Goal: Task Accomplishment & Management: Complete application form

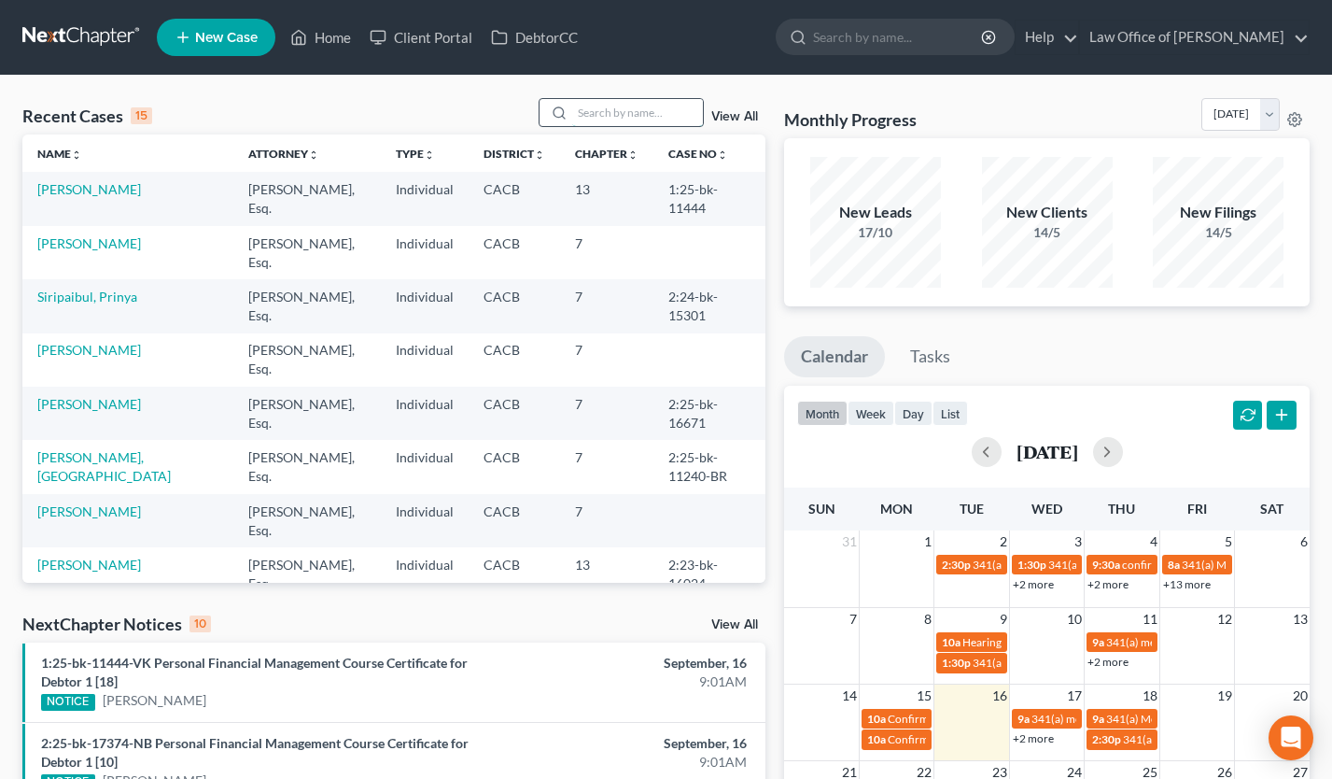
click at [654, 118] on input "search" at bounding box center [637, 112] width 131 height 27
click at [1202, 105] on select "[DATE] [DATE] [DATE] [DATE] [DATE] [DATE] [DATE] [DATE] [DATE] [DATE] [DATE] [D…" at bounding box center [1241, 114] width 78 height 33
click at [1202, 98] on select "[DATE] [DATE] [DATE] [DATE] [DATE] [DATE] [DATE] [DATE] [DATE] [DATE] [DATE] [D…" at bounding box center [1241, 114] width 78 height 33
click at [1202, 114] on select "[DATE] [DATE] [DATE] [DATE] [DATE] [DATE] [DATE] [DATE] [DATE] [DATE] [DATE] [D…" at bounding box center [1241, 114] width 78 height 33
click at [1202, 98] on select "[DATE] [DATE] [DATE] [DATE] [DATE] [DATE] [DATE] [DATE] [DATE] [DATE] [DATE] [D…" at bounding box center [1241, 114] width 78 height 33
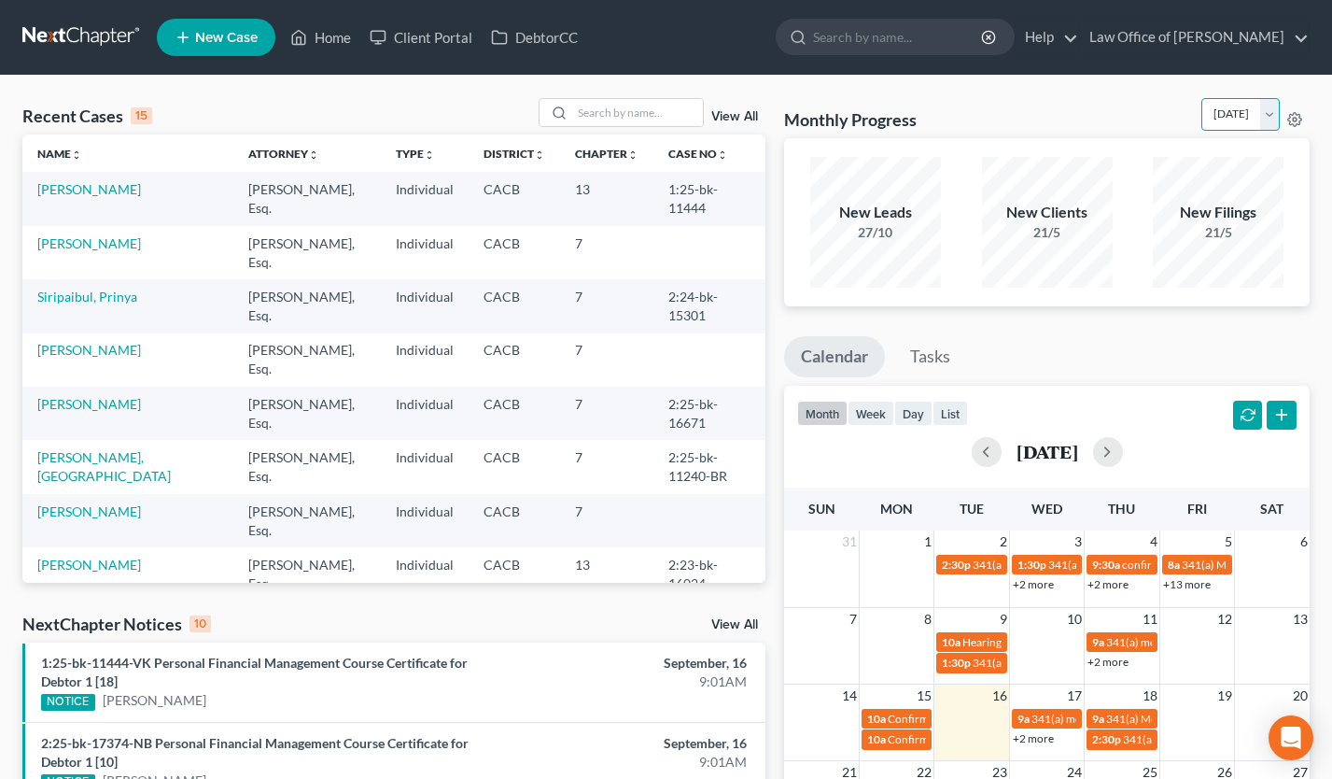
click at [1202, 119] on select "[DATE] [DATE] [DATE] [DATE] [DATE] [DATE] [DATE] [DATE] [DATE] [DATE] [DATE] [D…" at bounding box center [1241, 114] width 78 height 33
click at [1202, 98] on select "[DATE] [DATE] [DATE] [DATE] [DATE] [DATE] [DATE] [DATE] [DATE] [DATE] [DATE] [D…" at bounding box center [1241, 114] width 78 height 33
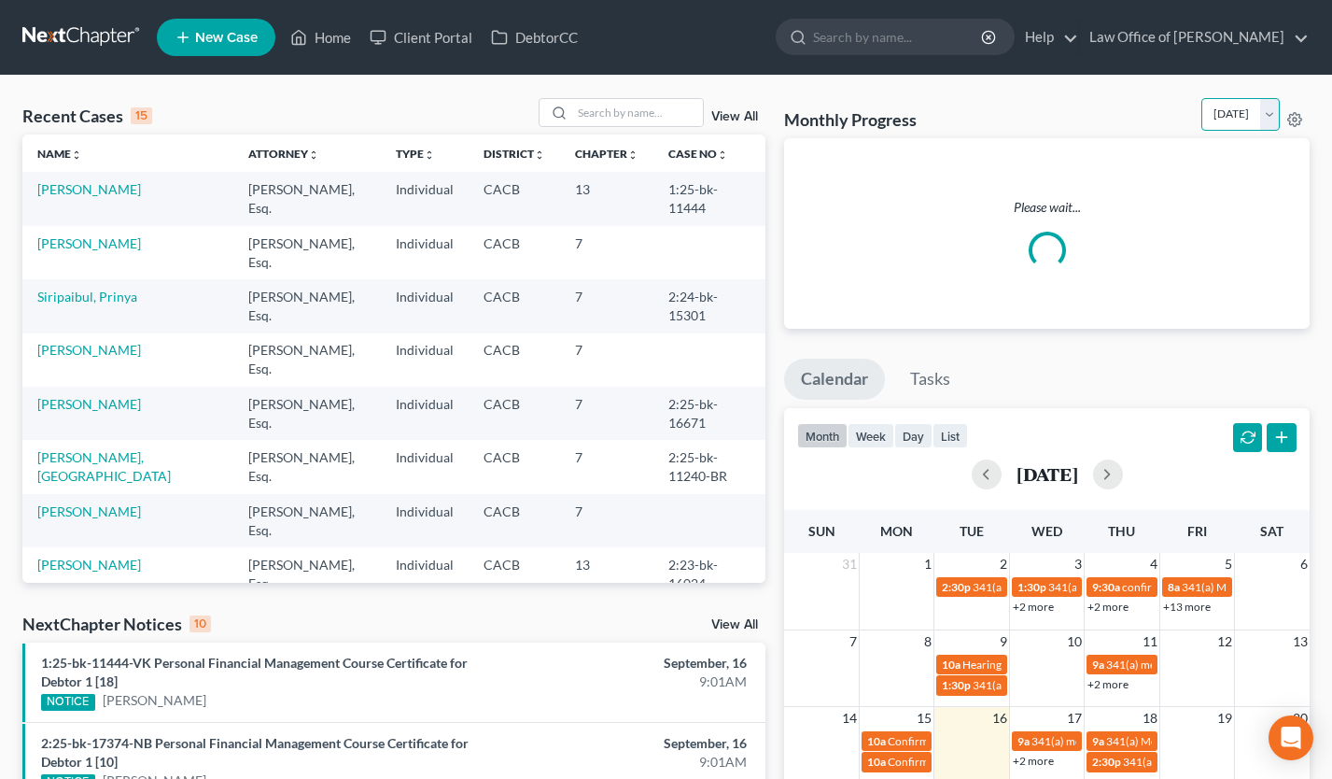
click at [1202, 114] on select "[DATE] [DATE] [DATE] [DATE] [DATE] [DATE] [DATE] [DATE] [DATE] [DATE] [DATE] [D…" at bounding box center [1241, 114] width 78 height 33
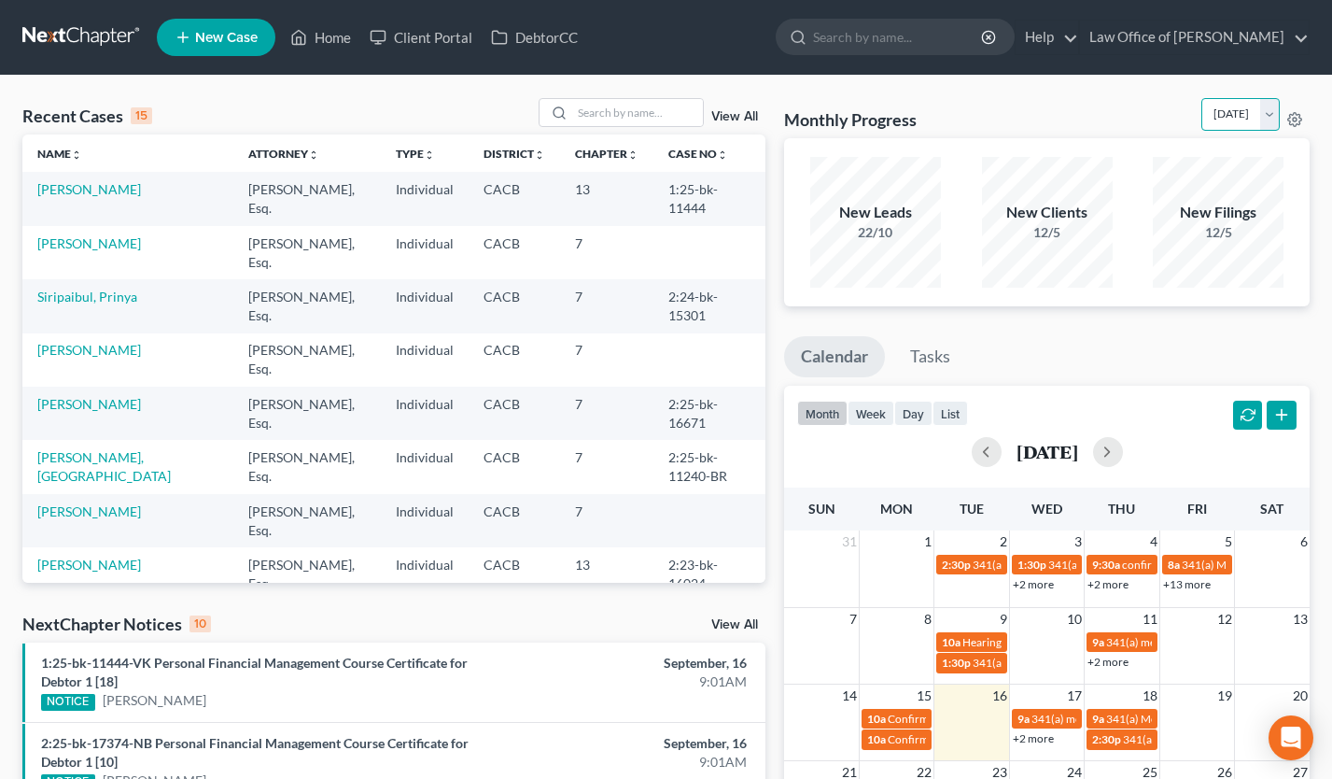
click at [1202, 98] on select "[DATE] [DATE] [DATE] [DATE] [DATE] [DATE] [DATE] [DATE] [DATE] [DATE] [DATE] [D…" at bounding box center [1241, 114] width 78 height 33
click at [1202, 117] on select "[DATE] [DATE] [DATE] [DATE] [DATE] [DATE] [DATE] [DATE] [DATE] [DATE] [DATE] [D…" at bounding box center [1241, 114] width 78 height 33
click at [1202, 98] on select "[DATE] [DATE] [DATE] [DATE] [DATE] [DATE] [DATE] [DATE] [DATE] [DATE] [DATE] [D…" at bounding box center [1241, 114] width 78 height 33
click at [1202, 111] on select "[DATE] [DATE] [DATE] [DATE] [DATE] [DATE] [DATE] [DATE] [DATE] [DATE] [DATE] [D…" at bounding box center [1241, 114] width 78 height 33
select select "0"
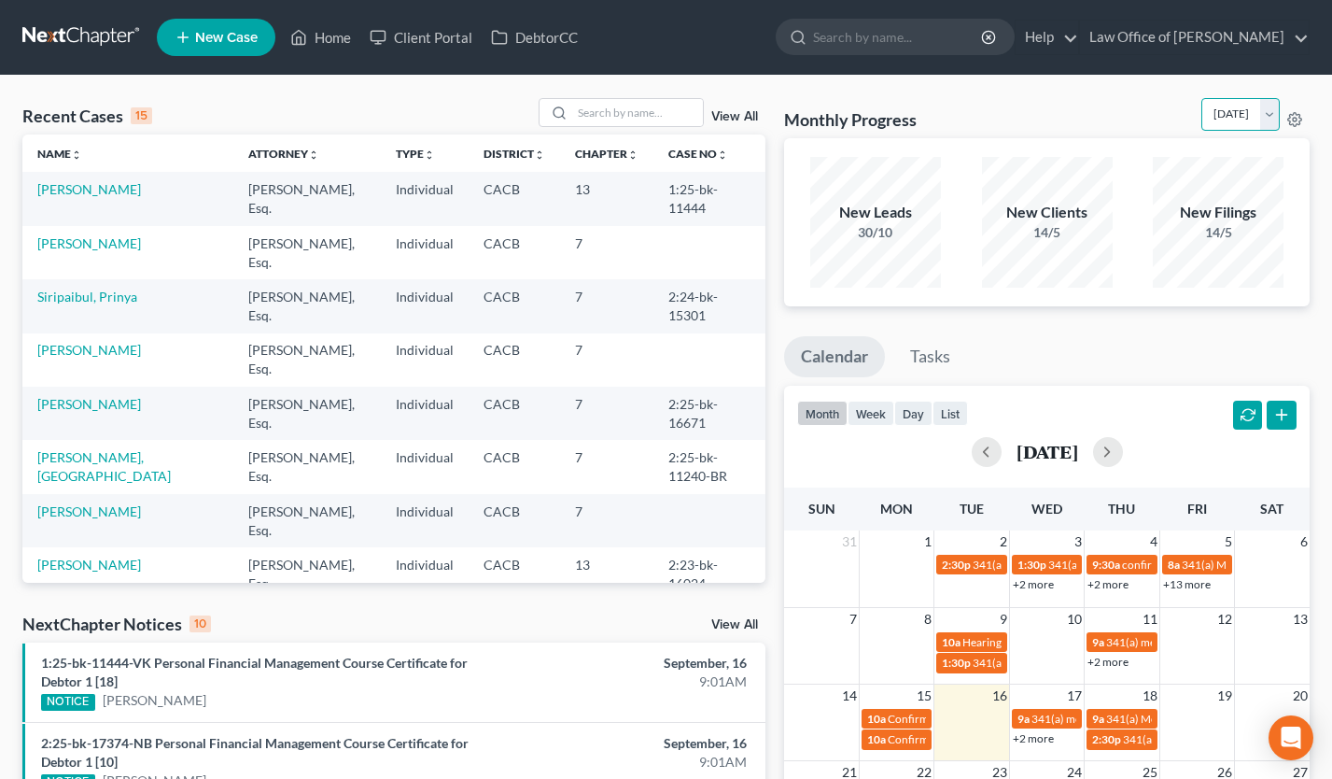
click at [1202, 98] on select "[DATE] [DATE] [DATE] [DATE] [DATE] [DATE] [DATE] [DATE] [DATE] [DATE] [DATE] [D…" at bounding box center [1241, 114] width 78 height 33
click at [658, 107] on input "search" at bounding box center [637, 112] width 131 height 27
type input "[PERSON_NAME]"
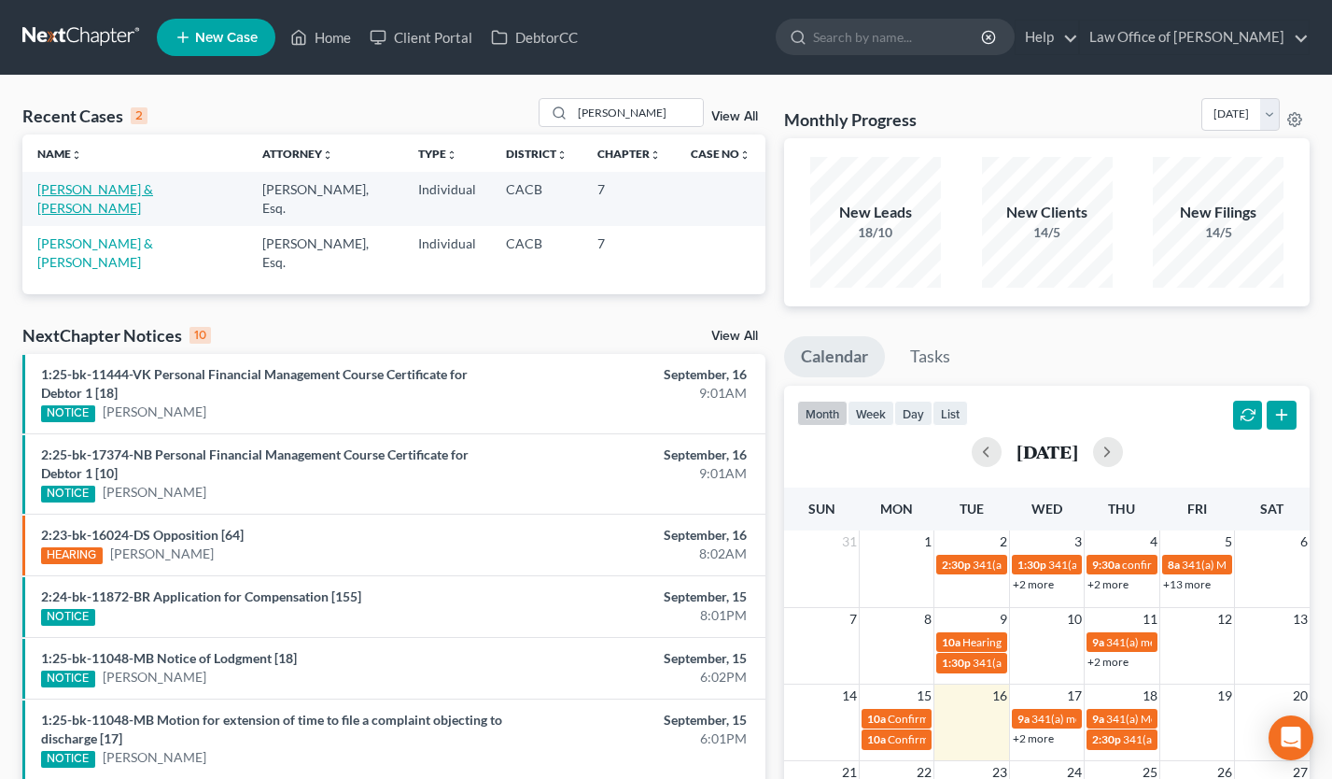
click at [96, 190] on link "[PERSON_NAME] & [PERSON_NAME]" at bounding box center [95, 198] width 116 height 35
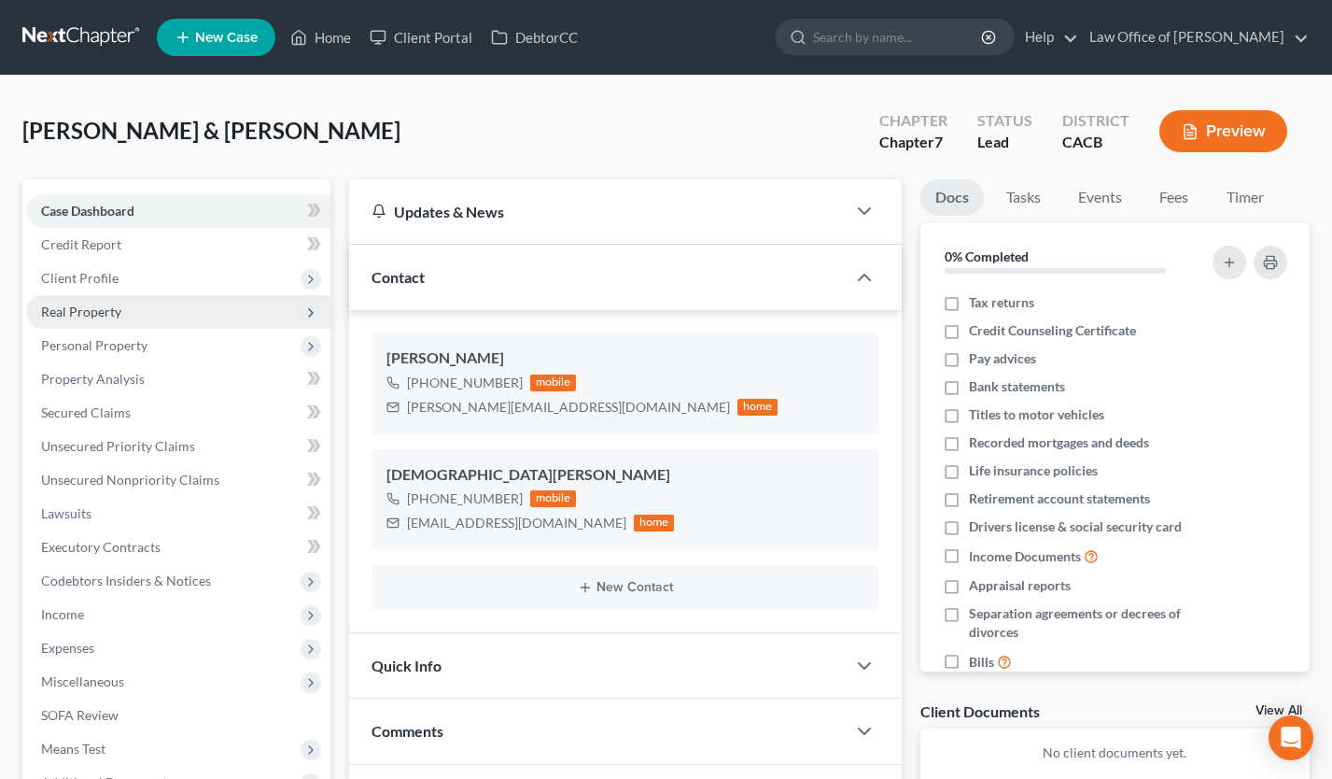
click at [120, 315] on span "Real Property" at bounding box center [178, 312] width 304 height 34
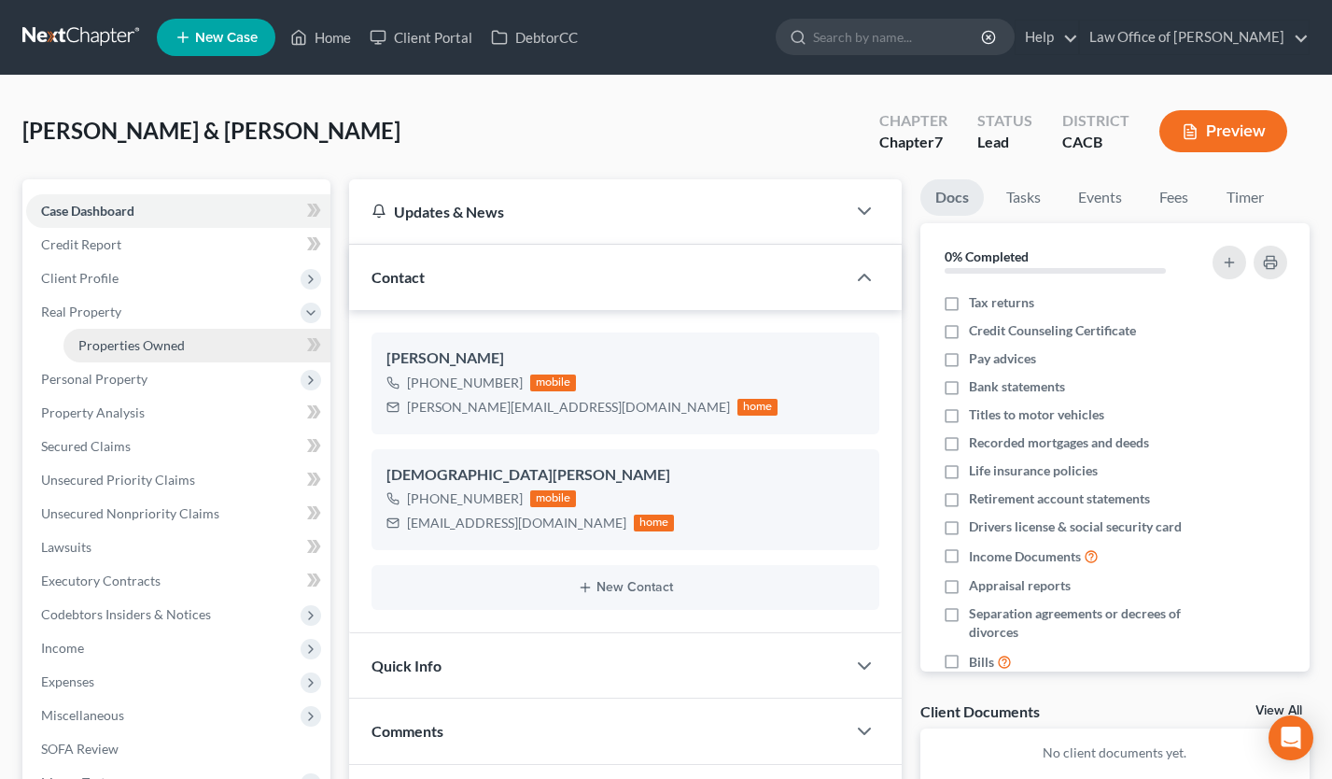
click at [128, 340] on span "Properties Owned" at bounding box center [131, 345] width 106 height 16
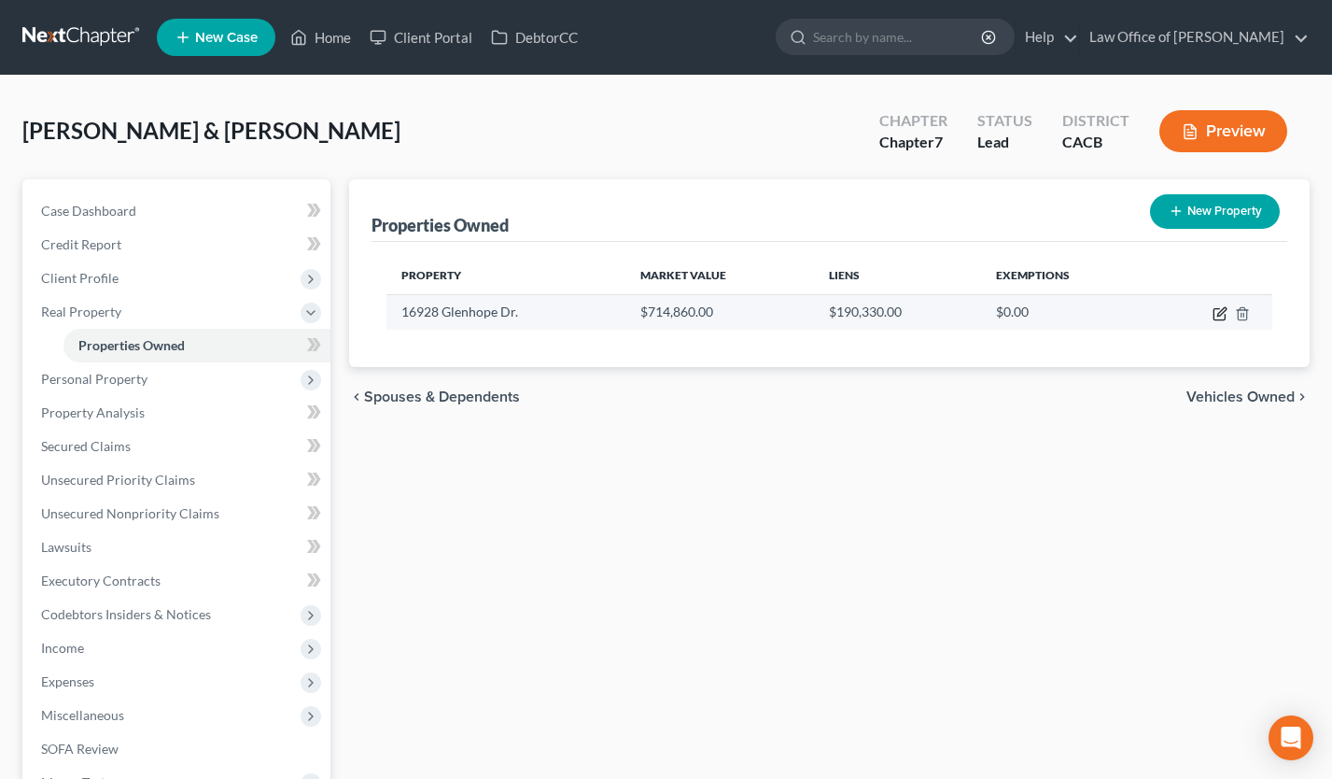
click at [1225, 309] on icon "button" at bounding box center [1221, 311] width 8 height 8
select select "4"
select select "2"
select select "1"
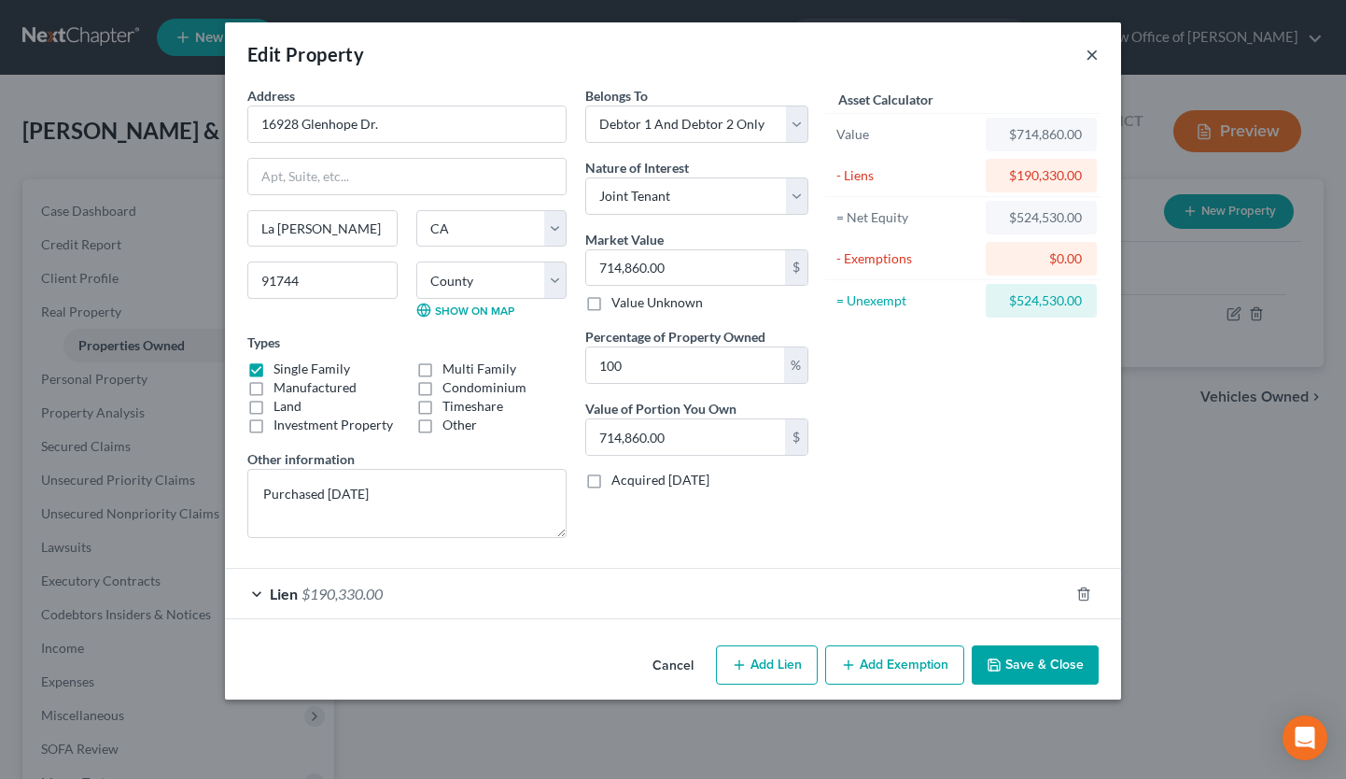
click at [1095, 50] on button "×" at bounding box center [1092, 54] width 13 height 22
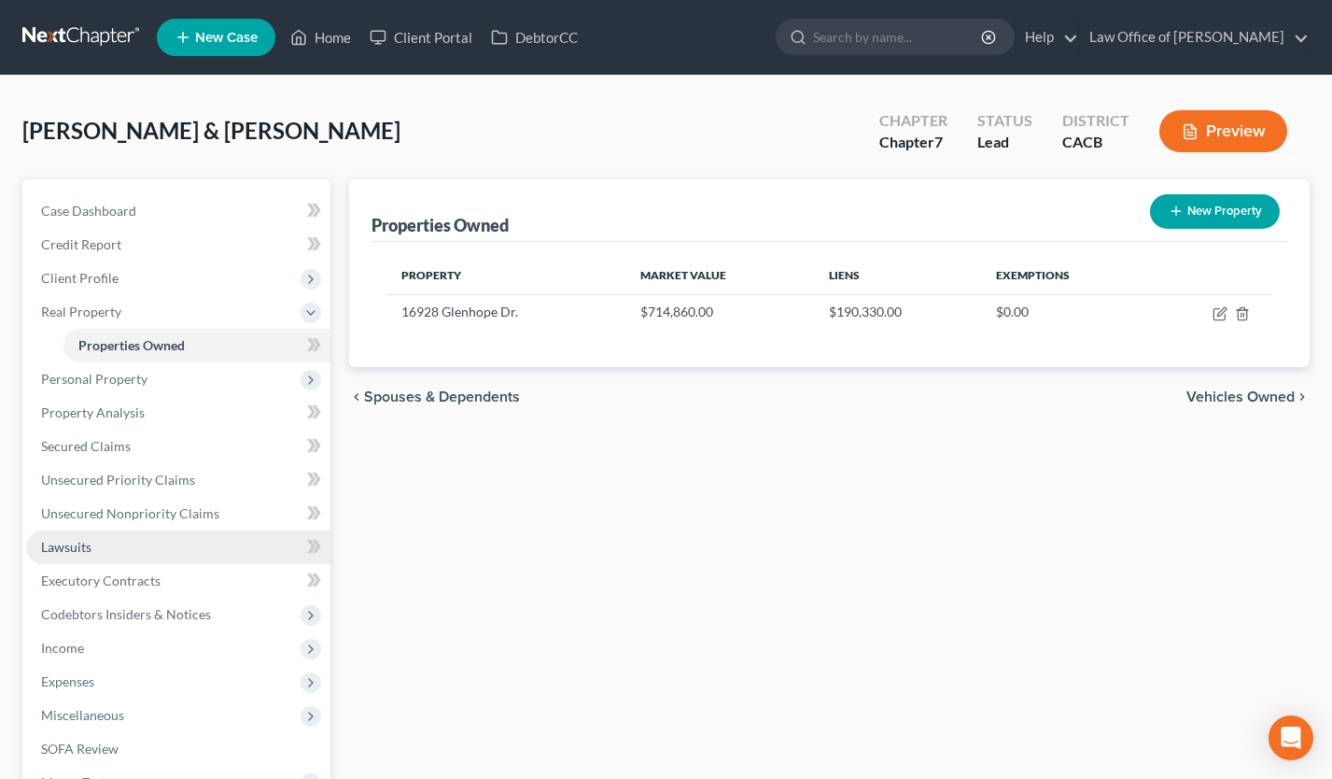
click at [126, 537] on link "Lawsuits" at bounding box center [178, 547] width 304 height 34
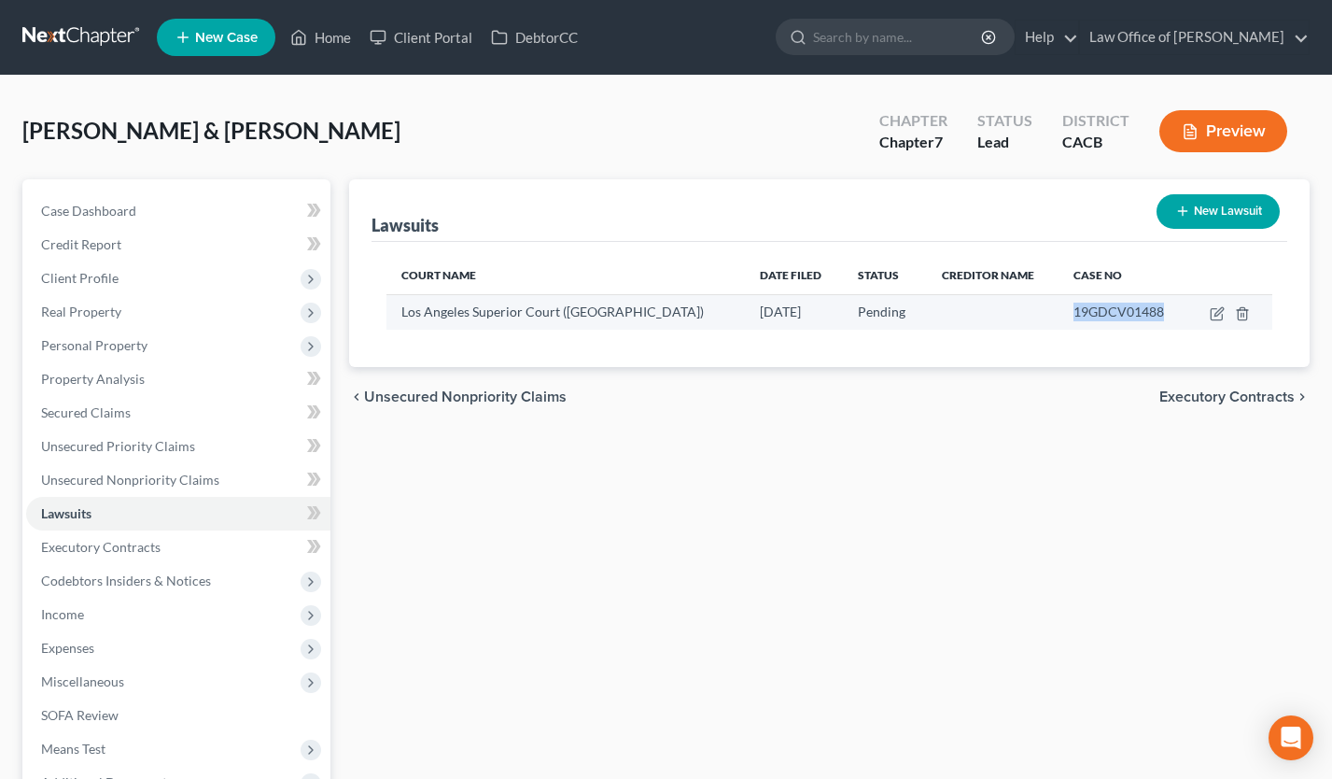
drag, startPoint x: 1080, startPoint y: 312, endPoint x: 1034, endPoint y: 312, distance: 46.7
click at [1034, 312] on tr "Los Angeles Superior Court ([GEOGRAPHIC_DATA]) [DATE] Pending 19GDCV01488" at bounding box center [830, 311] width 886 height 35
copy span "19GDCV01488"
click at [1217, 313] on icon "button" at bounding box center [1219, 311] width 8 height 8
select select "4"
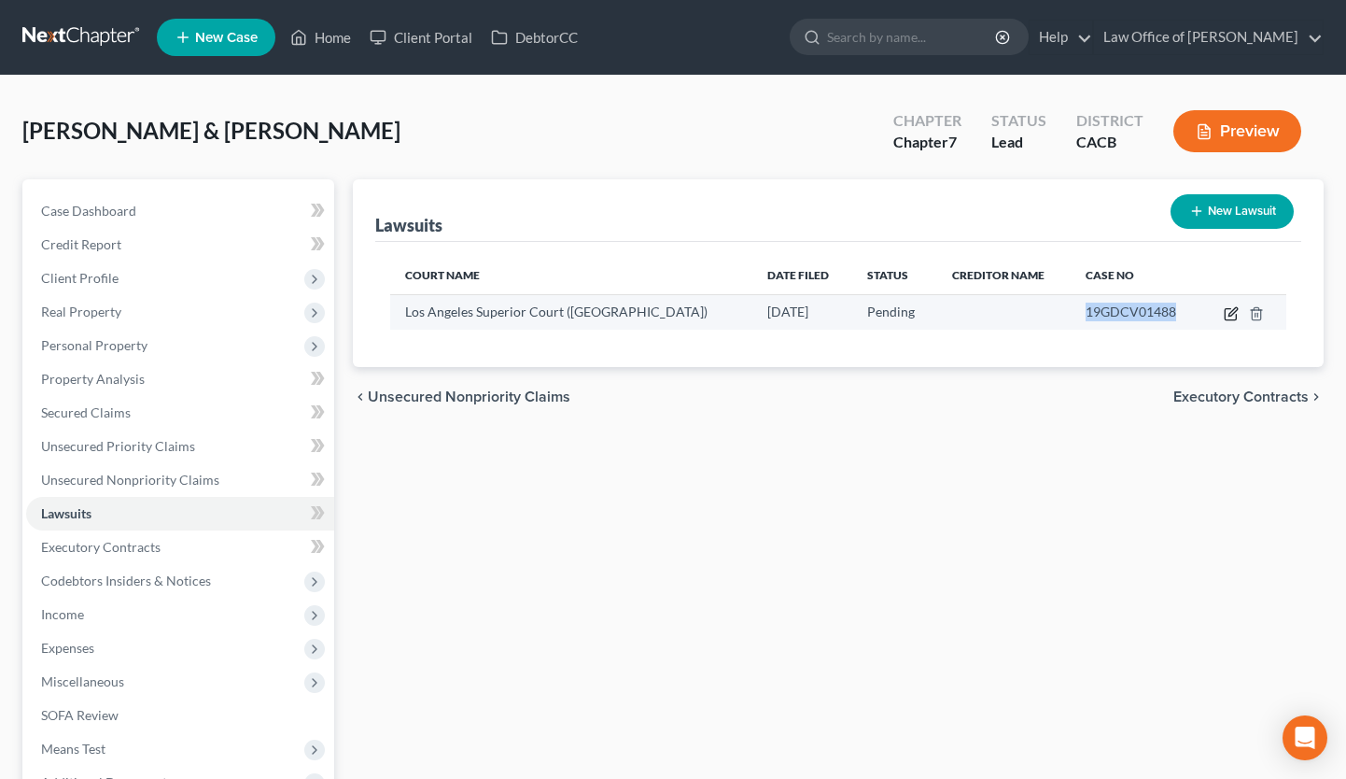
select select "0"
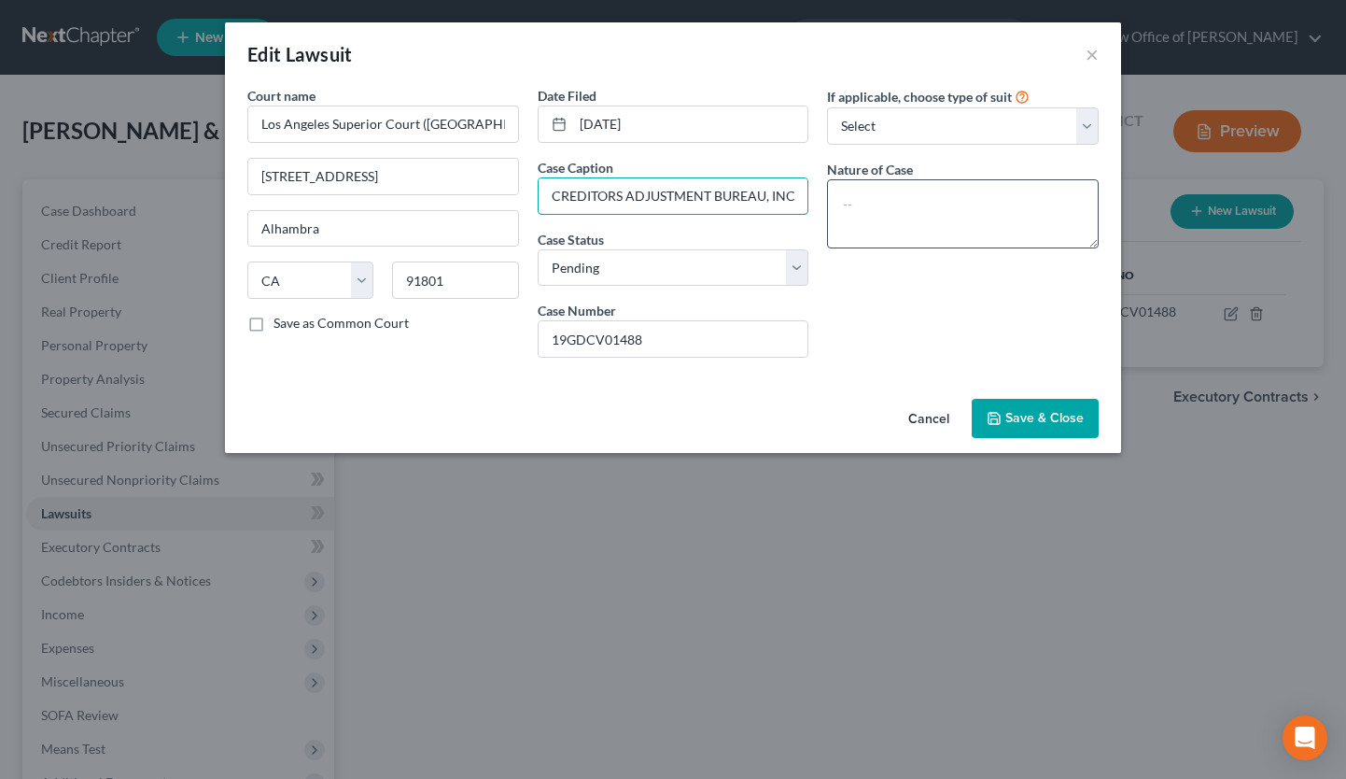
scroll to position [0, 174]
drag, startPoint x: 709, startPoint y: 186, endPoint x: 927, endPoint y: 192, distance: 218.6
click at [927, 192] on div "Court name * Los Angeles Superior Court ([GEOGRAPHIC_DATA]) [STREET_ADDRESS] Al…" at bounding box center [673, 229] width 870 height 287
click at [869, 317] on div "If applicable, choose type of suit Select Repossession Garnishment Foreclosure …" at bounding box center [963, 229] width 290 height 287
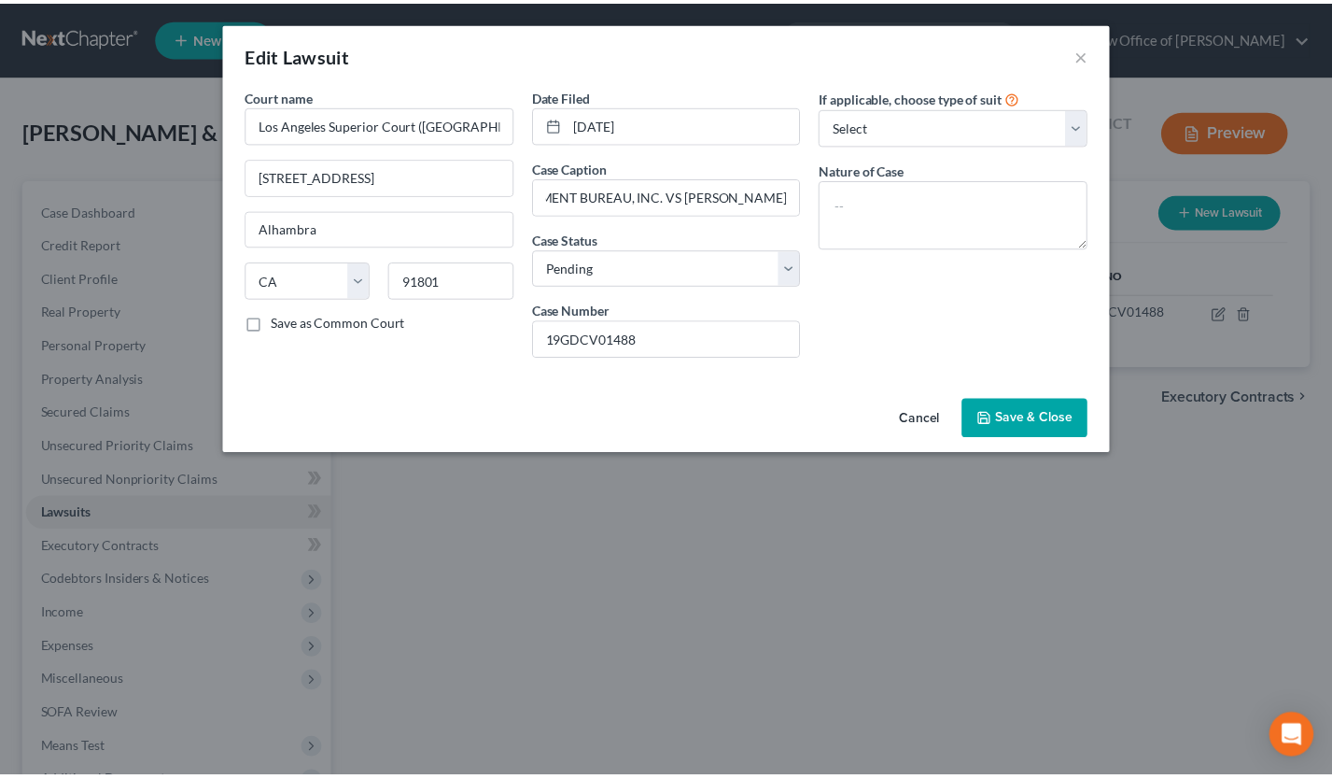
scroll to position [0, 0]
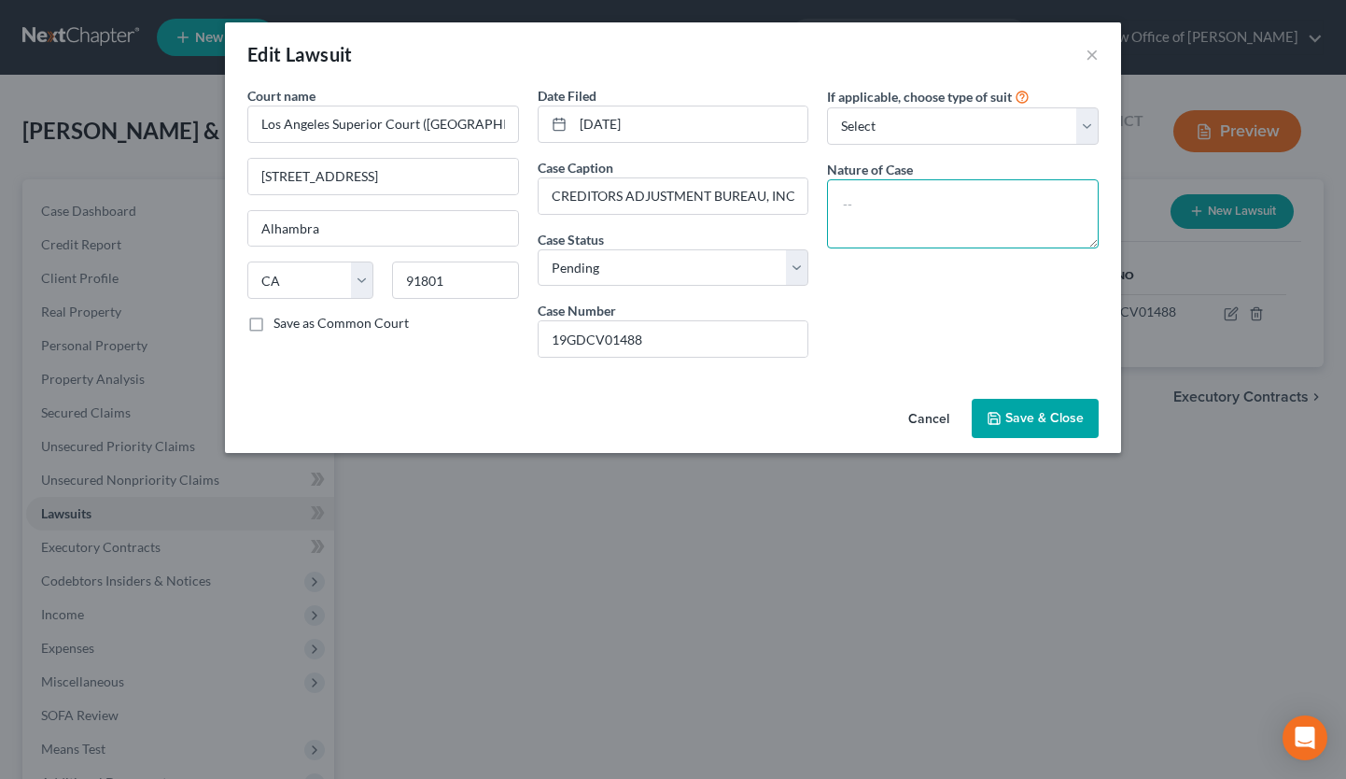
click at [896, 227] on textarea at bounding box center [963, 213] width 272 height 69
type textarea "Collection Action"
click at [976, 202] on textarea "Collection Action" at bounding box center [963, 213] width 272 height 69
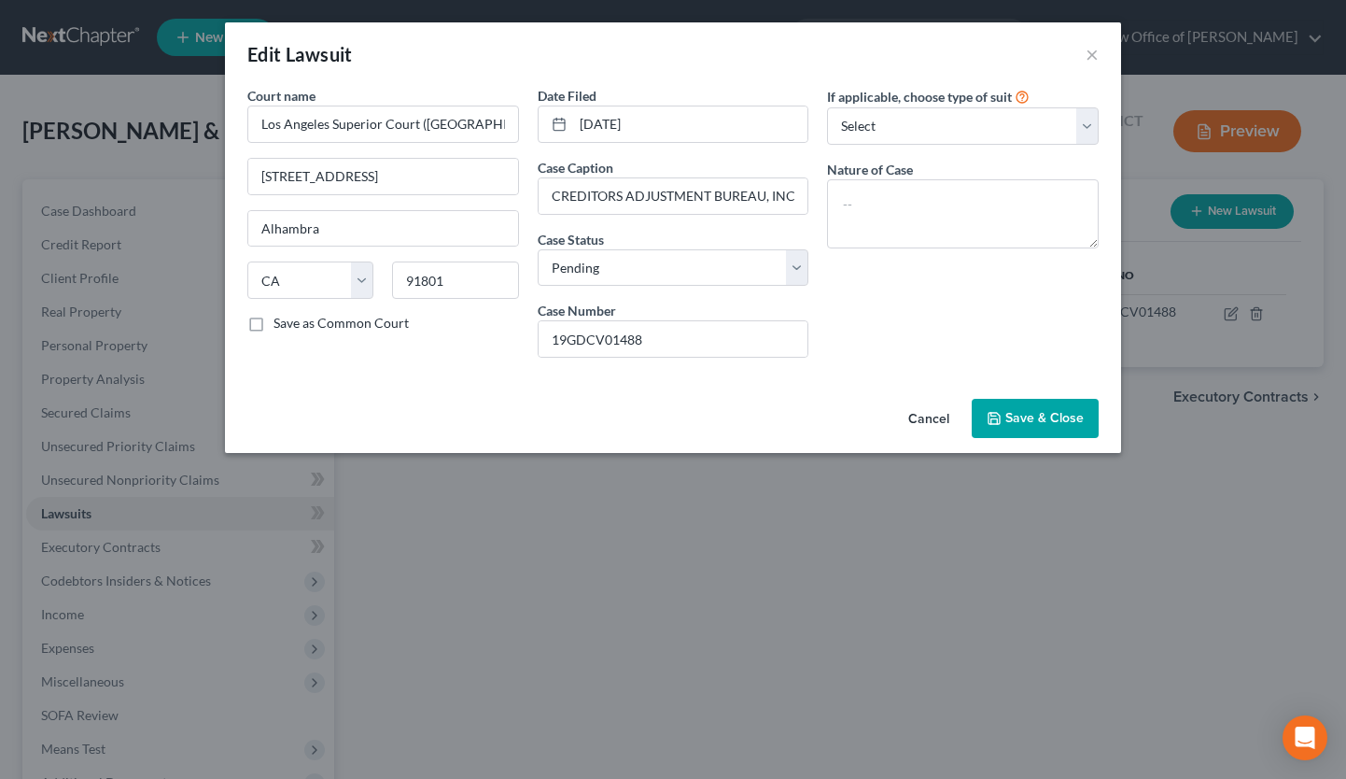
click at [929, 420] on button "Cancel" at bounding box center [928, 419] width 71 height 37
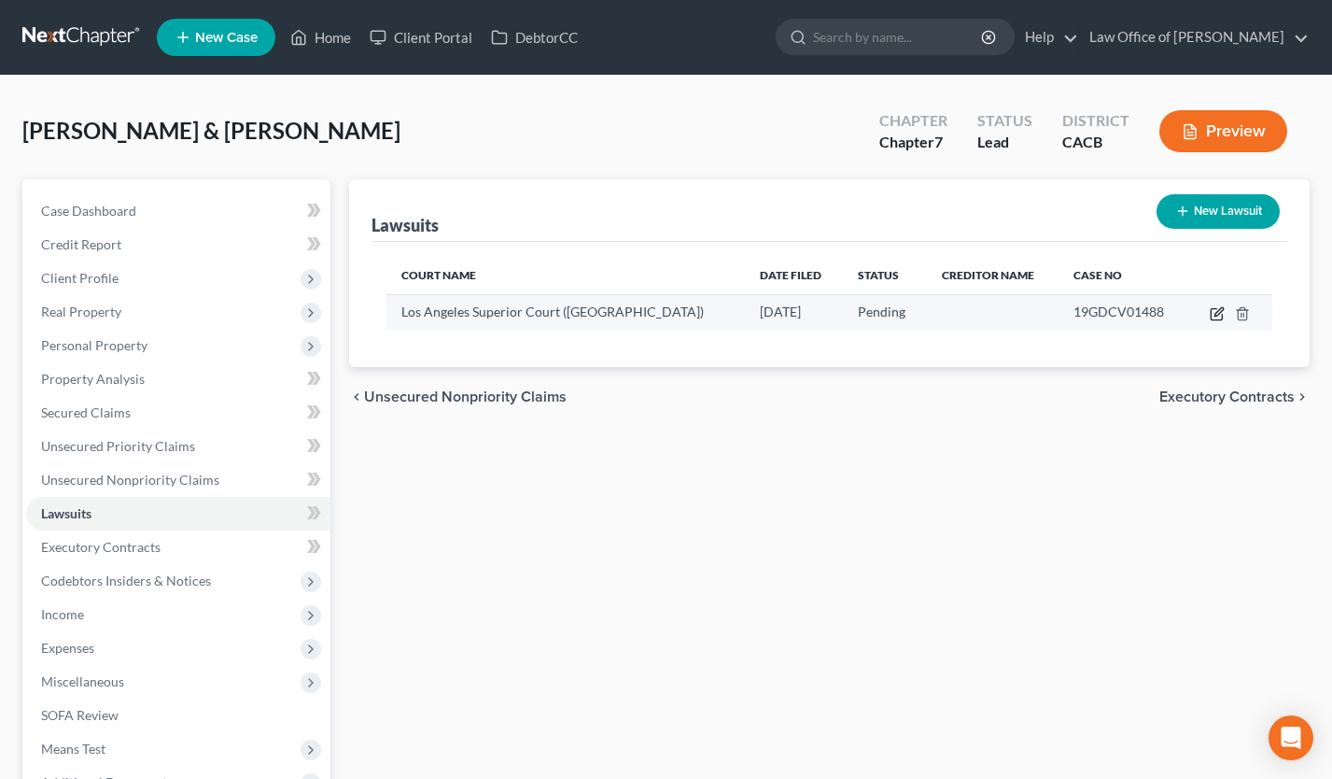
click at [1220, 316] on icon "button" at bounding box center [1217, 313] width 15 height 15
select select "4"
select select "0"
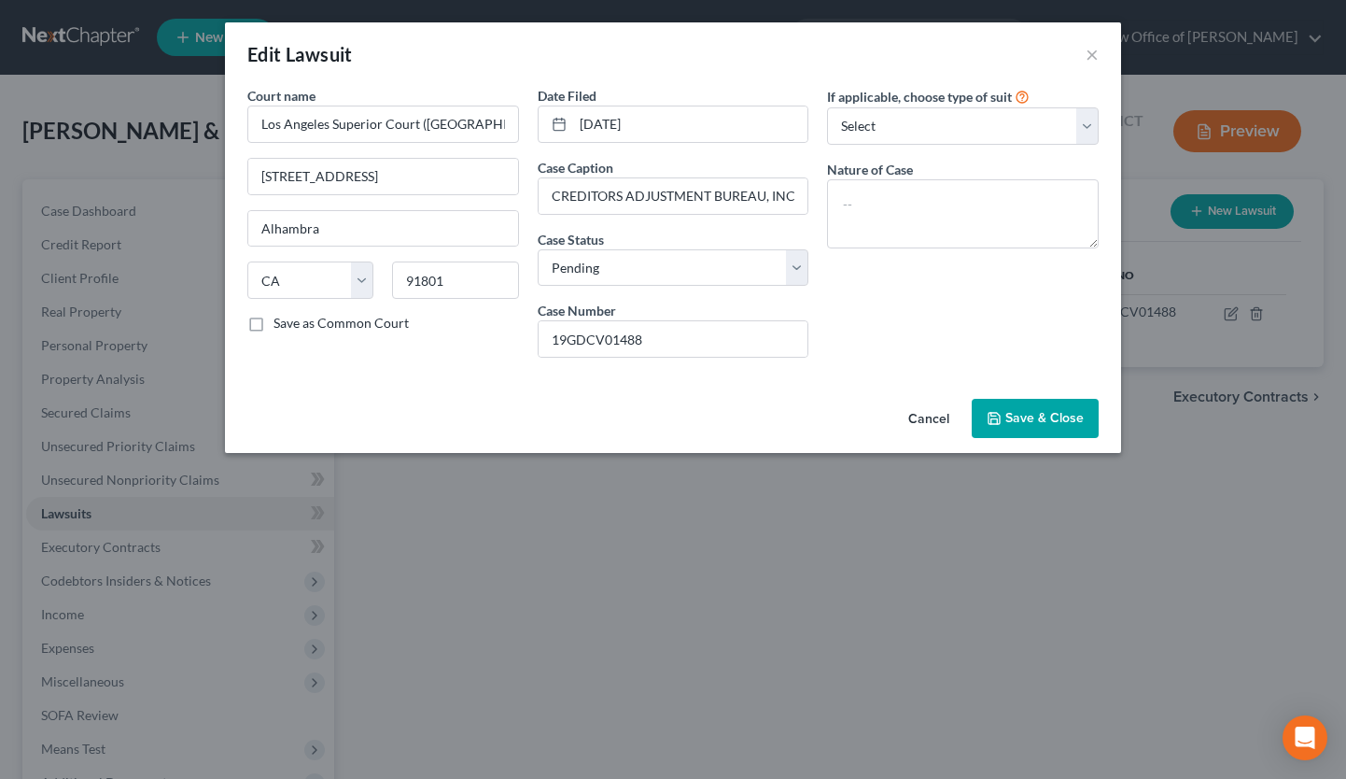
click at [919, 417] on button "Cancel" at bounding box center [928, 419] width 71 height 37
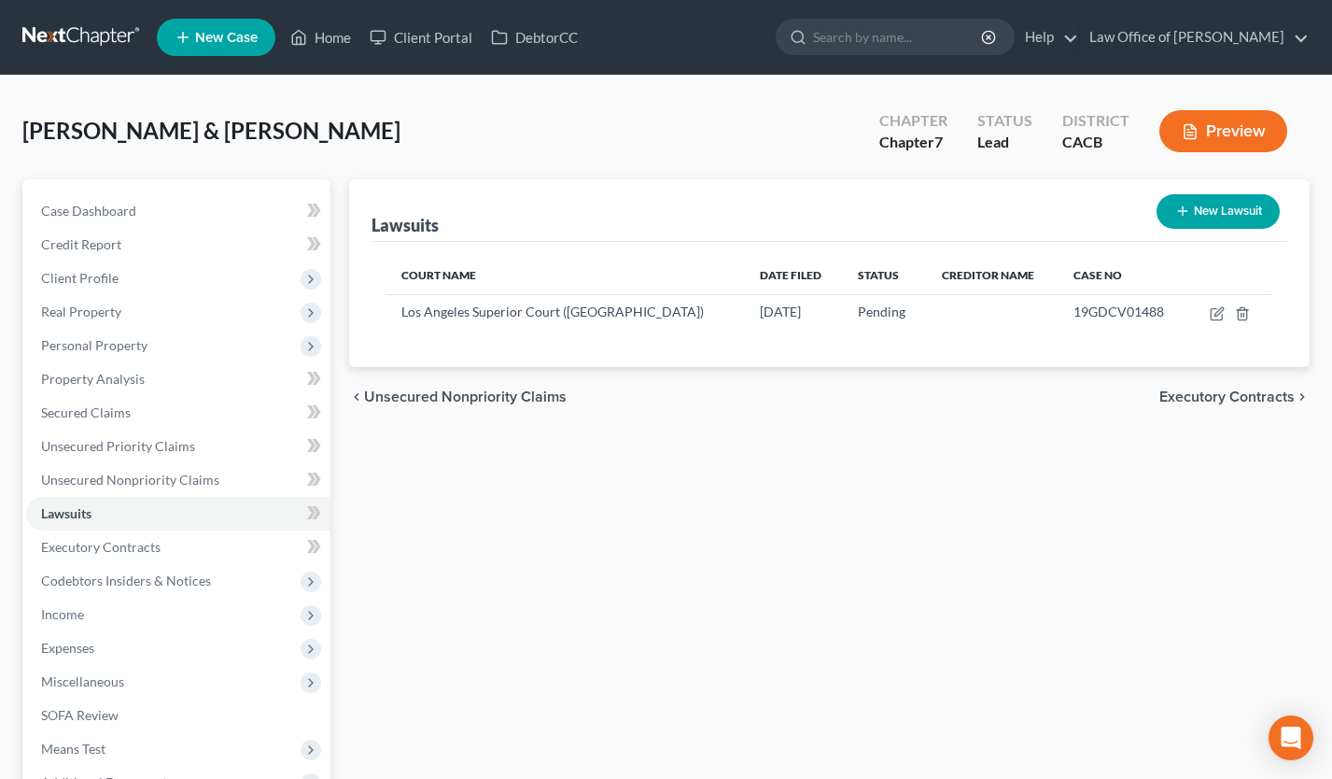
click at [101, 28] on link at bounding box center [82, 38] width 120 height 34
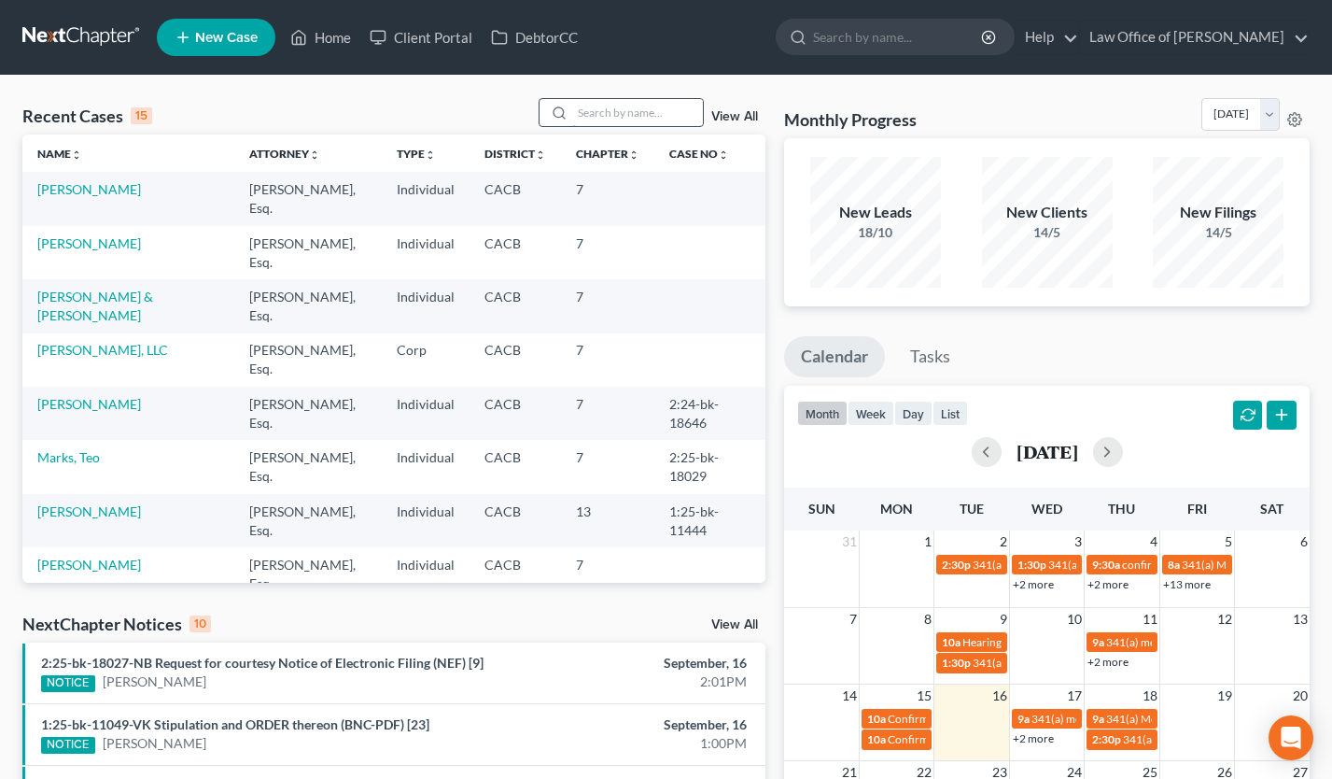
click at [629, 113] on input "search" at bounding box center [637, 112] width 131 height 27
type input "georgina"
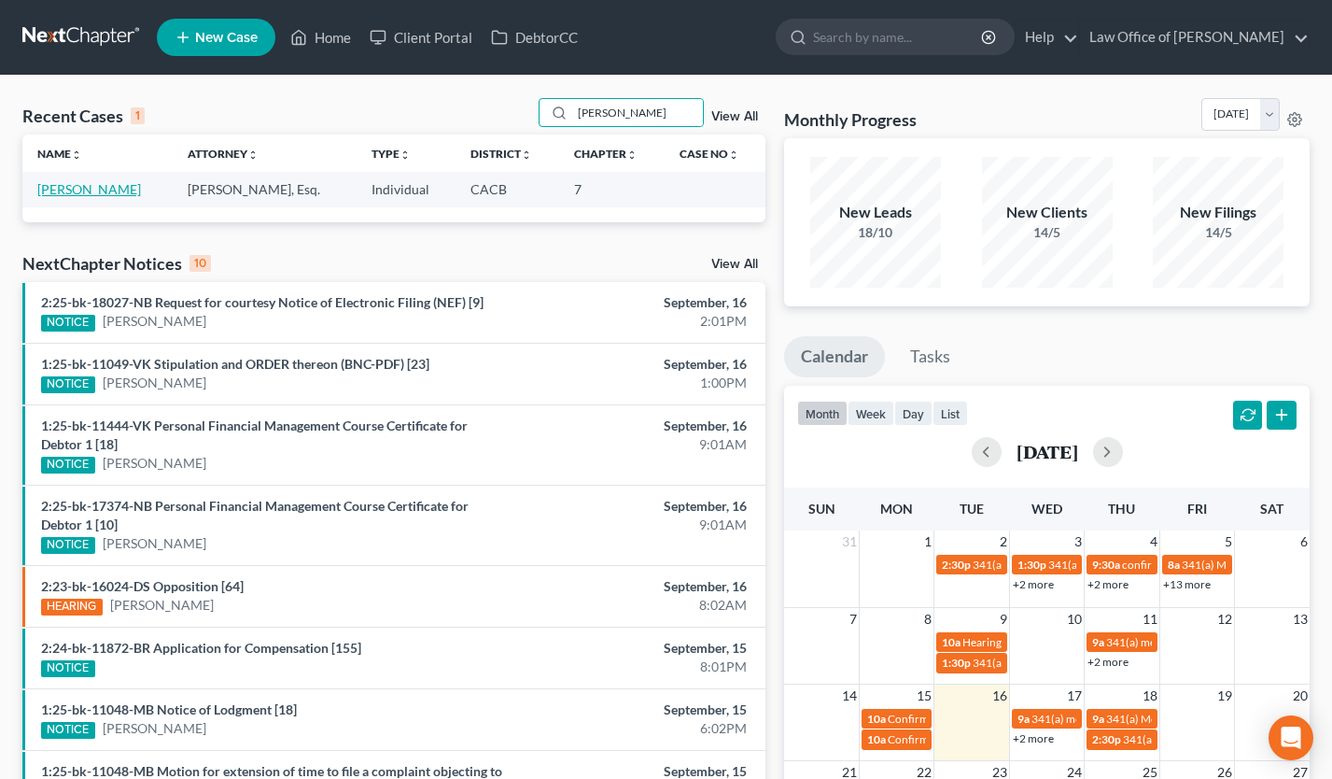
click at [116, 185] on link "[PERSON_NAME]" at bounding box center [89, 189] width 104 height 16
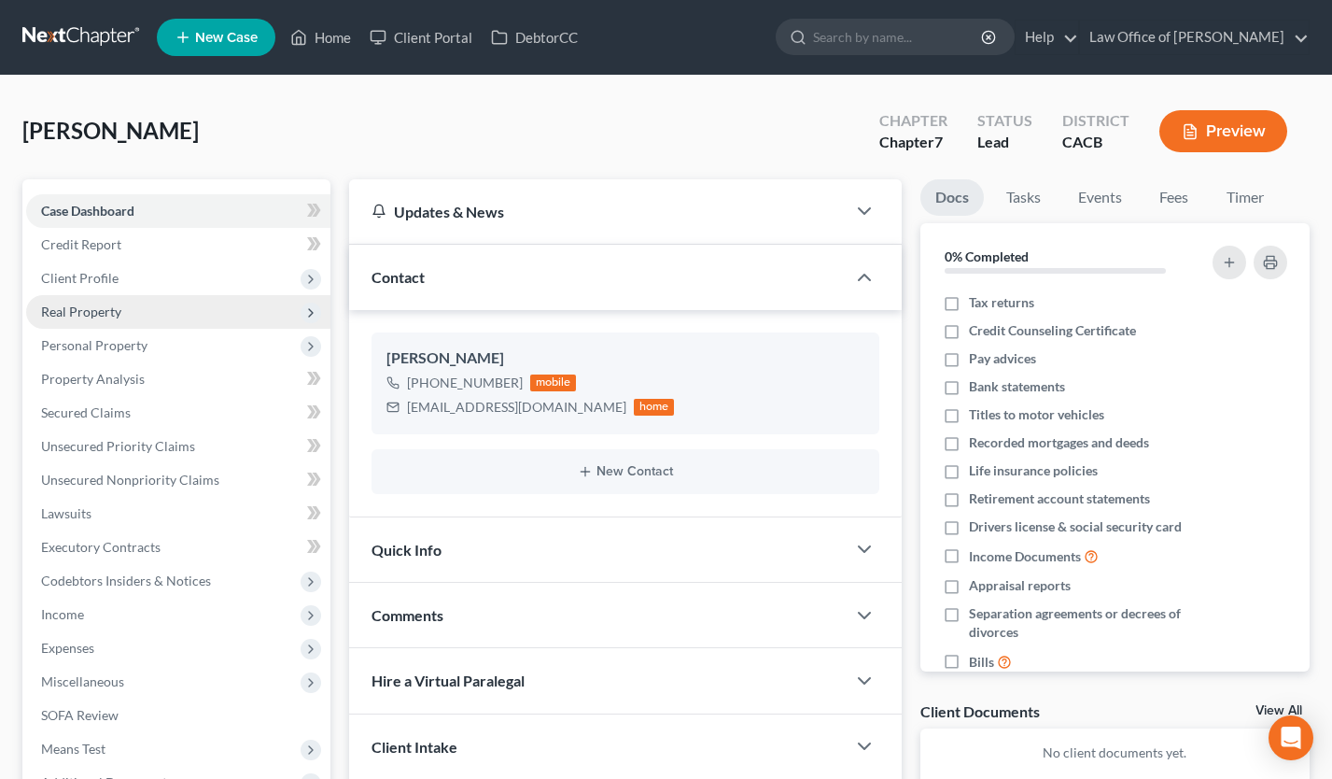
click at [132, 326] on span "Real Property" at bounding box center [178, 312] width 304 height 34
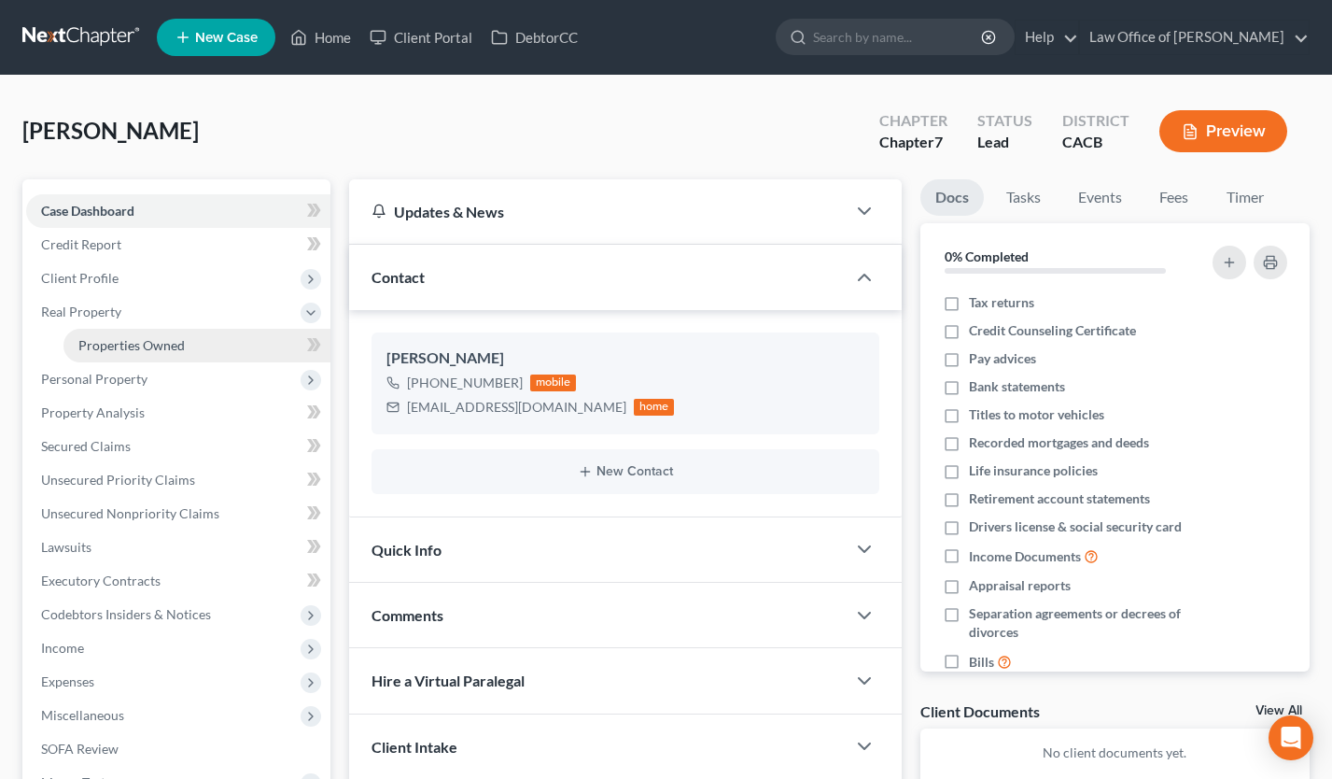
click at [136, 339] on span "Properties Owned" at bounding box center [131, 345] width 106 height 16
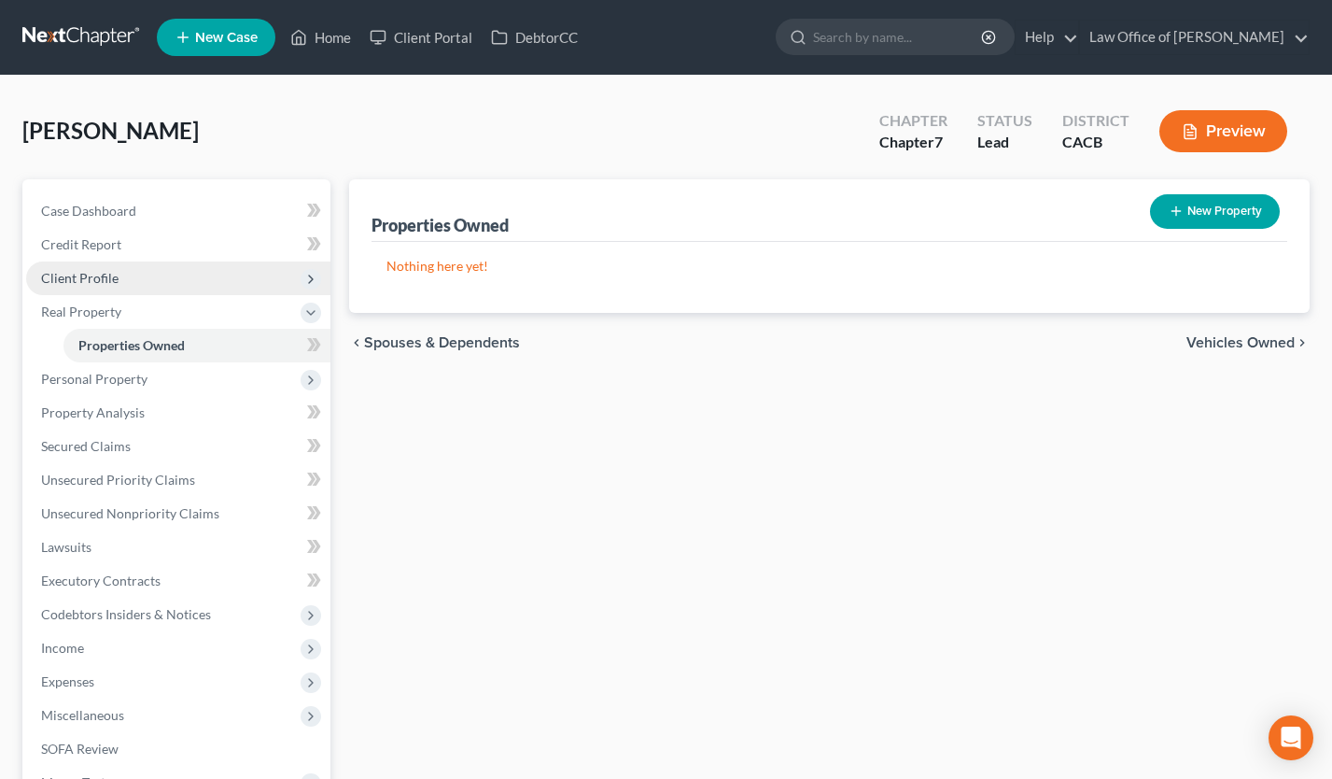
click at [131, 273] on span "Client Profile" at bounding box center [178, 278] width 304 height 34
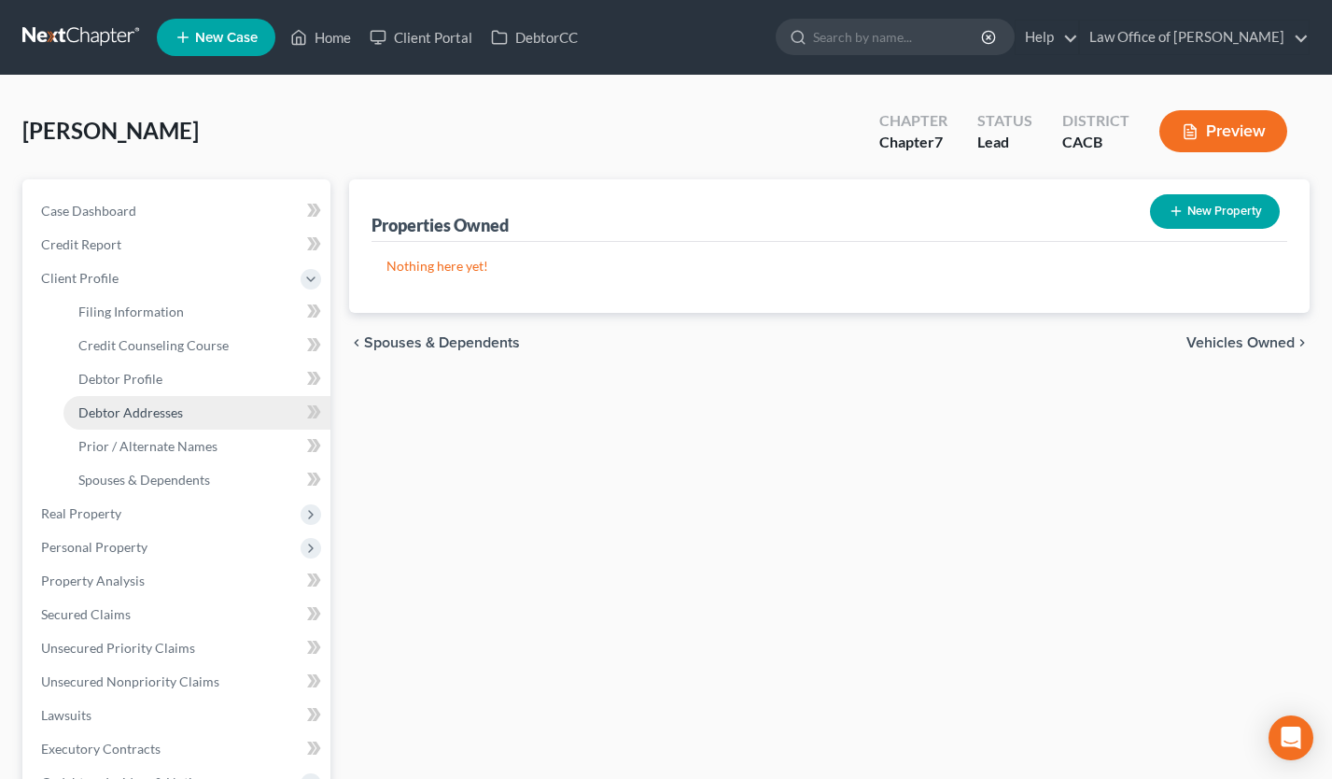
click at [164, 417] on span "Debtor Addresses" at bounding box center [130, 412] width 105 height 16
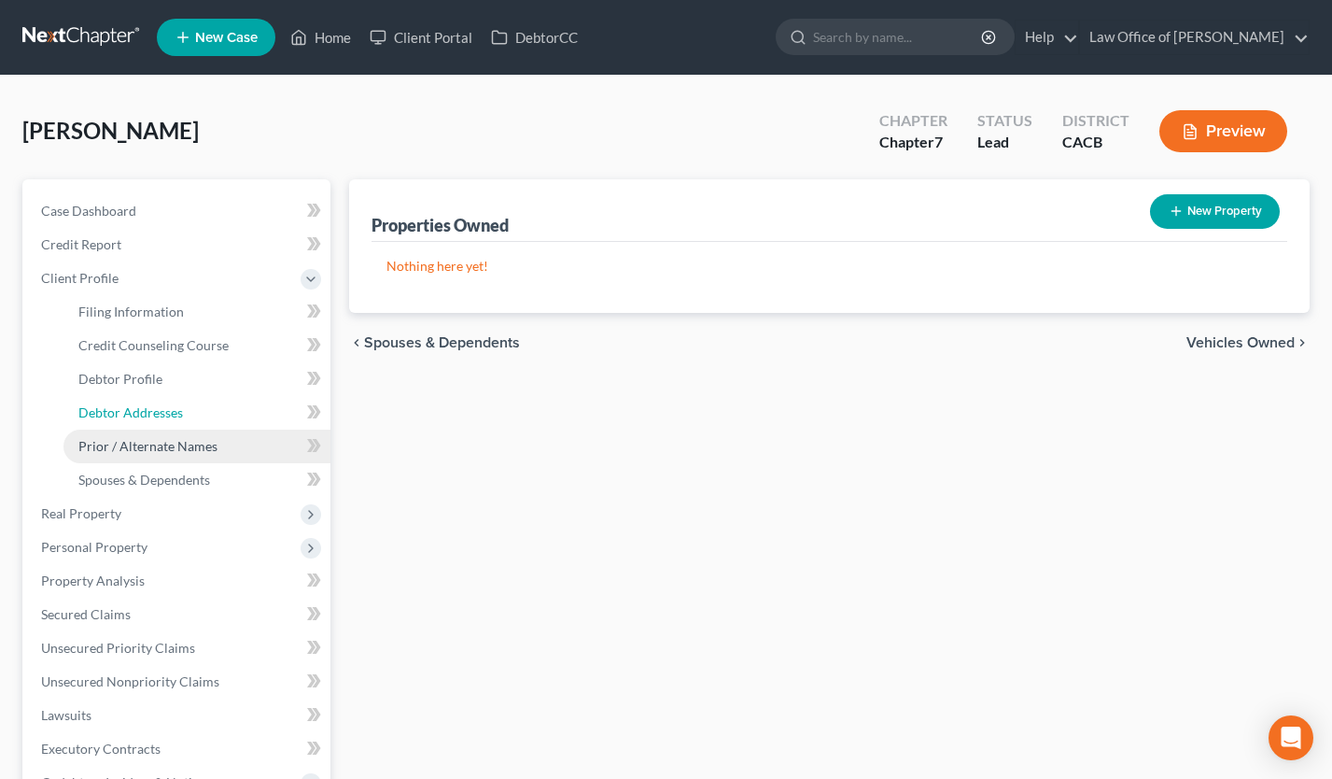
select select "0"
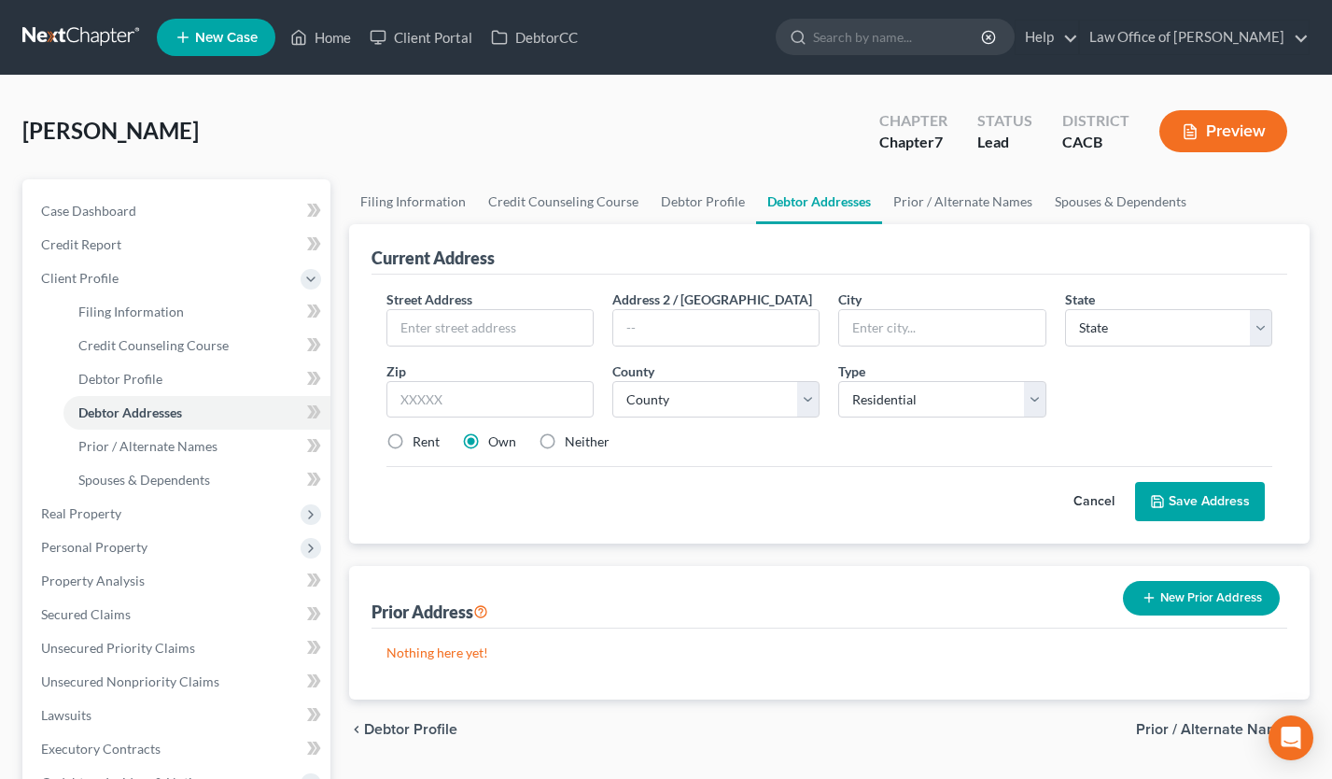
click at [413, 445] on label "Rent" at bounding box center [426, 441] width 27 height 19
click at [420, 444] on input "Rent" at bounding box center [426, 438] width 12 height 12
radio input "true"
click at [464, 343] on input "text" at bounding box center [489, 327] width 205 height 35
type input "11340 1/2 Hatteras St."
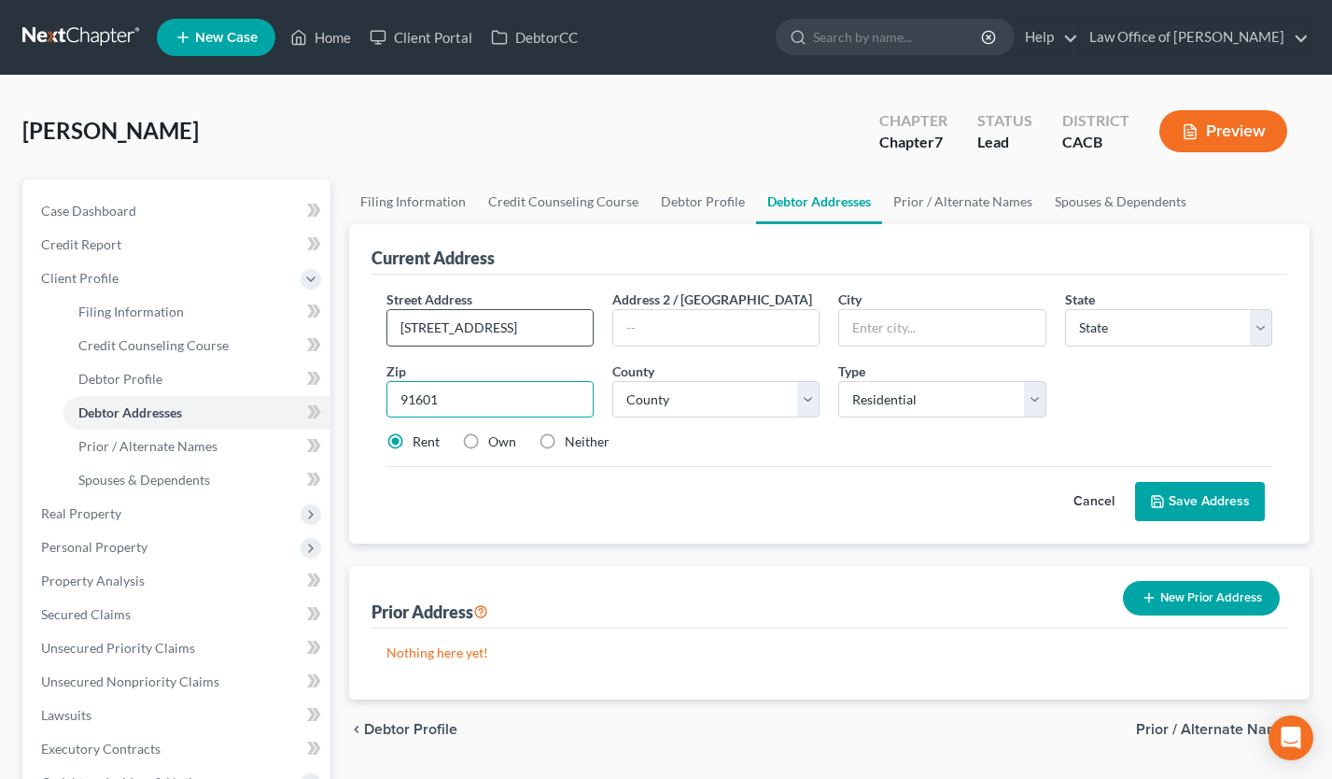
type input "91601"
type input "North Hollywood"
select select "4"
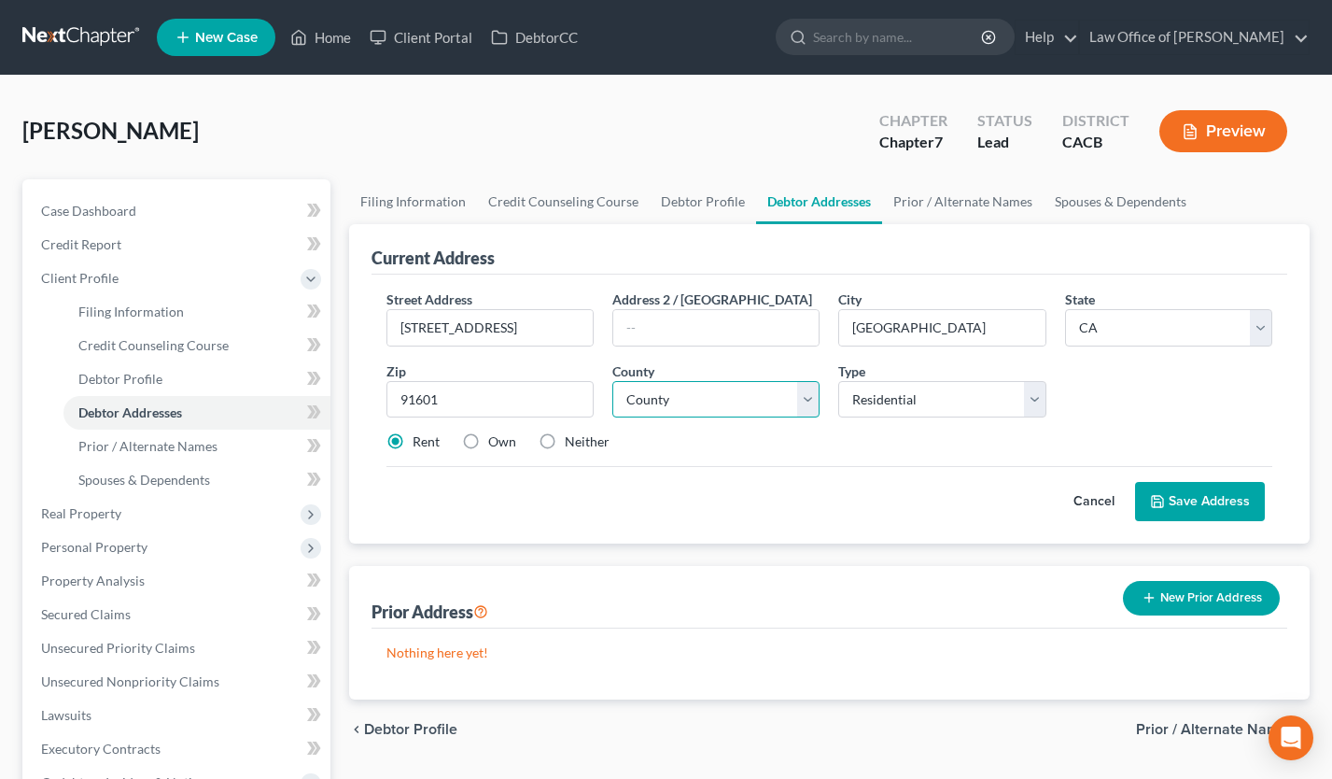
click at [736, 393] on select "County" at bounding box center [715, 399] width 207 height 37
select select "18"
click at [612, 381] on select "County Alameda County Alpine County Amador County Butte County Calaveras County…" at bounding box center [715, 399] width 207 height 37
click at [1202, 498] on button "Save Address" at bounding box center [1200, 501] width 130 height 39
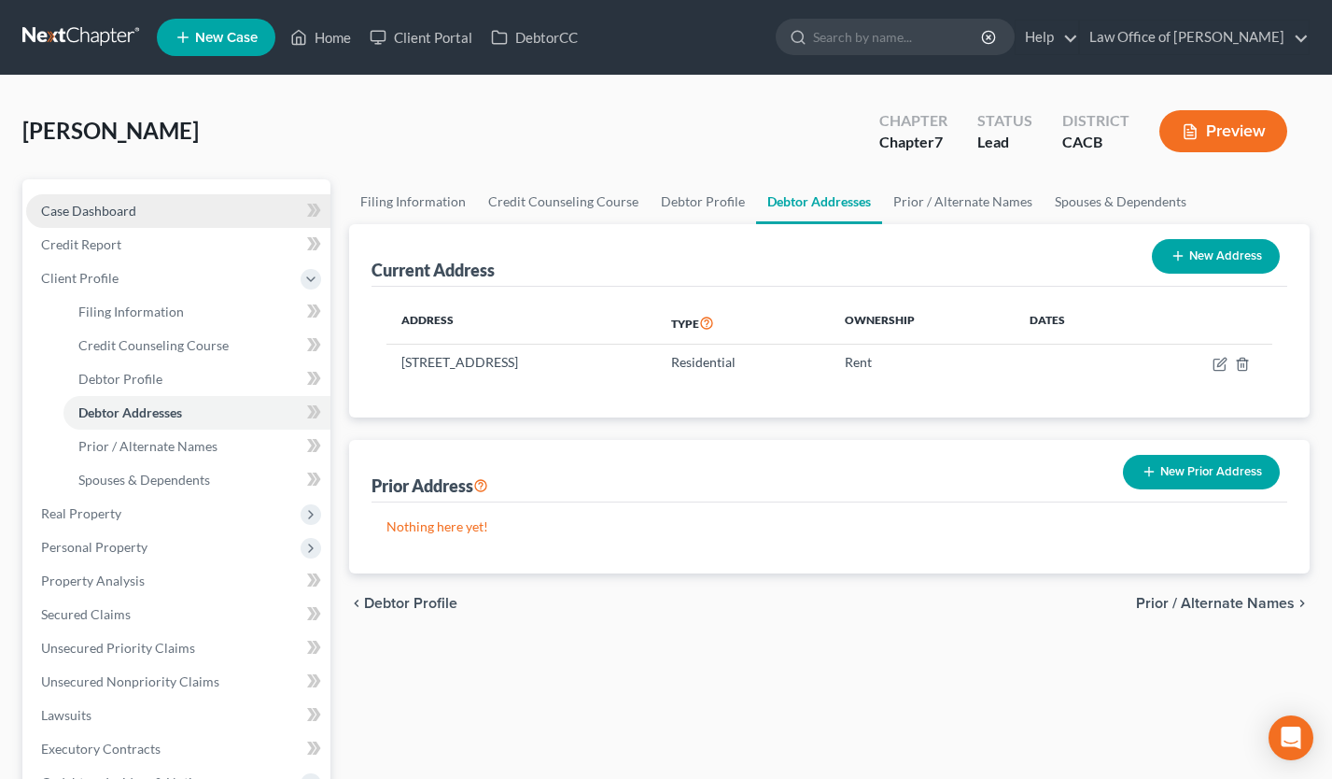
click at [96, 199] on link "Case Dashboard" at bounding box center [178, 211] width 304 height 34
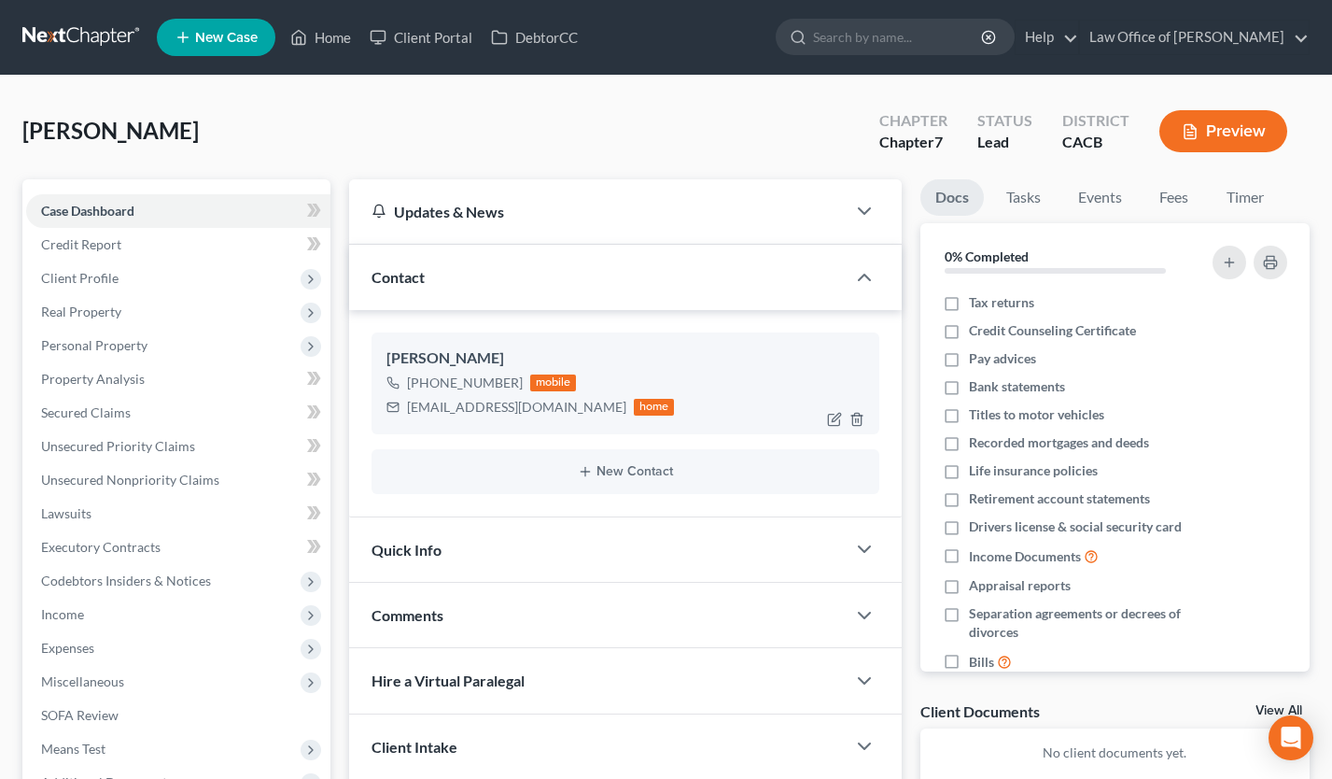
drag, startPoint x: 515, startPoint y: 383, endPoint x: 424, endPoint y: 385, distance: 91.5
click at [424, 385] on div "+1 (818) 256-7319 mobile" at bounding box center [531, 383] width 288 height 24
copy div "(818) 256-7319"
click at [99, 274] on span "Client Profile" at bounding box center [79, 278] width 77 height 16
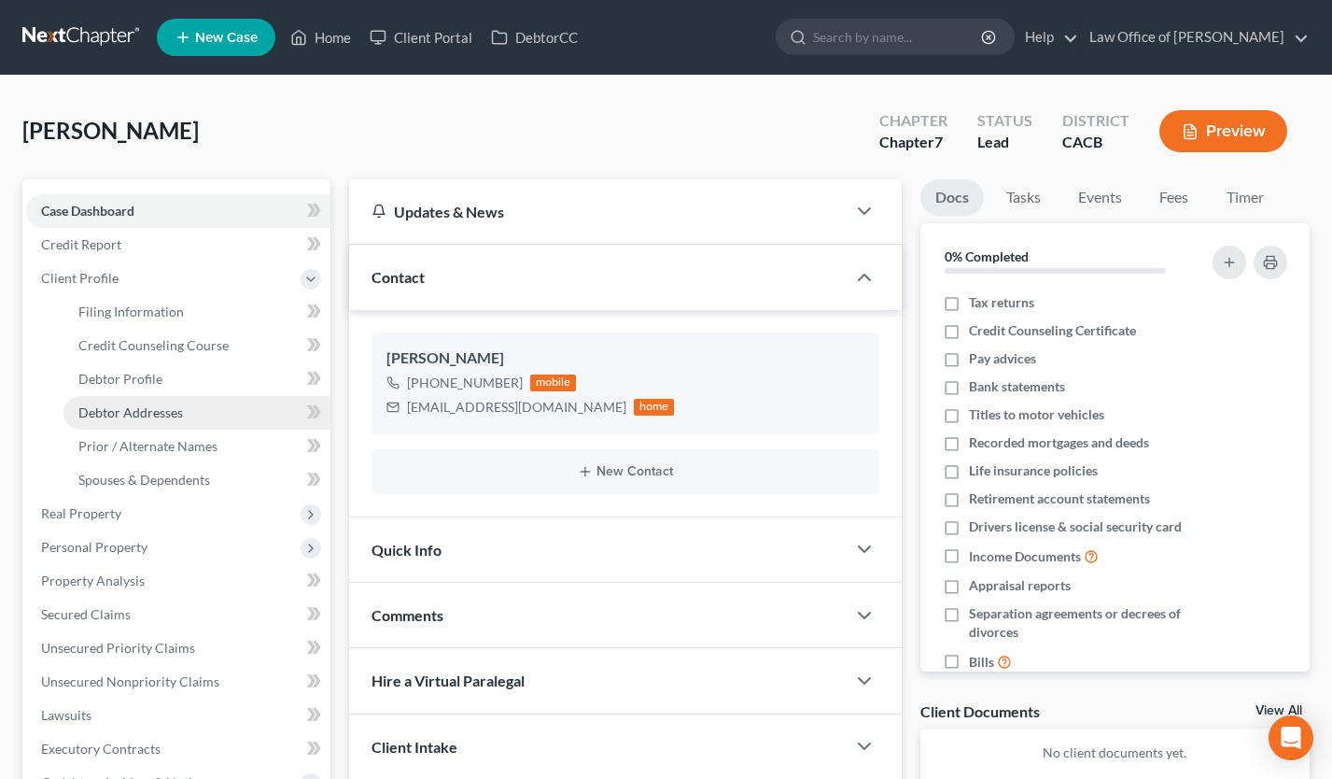
click at [150, 426] on link "Debtor Addresses" at bounding box center [196, 413] width 267 height 34
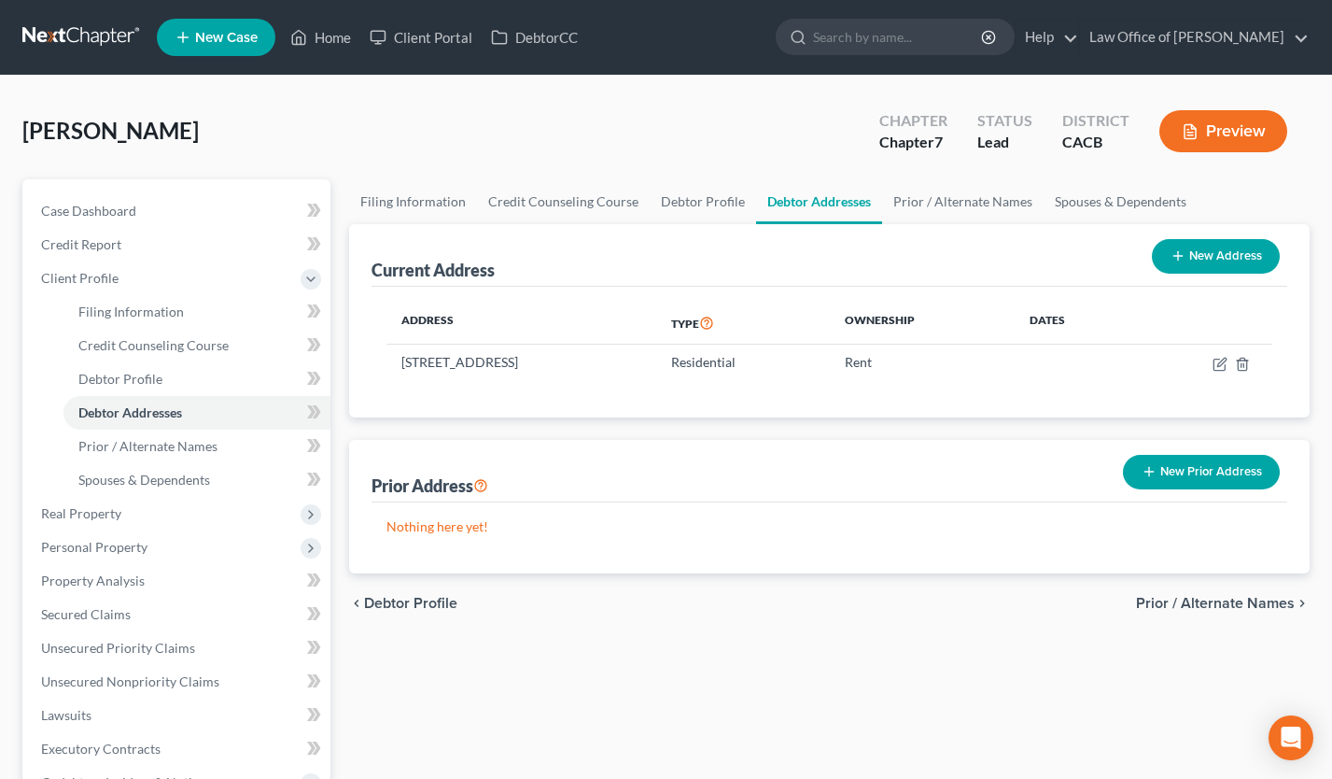
click at [77, 32] on link at bounding box center [82, 38] width 120 height 34
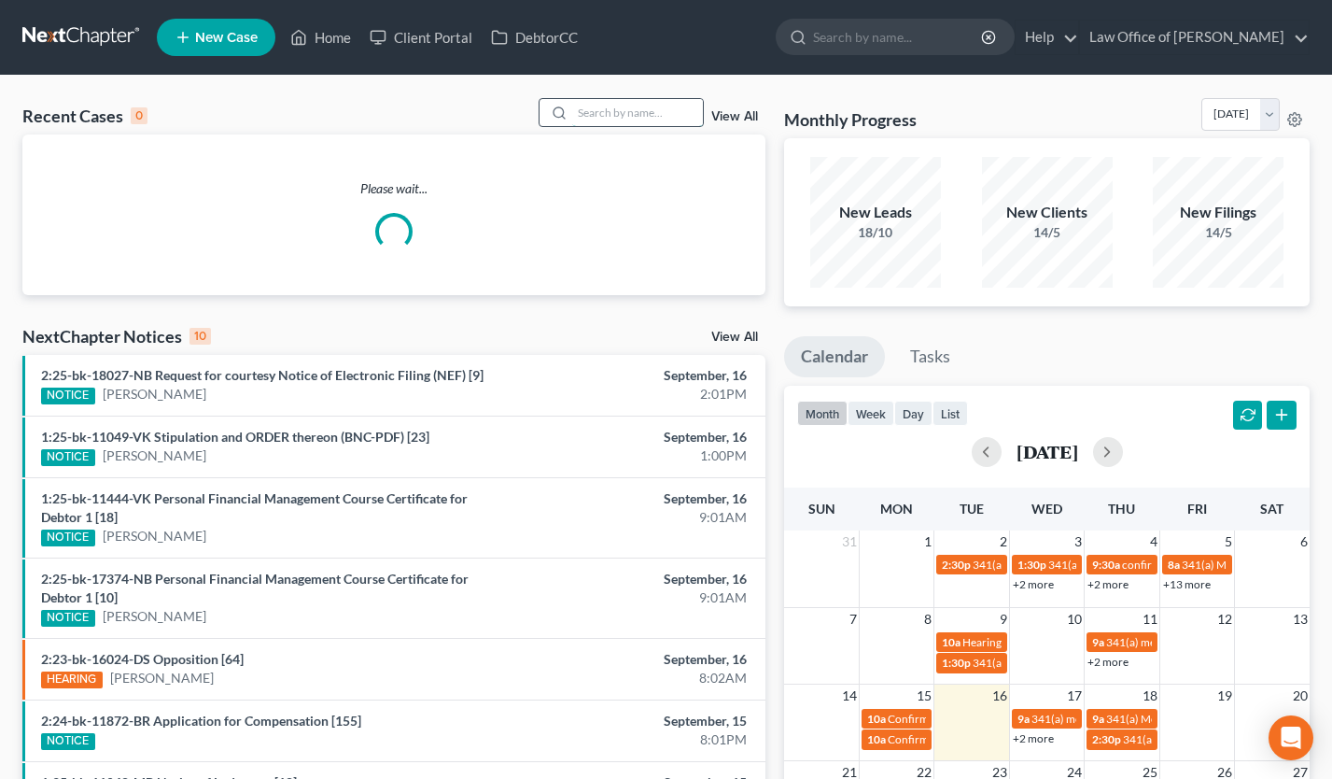
click at [634, 109] on input "search" at bounding box center [637, 112] width 131 height 27
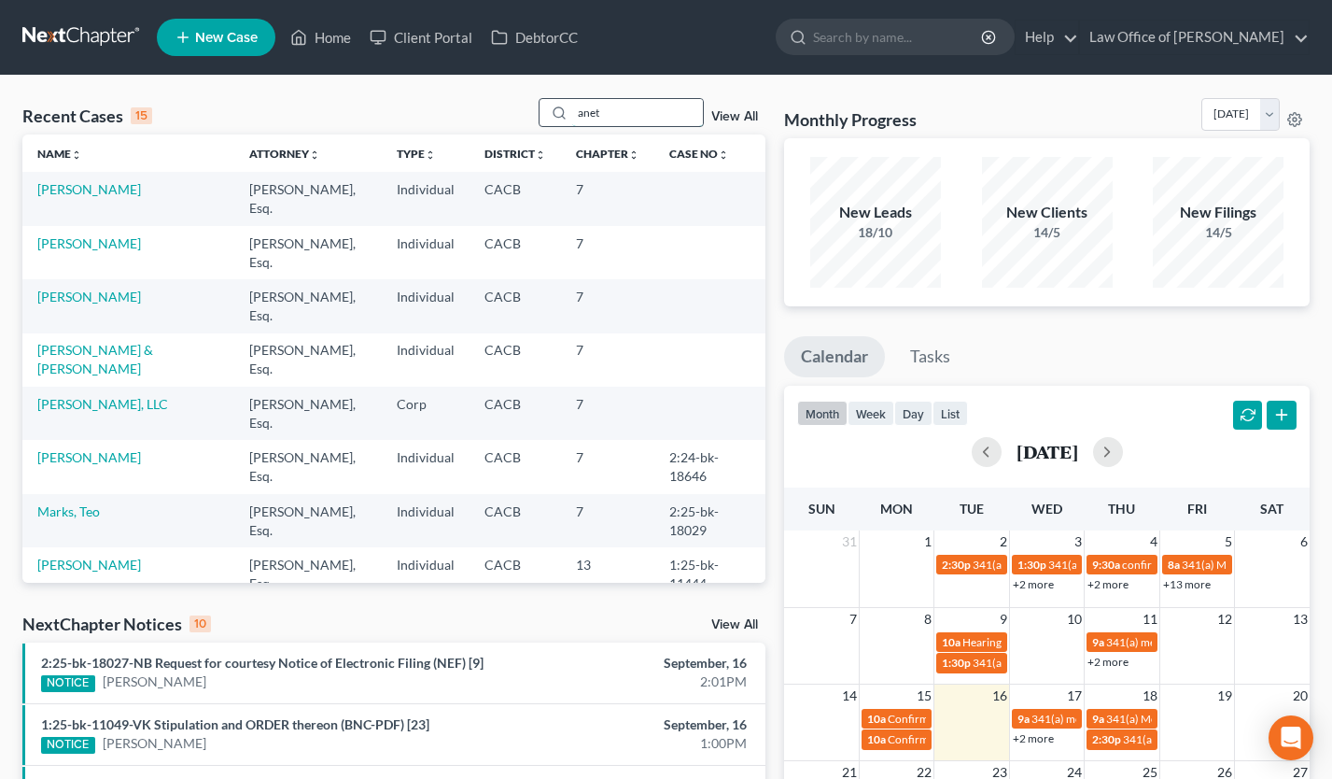
type input "anet"
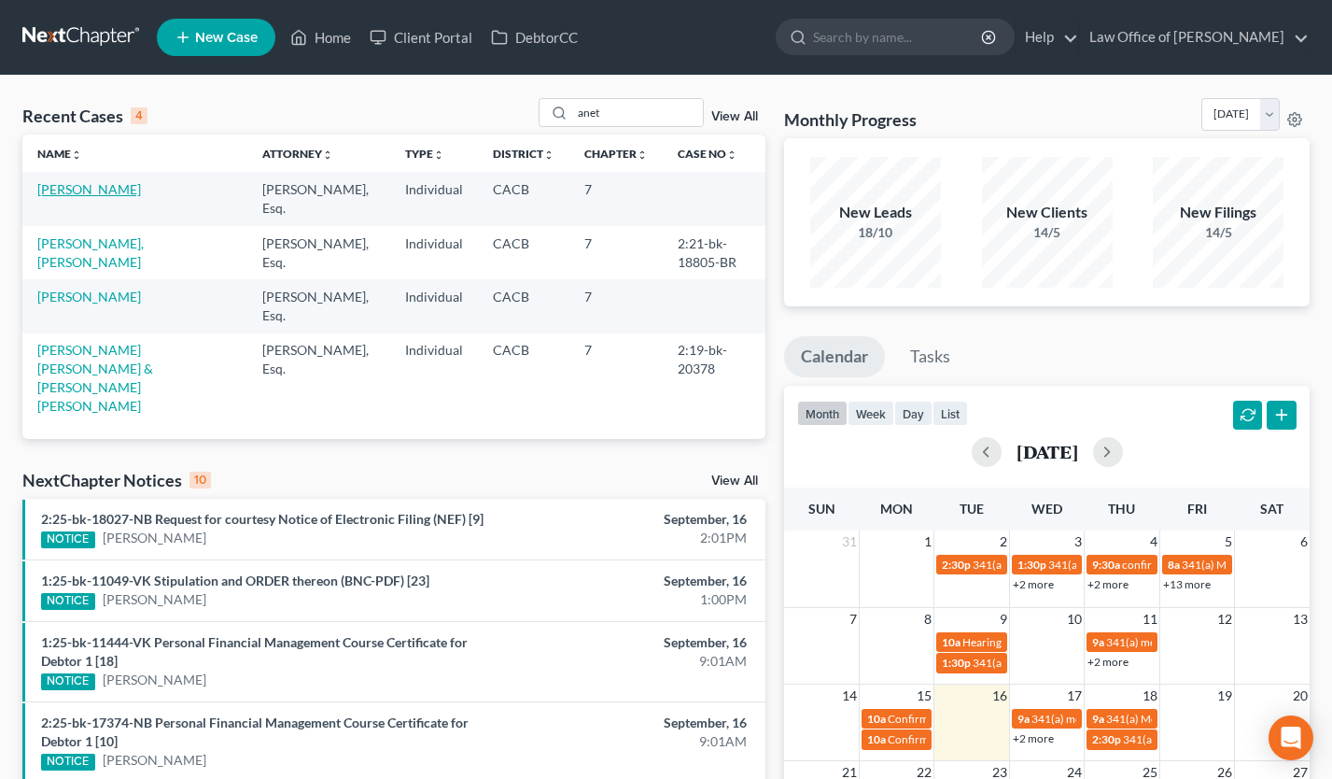
click at [111, 185] on link "[PERSON_NAME]" at bounding box center [89, 189] width 104 height 16
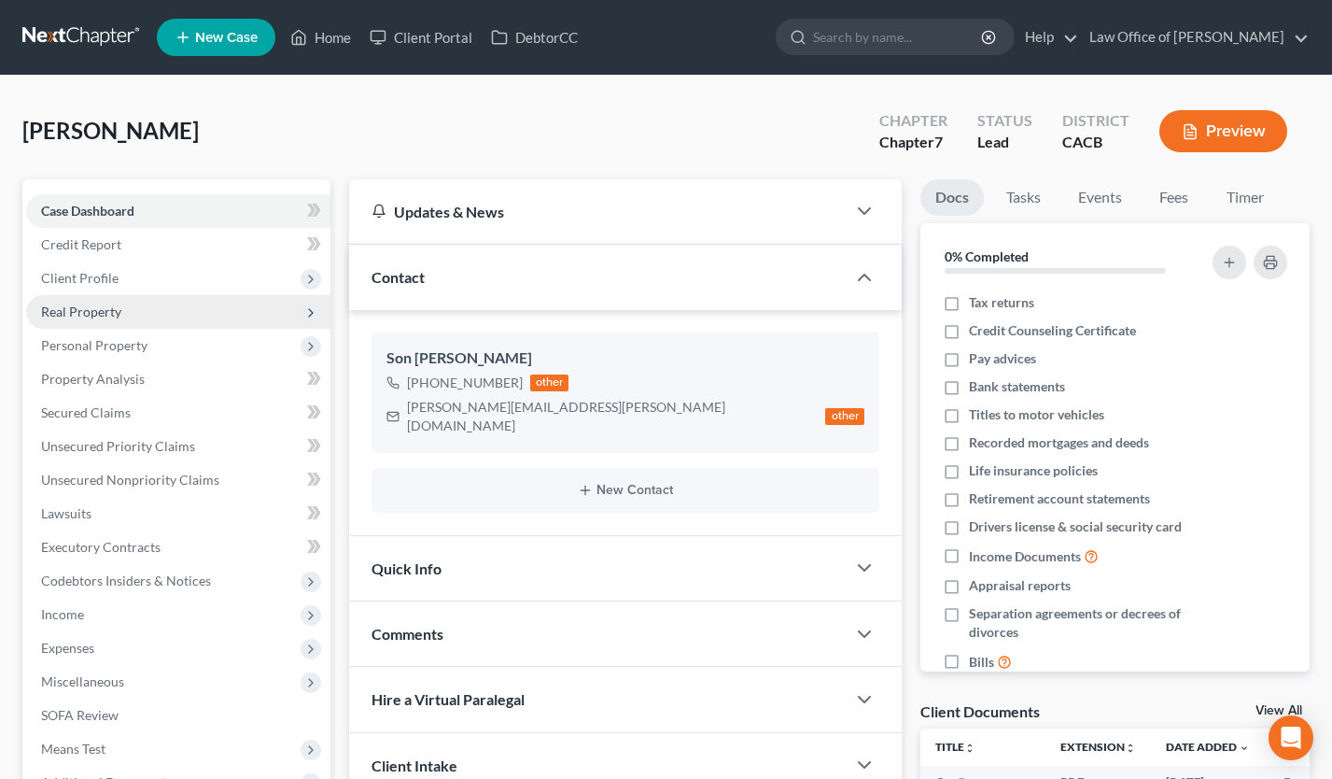
click at [151, 300] on span "Real Property" at bounding box center [178, 312] width 304 height 34
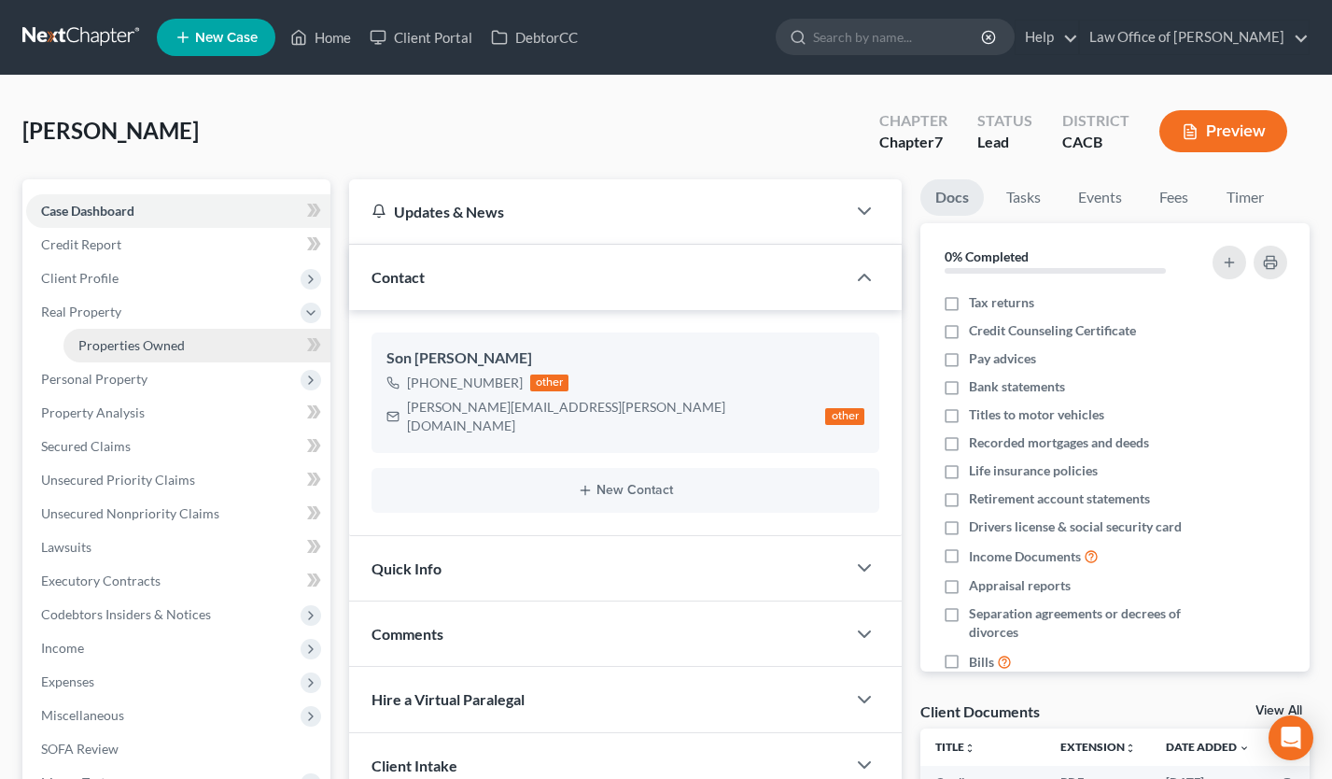
click at [164, 337] on span "Properties Owned" at bounding box center [131, 345] width 106 height 16
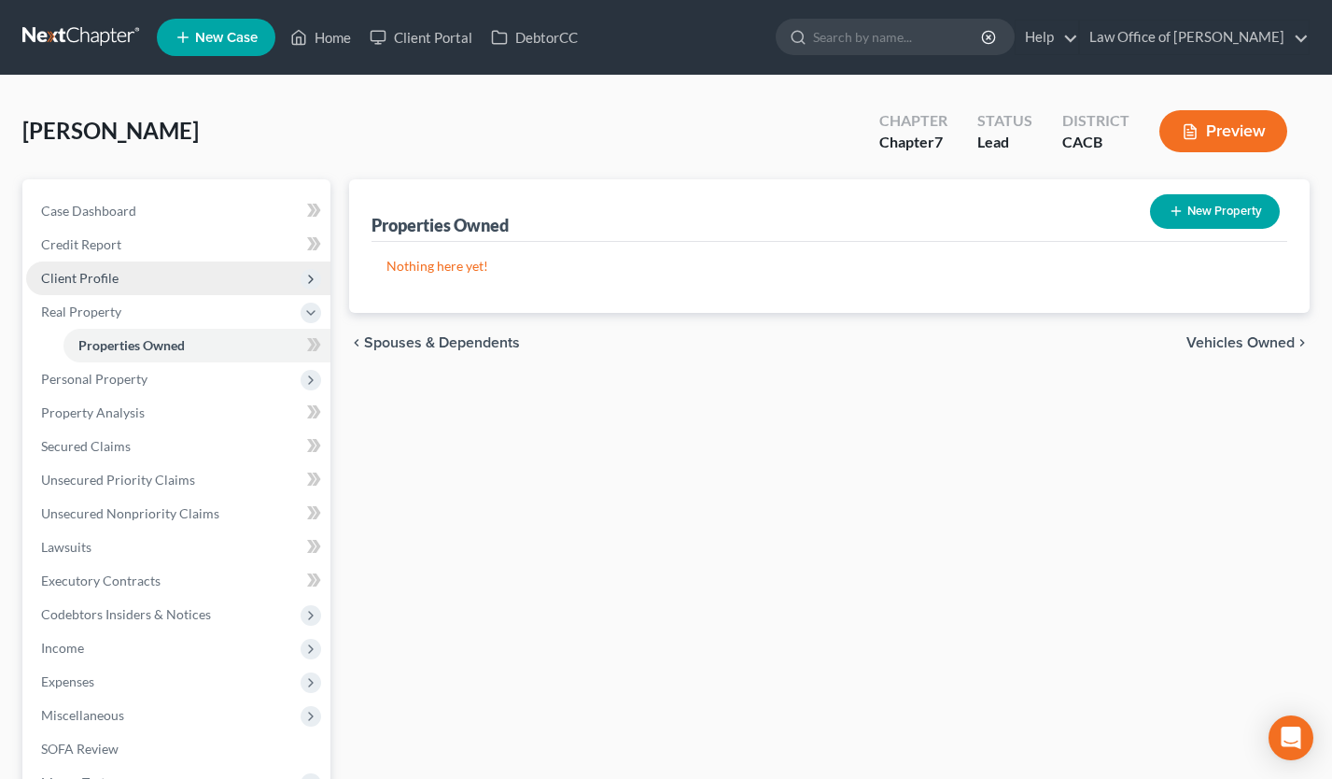
click at [120, 271] on span "Client Profile" at bounding box center [178, 278] width 304 height 34
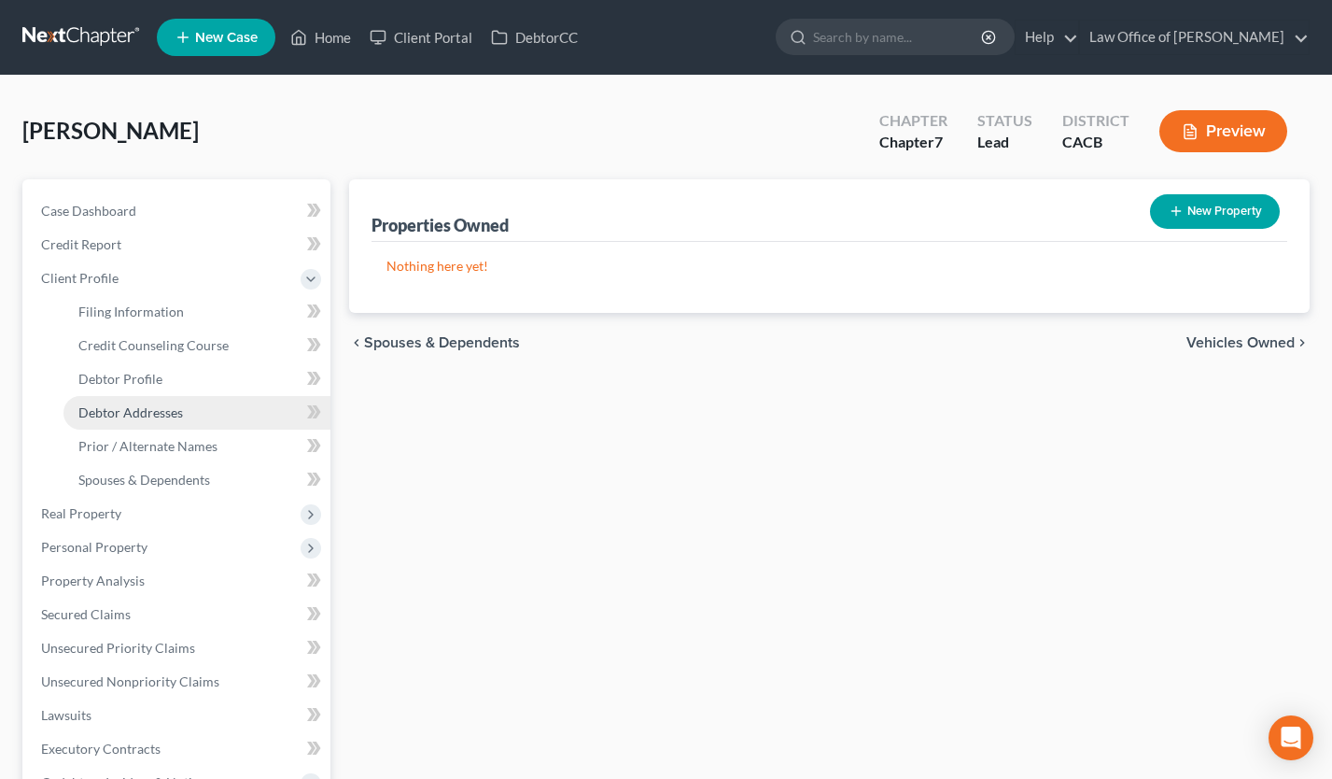
click at [162, 416] on span "Debtor Addresses" at bounding box center [130, 412] width 105 height 16
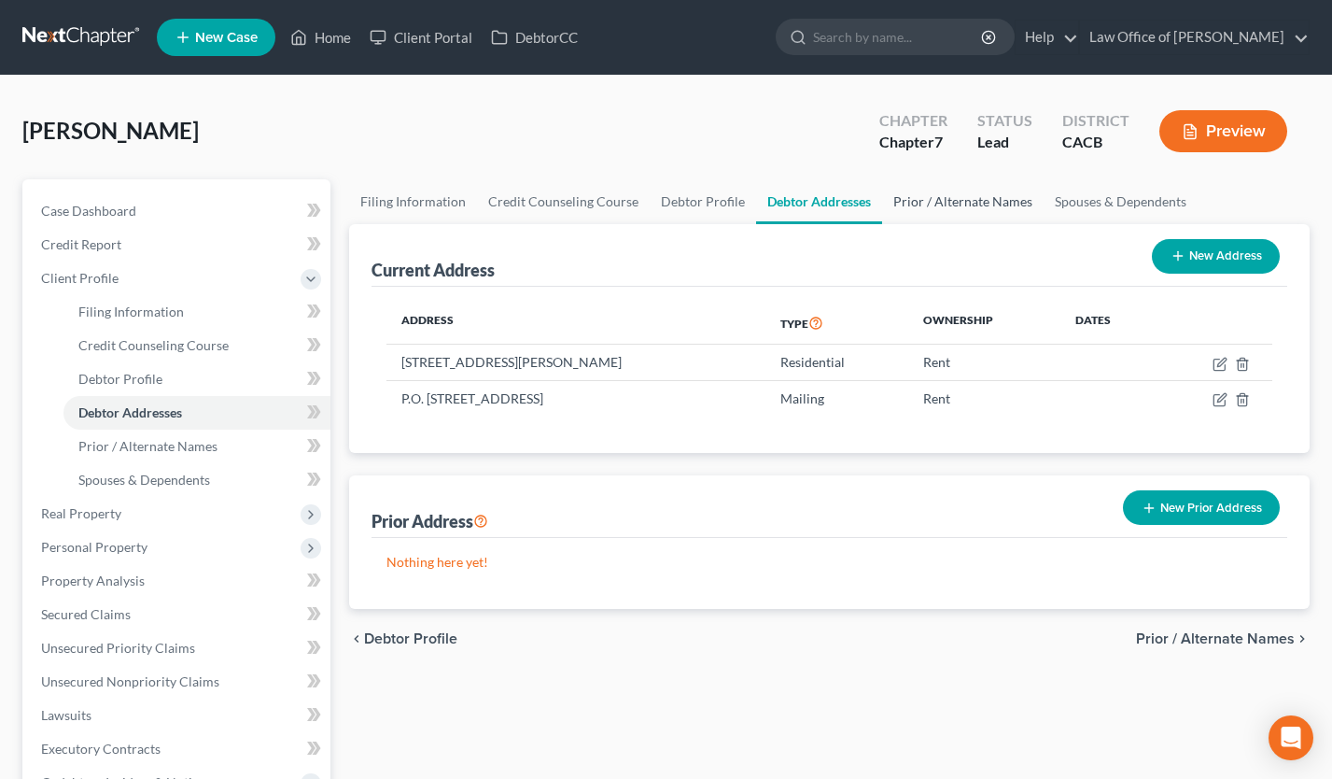
click at [952, 194] on link "Prior / Alternate Names" at bounding box center [963, 201] width 162 height 45
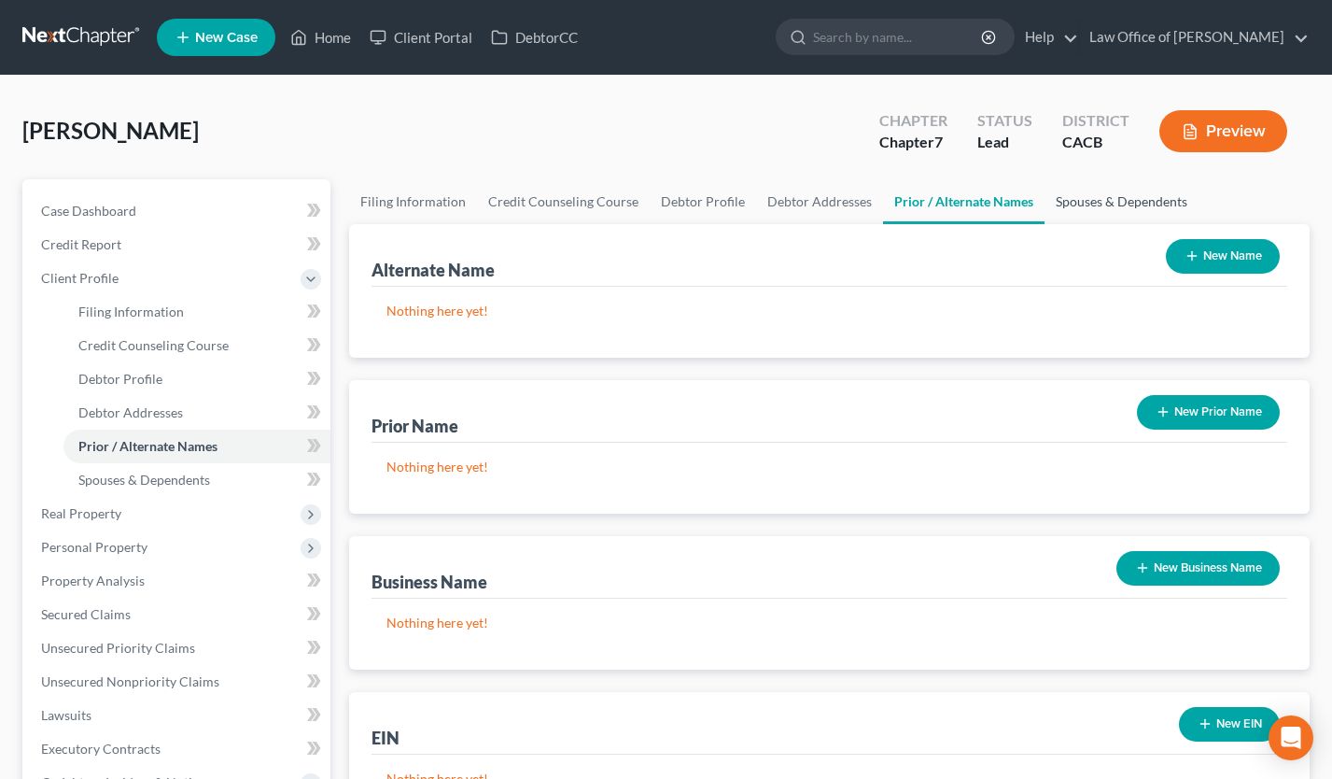
click at [1110, 194] on link "Spouses & Dependents" at bounding box center [1122, 201] width 154 height 45
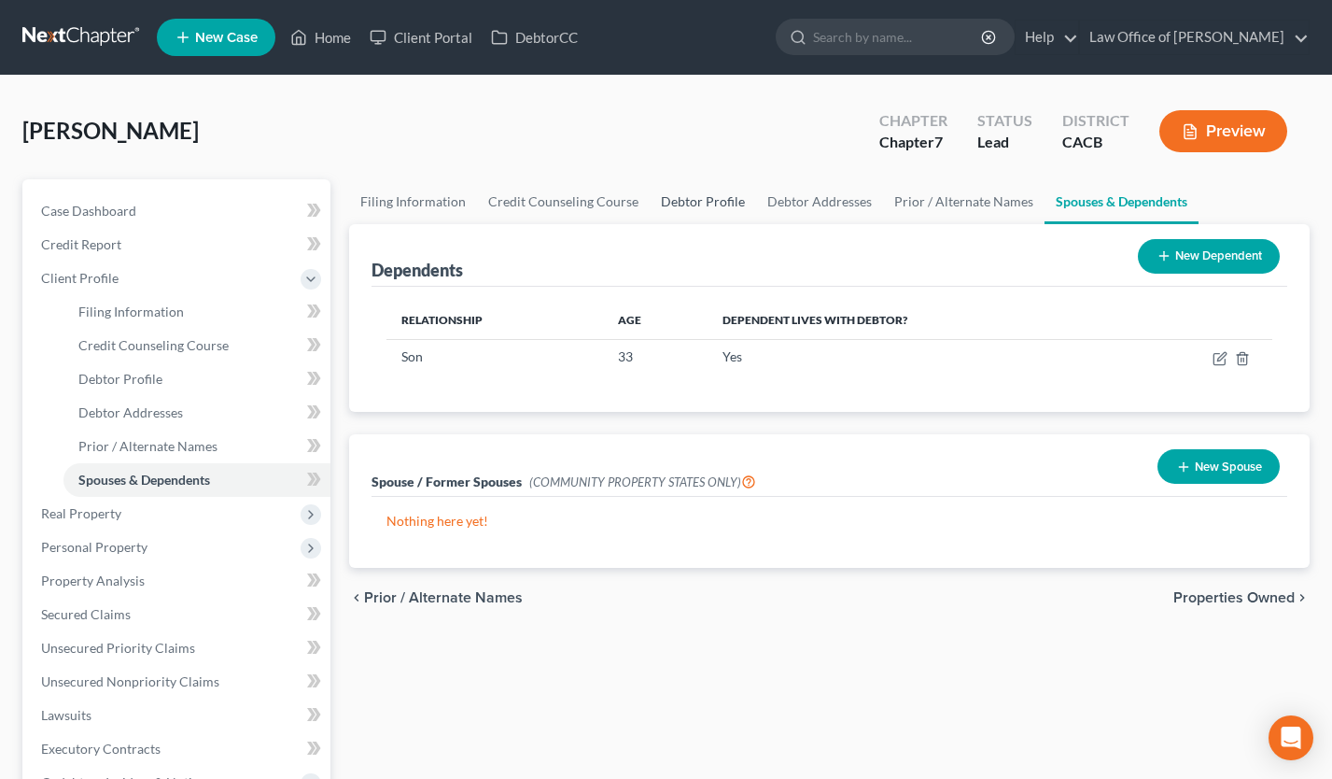
click at [716, 202] on link "Debtor Profile" at bounding box center [703, 201] width 106 height 45
select select "3"
select select "1"
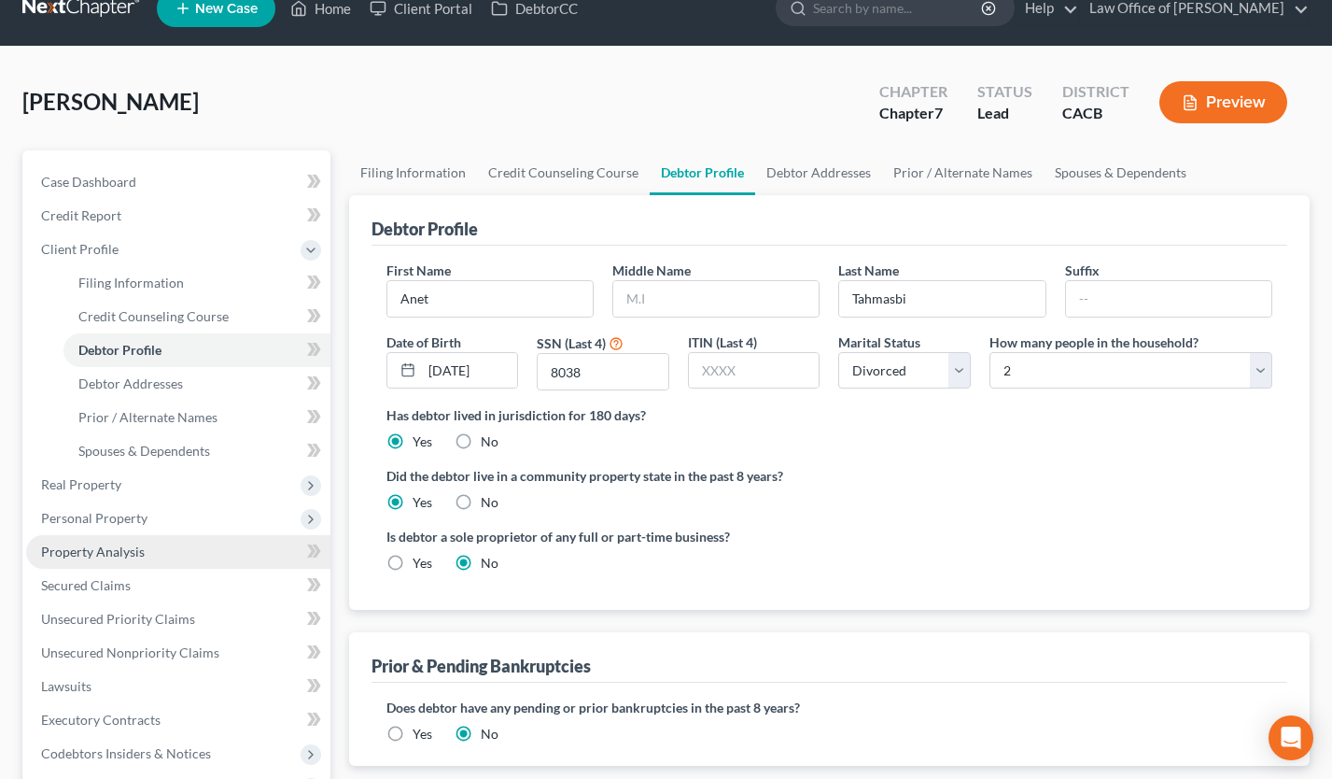
scroll to position [44, 0]
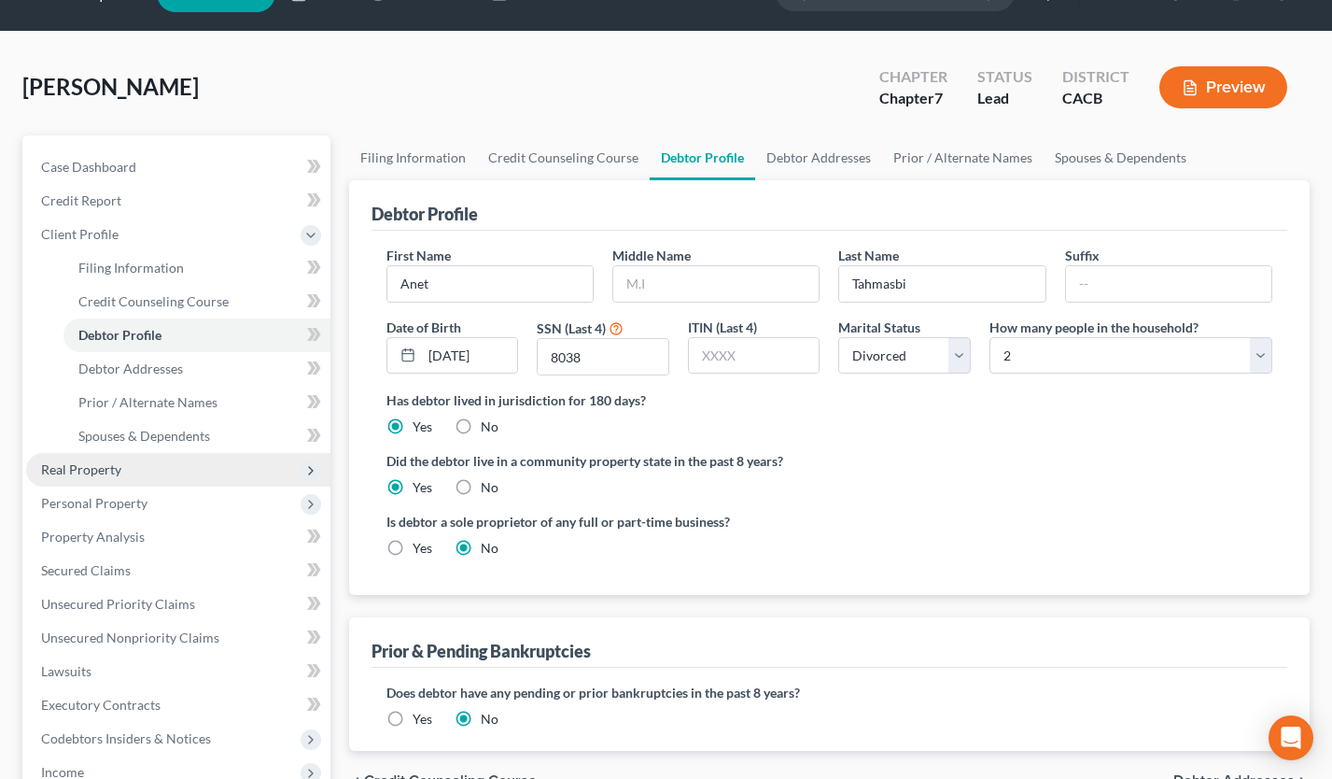
click at [143, 466] on span "Real Property" at bounding box center [178, 470] width 304 height 34
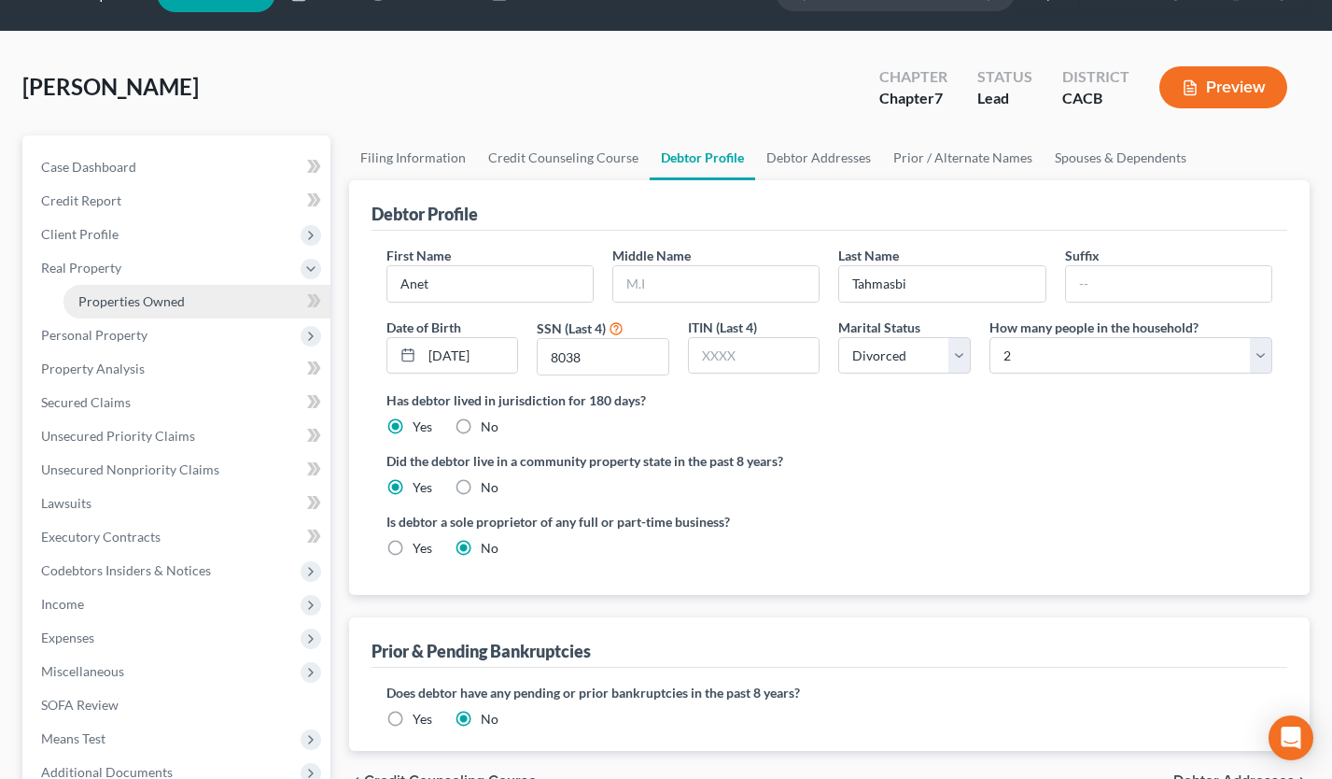
click at [175, 300] on span "Properties Owned" at bounding box center [131, 301] width 106 height 16
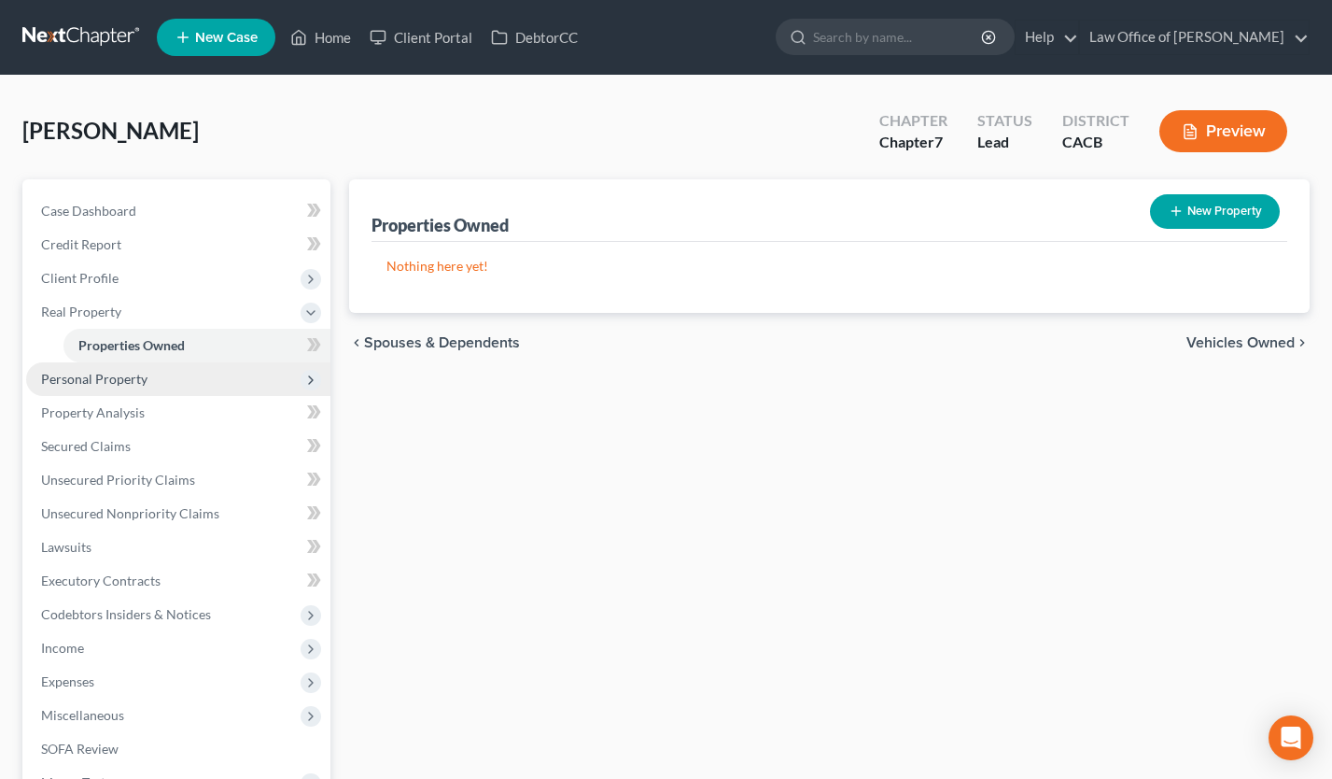
click at [175, 378] on span "Personal Property" at bounding box center [178, 379] width 304 height 34
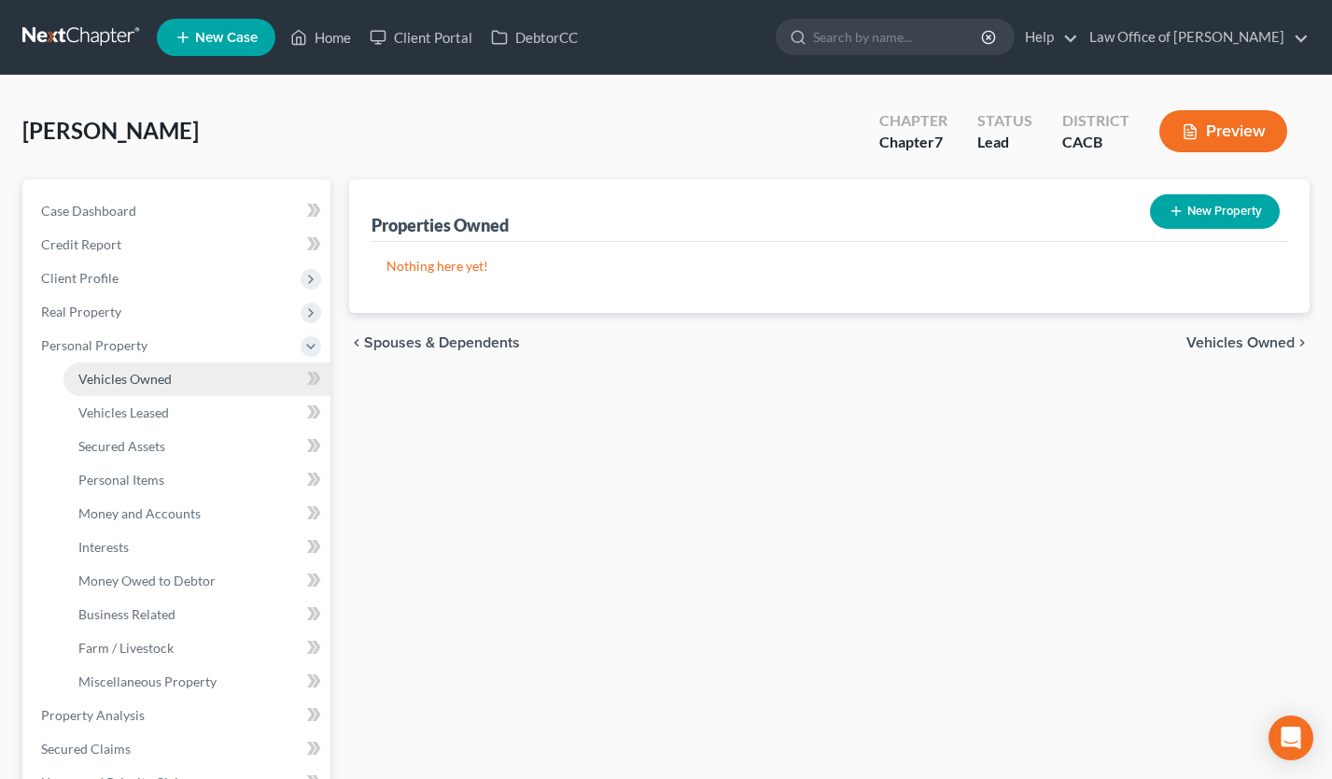
click at [172, 378] on link "Vehicles Owned" at bounding box center [196, 379] width 267 height 34
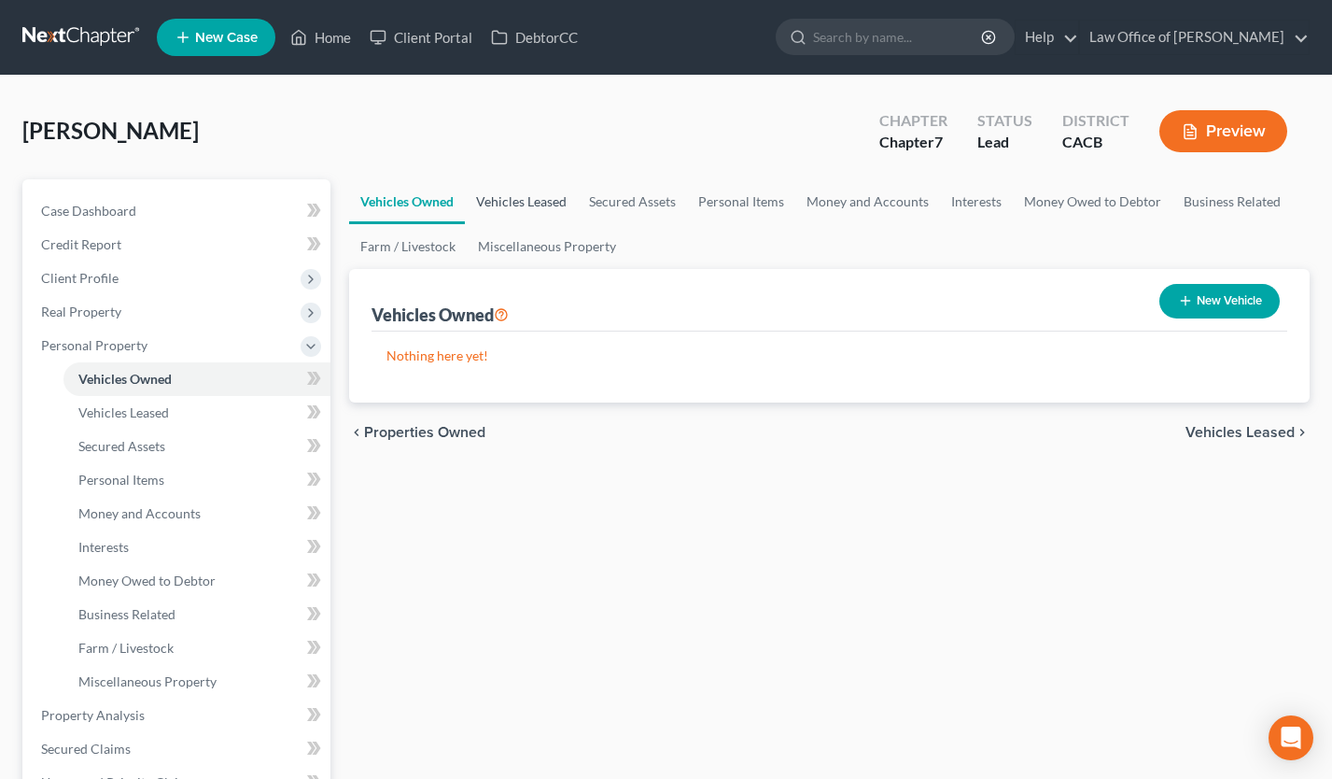
click at [551, 192] on link "Vehicles Leased" at bounding box center [521, 201] width 113 height 45
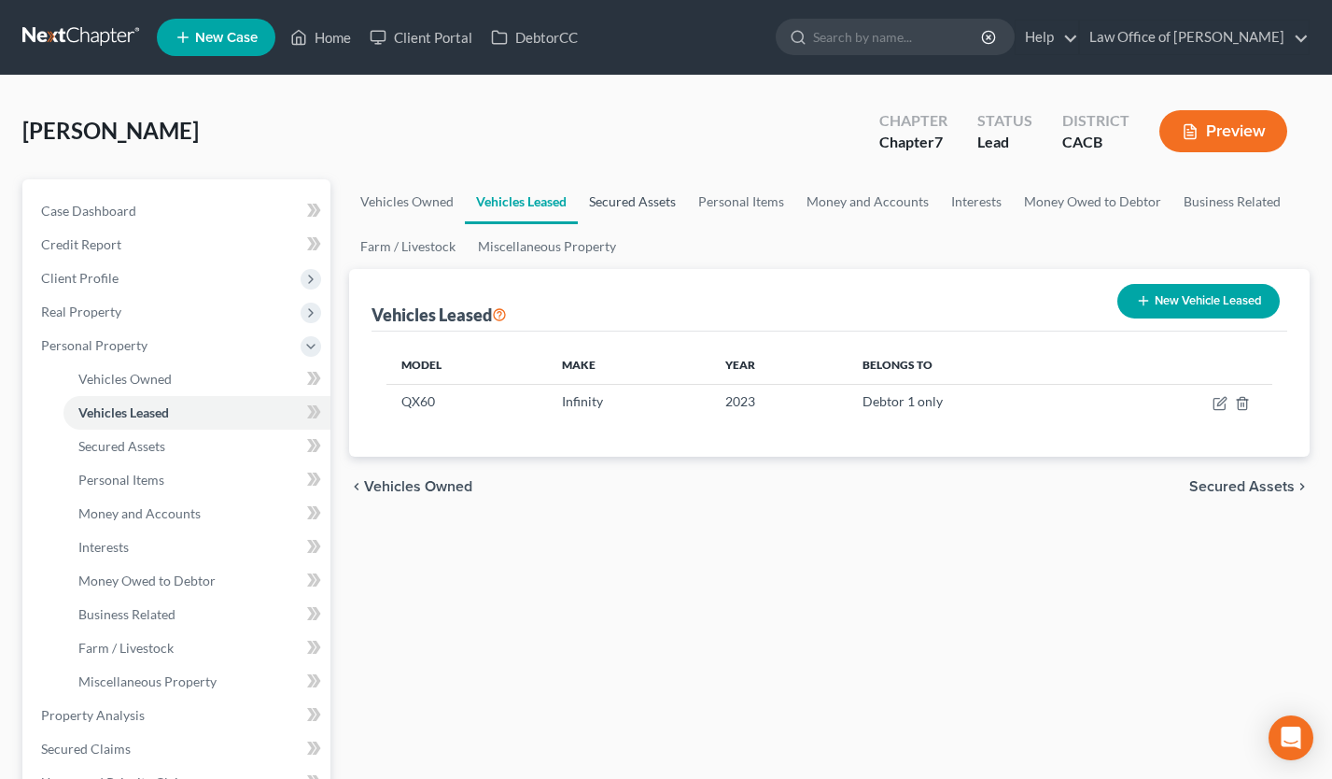
click at [637, 200] on link "Secured Assets" at bounding box center [632, 201] width 109 height 45
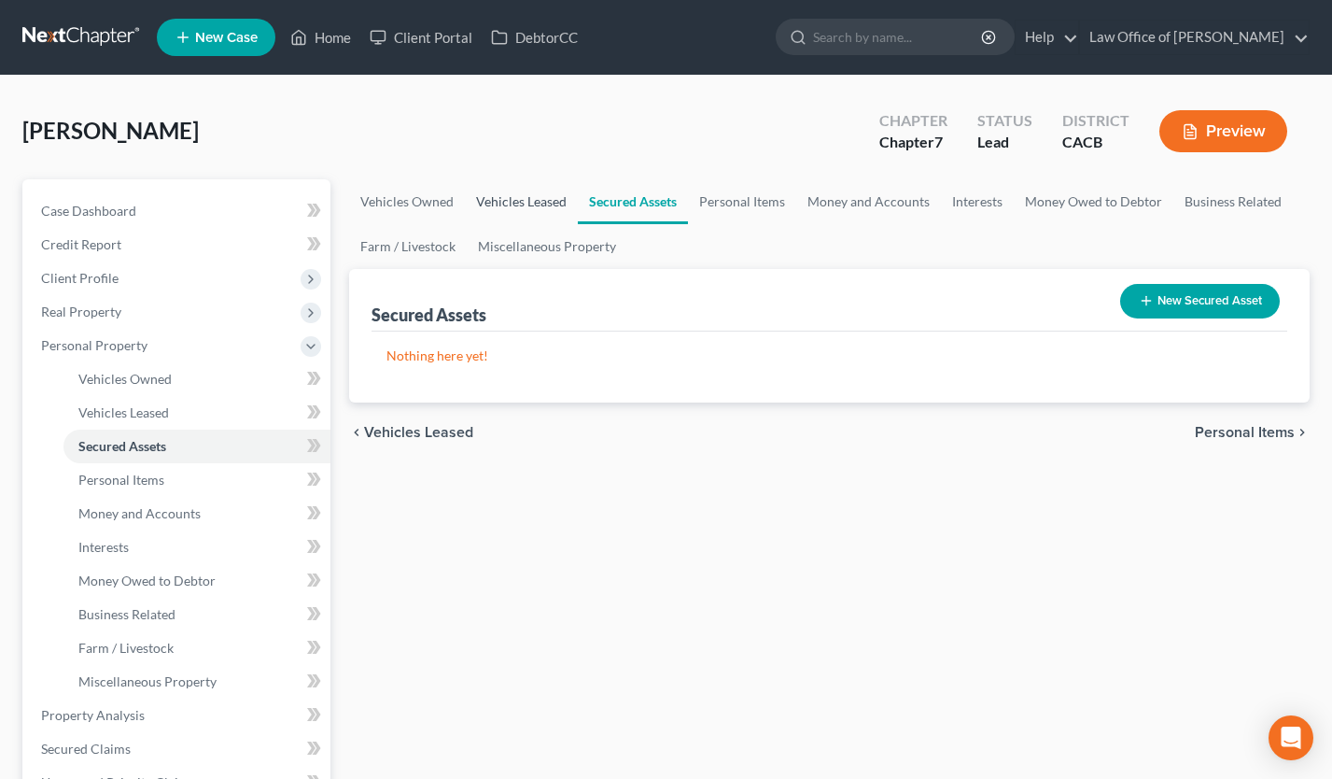
click at [523, 208] on link "Vehicles Leased" at bounding box center [521, 201] width 113 height 45
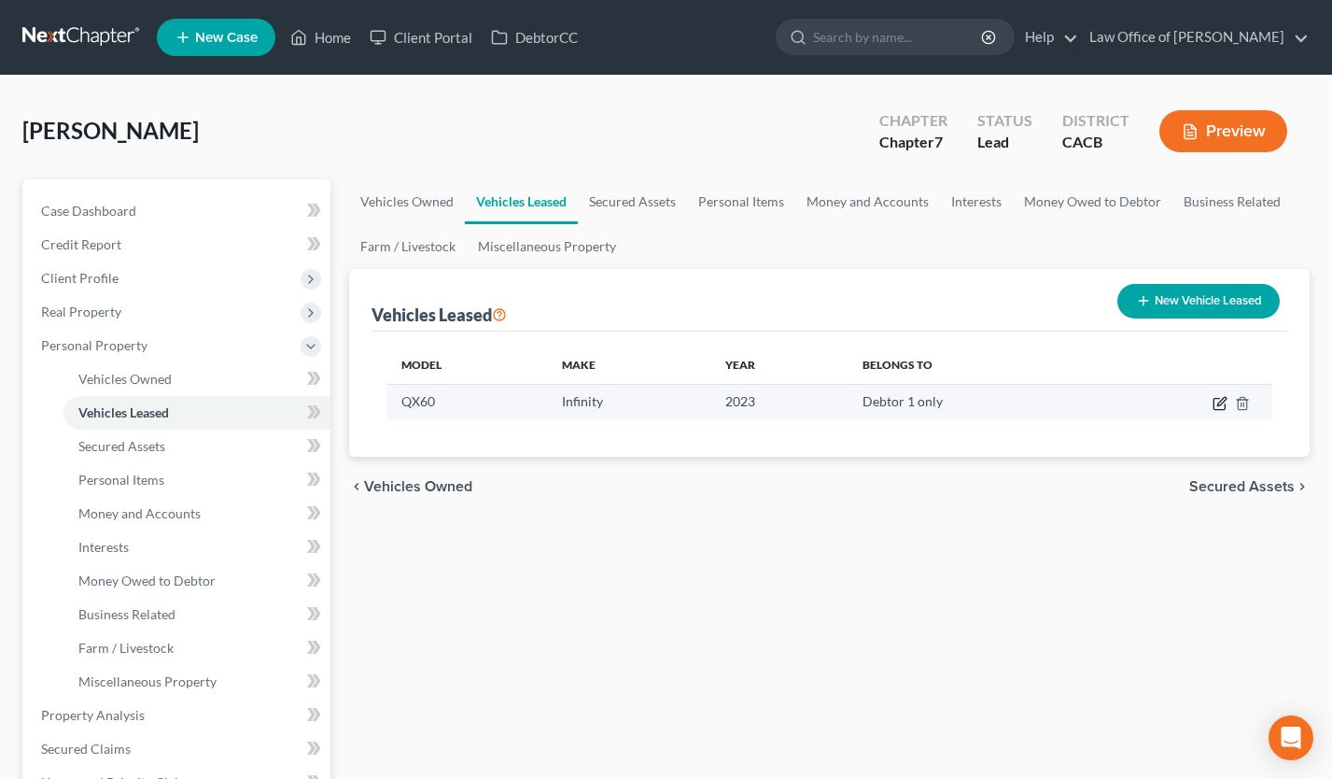
click at [1219, 405] on icon "button" at bounding box center [1220, 403] width 15 height 15
select select "0"
select select "3"
select select "0"
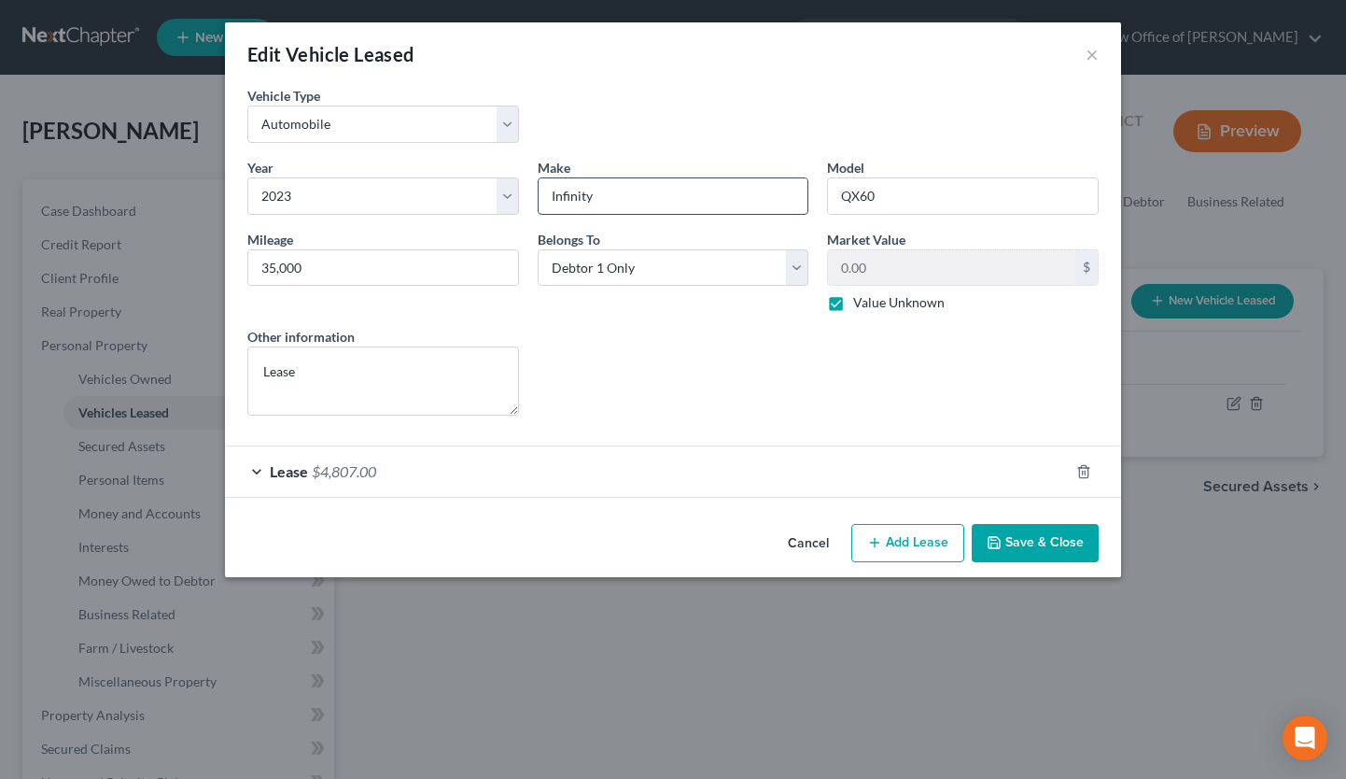
click at [639, 192] on input "Infinity" at bounding box center [674, 195] width 270 height 35
type input "Infiniti"
click at [610, 360] on div "Lease Select" at bounding box center [673, 371] width 290 height 89
click at [1020, 548] on button "Save & Close" at bounding box center [1035, 543] width 127 height 39
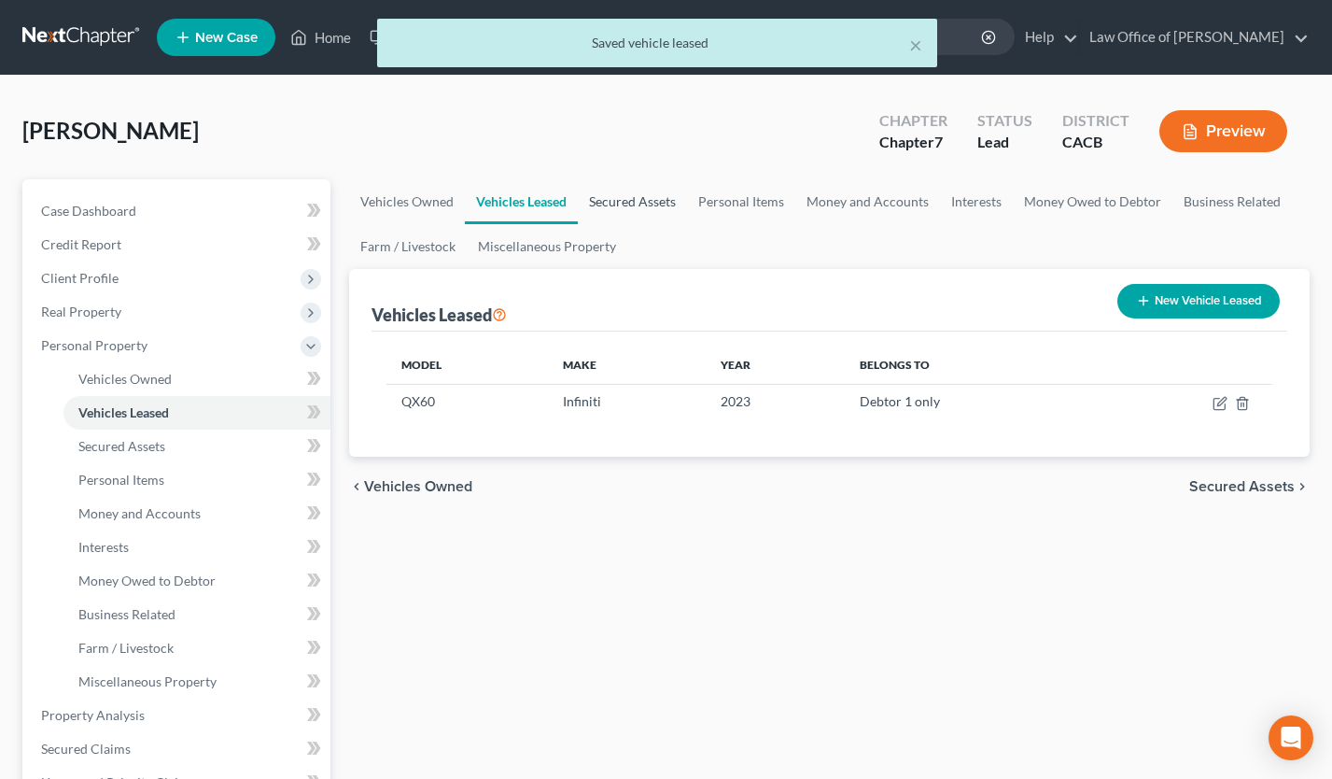
click at [641, 190] on link "Secured Assets" at bounding box center [632, 201] width 109 height 45
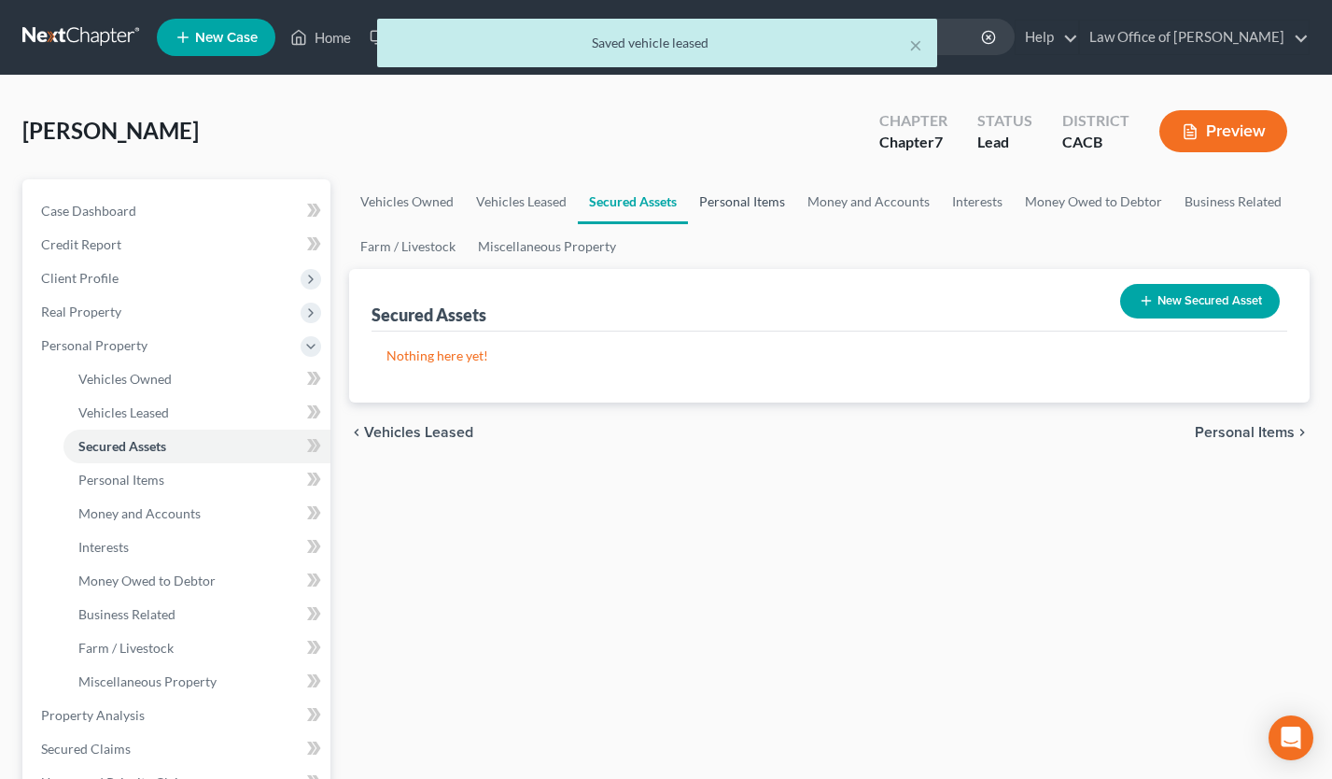
click at [776, 206] on link "Personal Items" at bounding box center [742, 201] width 108 height 45
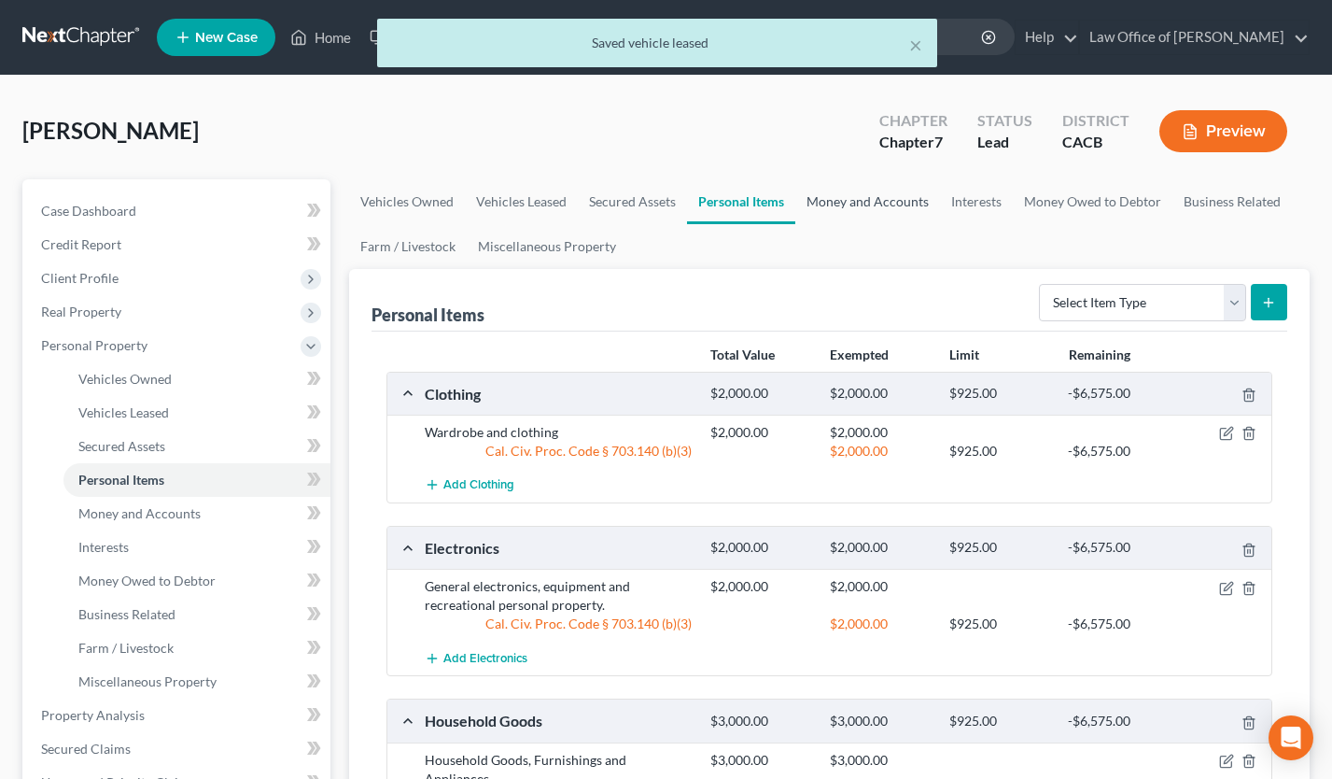
click at [847, 198] on link "Money and Accounts" at bounding box center [867, 201] width 145 height 45
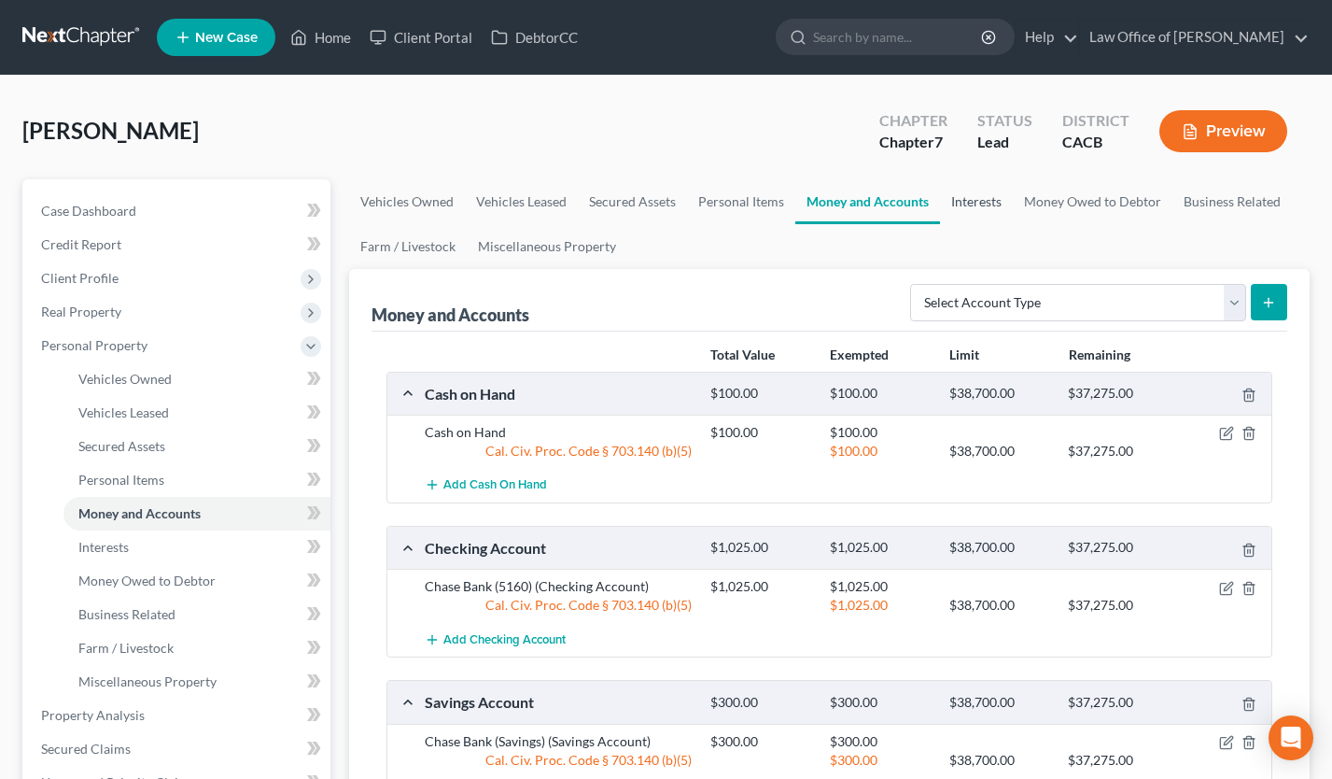
click at [977, 204] on link "Interests" at bounding box center [976, 201] width 73 height 45
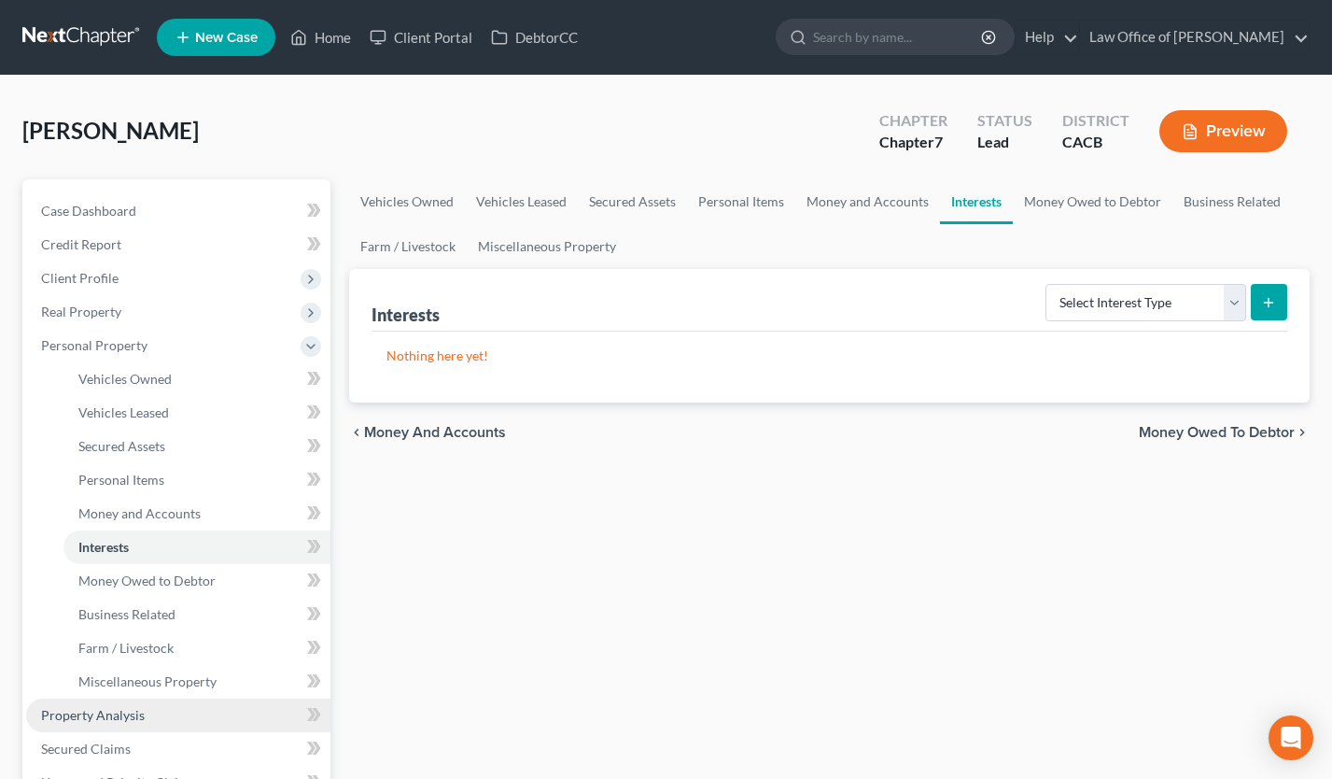
click at [112, 718] on span "Property Analysis" at bounding box center [93, 715] width 104 height 16
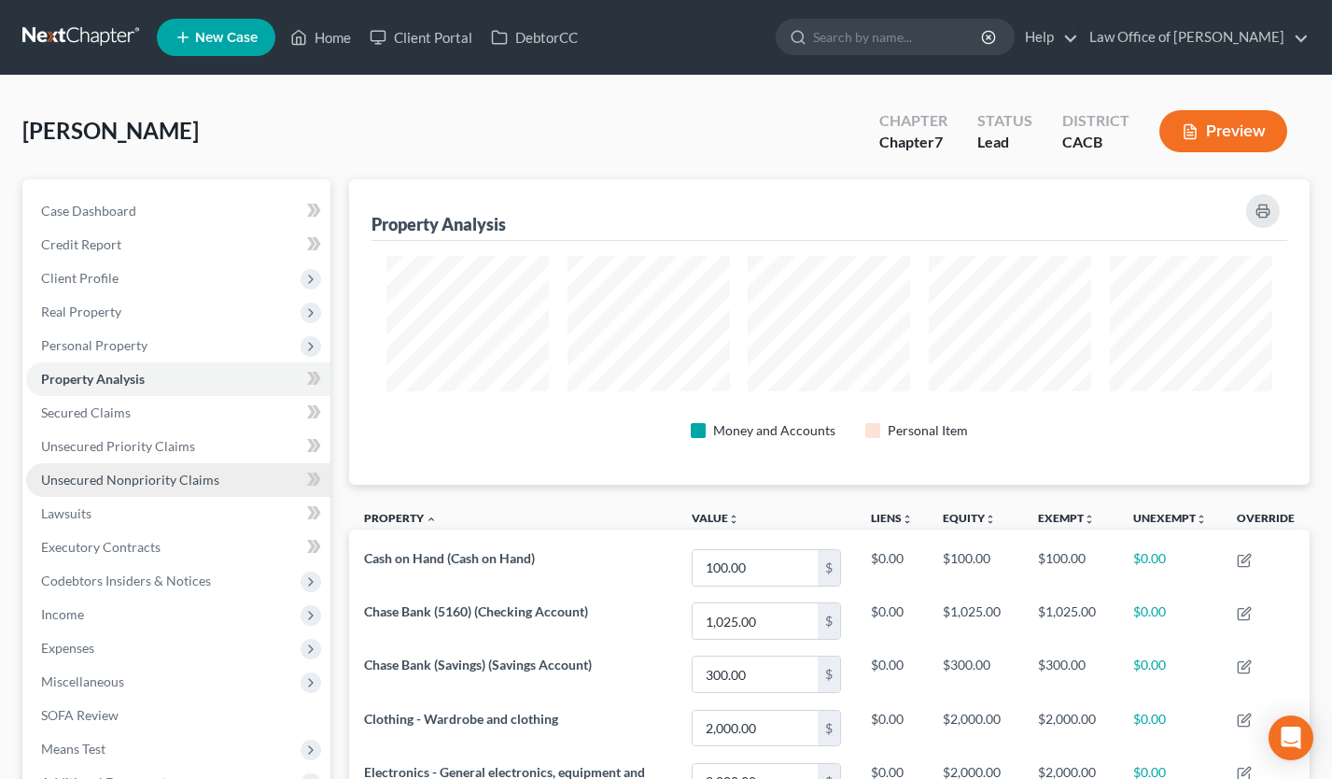
click at [183, 478] on span "Unsecured Nonpriority Claims" at bounding box center [130, 479] width 178 height 16
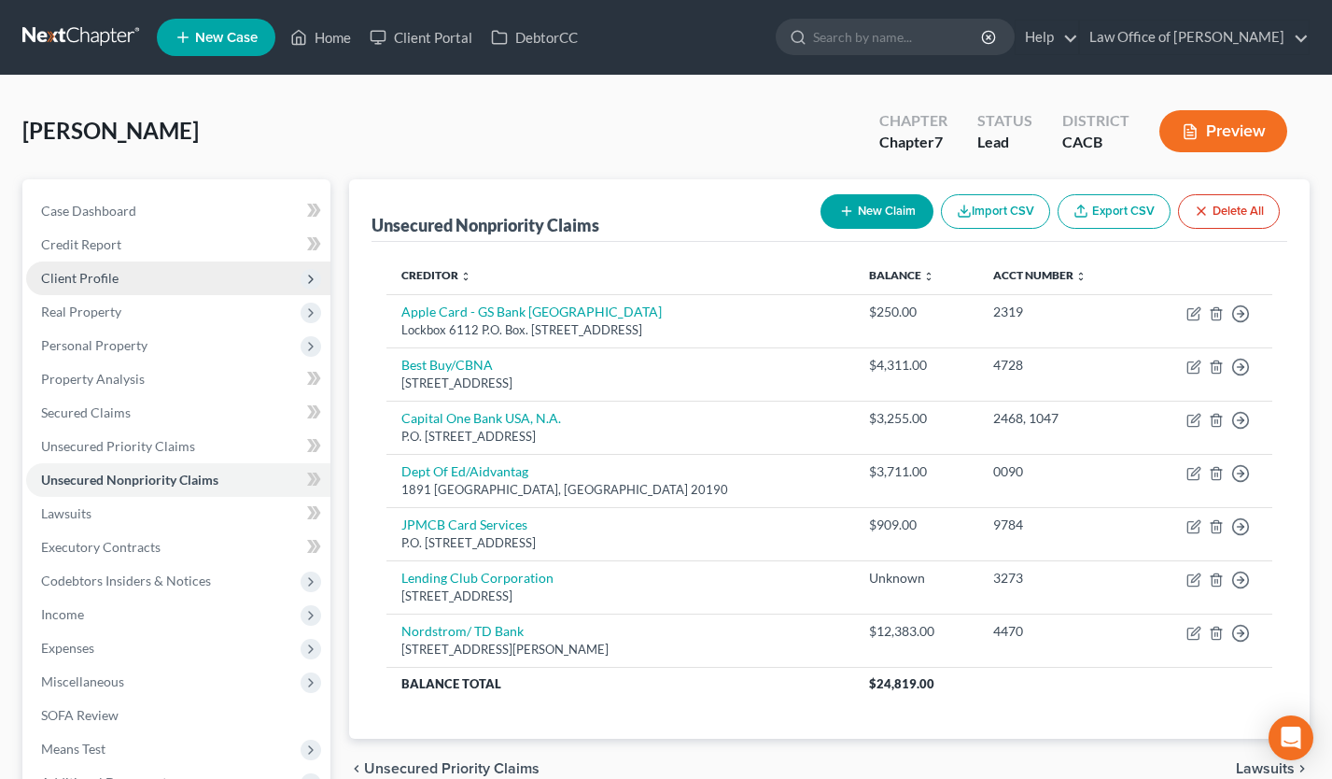
click at [114, 273] on span "Client Profile" at bounding box center [79, 278] width 77 height 16
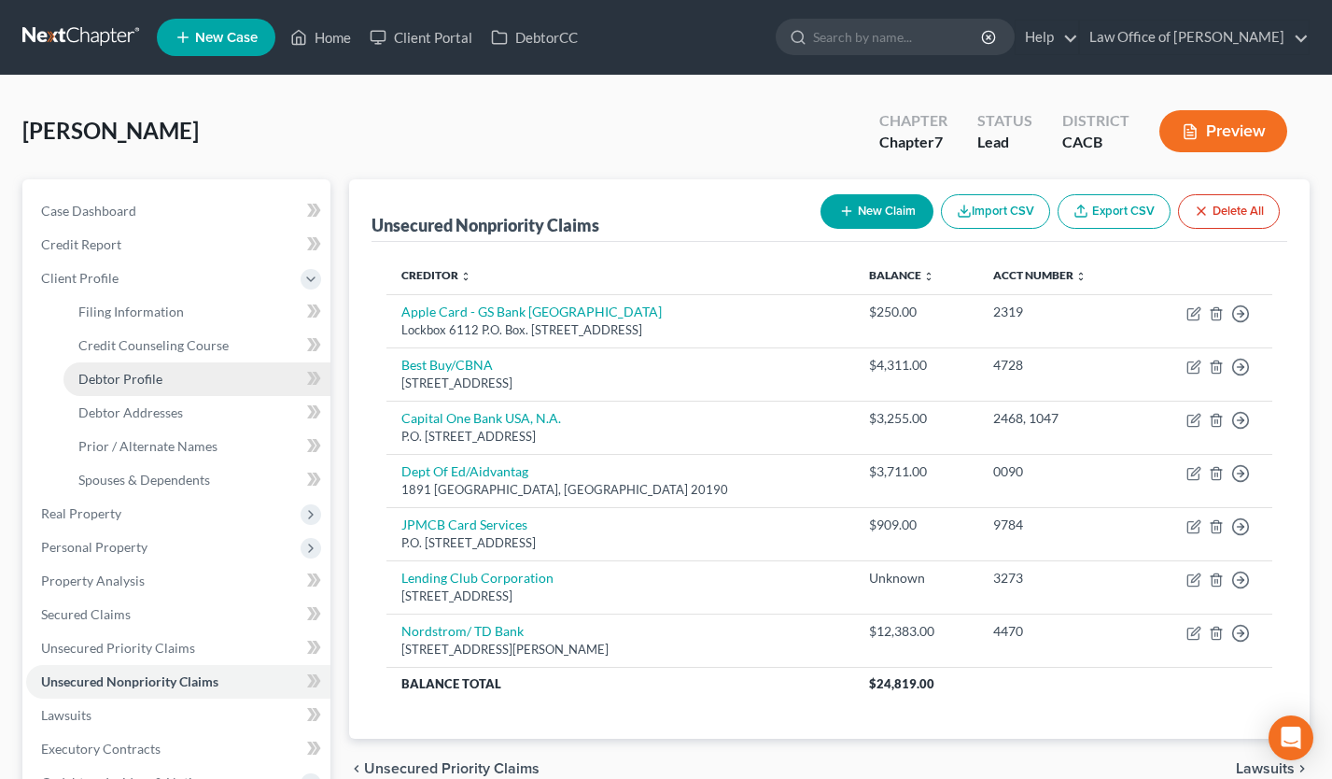
click at [163, 386] on link "Debtor Profile" at bounding box center [196, 379] width 267 height 34
select select "3"
select select "1"
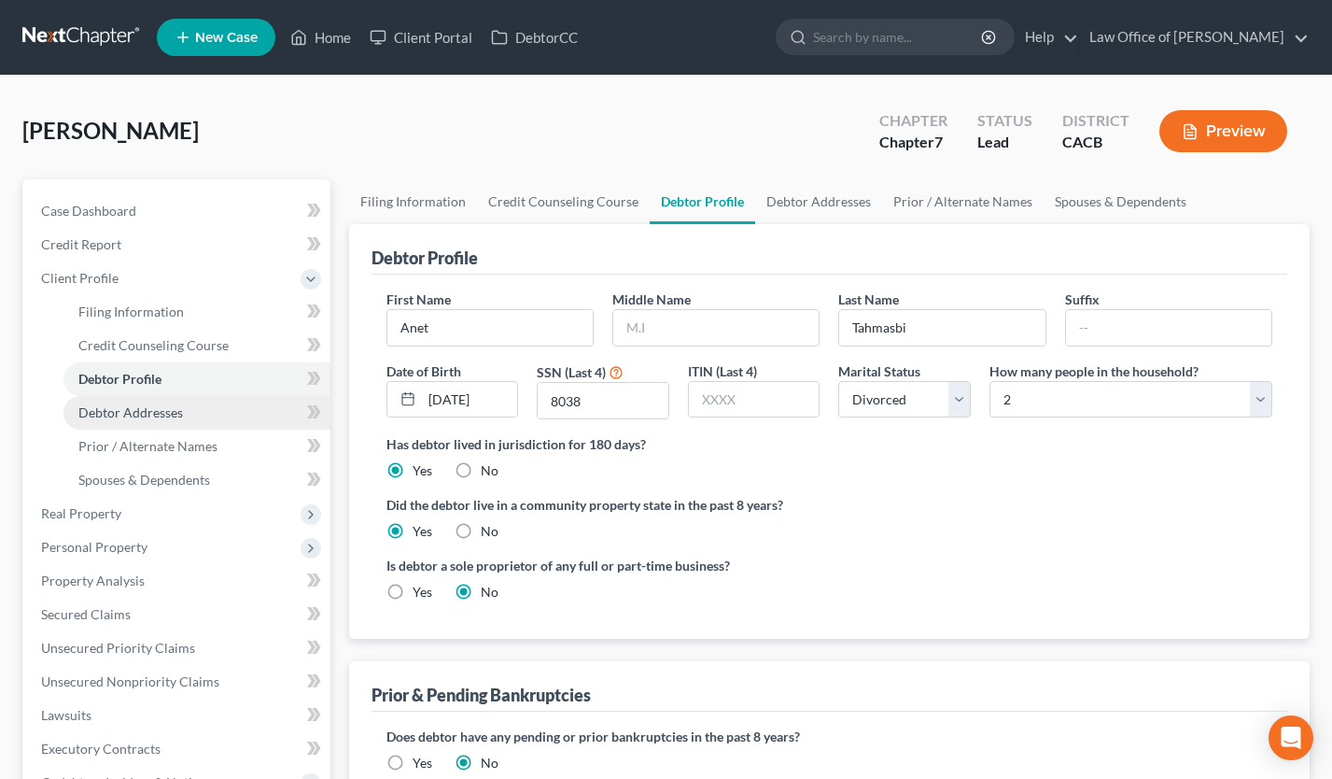
click at [172, 416] on span "Debtor Addresses" at bounding box center [130, 412] width 105 height 16
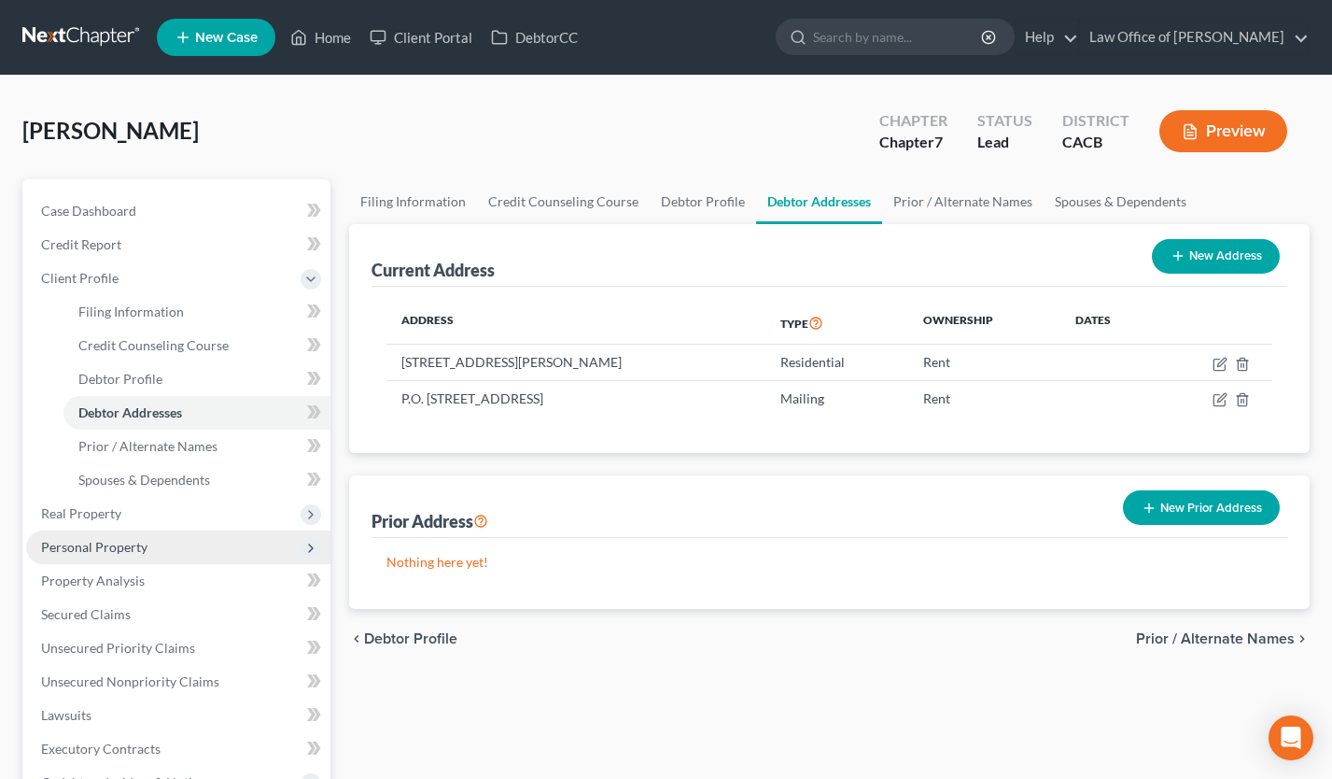
click at [162, 541] on span "Personal Property" at bounding box center [178, 547] width 304 height 34
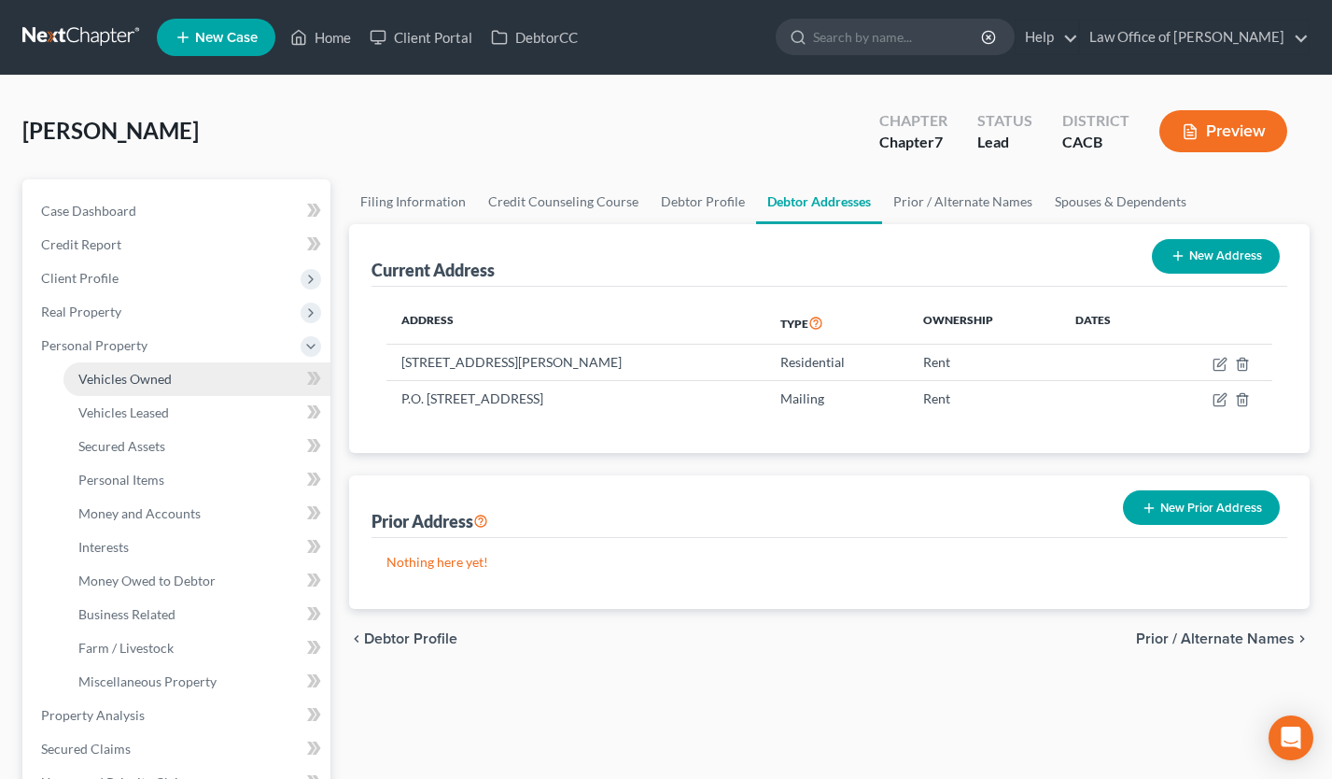
click at [155, 385] on span "Vehicles Owned" at bounding box center [124, 379] width 93 height 16
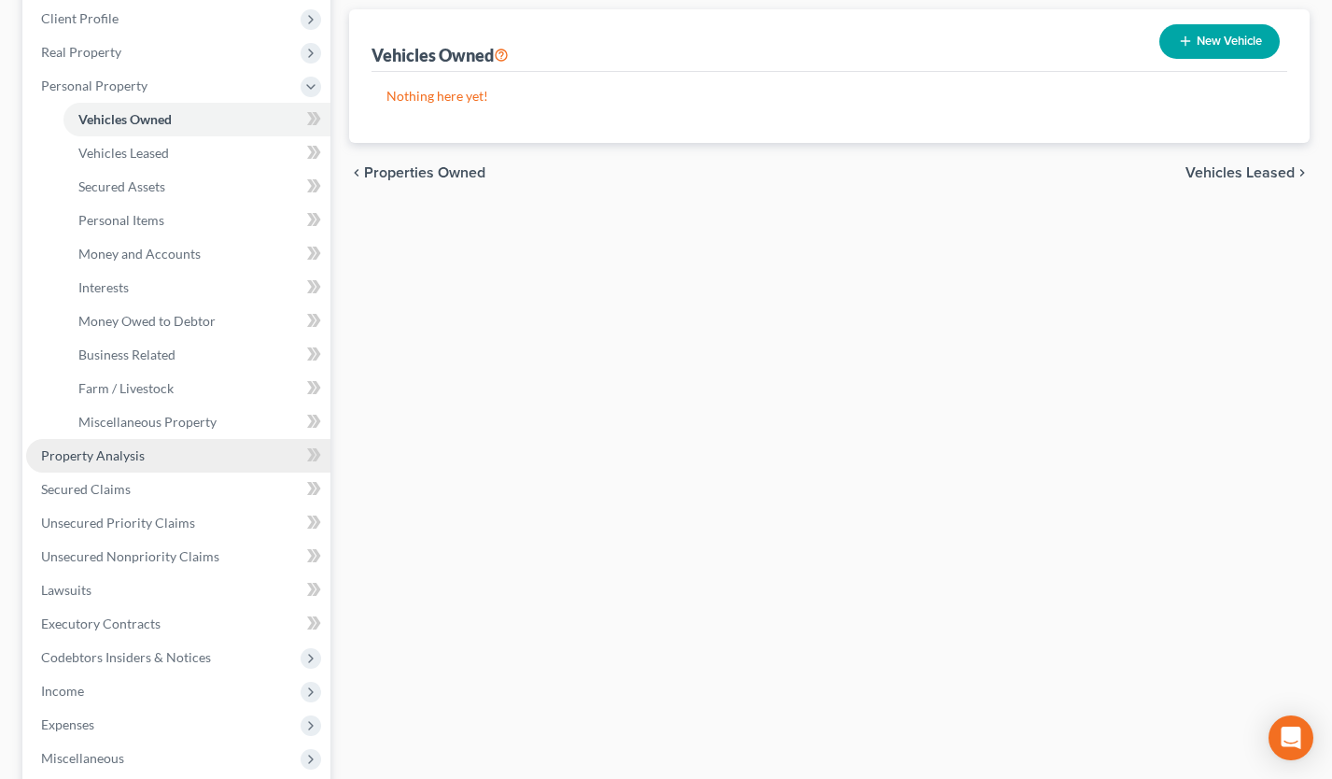
click at [133, 440] on link "Property Analysis" at bounding box center [178, 456] width 304 height 34
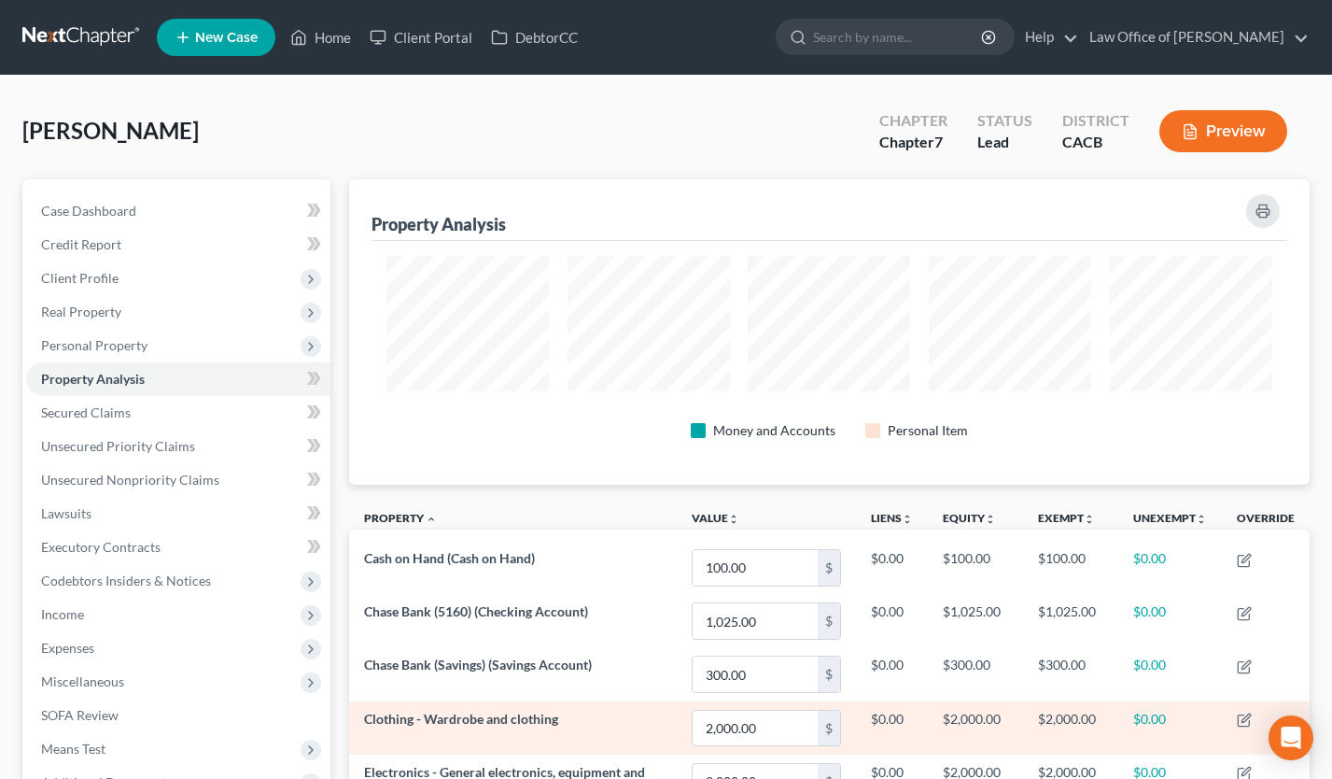
scroll to position [305, 961]
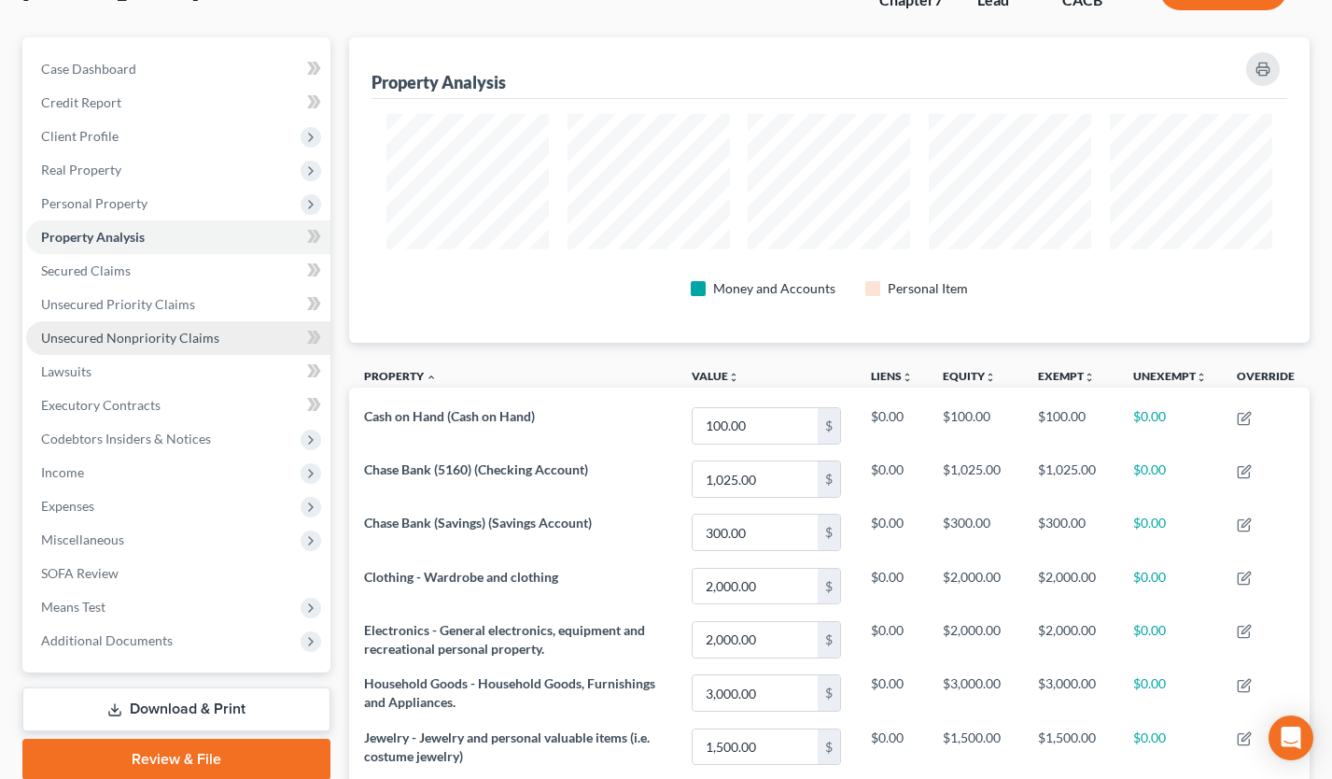
click at [182, 331] on span "Unsecured Nonpriority Claims" at bounding box center [130, 338] width 178 height 16
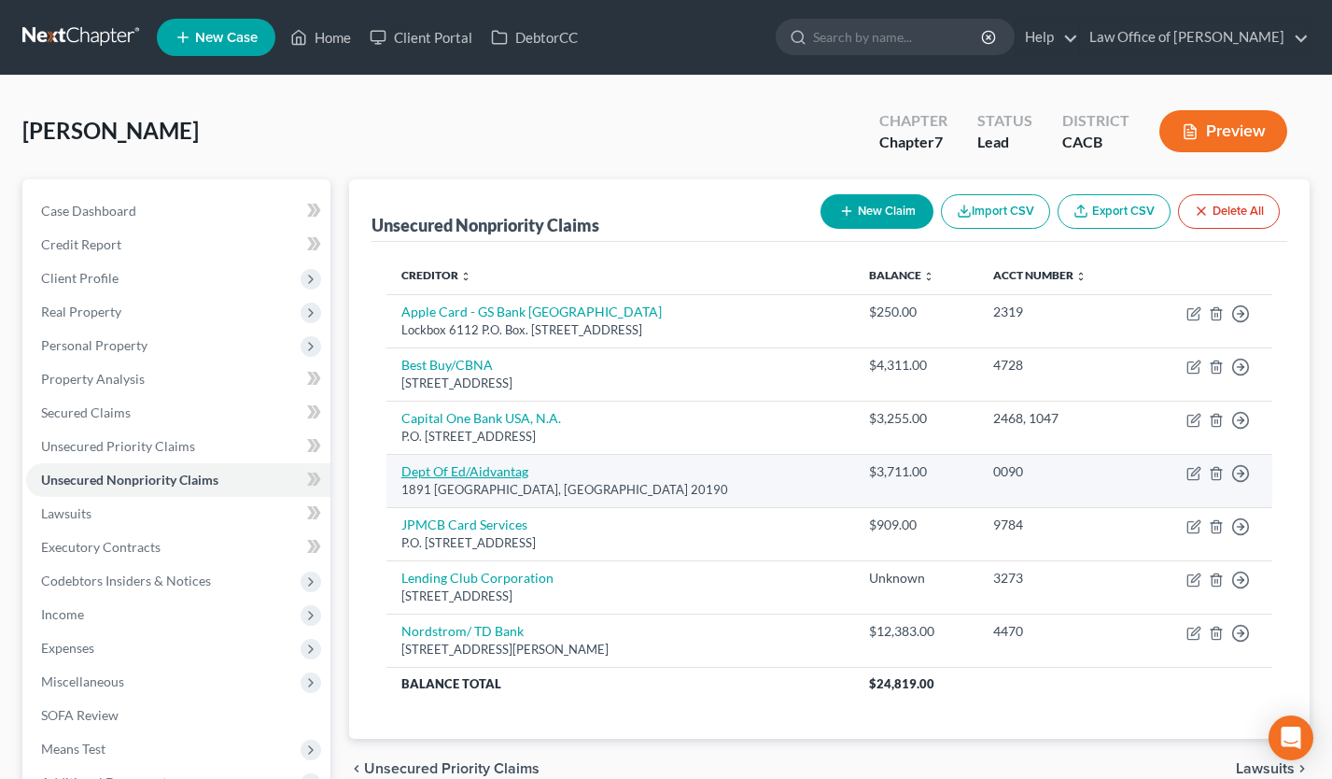
click at [491, 475] on link "Dept Of Ed/Aidvantag" at bounding box center [464, 471] width 127 height 16
select select "48"
select select "17"
select select "0"
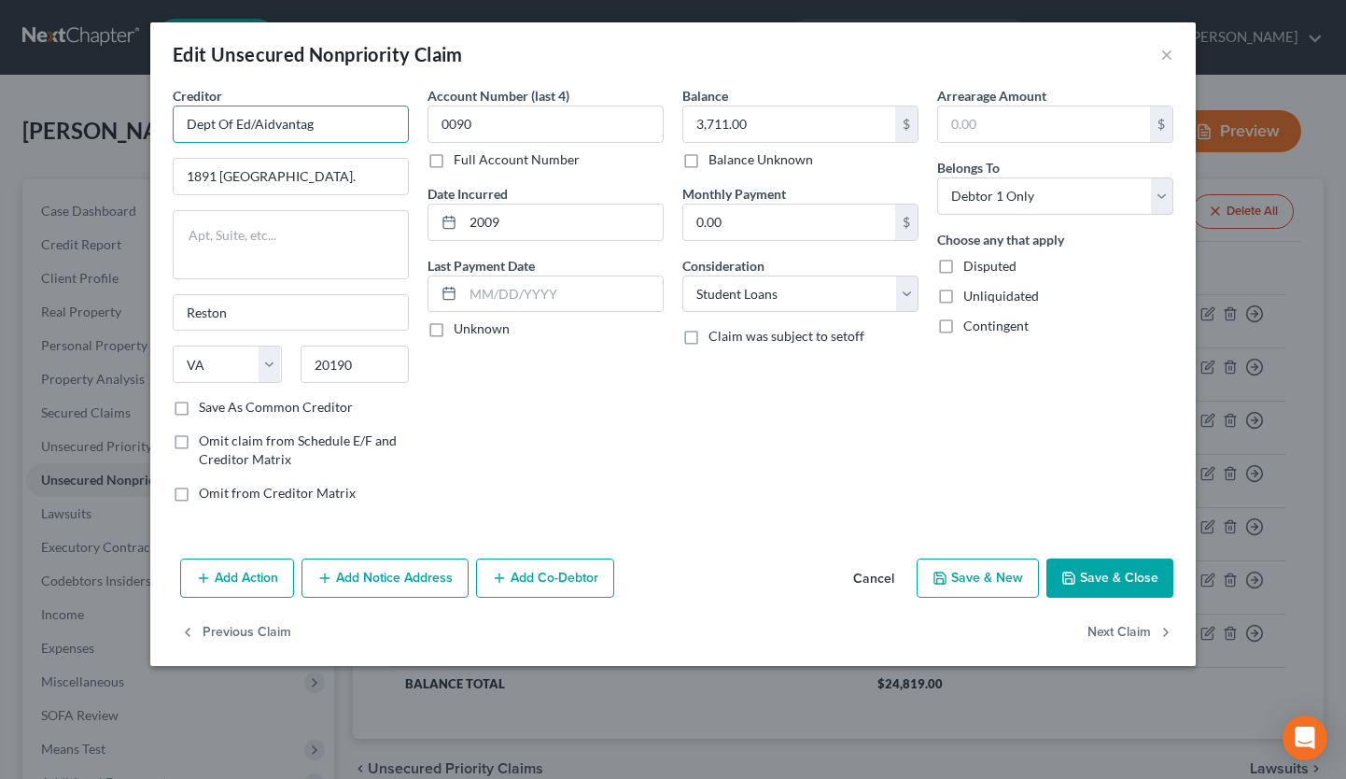
click at [359, 124] on input "Dept Of Ed/Aidvantag" at bounding box center [291, 123] width 236 height 37
type input "Dept Of Ed/Aidvantage"
click at [1115, 574] on button "Save & Close" at bounding box center [1110, 577] width 127 height 39
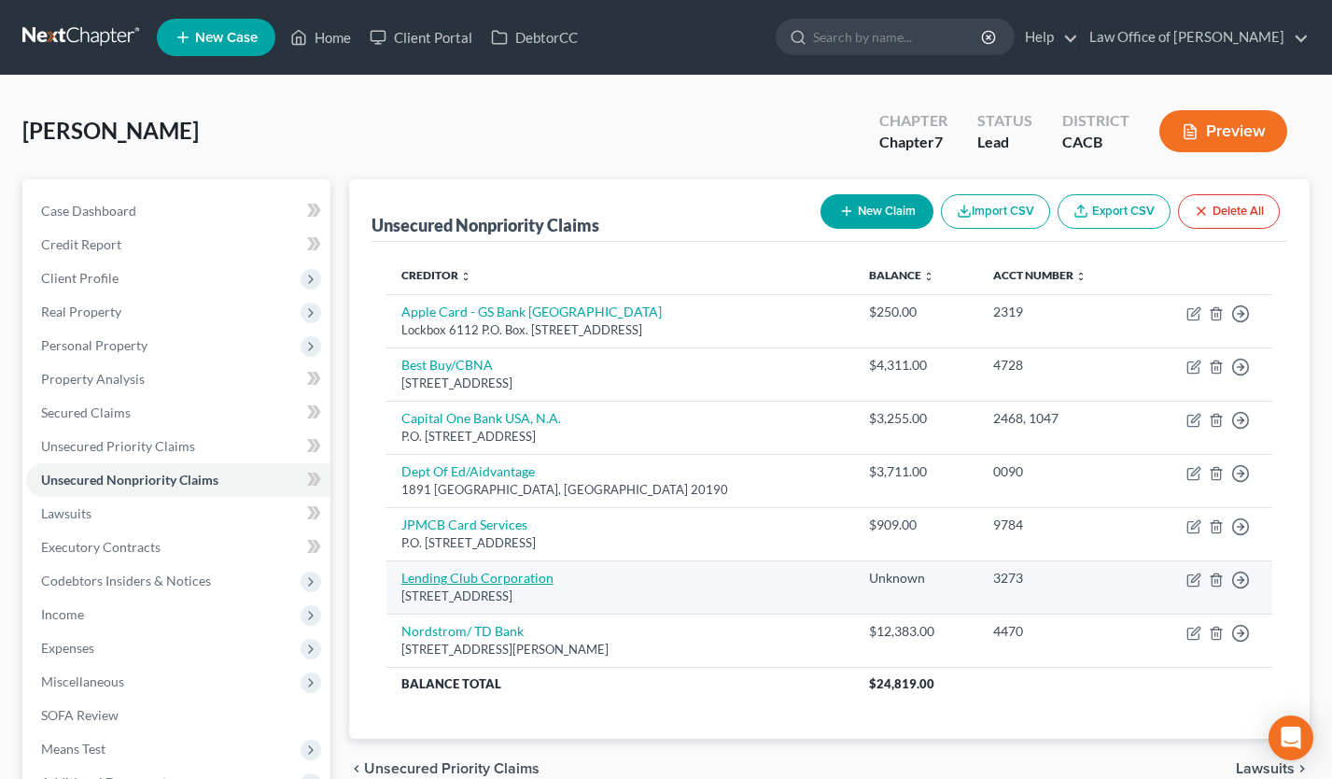
click at [479, 574] on link "Lending Club Corporation" at bounding box center [477, 578] width 152 height 16
select select "4"
select select "1"
select select "0"
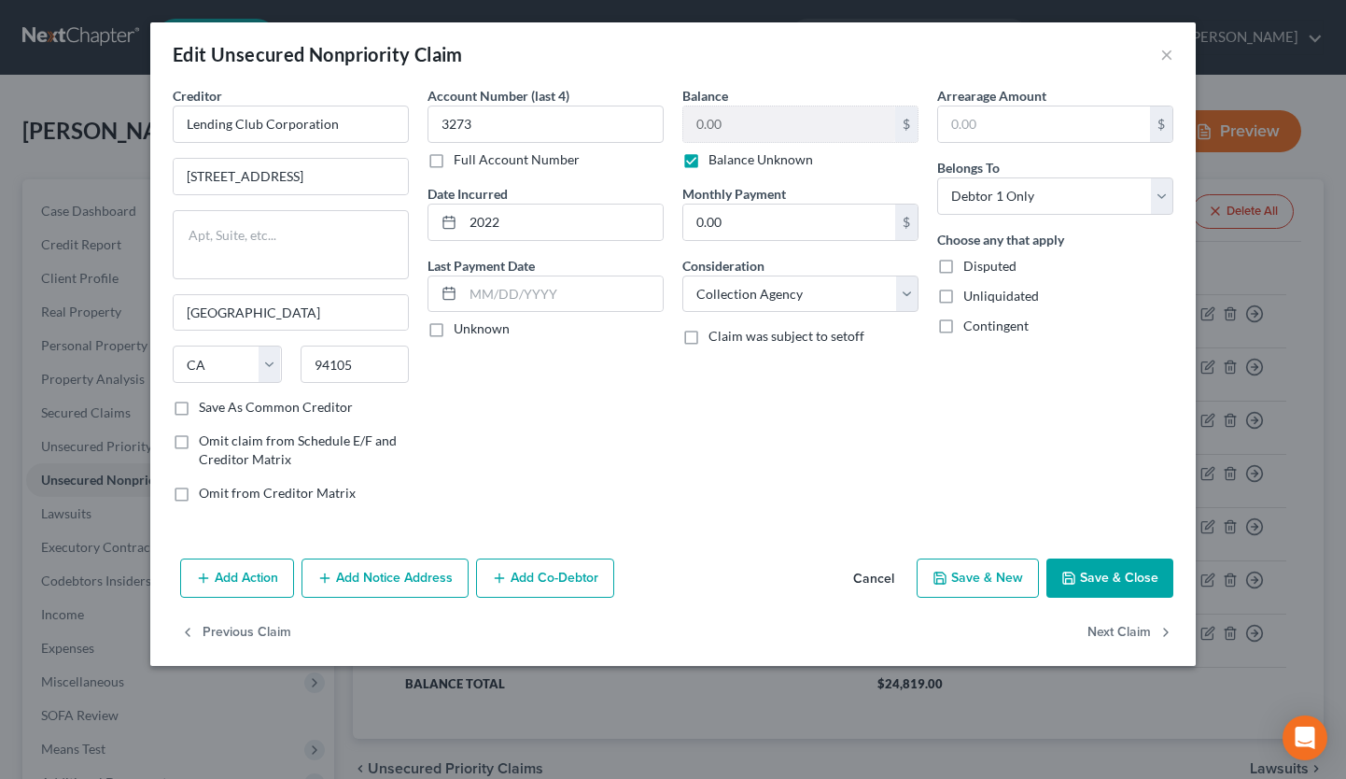
click at [869, 583] on button "Cancel" at bounding box center [873, 578] width 71 height 37
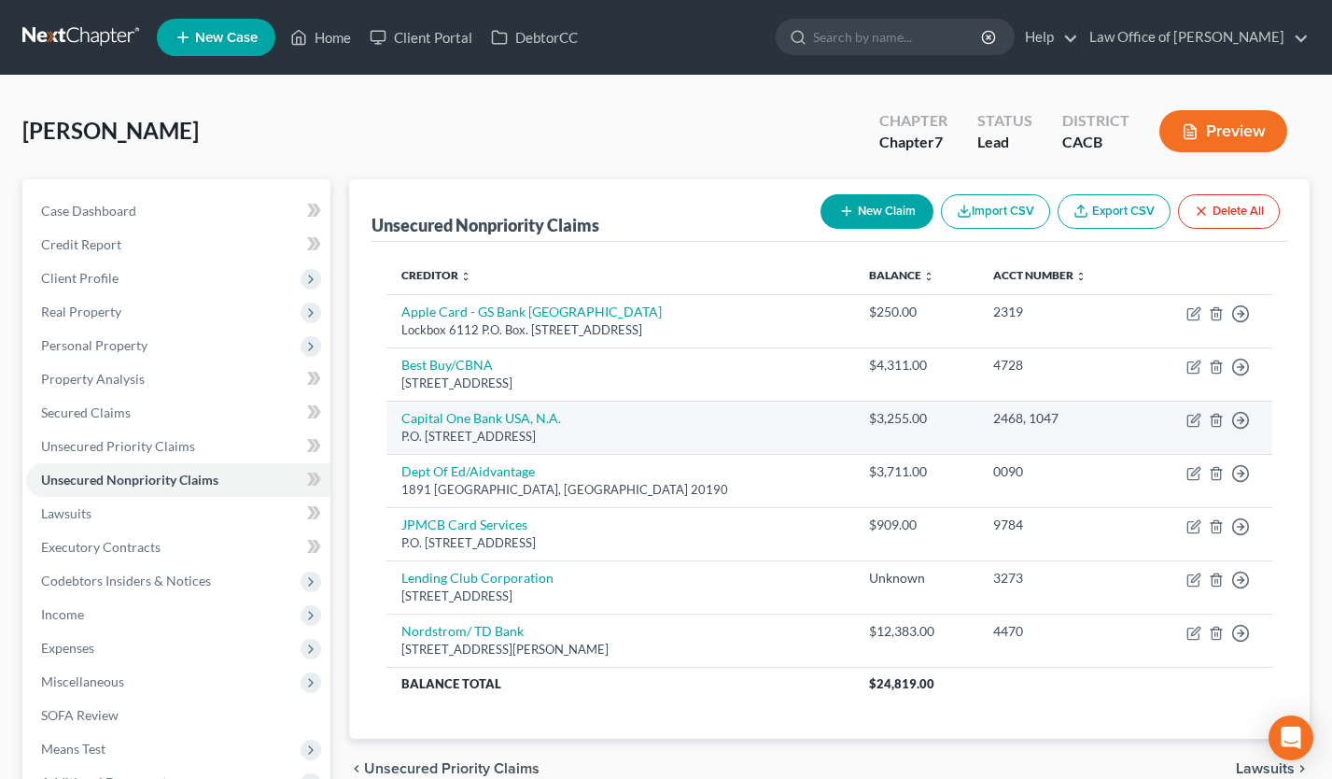
click at [512, 426] on td "Capital One Bank USA, N.A. P.O. Box 31293, Salt Lake City, UT 84131" at bounding box center [621, 427] width 468 height 53
click at [508, 411] on link "Capital One Bank USA, N.A." at bounding box center [481, 418] width 160 height 16
select select "46"
select select "2"
select select "0"
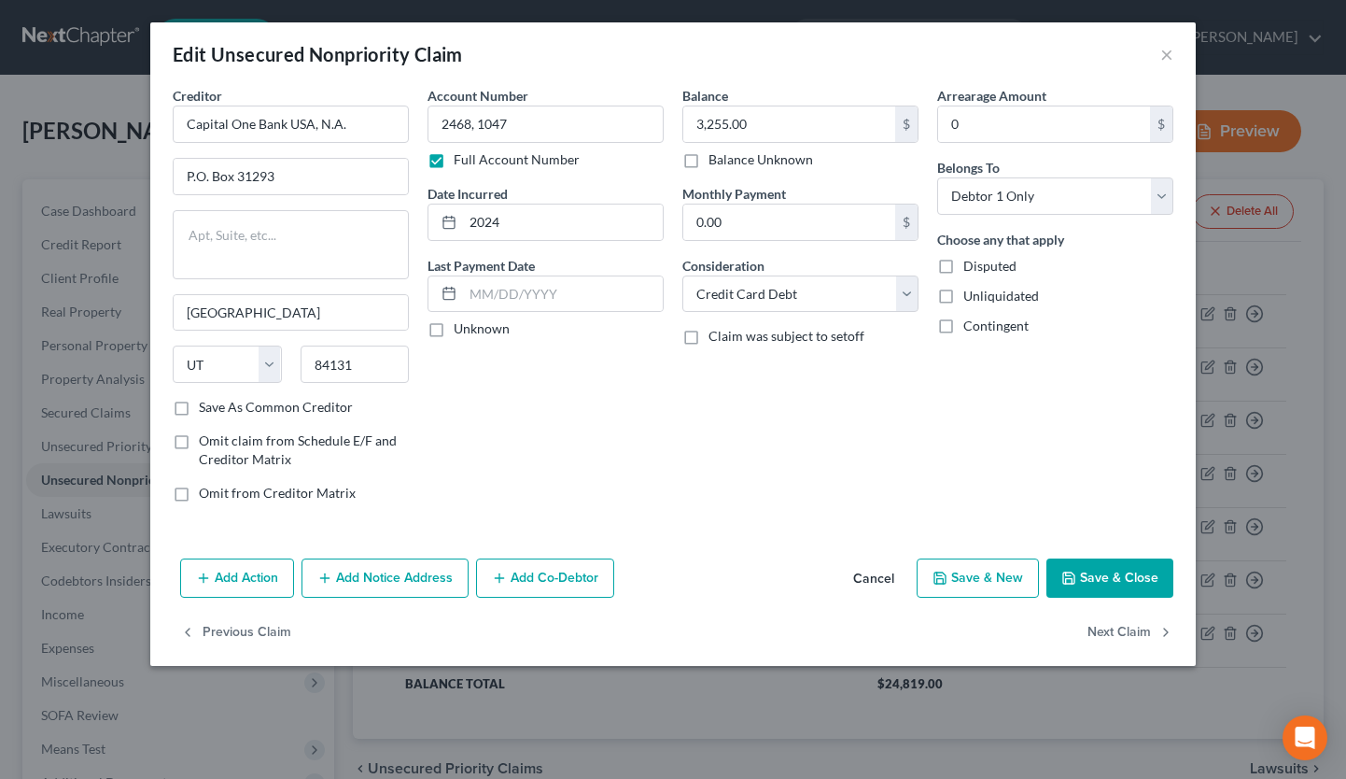
click at [869, 578] on button "Cancel" at bounding box center [873, 578] width 71 height 37
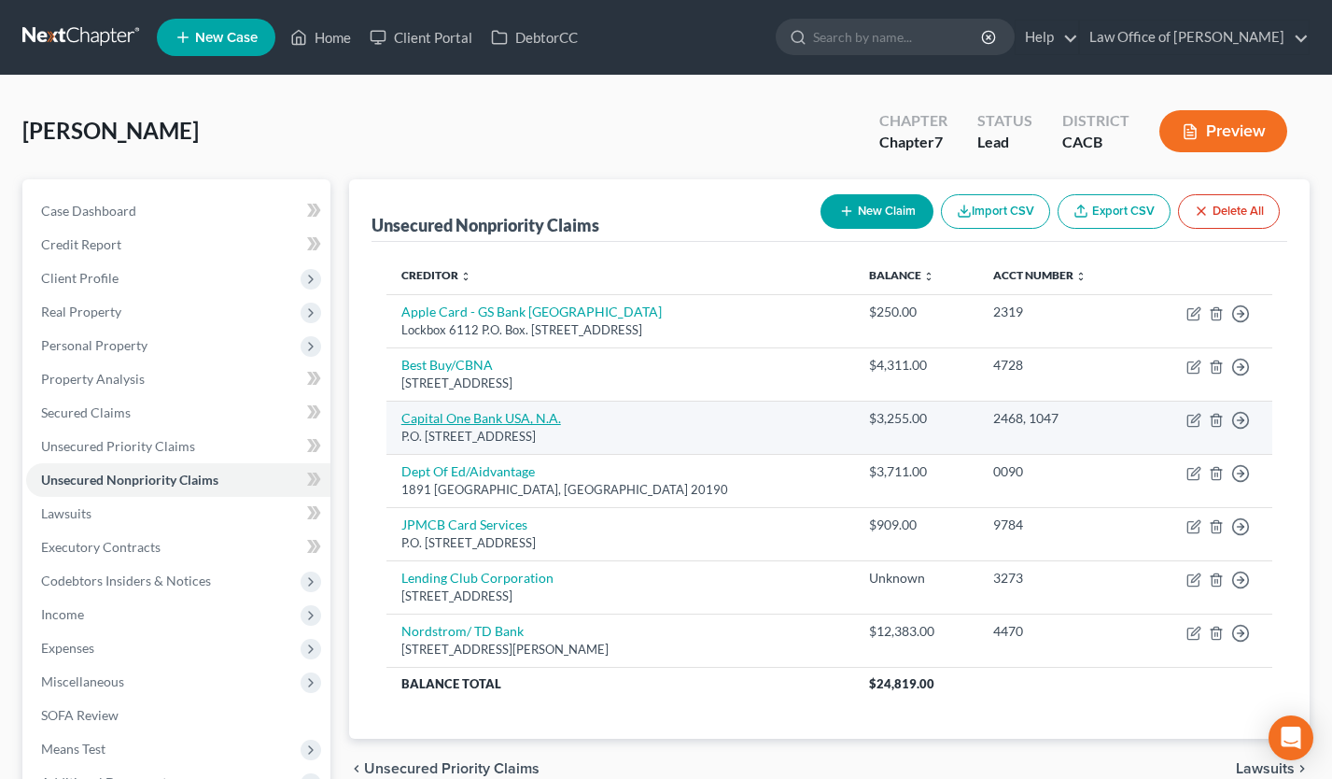
click at [468, 420] on link "Capital One Bank USA, N.A." at bounding box center [481, 418] width 160 height 16
select select "46"
select select "2"
select select "0"
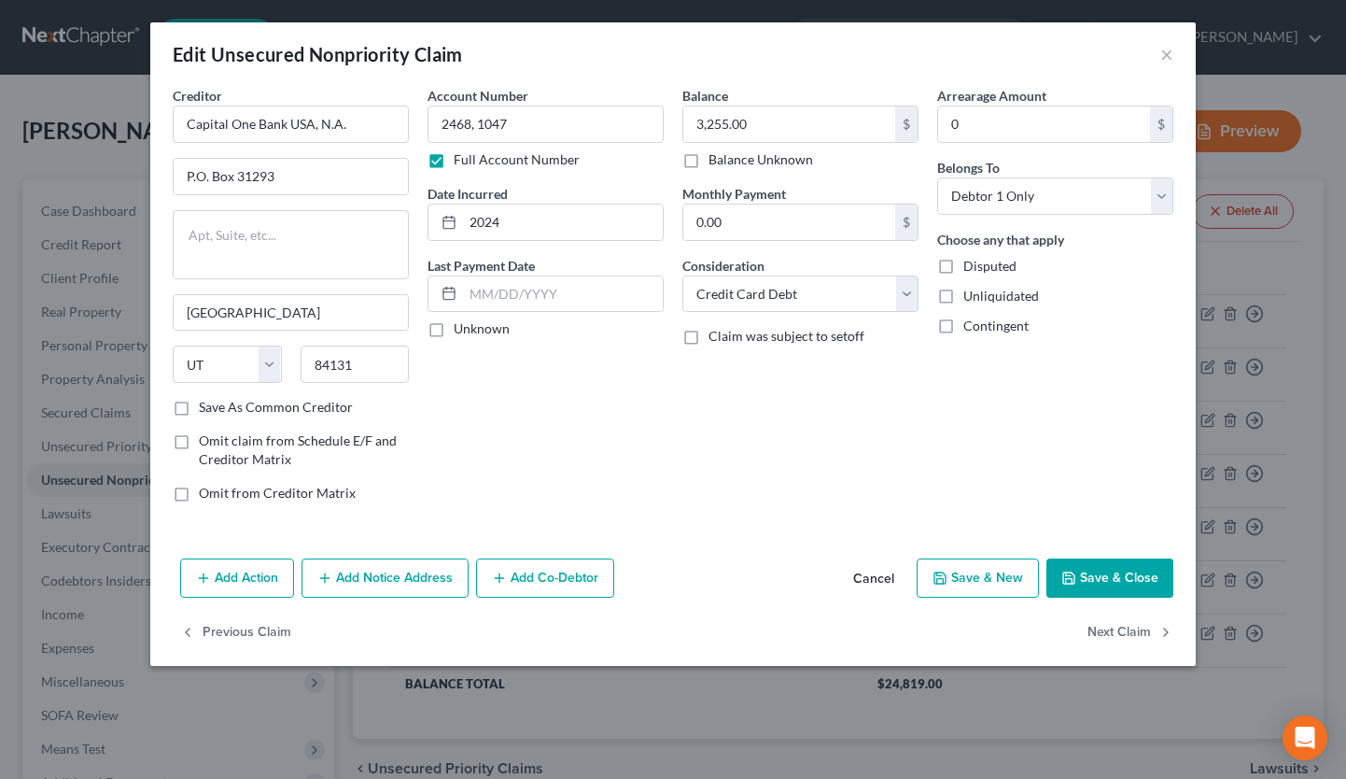
click at [873, 575] on button "Cancel" at bounding box center [873, 578] width 71 height 37
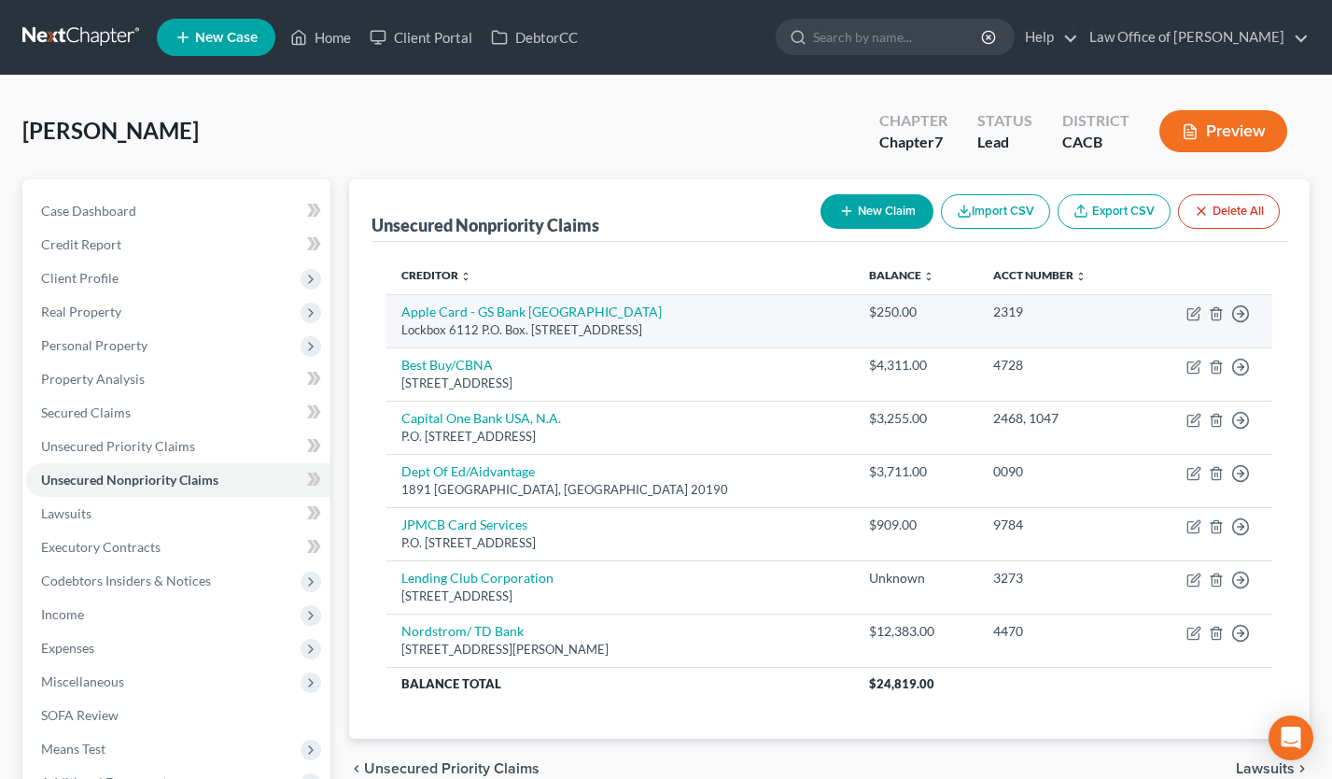
click at [510, 301] on td "Apple Card - GS Bank USA Lockbox 6112 P.O. Box. 7247, Philadelphia, PA 19170" at bounding box center [621, 320] width 468 height 53
click at [511, 304] on link "Apple Card - GS Bank USA" at bounding box center [531, 311] width 260 height 16
select select "39"
select select "2"
select select "0"
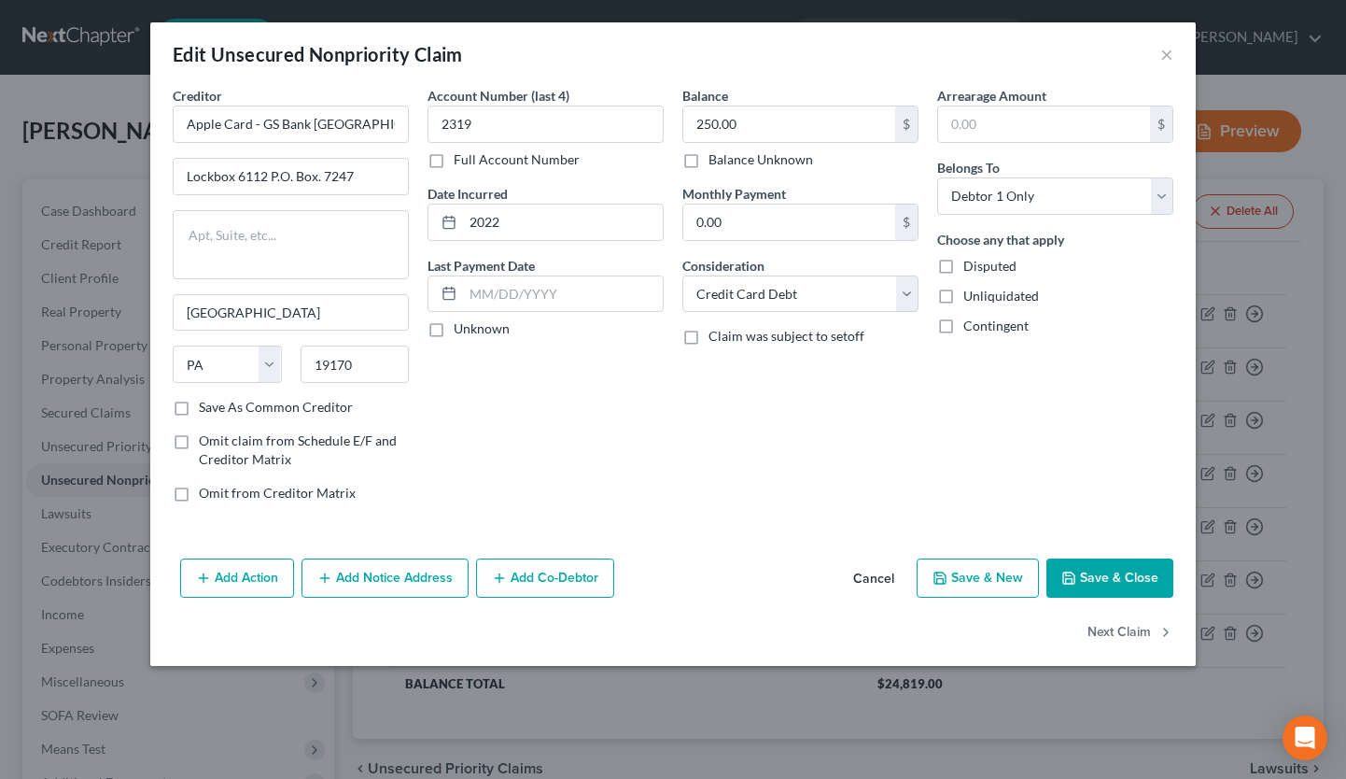
click at [870, 580] on button "Cancel" at bounding box center [873, 578] width 71 height 37
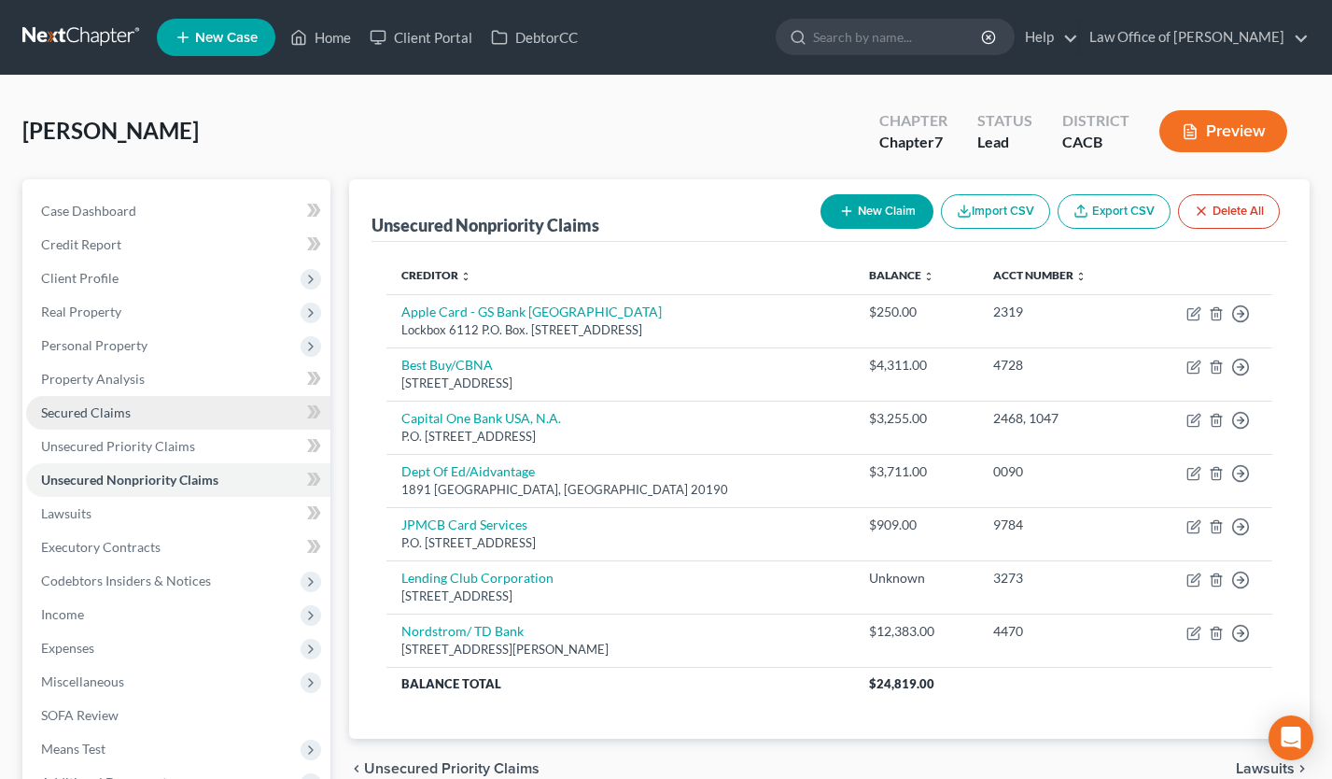
click at [88, 417] on span "Secured Claims" at bounding box center [86, 412] width 90 height 16
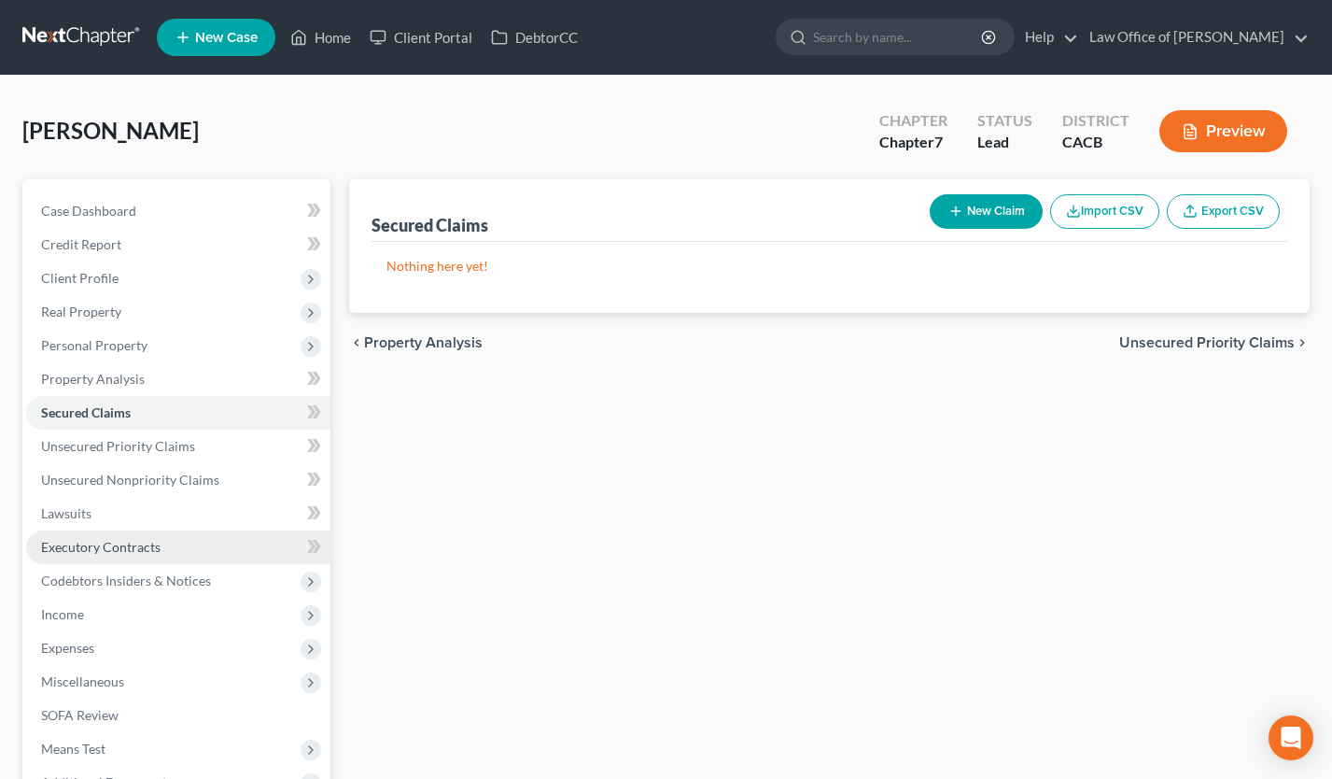
click at [143, 543] on span "Executory Contracts" at bounding box center [101, 547] width 120 height 16
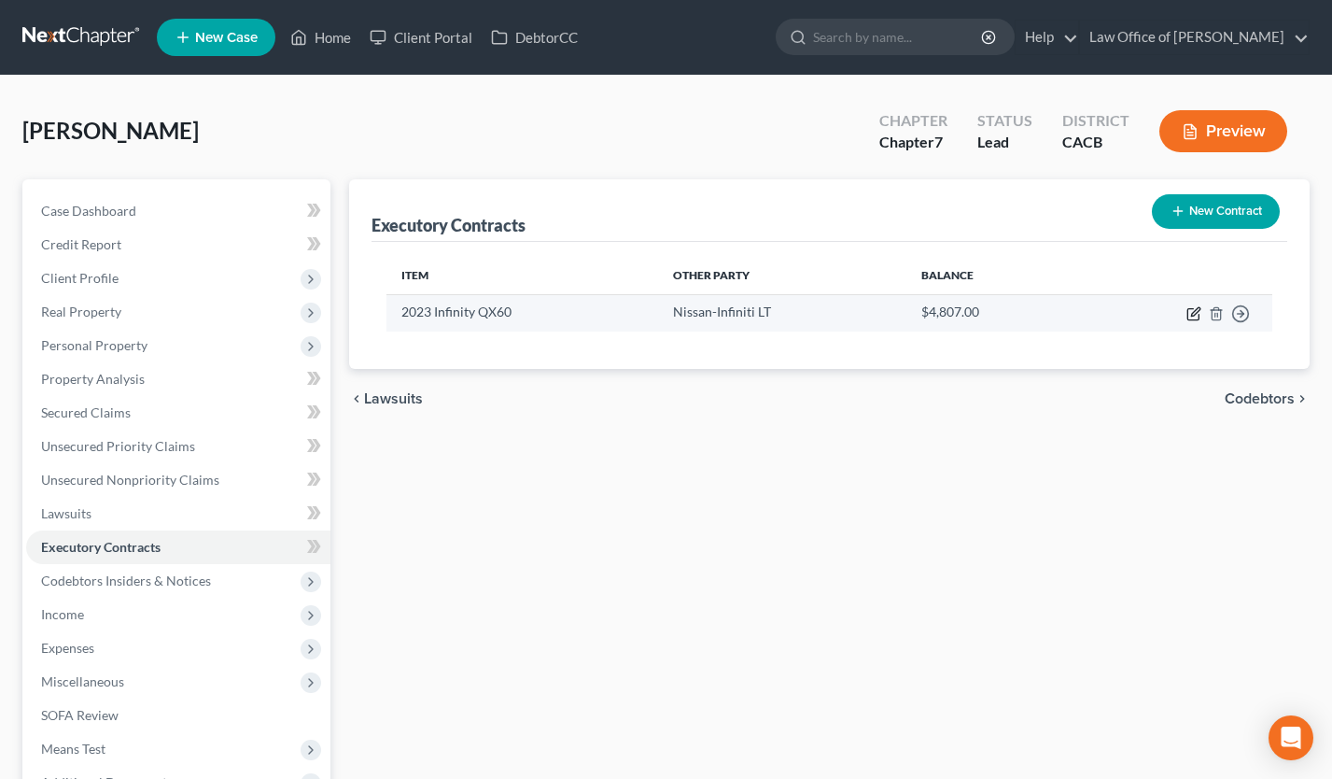
click at [1191, 311] on icon "button" at bounding box center [1194, 313] width 15 height 15
select select "45"
select select "0"
select select "1"
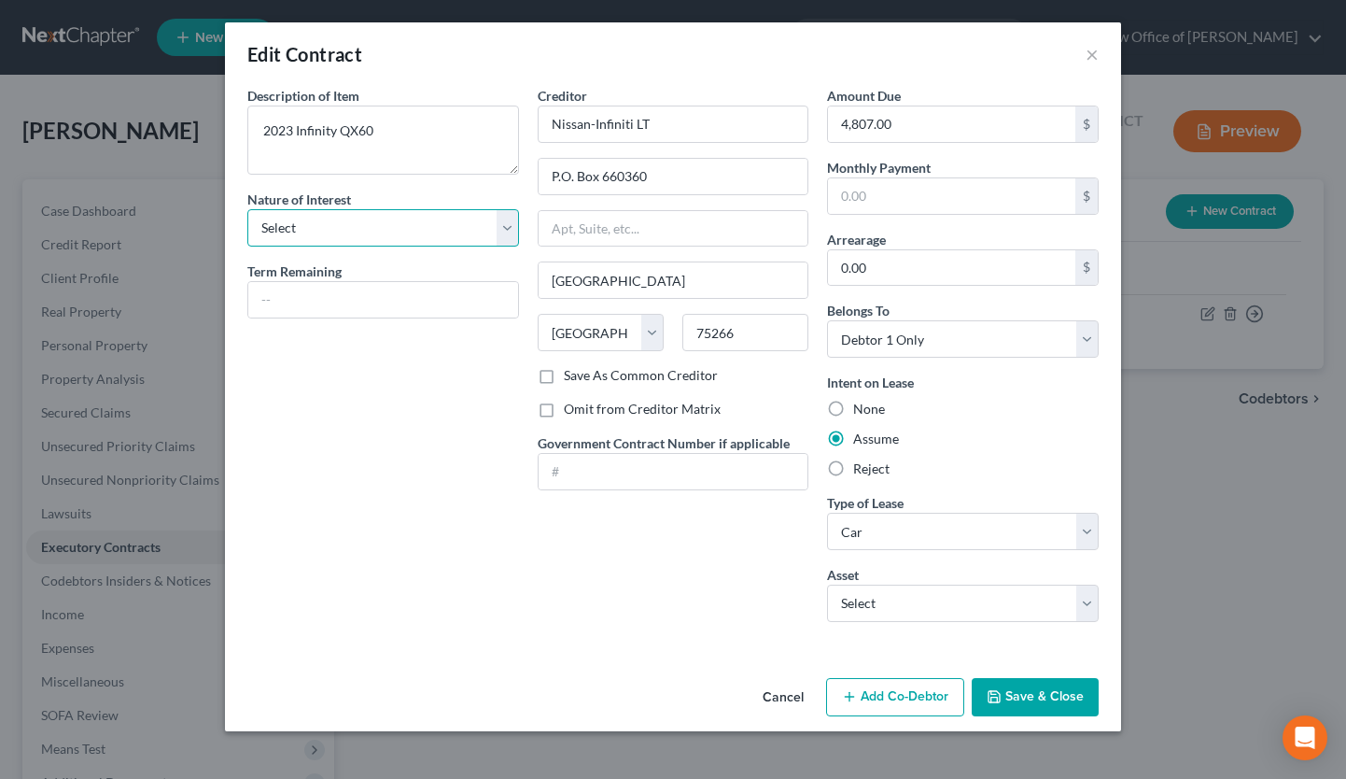
click at [338, 232] on select "Select Purchaser Agent Lessor Lessee" at bounding box center [383, 227] width 272 height 37
select select "3"
click at [247, 209] on select "Select Purchaser Agent Lessor Lessee" at bounding box center [383, 227] width 272 height 37
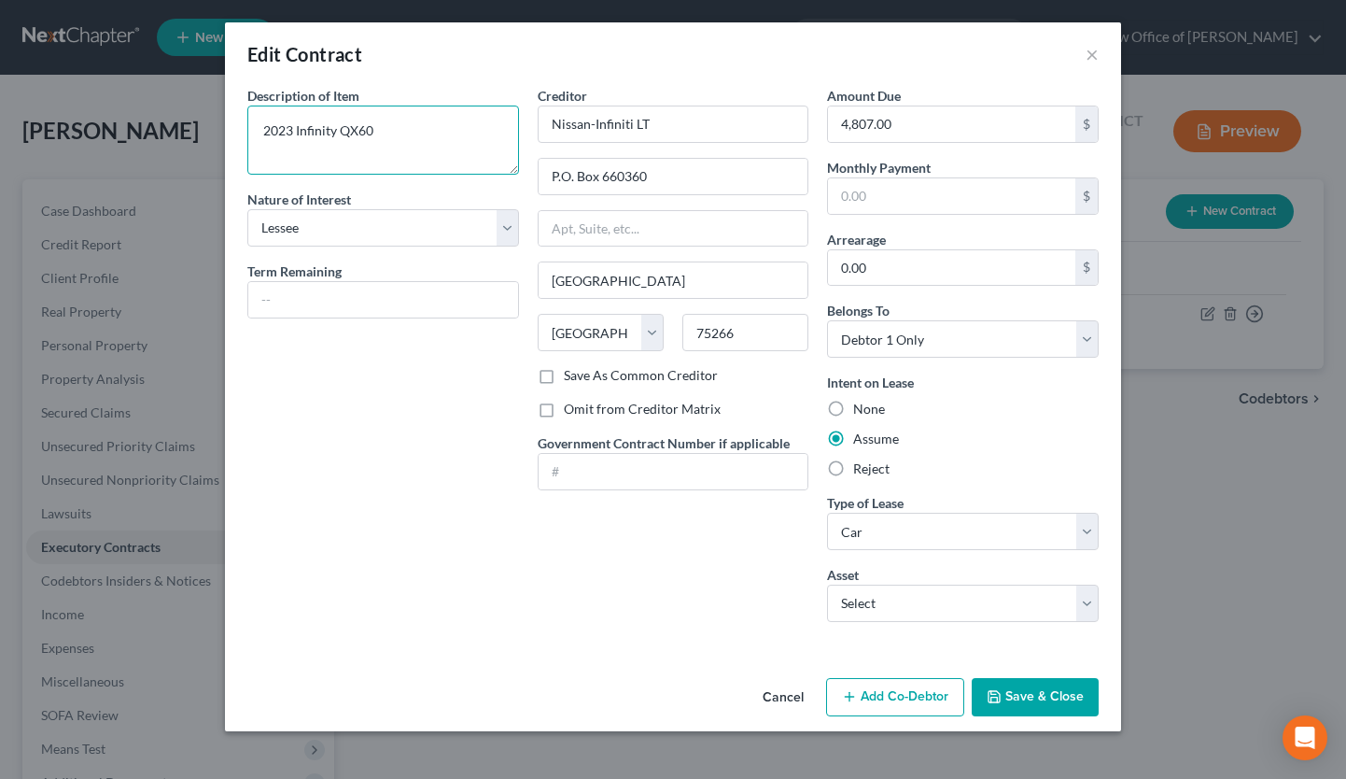
click at [337, 133] on textarea "2023 Infinity QX60" at bounding box center [383, 139] width 272 height 69
type textarea "2023 Infiniti QX60"
click at [1046, 703] on button "Save & Close" at bounding box center [1035, 697] width 127 height 39
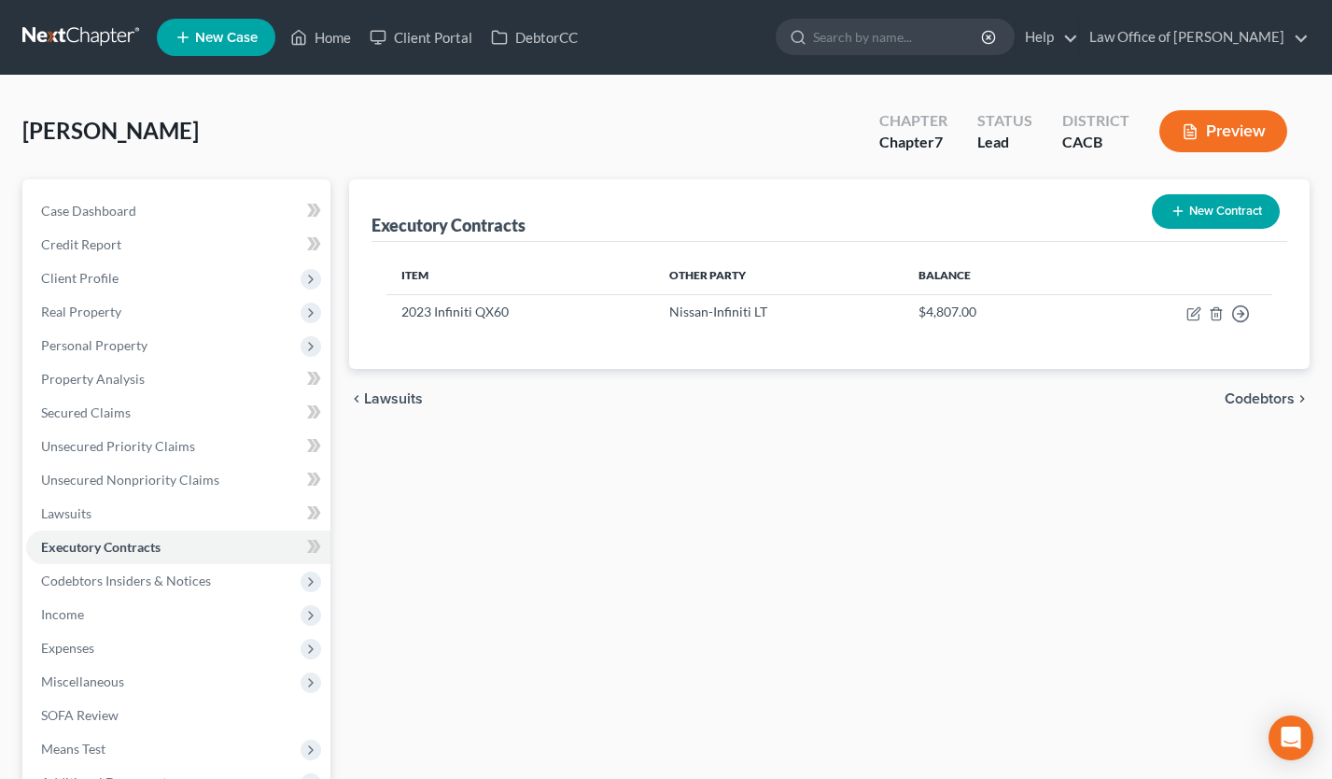
click at [920, 499] on div "Executory Contracts New Contract Item Other Party Balance 2023 Infiniti QX60 Ni…" at bounding box center [829, 550] width 979 height 742
click at [182, 464] on link "Unsecured Nonpriority Claims" at bounding box center [178, 480] width 304 height 34
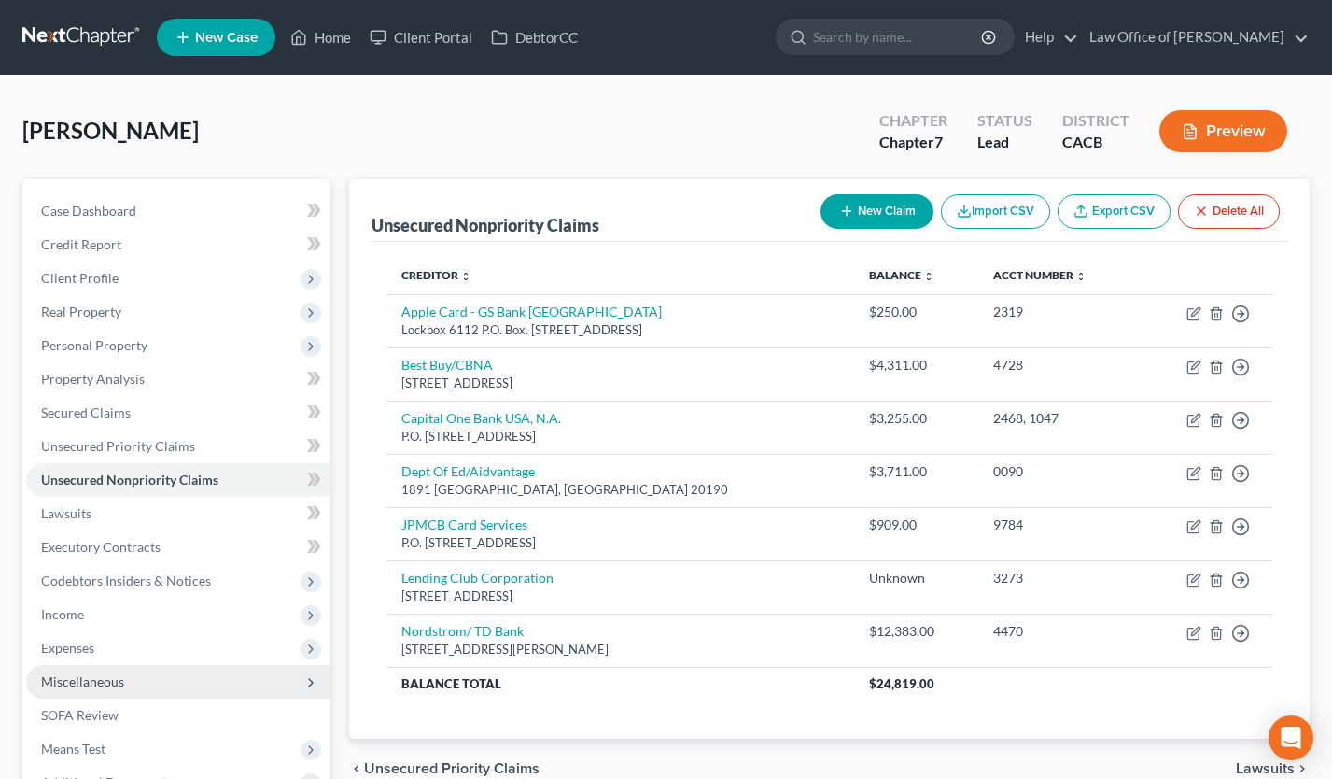
click at [129, 686] on span "Miscellaneous" at bounding box center [178, 682] width 304 height 34
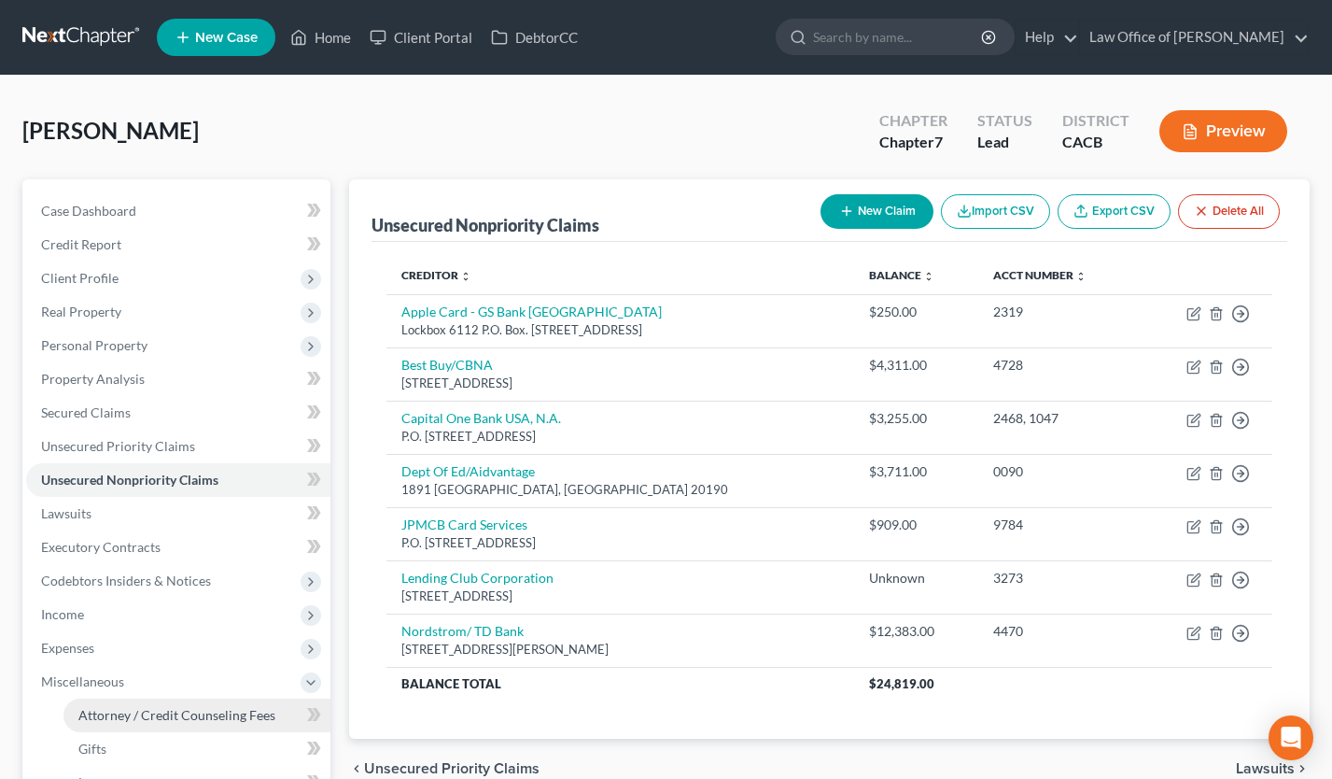
click at [165, 707] on span "Attorney / Credit Counseling Fees" at bounding box center [176, 715] width 197 height 16
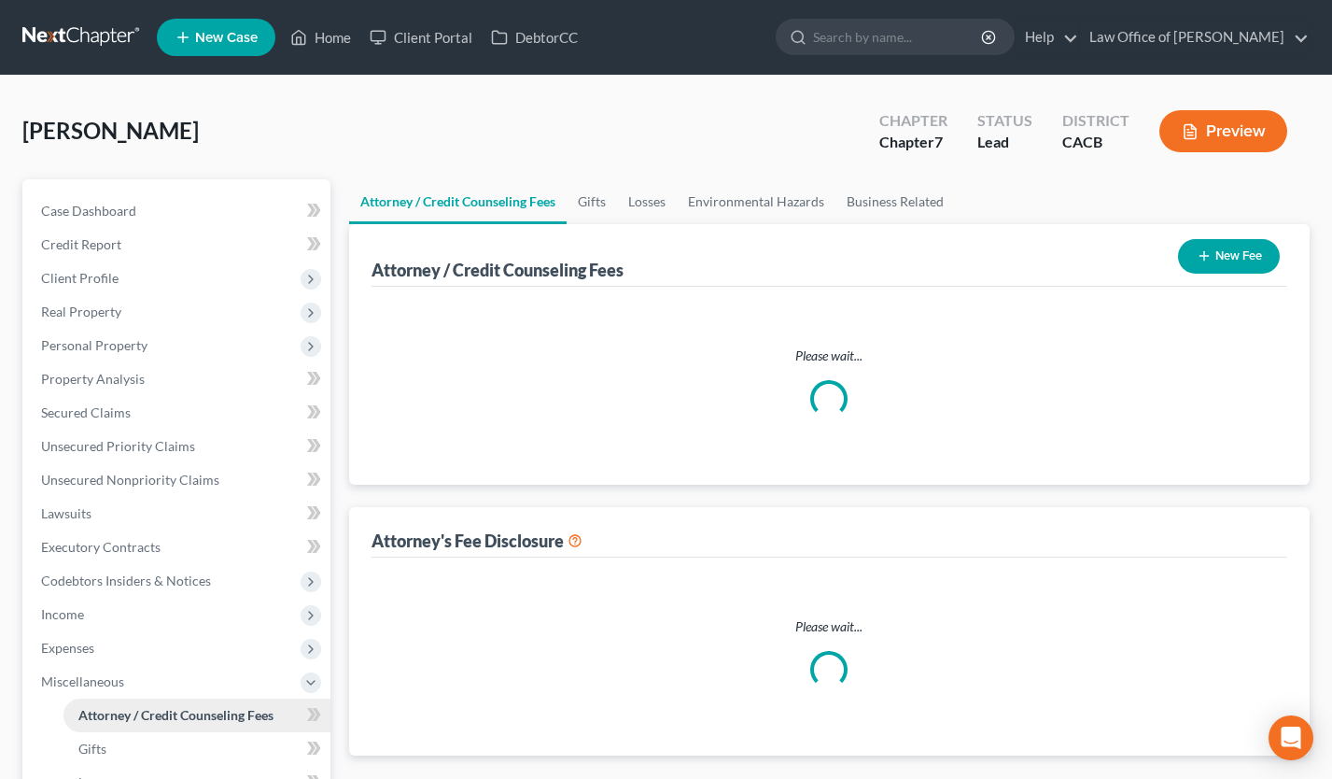
select select "0"
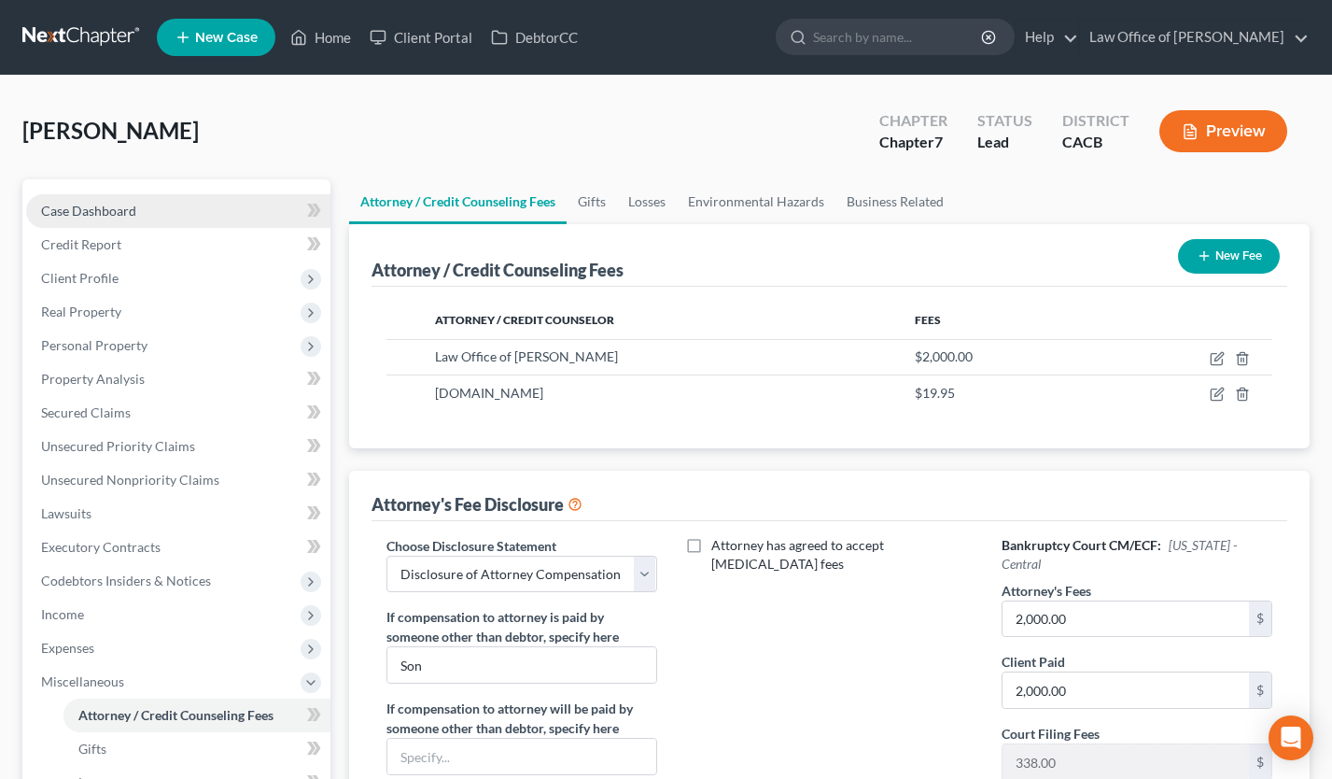
click at [115, 203] on span "Case Dashboard" at bounding box center [88, 211] width 95 height 16
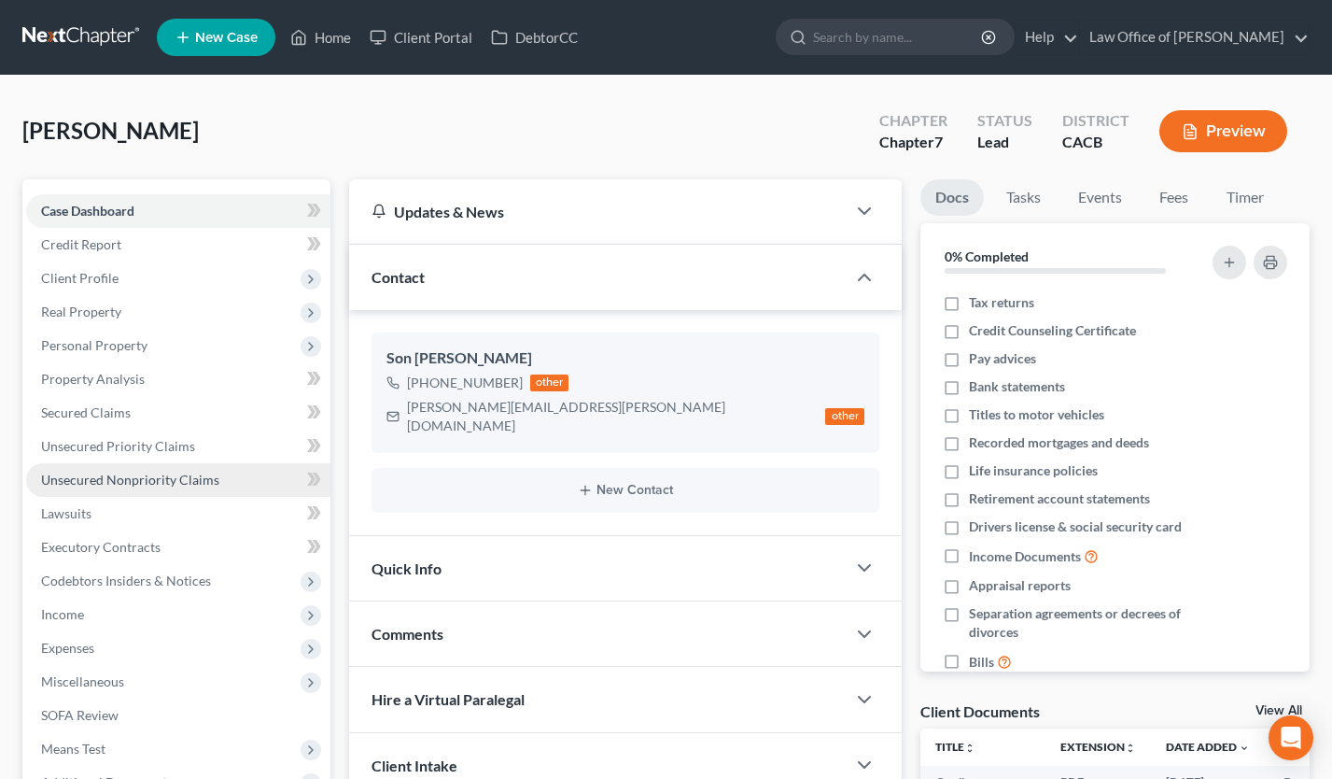
click at [224, 479] on link "Unsecured Nonpriority Claims" at bounding box center [178, 480] width 304 height 34
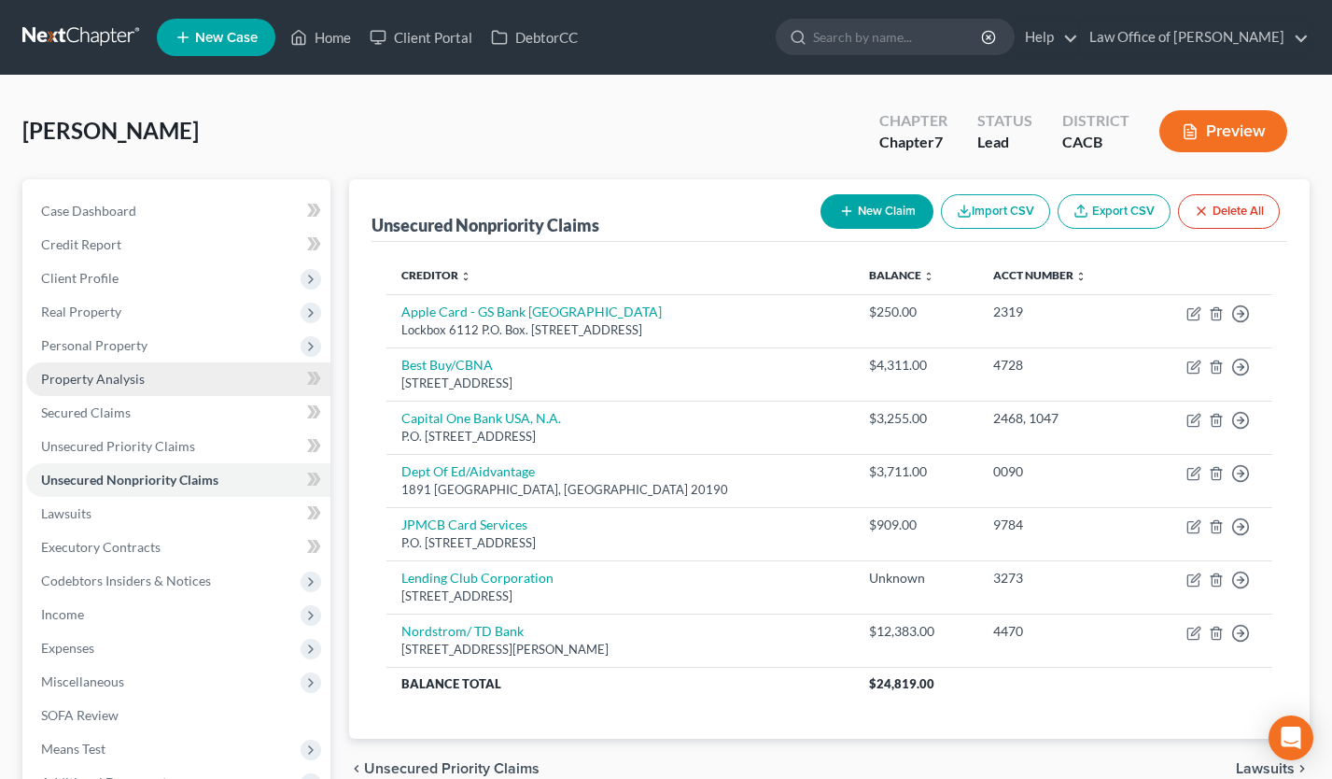
click at [143, 387] on link "Property Analysis" at bounding box center [178, 379] width 304 height 34
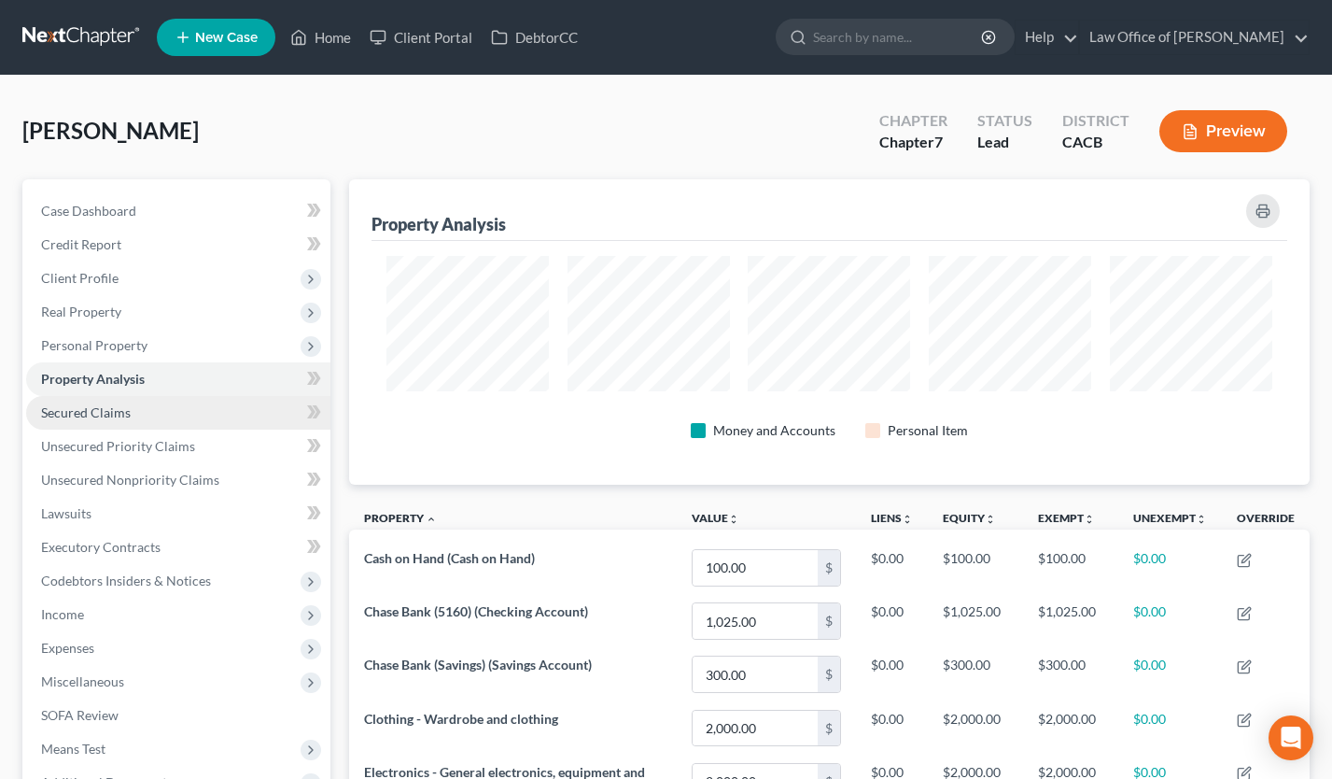
scroll to position [305, 961]
click at [137, 402] on link "Secured Claims" at bounding box center [178, 413] width 304 height 34
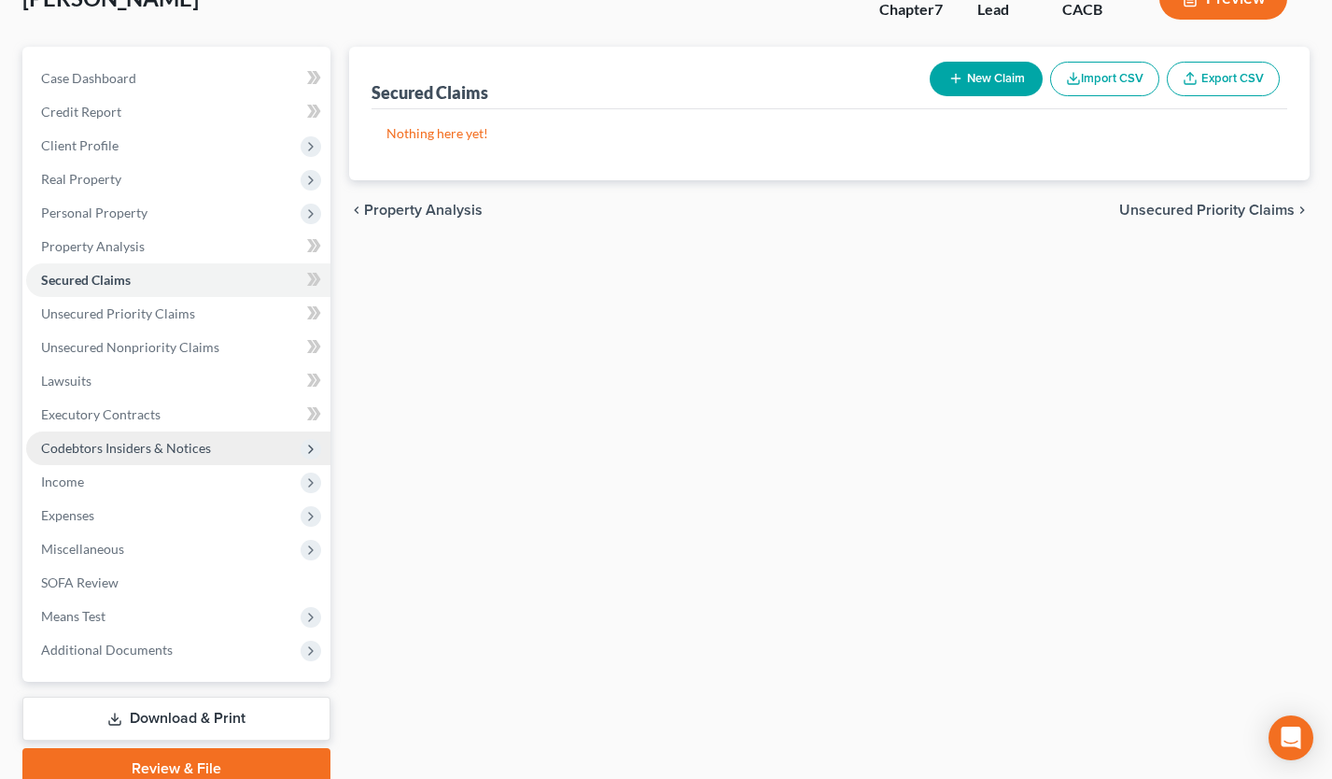
scroll to position [134, 0]
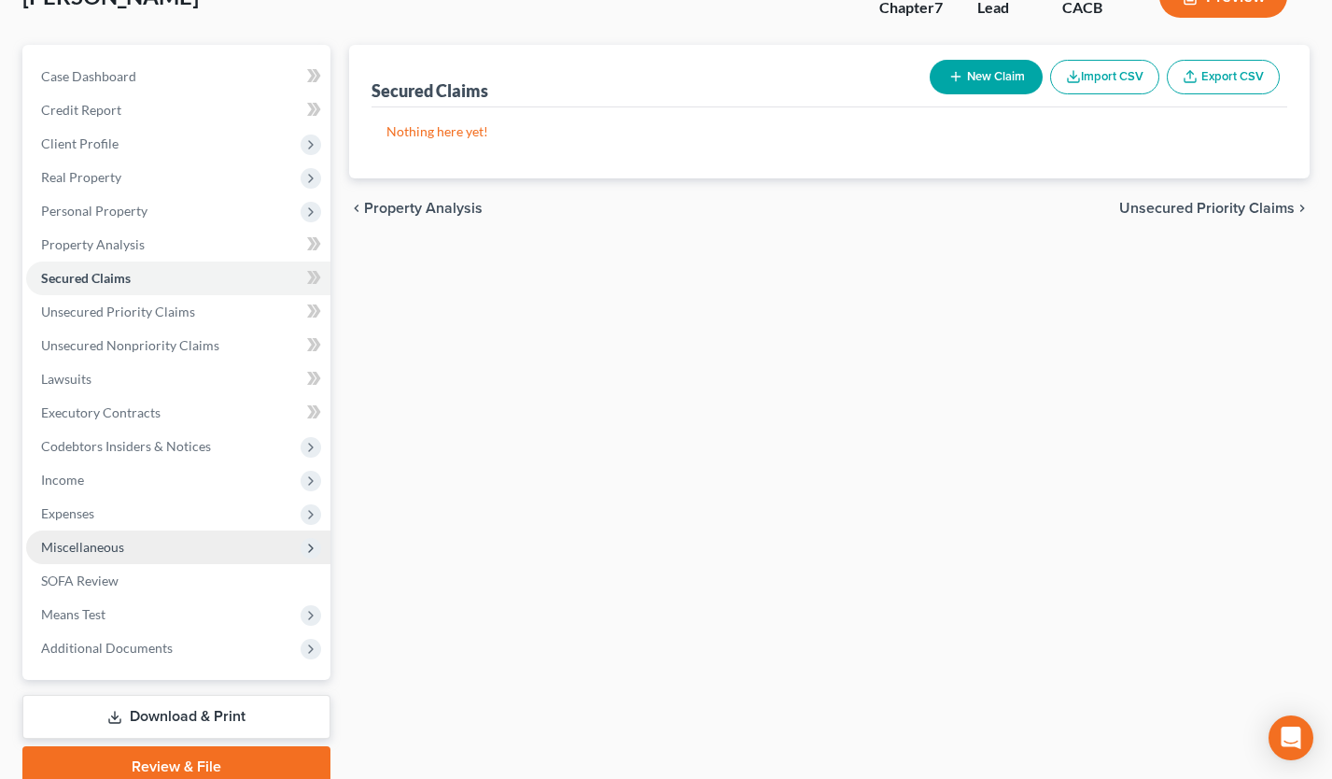
click at [103, 547] on span "Miscellaneous" at bounding box center [82, 547] width 83 height 16
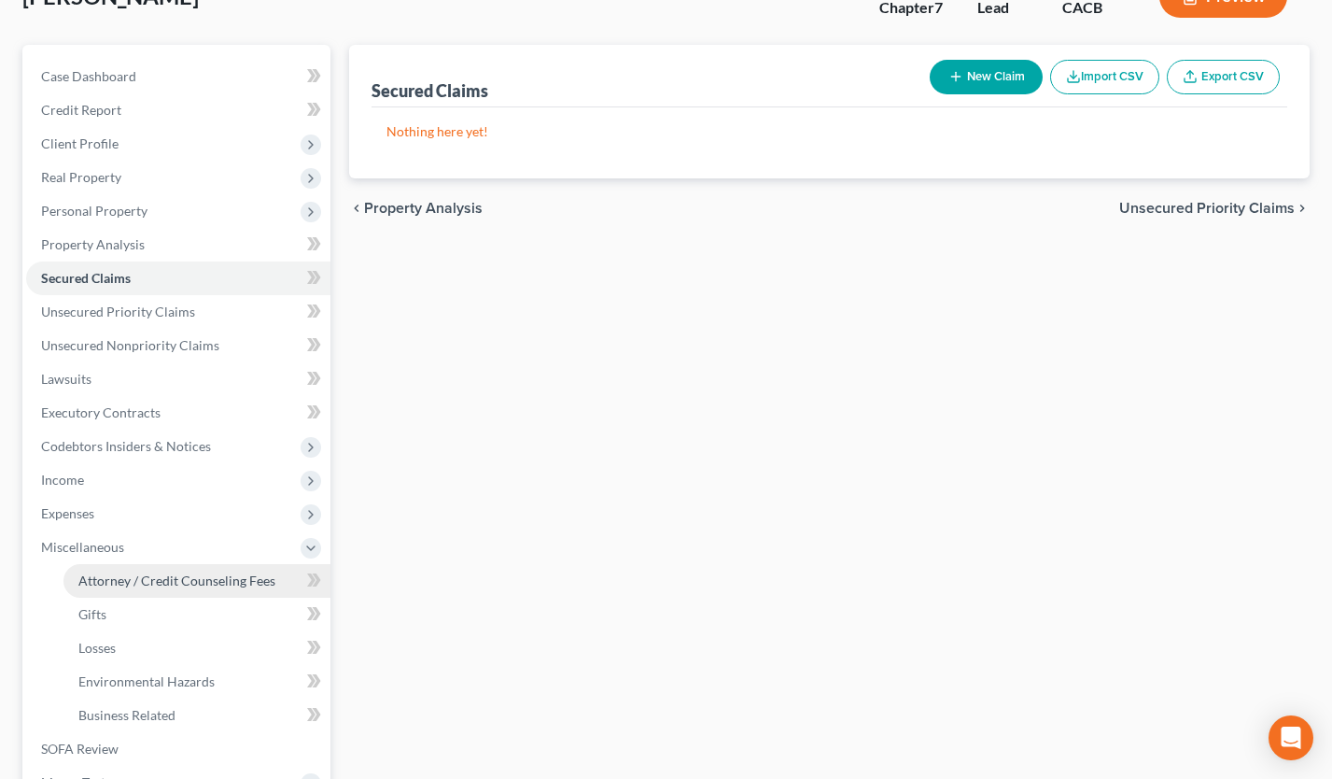
click at [163, 575] on span "Attorney / Credit Counseling Fees" at bounding box center [176, 580] width 197 height 16
select select "0"
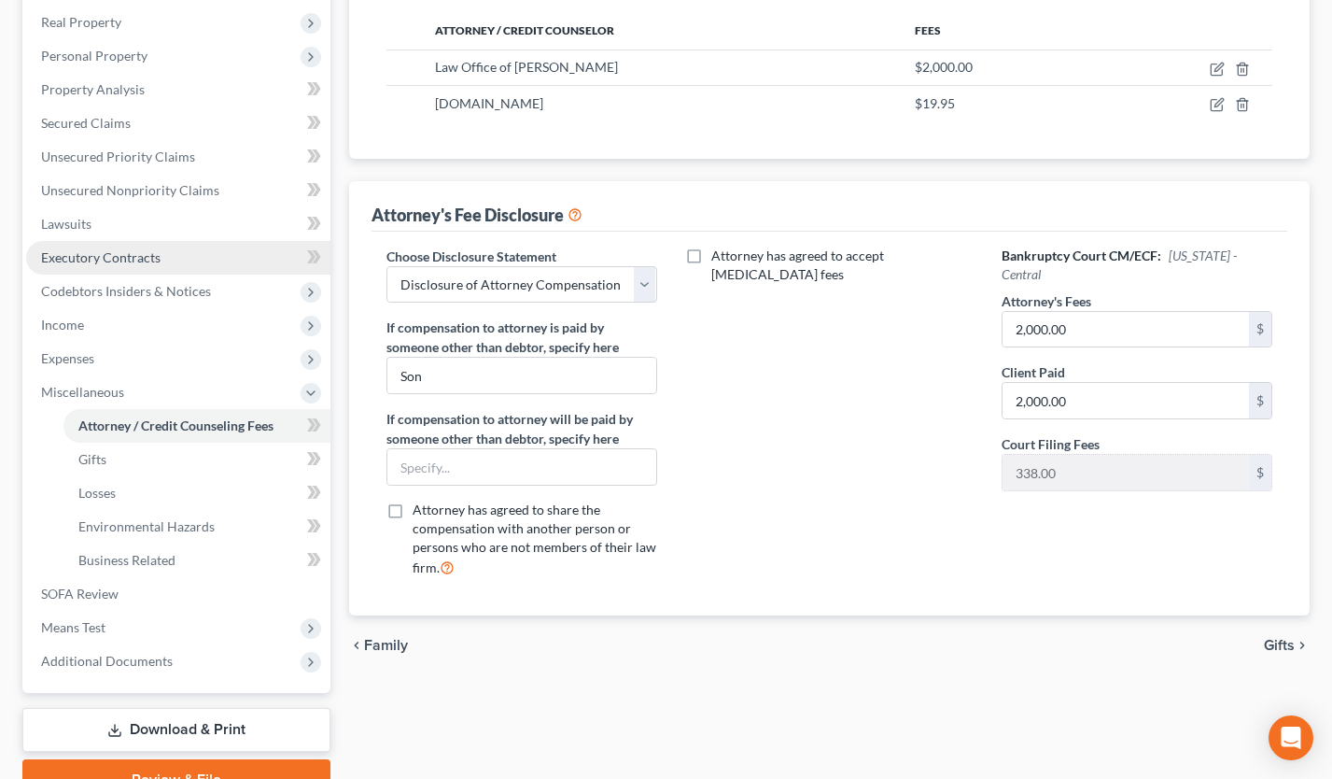
scroll to position [338, 0]
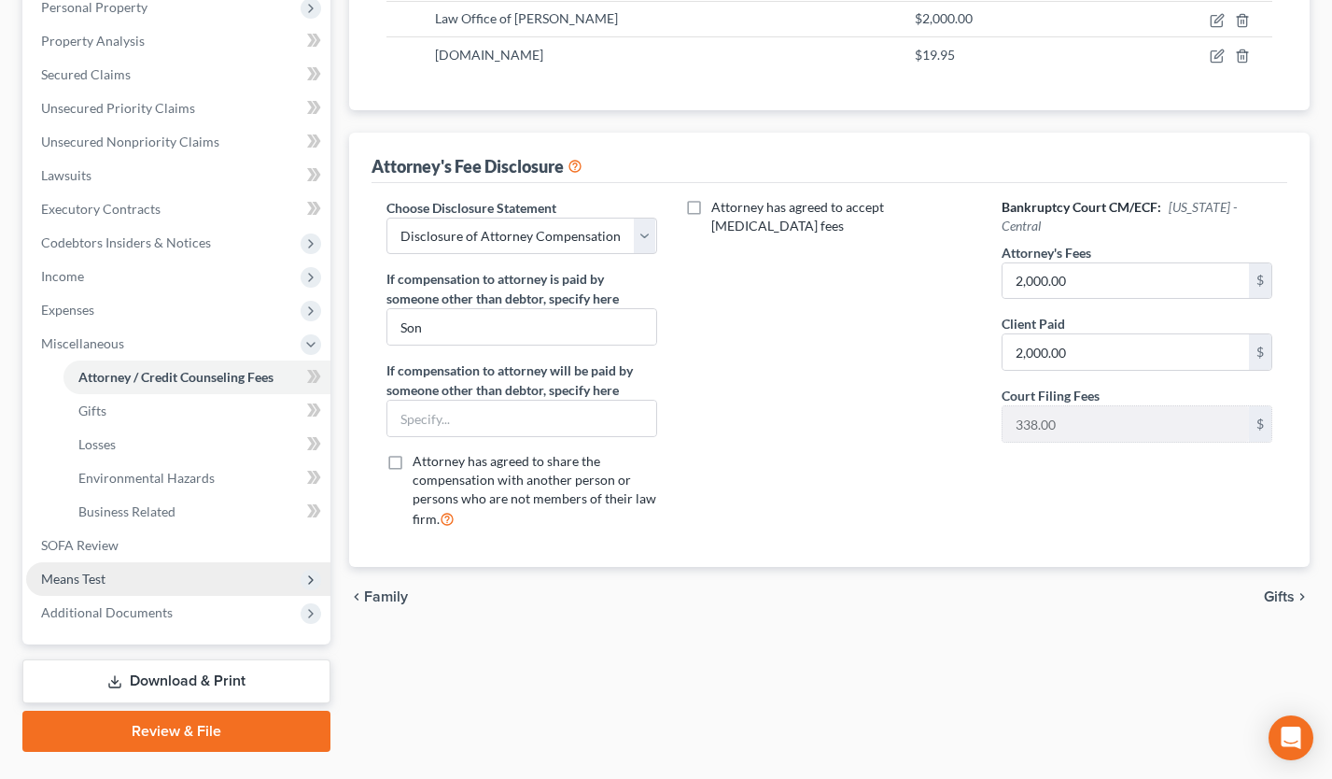
click at [125, 579] on span "Means Test" at bounding box center [178, 579] width 304 height 34
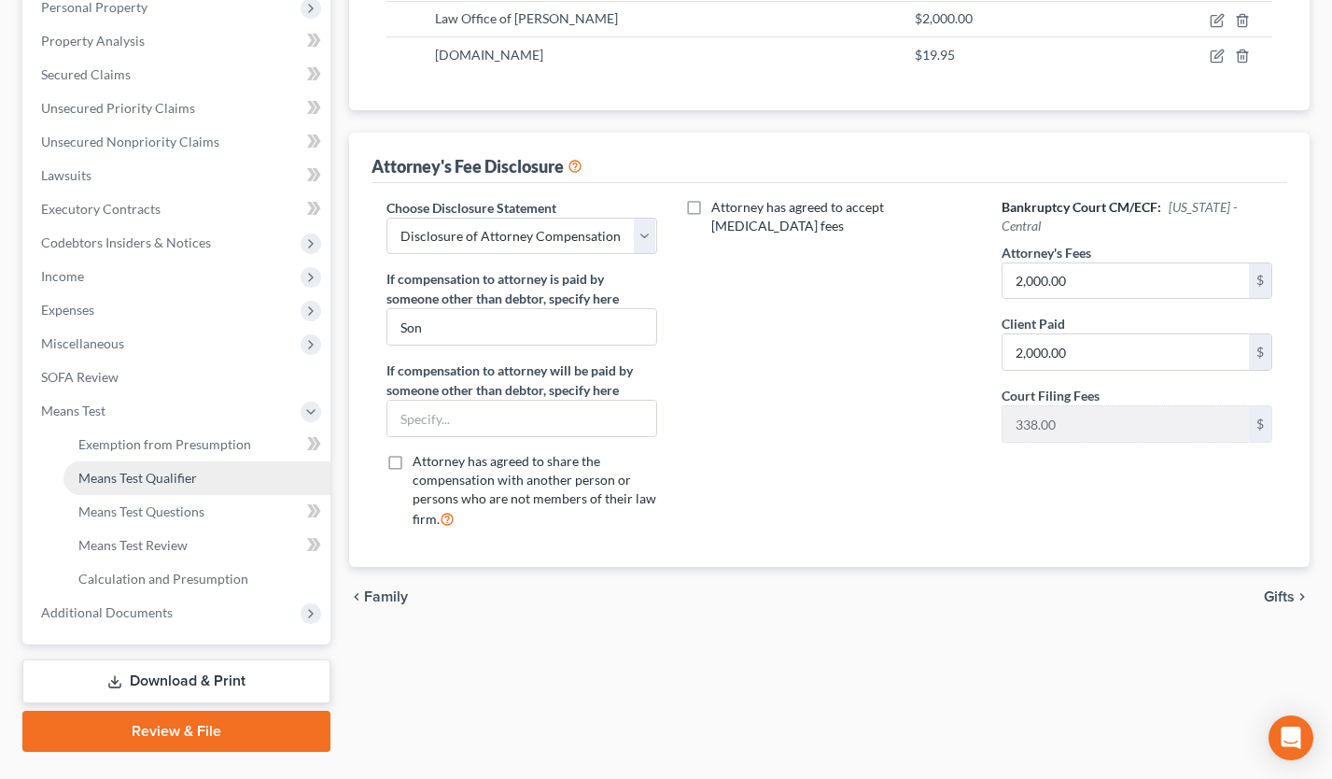
click at [187, 486] on link "Means Test Qualifier" at bounding box center [196, 478] width 267 height 34
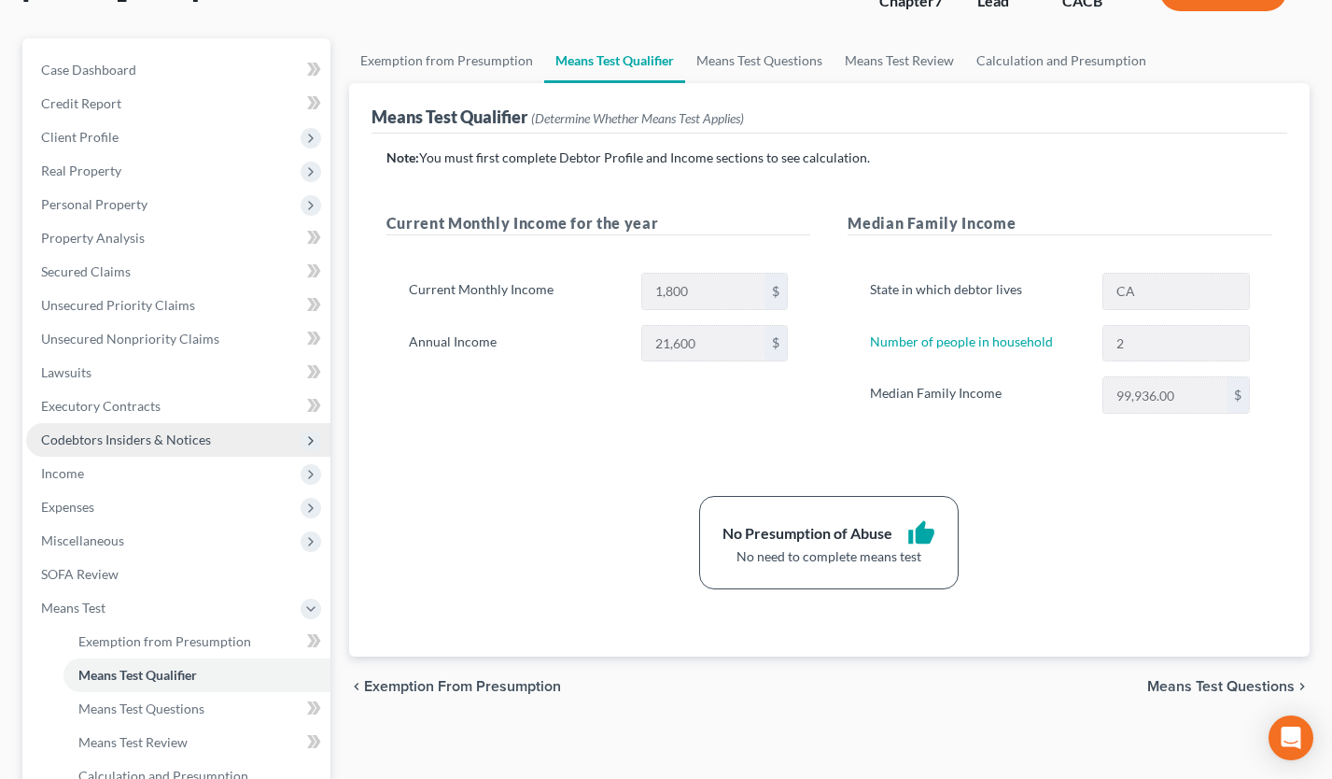
scroll to position [234, 0]
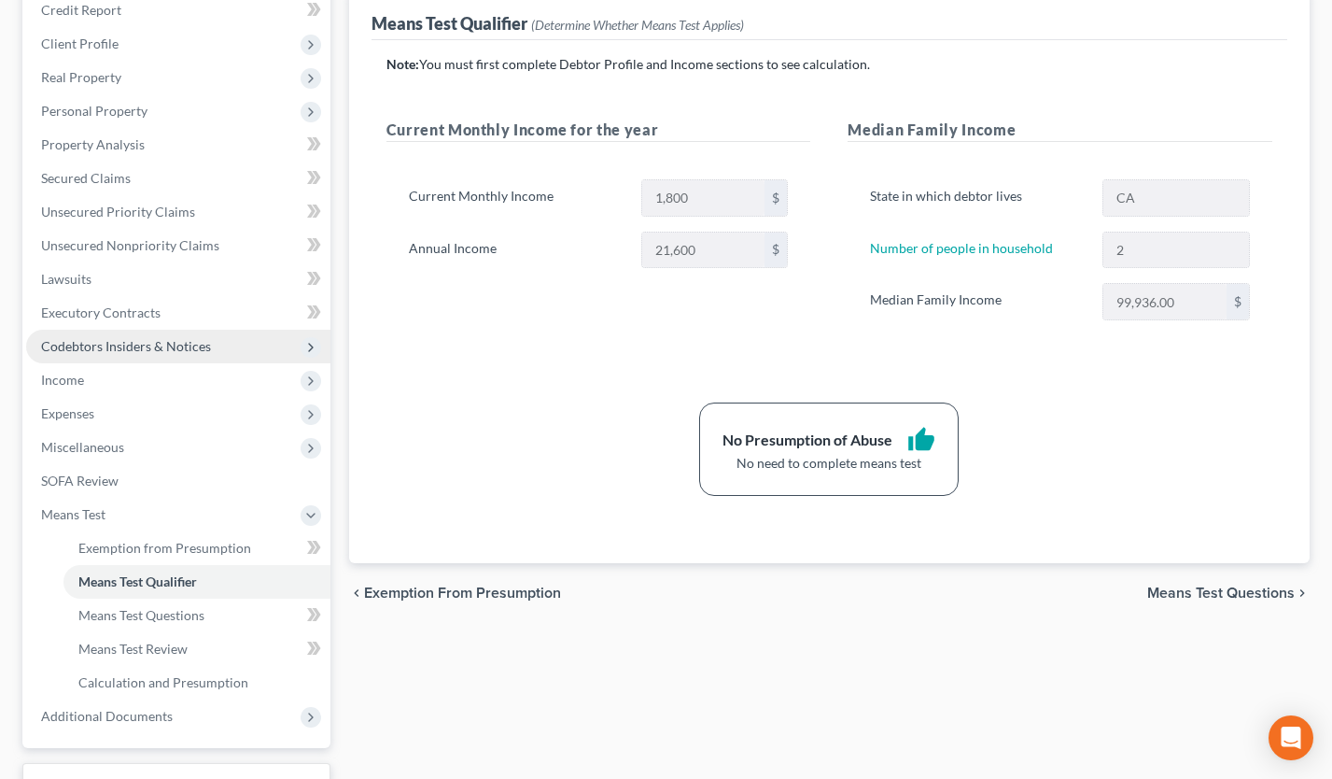
click at [117, 354] on span "Codebtors Insiders & Notices" at bounding box center [178, 347] width 304 height 34
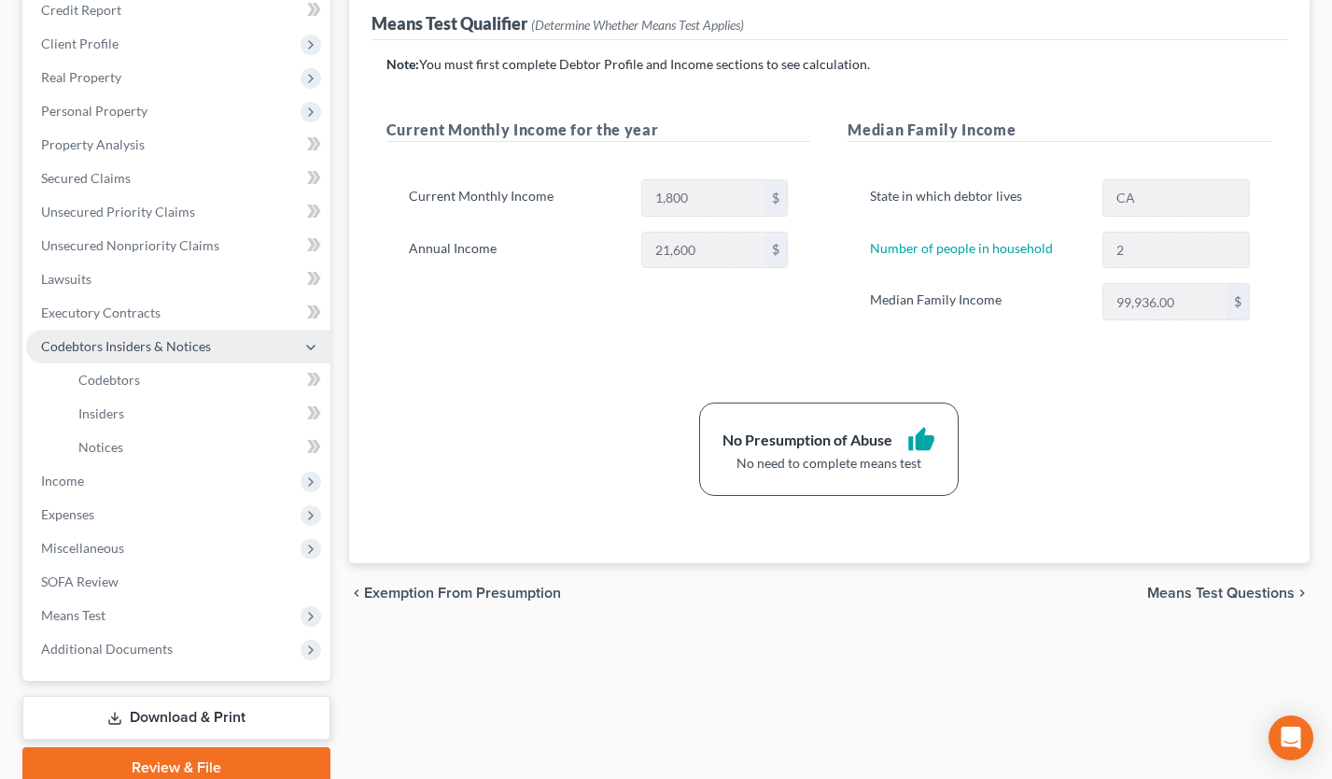
click at [127, 345] on span "Codebtors Insiders & Notices" at bounding box center [126, 346] width 170 height 16
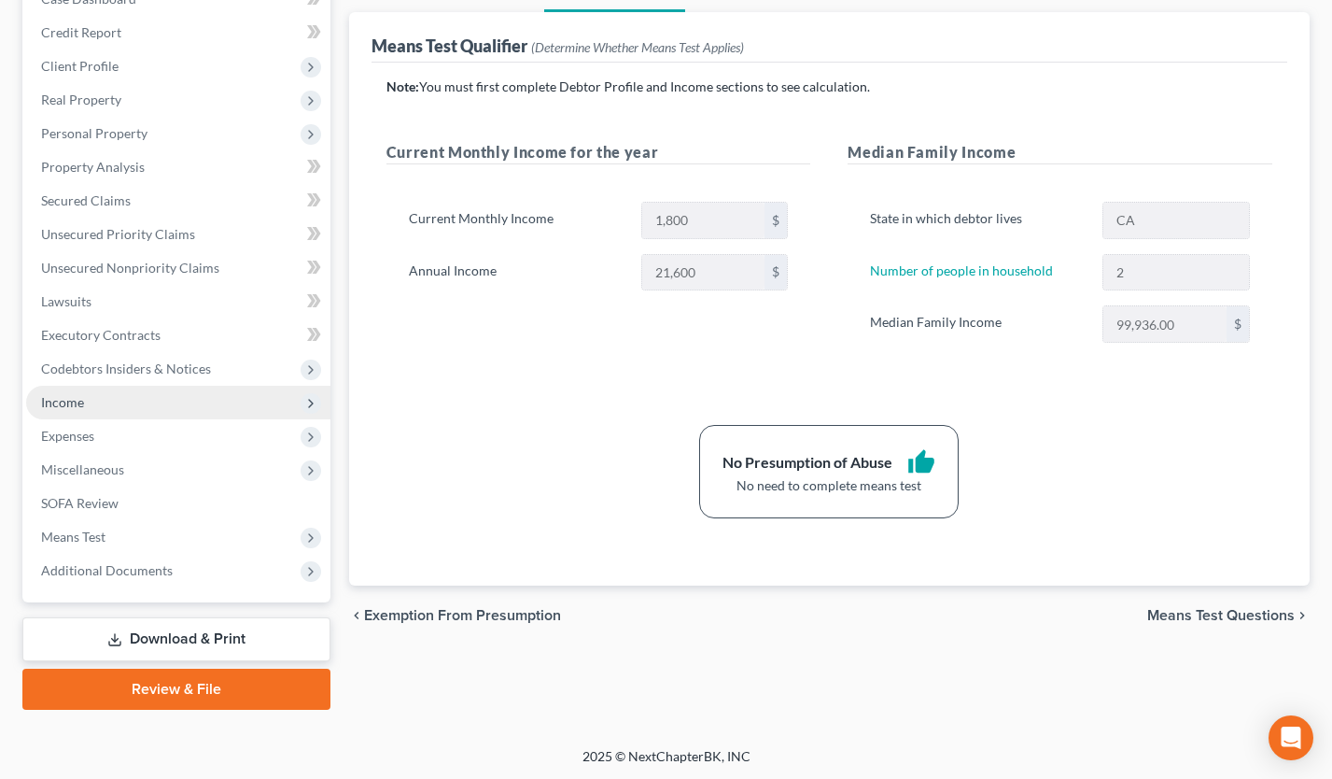
click at [116, 388] on span "Income" at bounding box center [178, 403] width 304 height 34
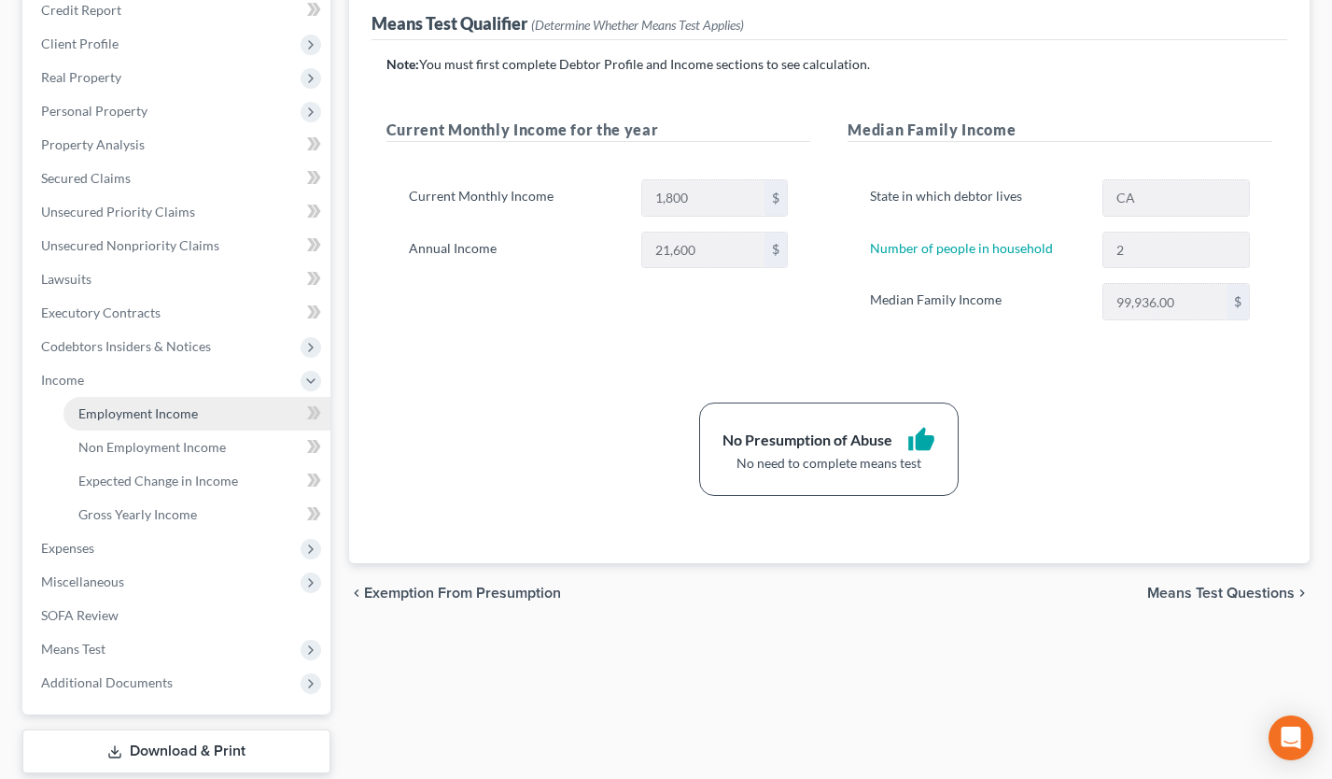
click at [130, 428] on link "Employment Income" at bounding box center [196, 414] width 267 height 34
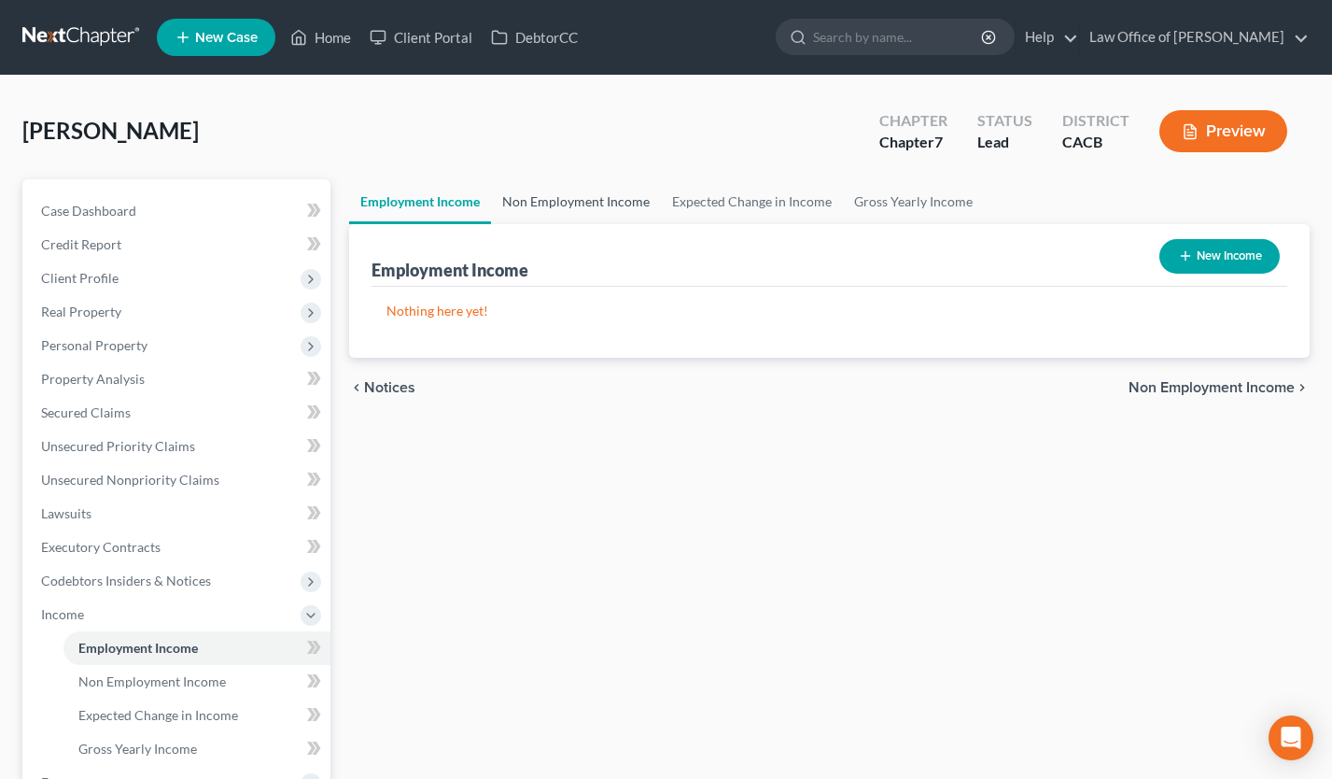
click at [554, 203] on link "Non Employment Income" at bounding box center [576, 201] width 170 height 45
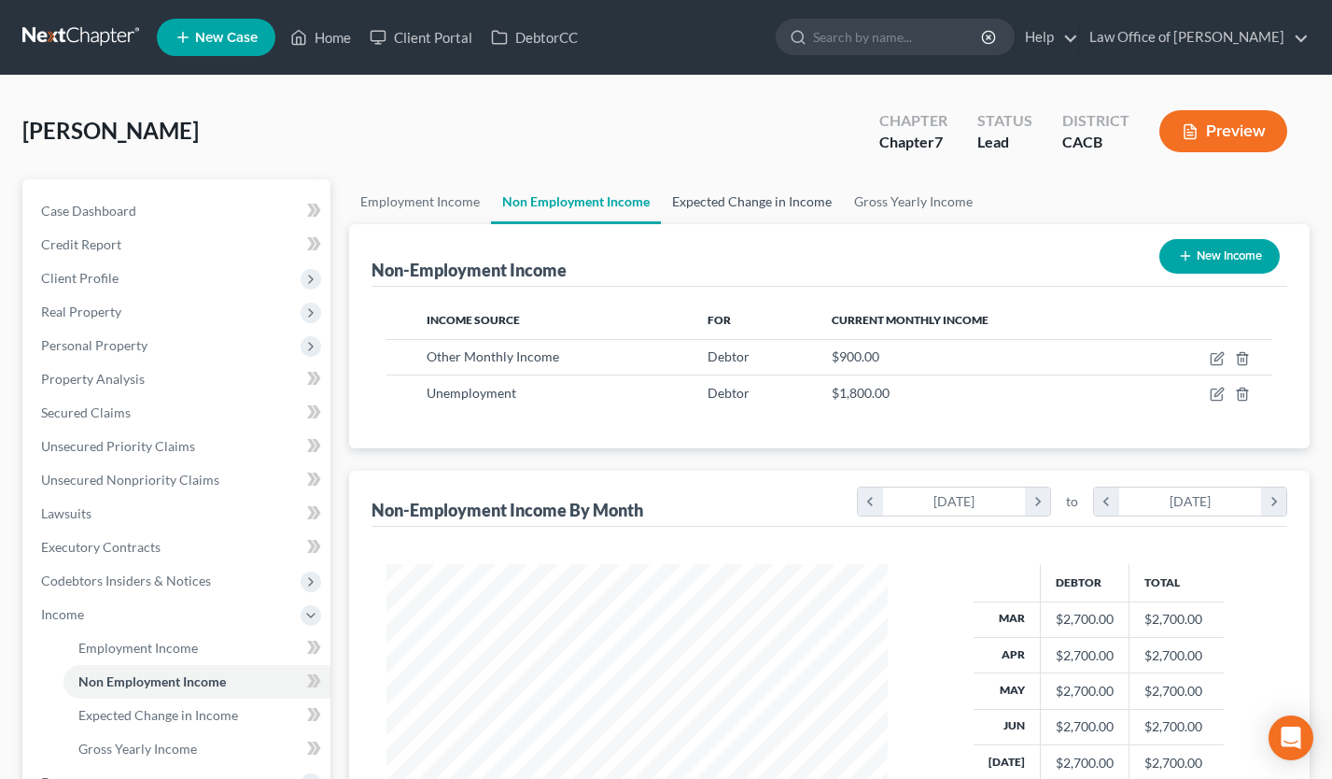
scroll to position [334, 539]
click at [751, 206] on link "Expected Change in Income" at bounding box center [752, 201] width 182 height 45
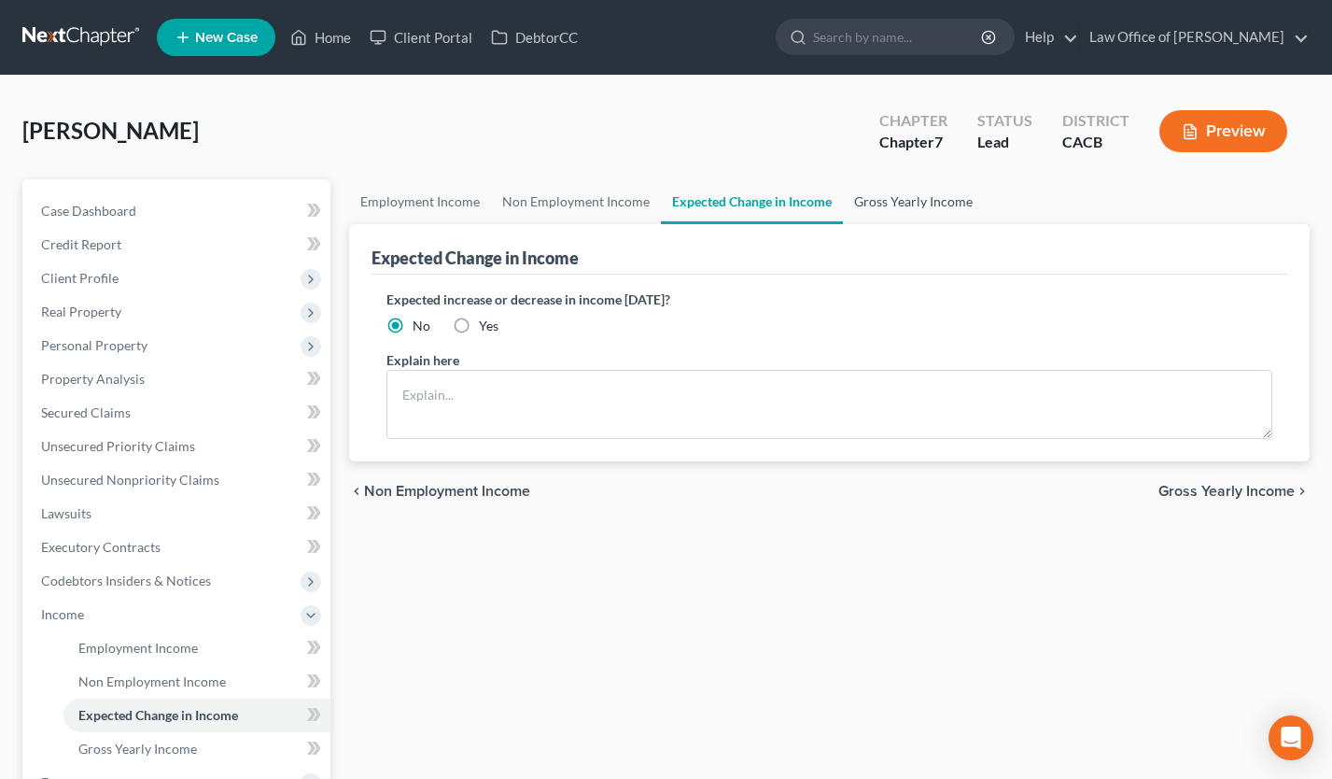
click at [906, 201] on link "Gross Yearly Income" at bounding box center [913, 201] width 141 height 45
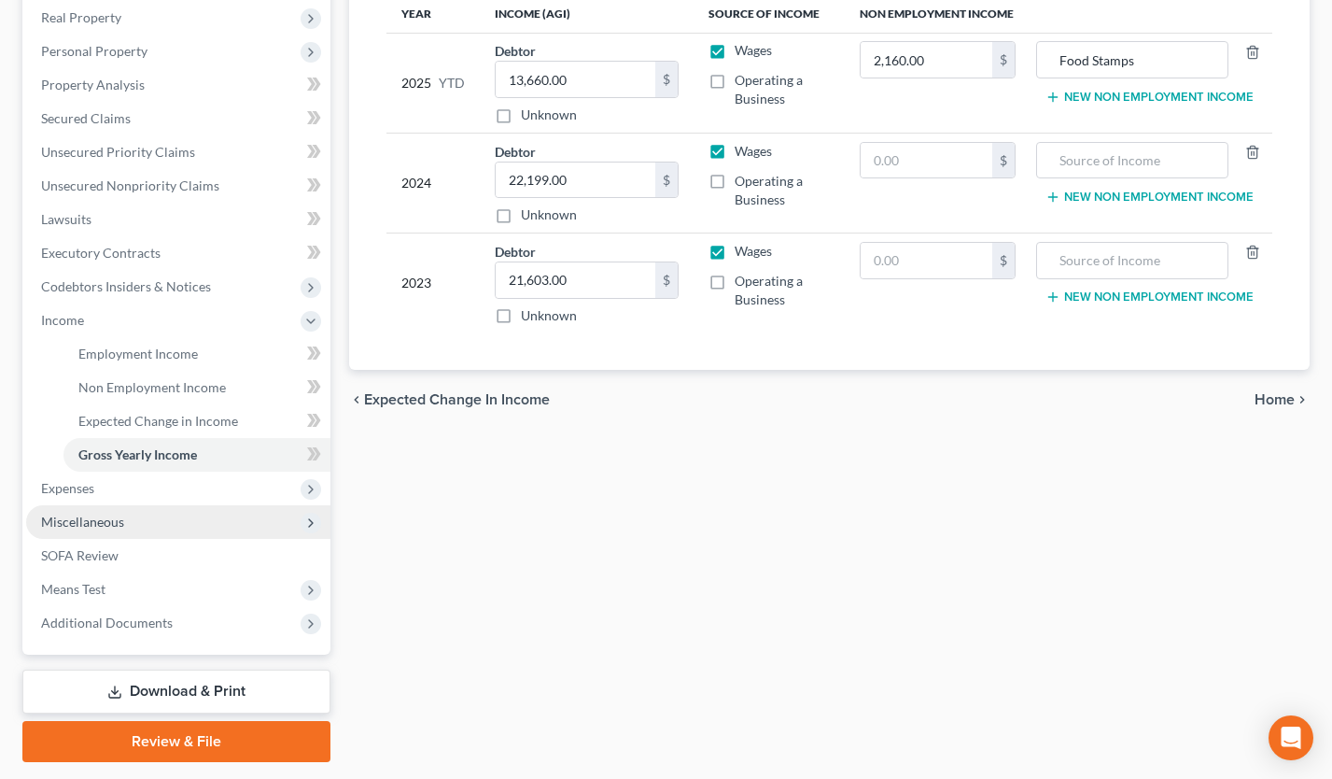
scroll to position [346, 0]
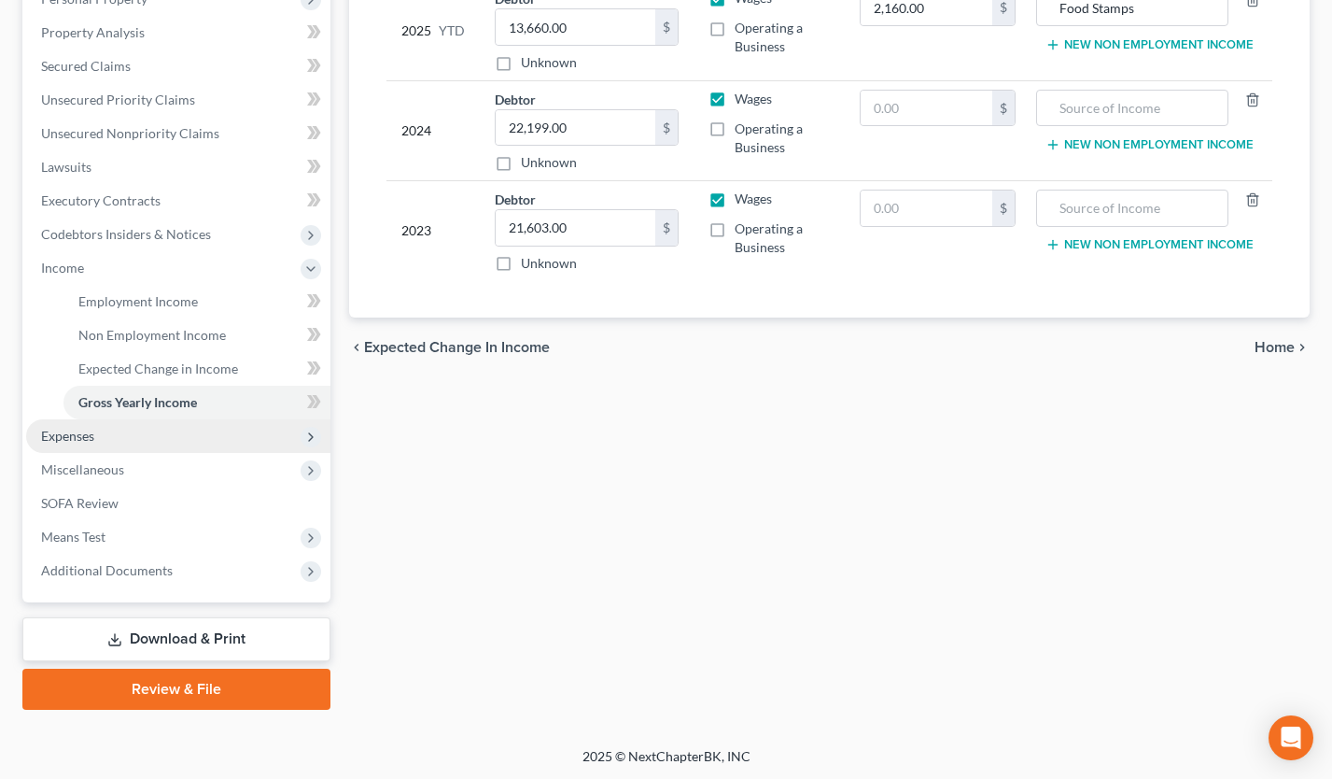
click at [142, 423] on span "Expenses" at bounding box center [178, 436] width 304 height 34
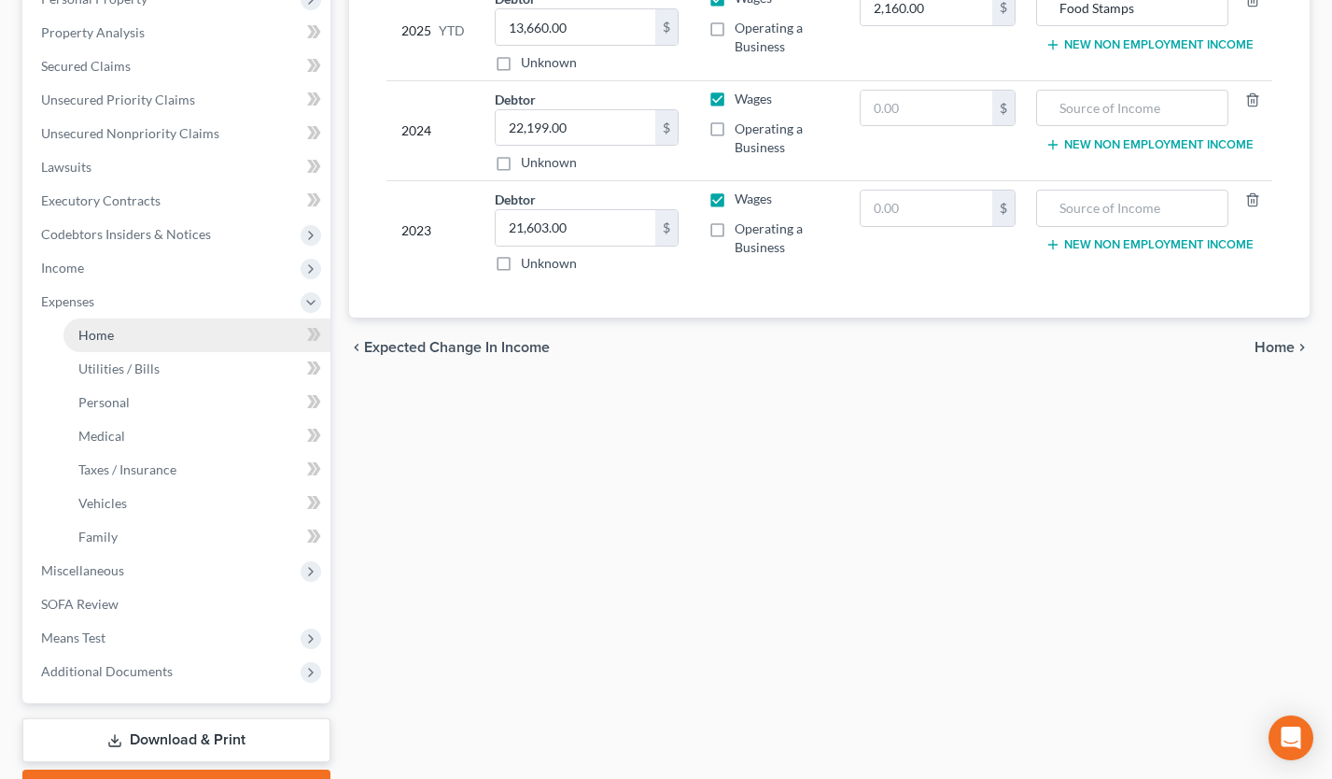
click at [146, 331] on link "Home" at bounding box center [196, 335] width 267 height 34
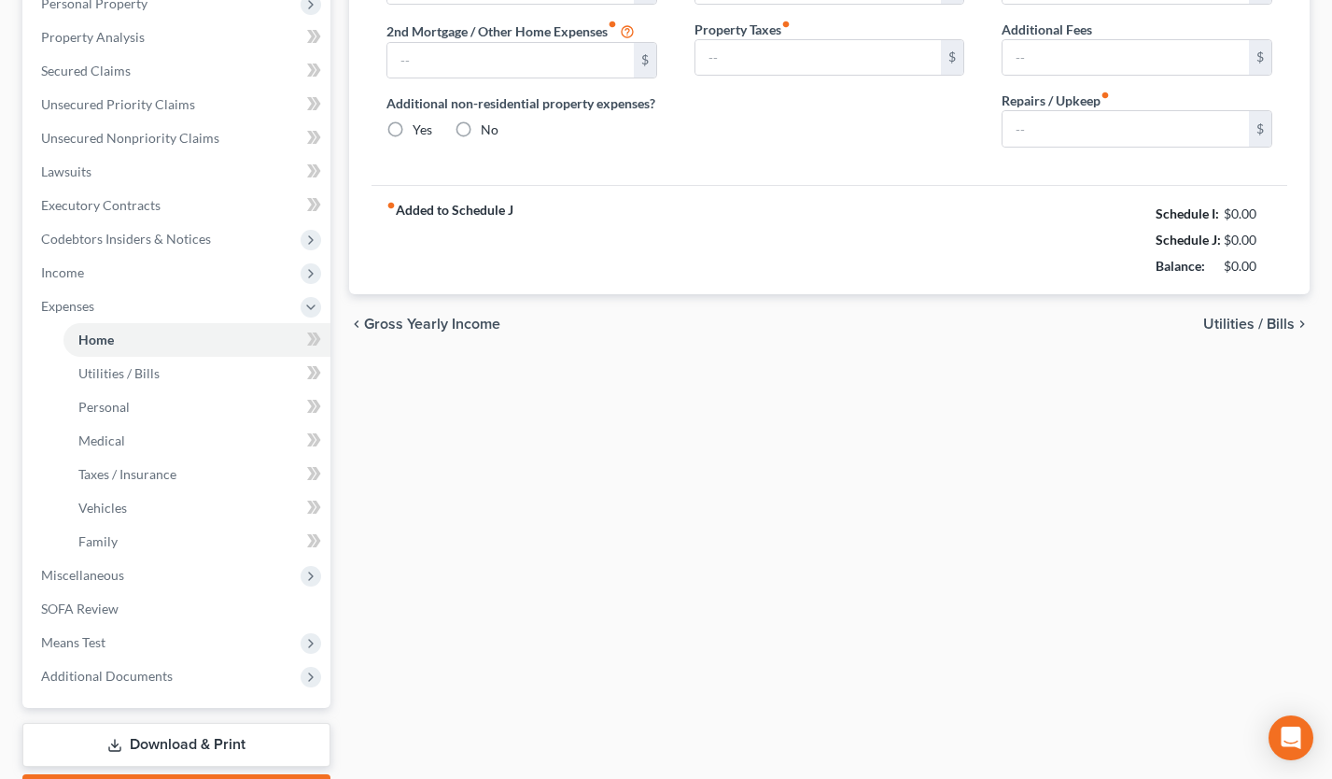
type input "1,100.00"
type input "0.00"
radio input "true"
type input "0.00"
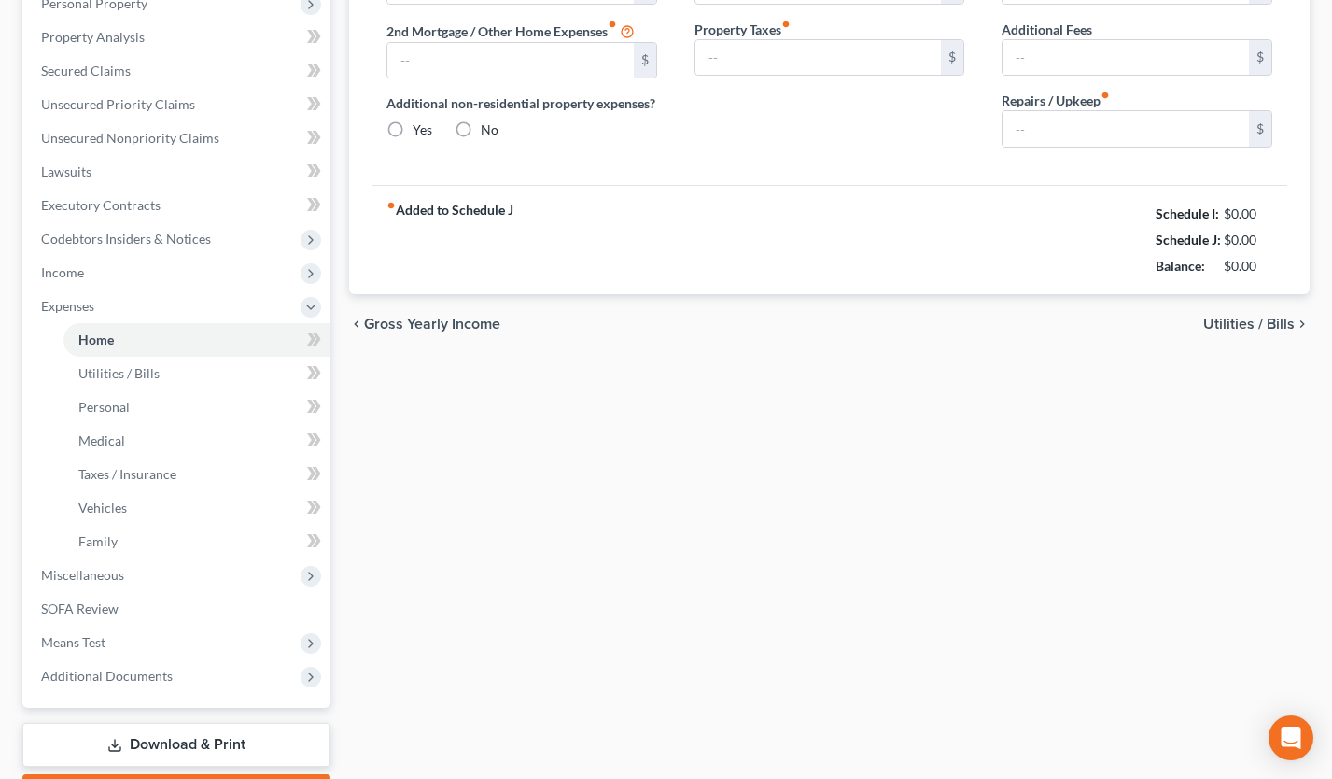
type input "0.00"
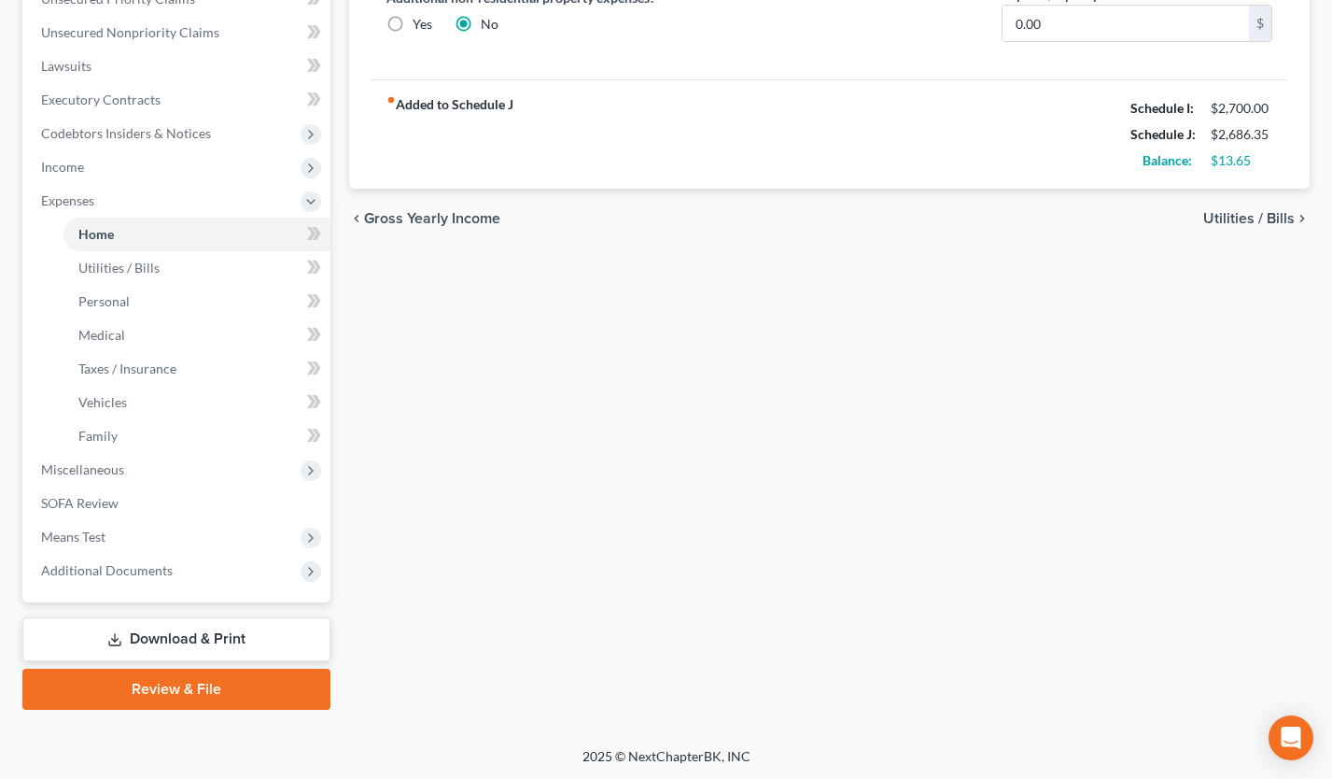
click at [238, 647] on link "Download & Print" at bounding box center [176, 639] width 308 height 44
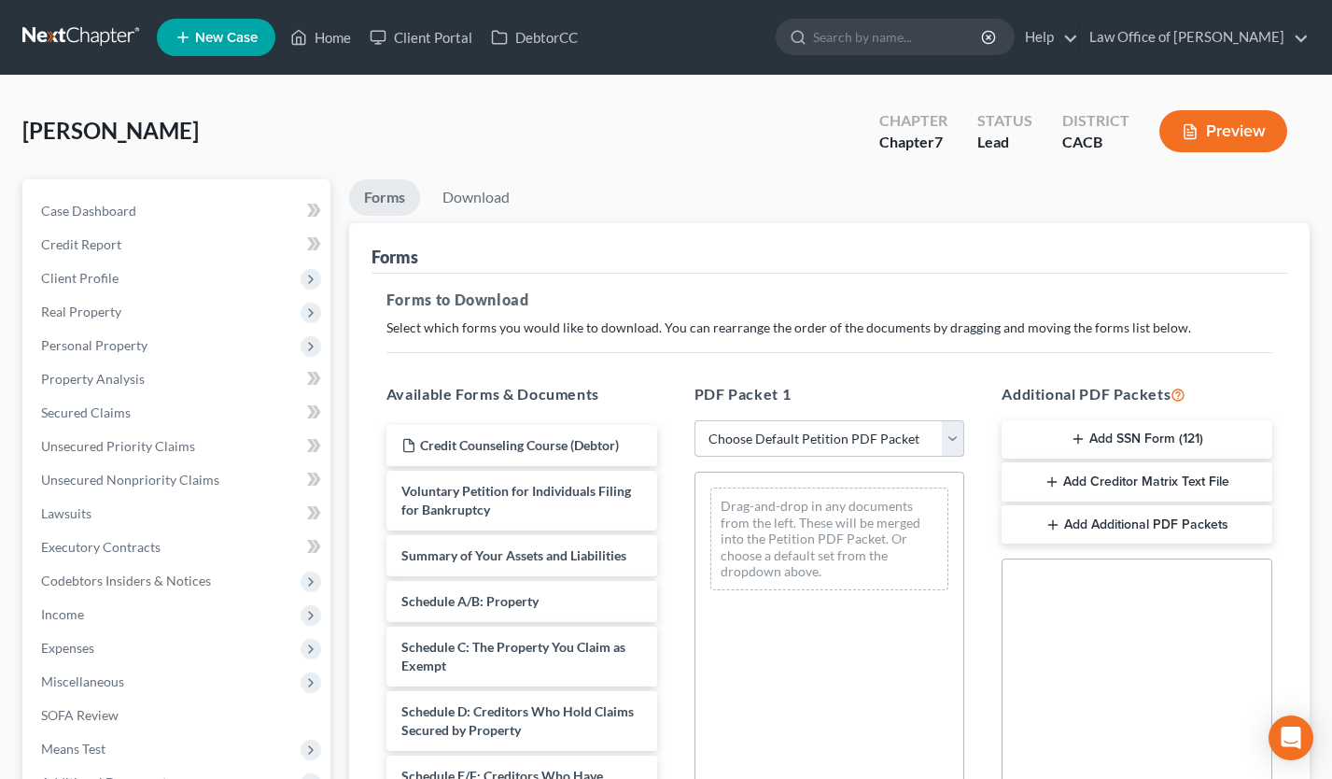
click at [765, 438] on select "Choose Default Petition PDF Packet Complete Bankruptcy Petition (all forms and …" at bounding box center [830, 438] width 271 height 37
select select "0"
click at [695, 420] on select "Choose Default Petition PDF Packet Complete Bankruptcy Petition (all forms and …" at bounding box center [830, 438] width 271 height 37
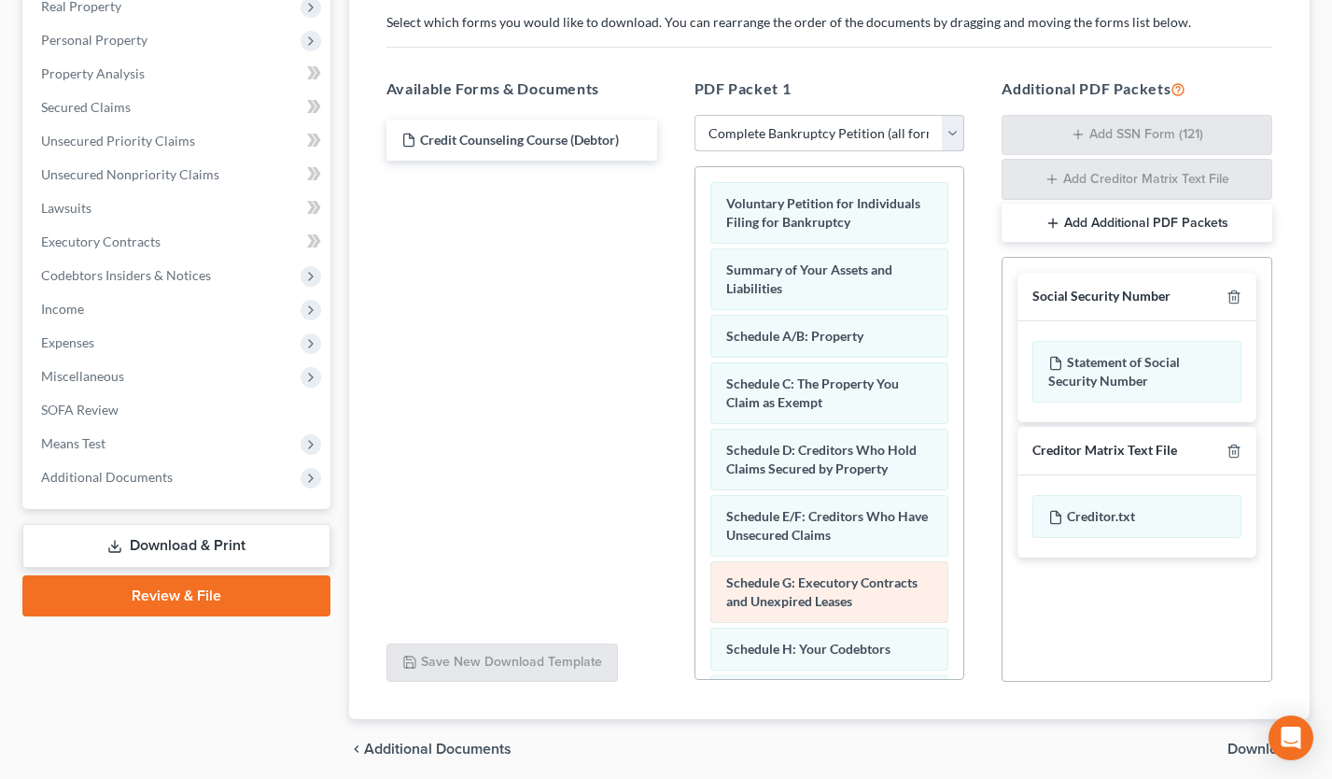
scroll to position [375, 0]
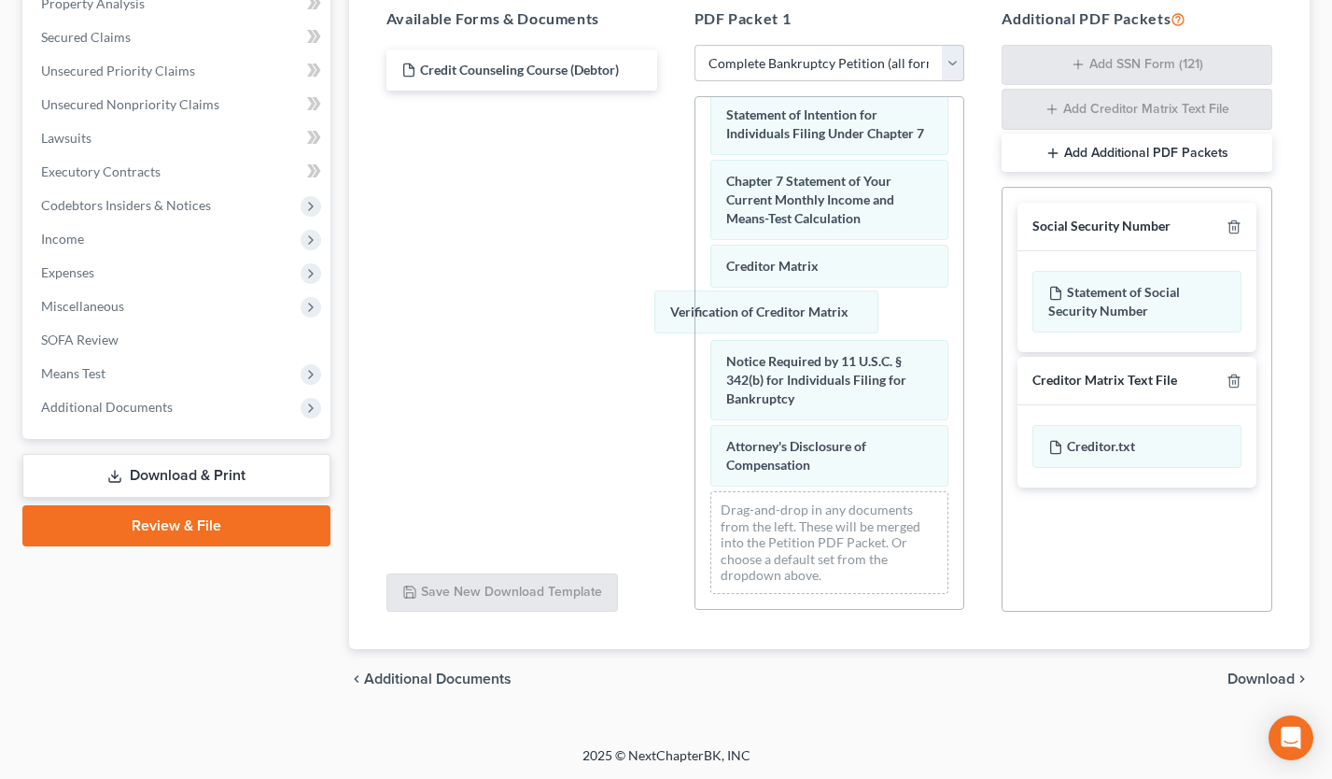
drag, startPoint x: 763, startPoint y: 304, endPoint x: 478, endPoint y: 293, distance: 285.0
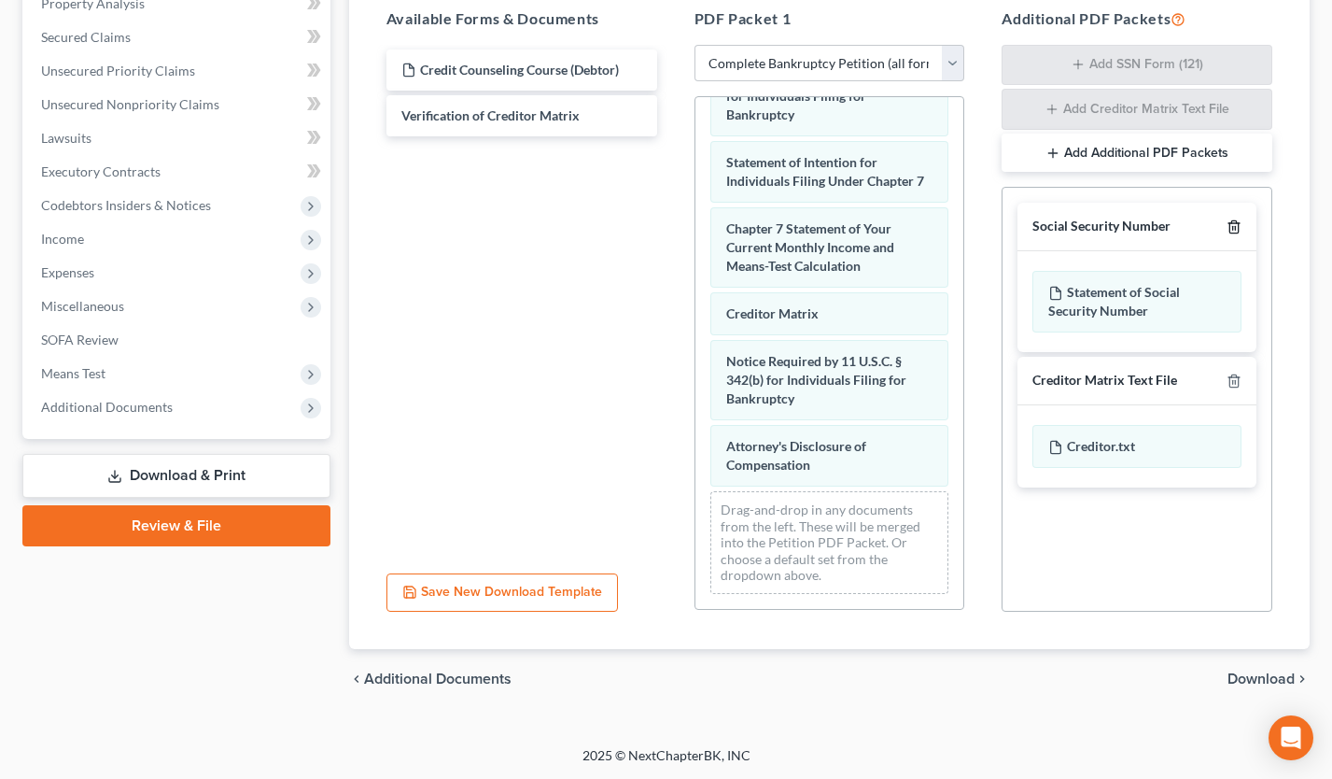
click at [1238, 225] on icon "button" at bounding box center [1234, 227] width 8 height 12
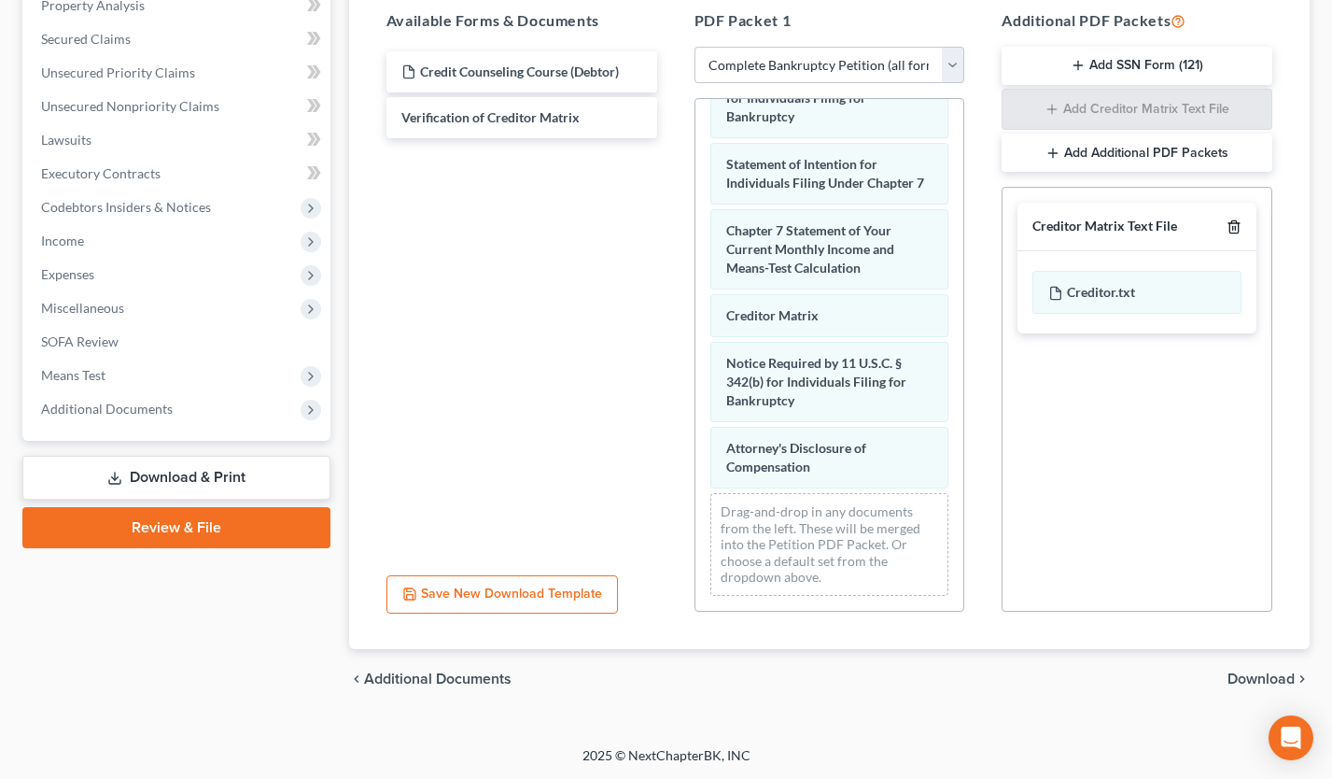
click at [1238, 225] on icon "button" at bounding box center [1234, 227] width 8 height 12
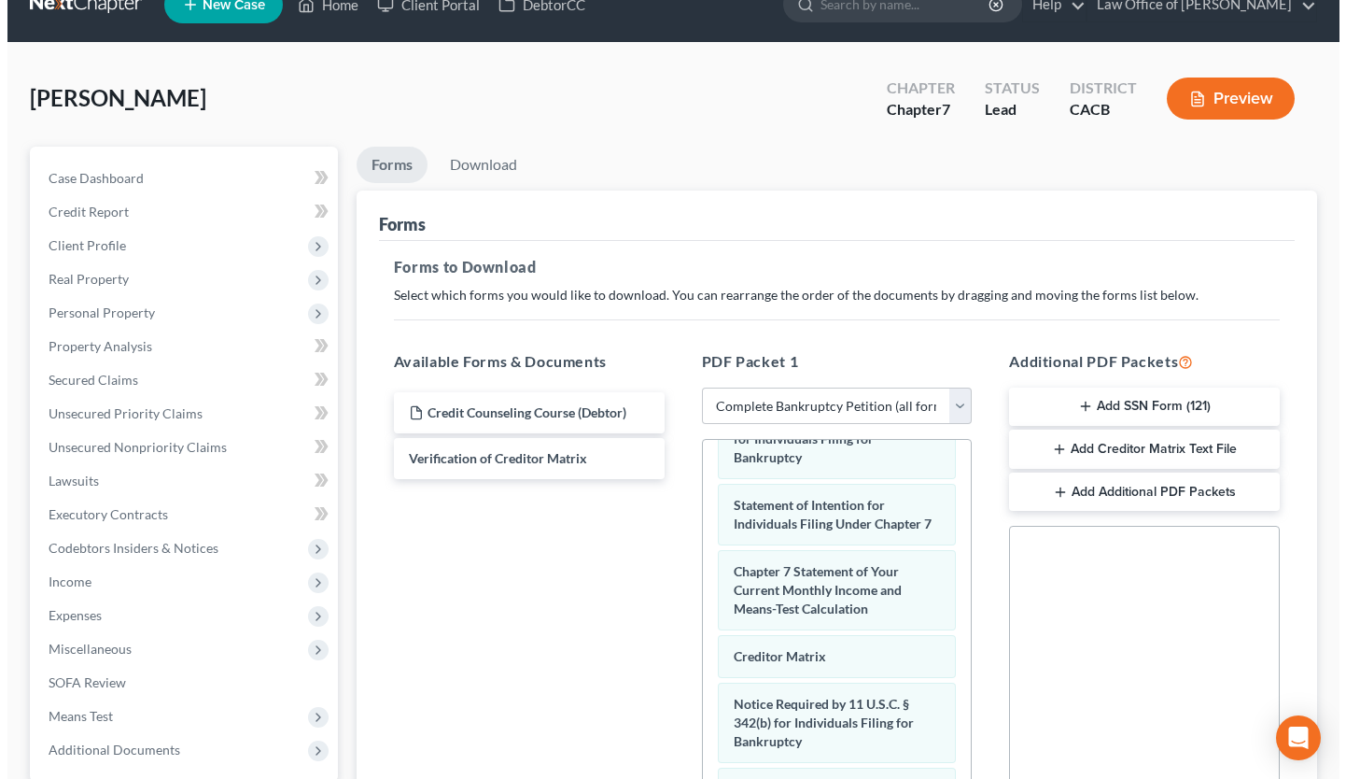
scroll to position [0, 0]
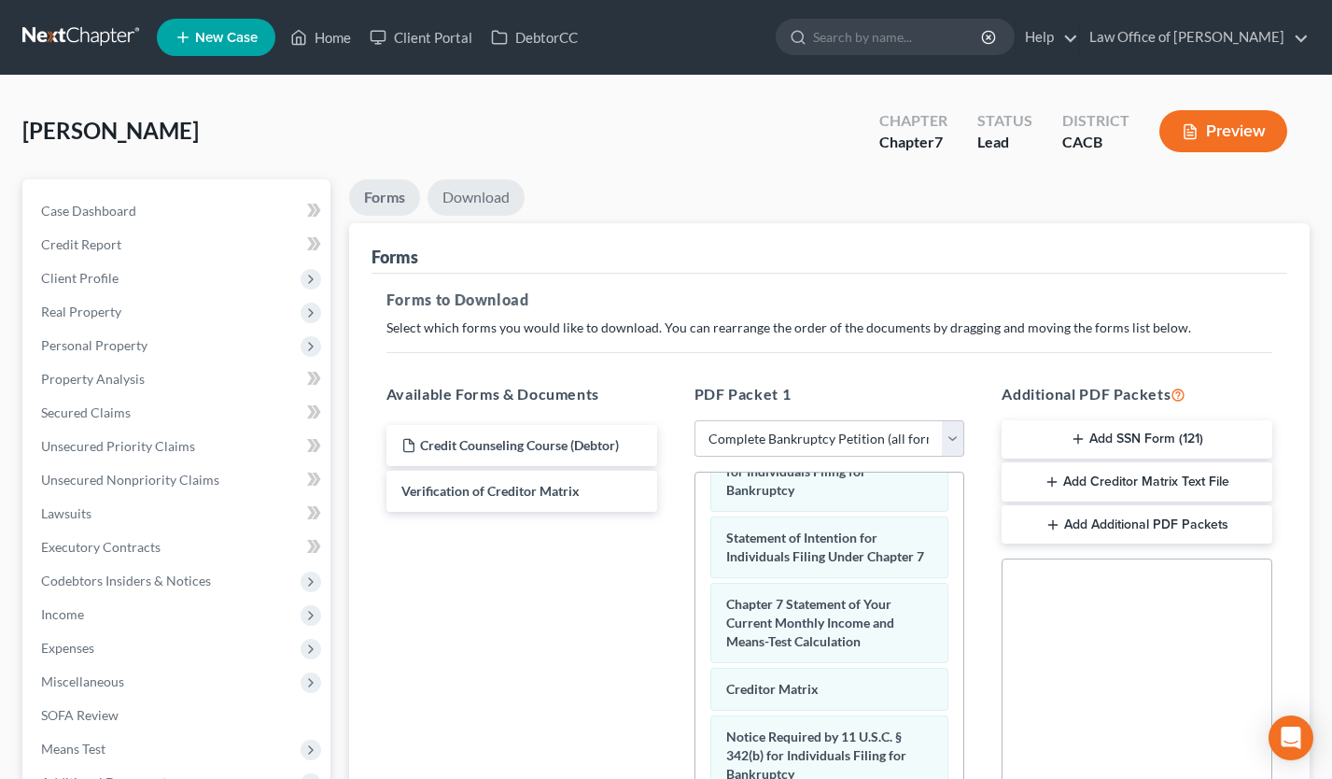
click at [481, 203] on link "Download" at bounding box center [476, 197] width 97 height 36
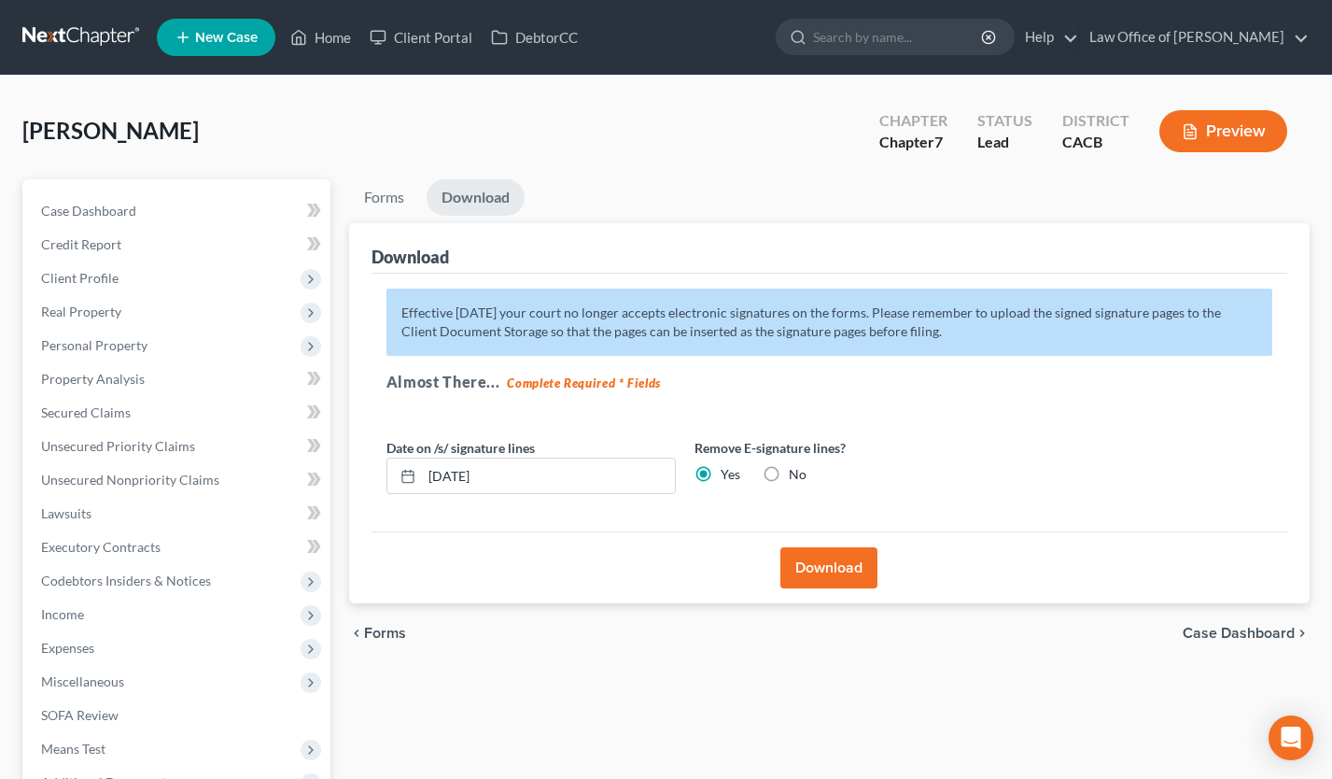
click at [789, 473] on label "No" at bounding box center [798, 474] width 18 height 19
click at [796, 473] on input "No" at bounding box center [802, 471] width 12 height 12
radio input "true"
radio input "false"
click at [821, 579] on button "Download" at bounding box center [829, 567] width 97 height 41
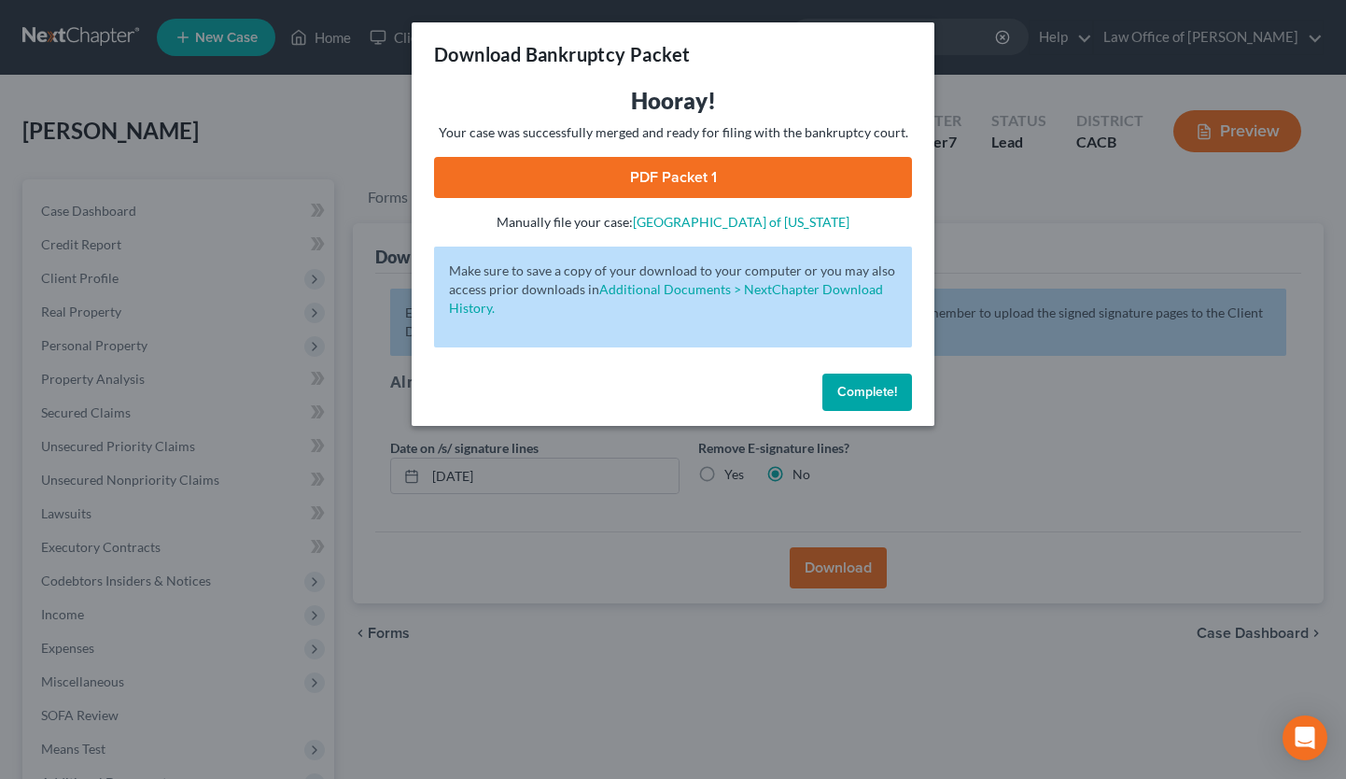
click at [664, 176] on link "PDF Packet 1" at bounding box center [673, 177] width 478 height 41
click at [834, 387] on button "Complete!" at bounding box center [868, 391] width 90 height 37
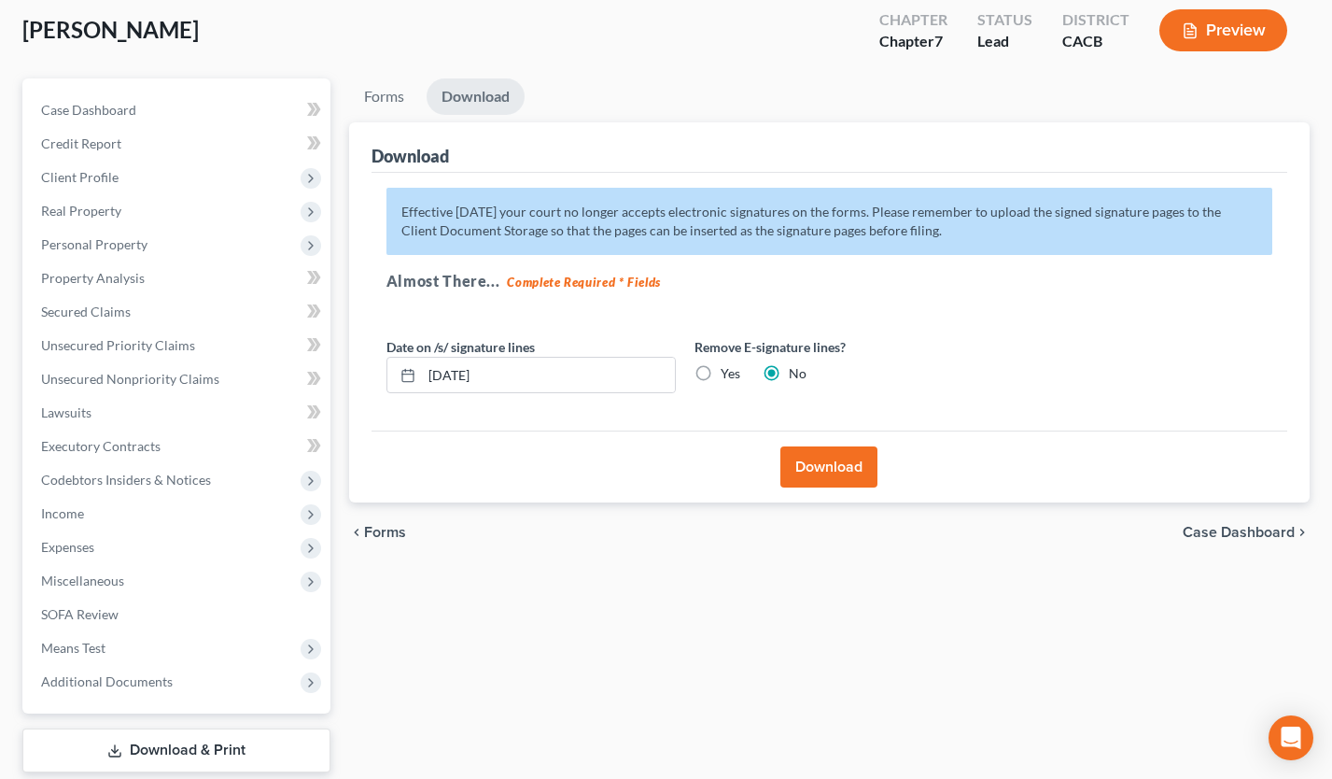
scroll to position [212, 0]
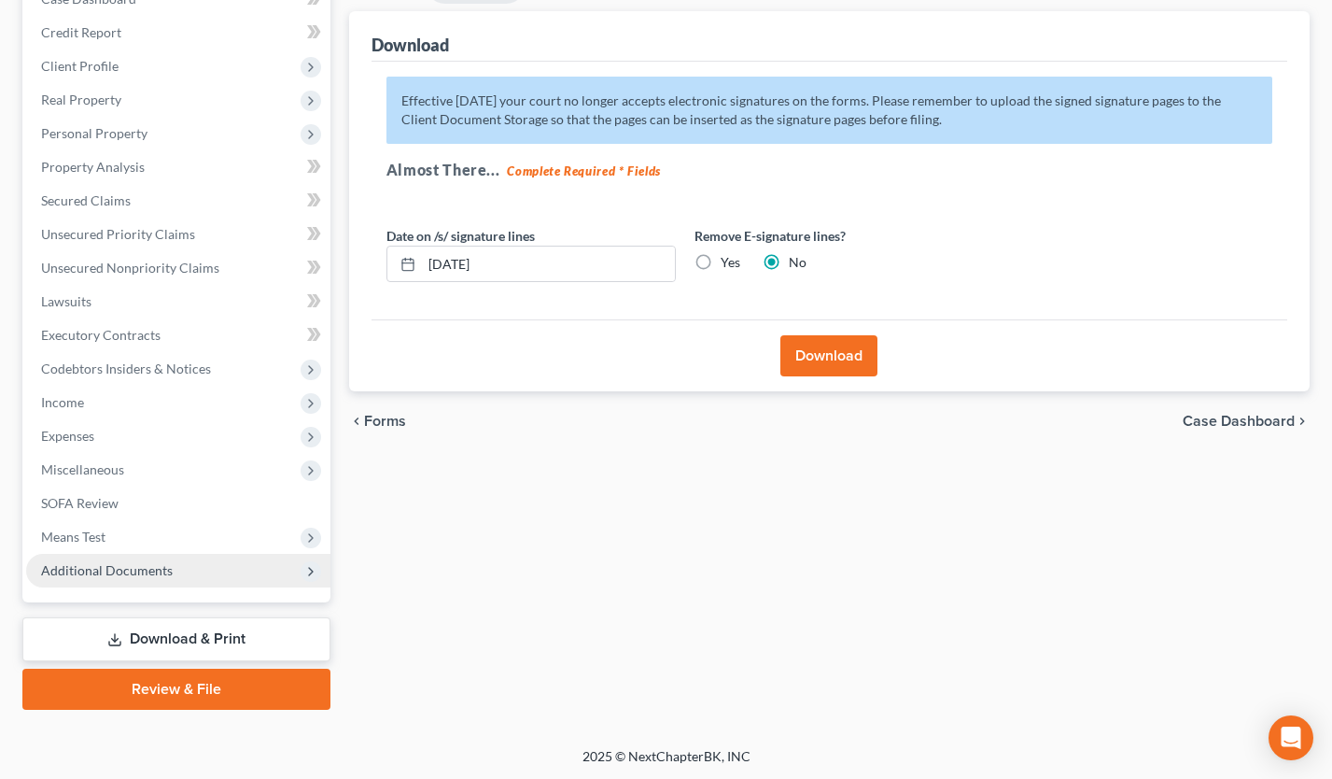
click at [157, 572] on span "Additional Documents" at bounding box center [107, 570] width 132 height 16
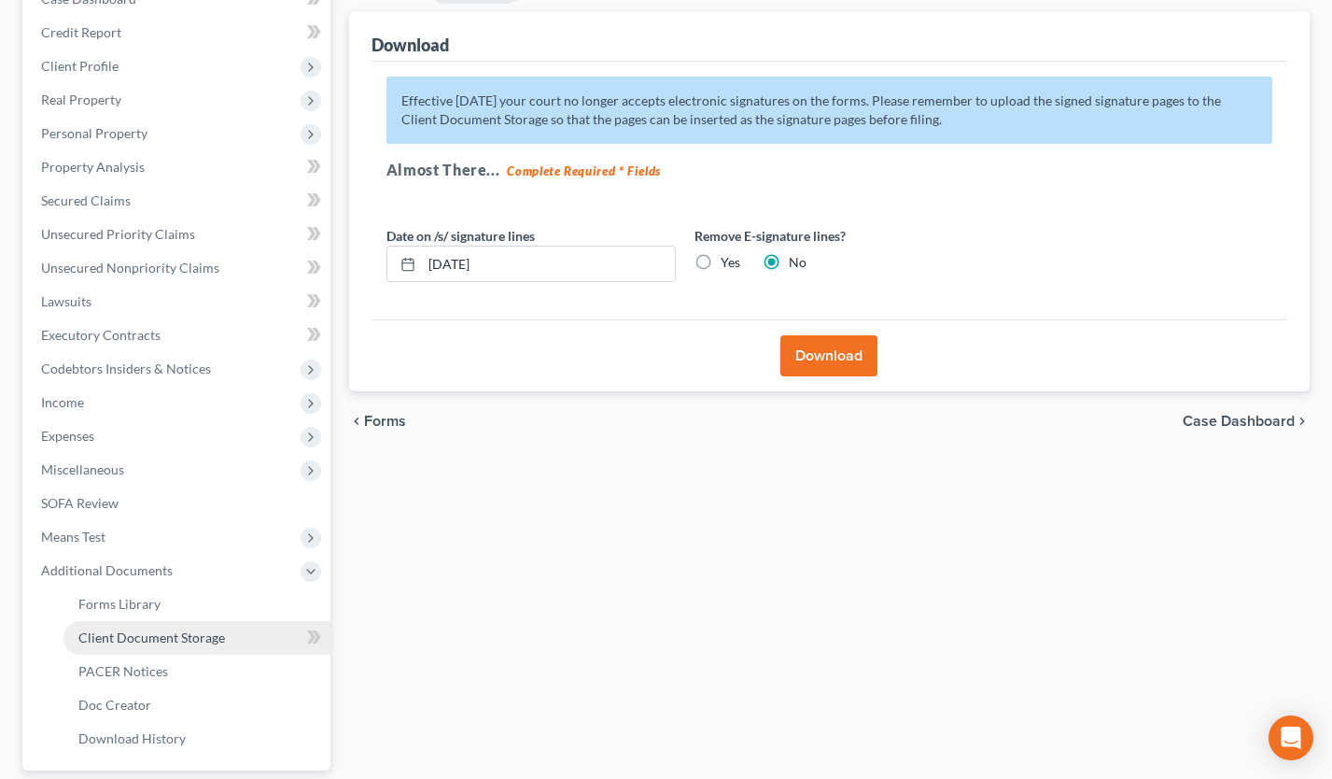
click at [190, 634] on span "Client Document Storage" at bounding box center [151, 637] width 147 height 16
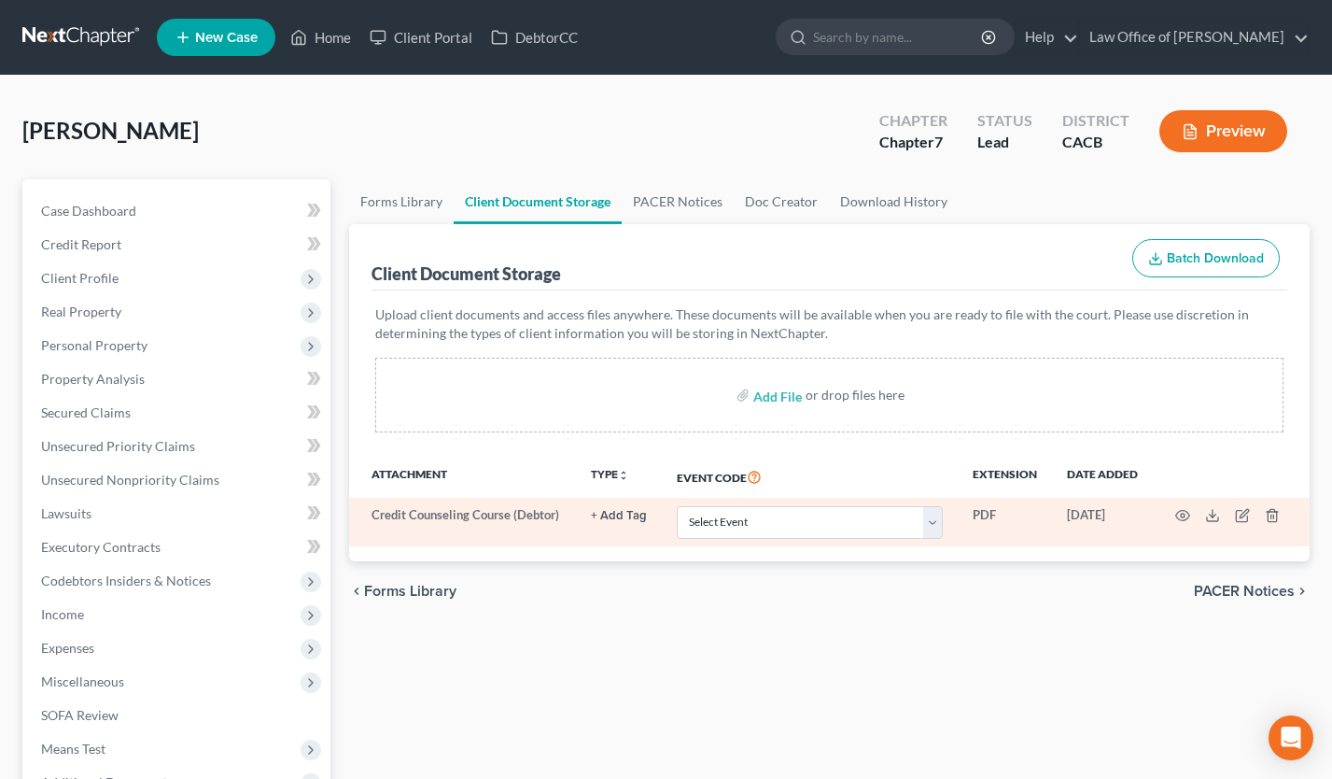
click at [776, 539] on td "Select Event Amended Chapter 11 Plan Amended Chapter 11 Small Business Plan Ame…" at bounding box center [810, 522] width 296 height 49
click at [782, 520] on select "Select Event Amended Chapter 11 Plan Amended Chapter 11 Small Business Plan Ame…" at bounding box center [810, 522] width 266 height 33
select select "10"
click at [677, 506] on select "Select Event Amended Chapter 11 Plan Amended Chapter 11 Small Business Plan Ame…" at bounding box center [810, 522] width 266 height 33
click at [1182, 508] on icon "button" at bounding box center [1182, 515] width 15 height 15
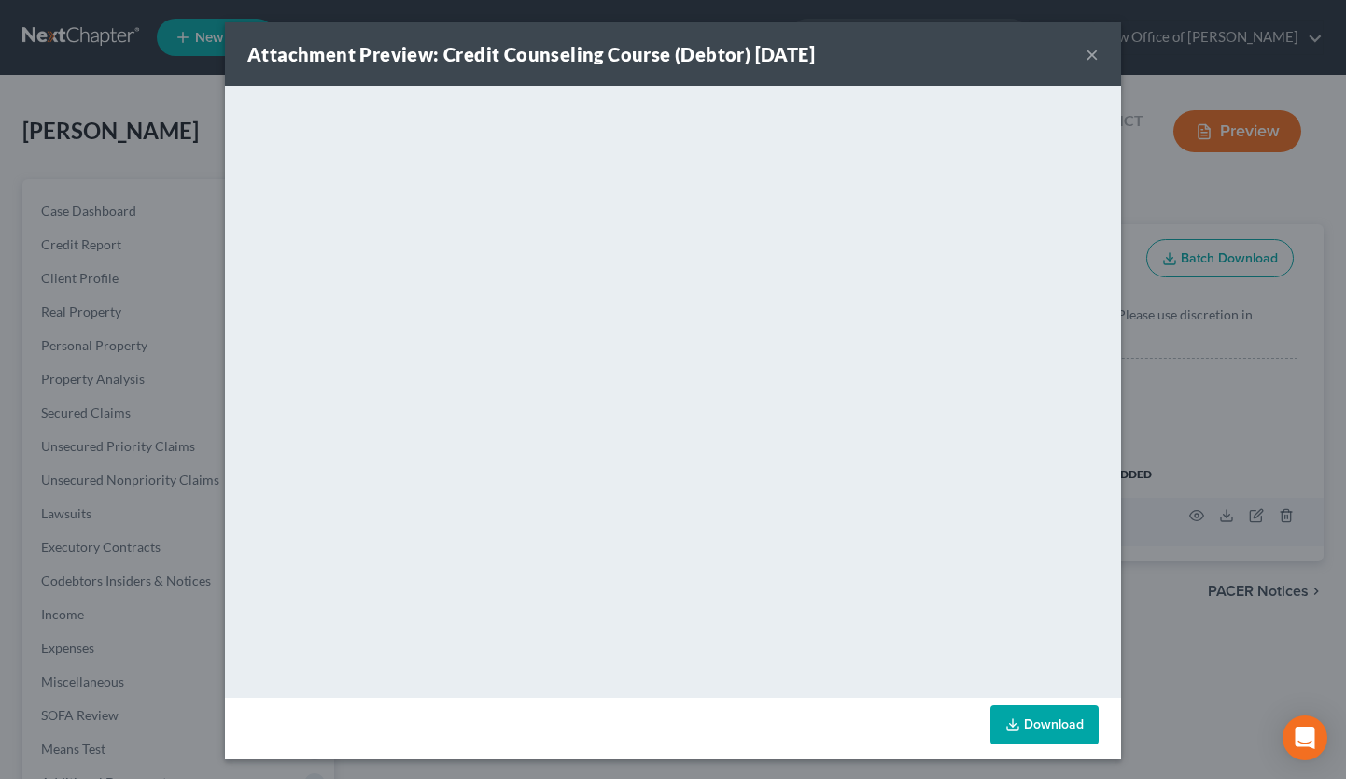
click at [1086, 63] on button "×" at bounding box center [1092, 54] width 13 height 22
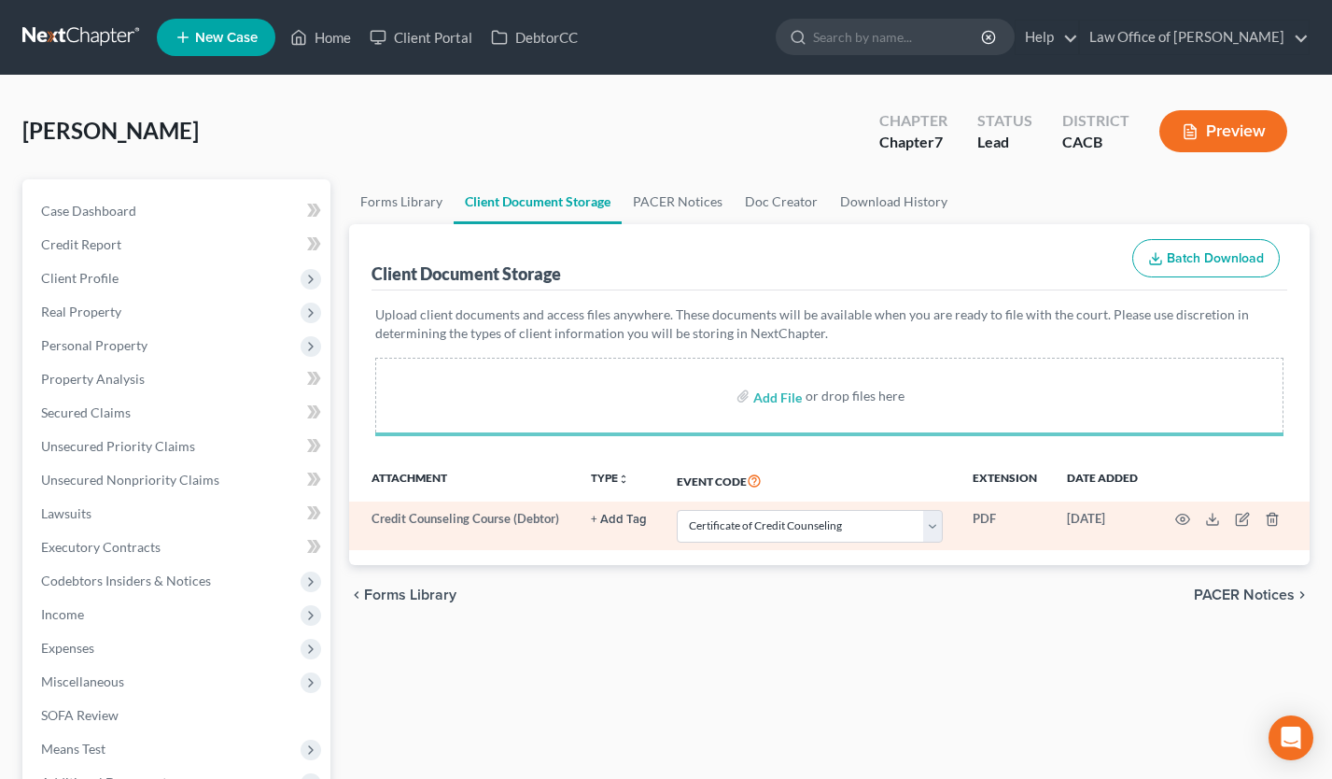
select select "10"
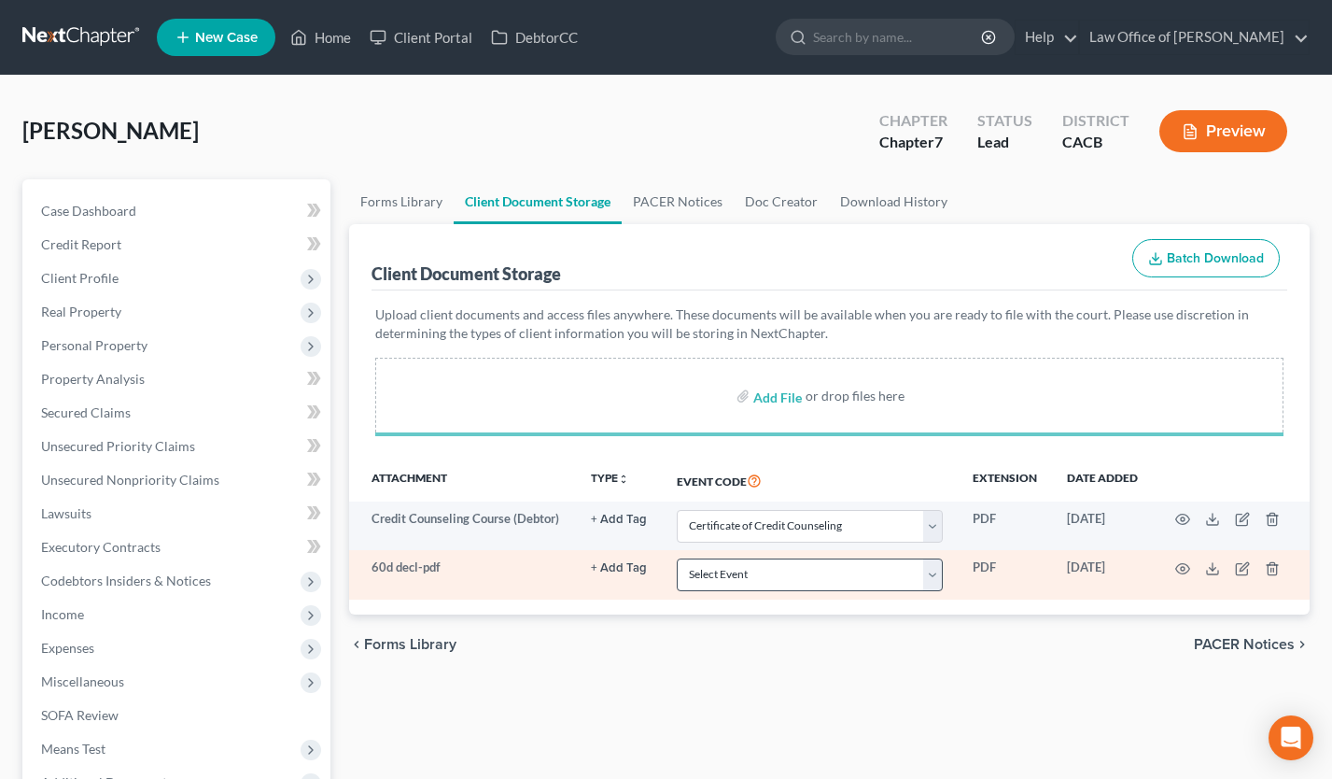
select select "10"
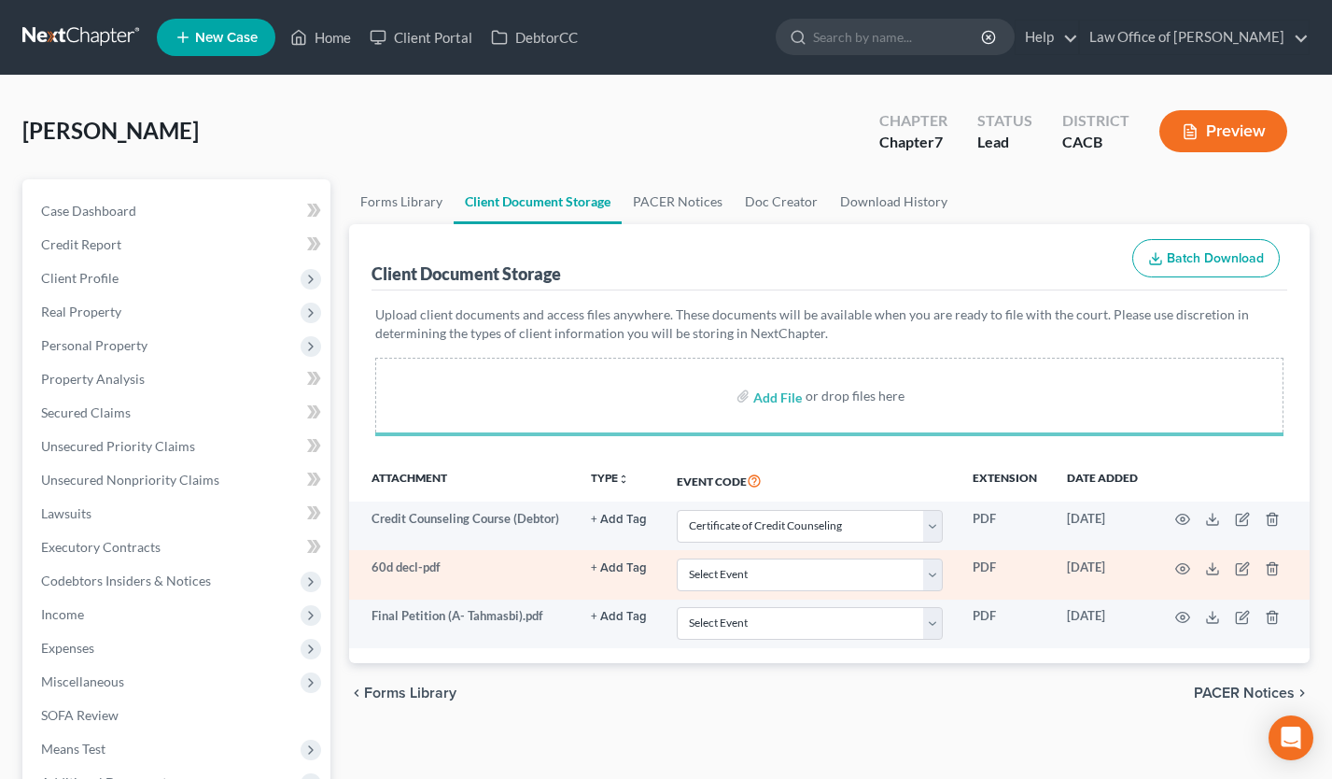
select select "10"
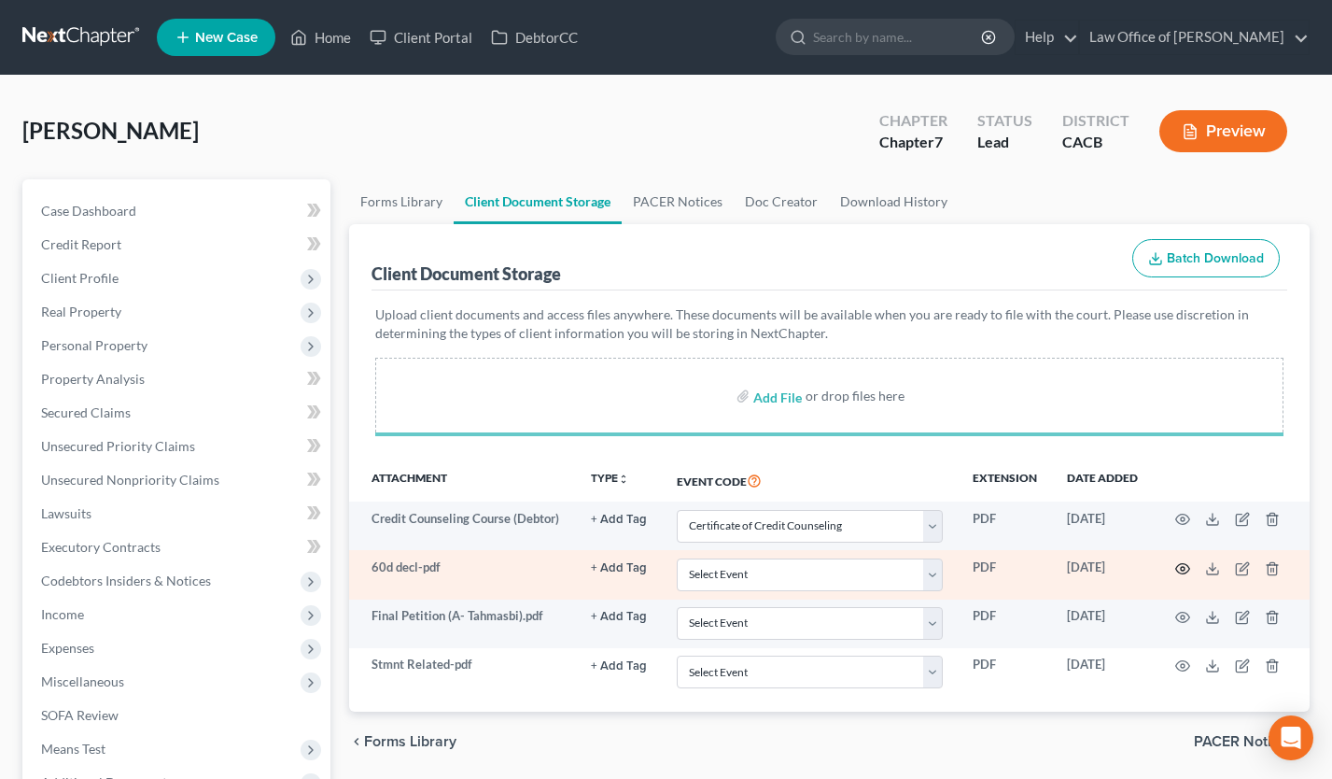
click at [1188, 567] on icon "button" at bounding box center [1182, 568] width 15 height 15
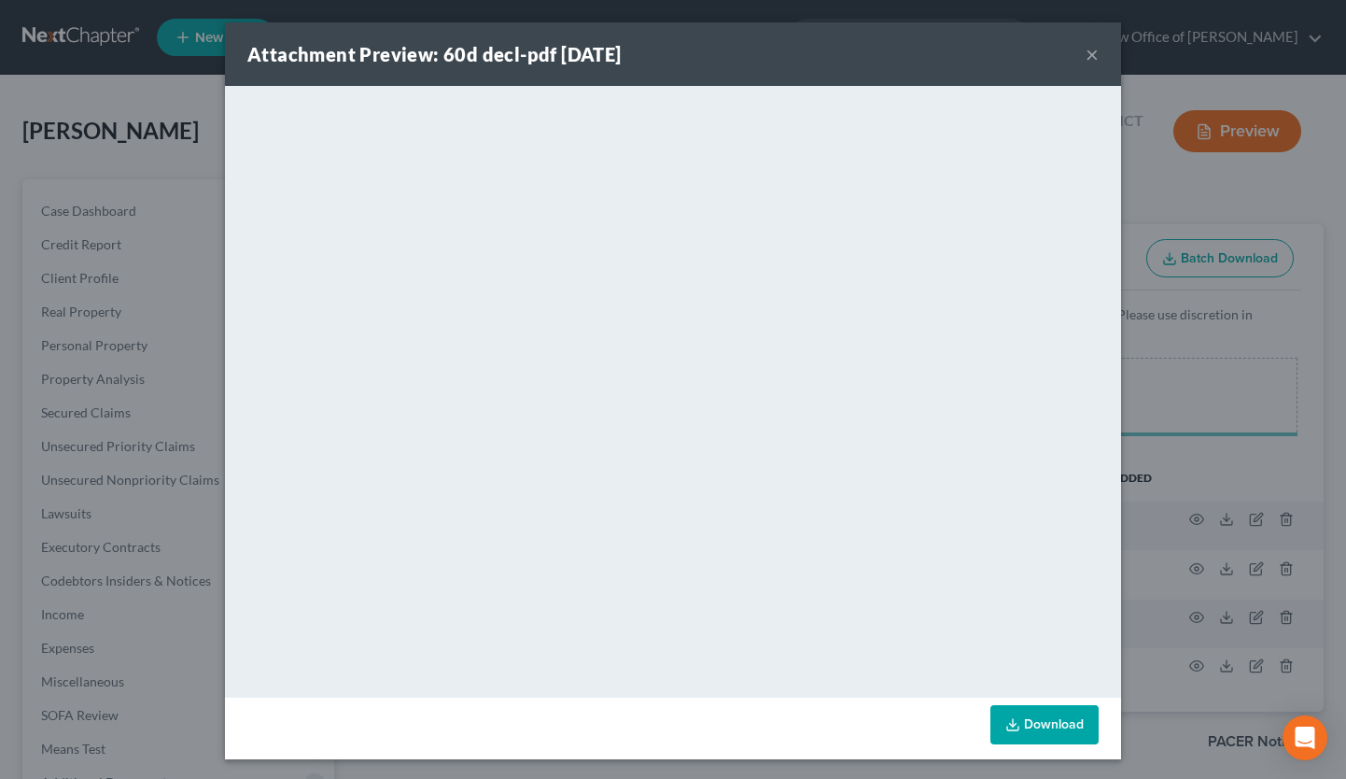
select select "10"
click at [1086, 55] on button "×" at bounding box center [1092, 54] width 13 height 22
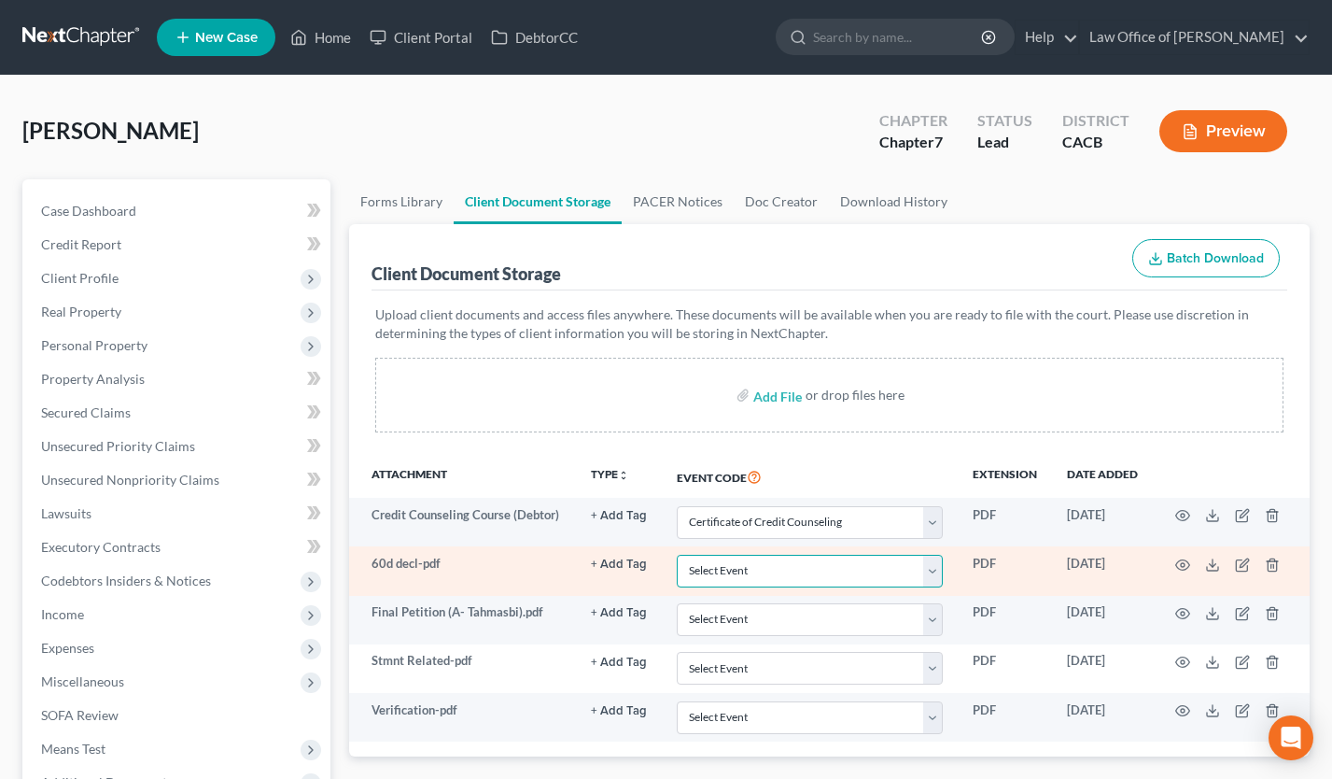
click at [767, 562] on select "Select Event Amended Chapter 11 Plan Amended Chapter 11 Small Business Plan Ame…" at bounding box center [810, 571] width 266 height 33
select select "30"
click at [677, 555] on select "Select Event Amended Chapter 11 Plan Amended Chapter 11 Small Business Plan Ame…" at bounding box center [810, 571] width 266 height 33
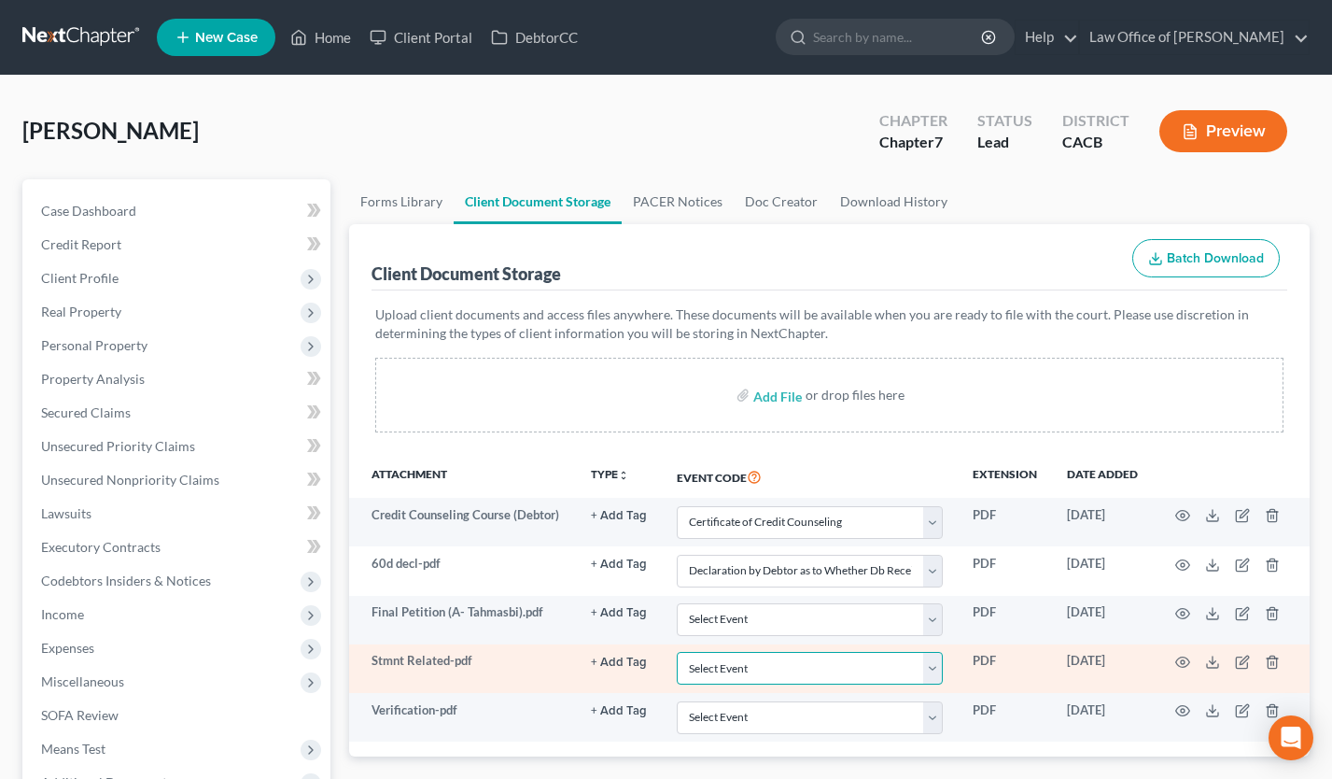
click at [762, 663] on select "Select Event Amended Chapter 11 Plan Amended Chapter 11 Small Business Plan Ame…" at bounding box center [810, 668] width 266 height 33
select select "65"
click at [677, 652] on select "Select Event Amended Chapter 11 Plan Amended Chapter 11 Small Business Plan Ame…" at bounding box center [810, 668] width 266 height 33
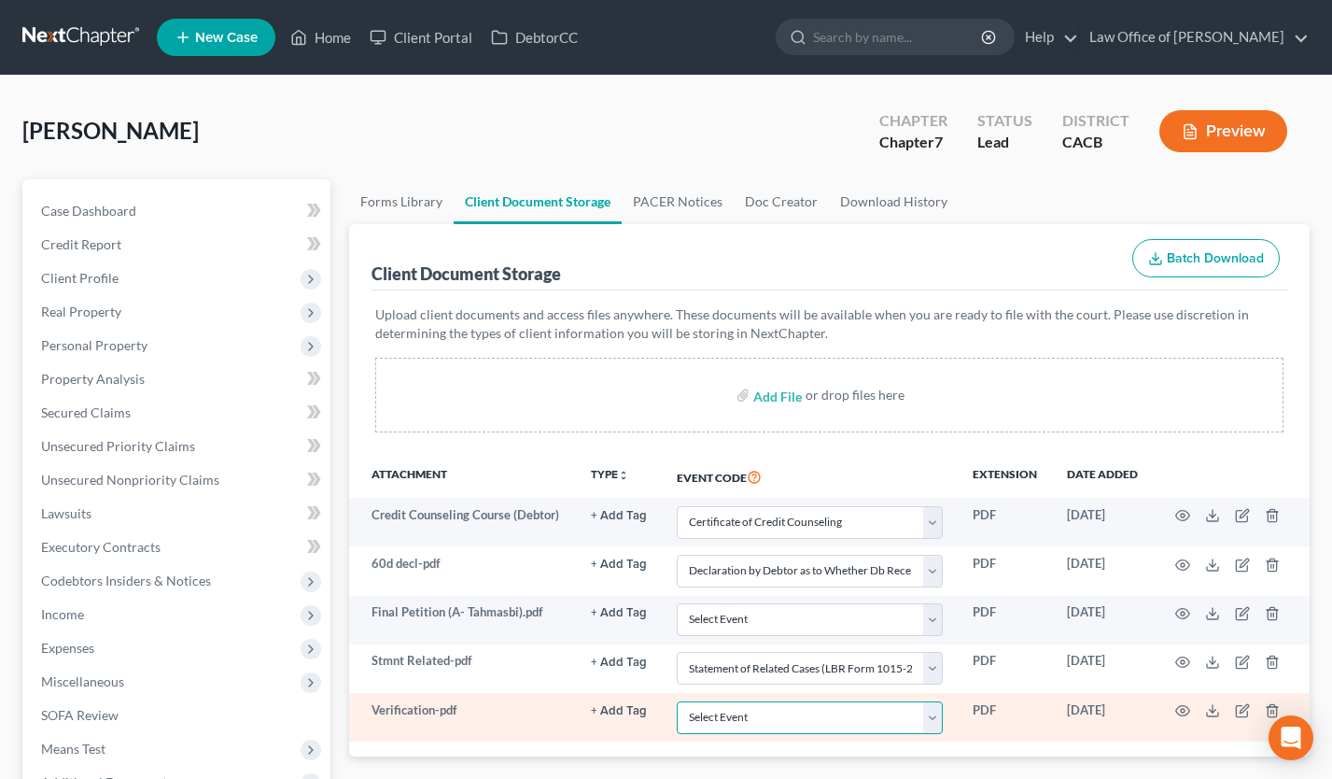
click at [773, 724] on select "Select Event Amended Chapter 11 Plan Amended Chapter 11 Small Business Plan Ame…" at bounding box center [810, 717] width 266 height 33
select select "72"
click at [677, 701] on select "Select Event Amended Chapter 11 Plan Amended Chapter 11 Small Business Plan Ame…" at bounding box center [810, 717] width 266 height 33
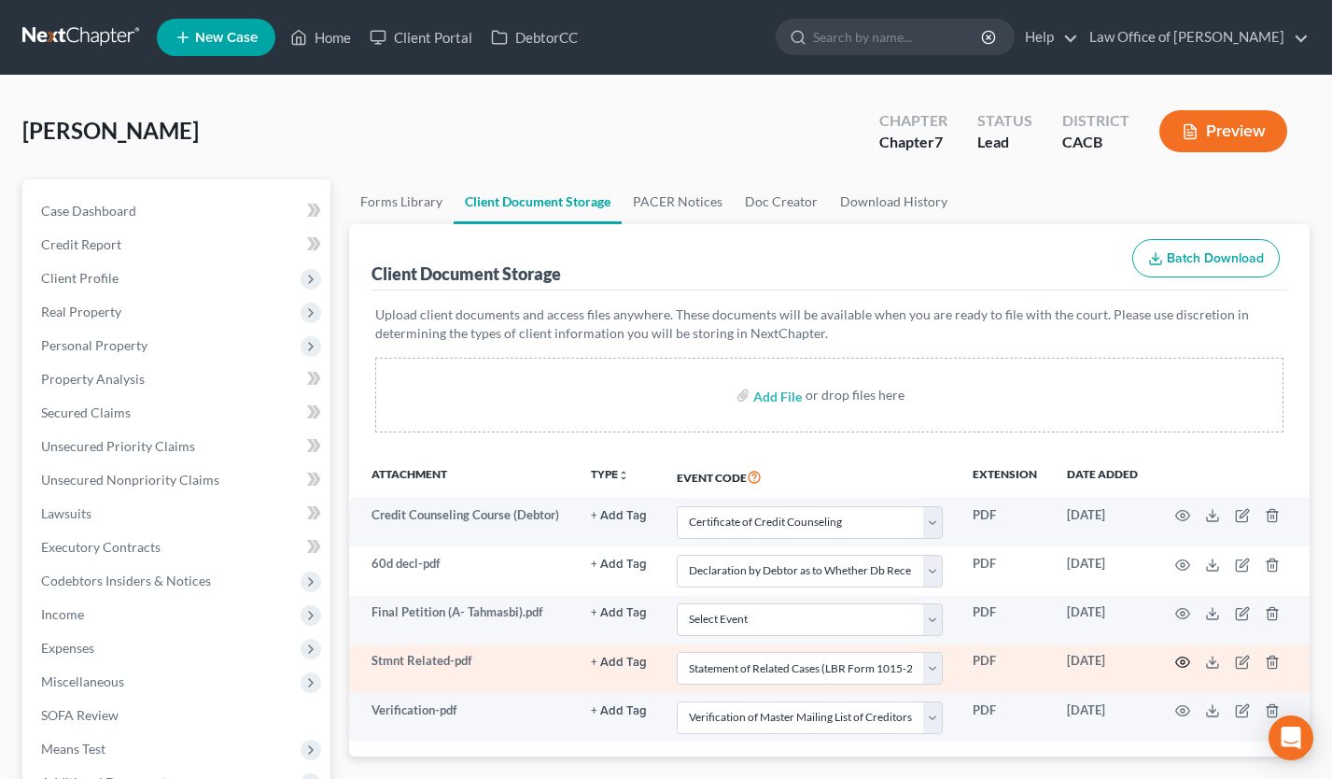
click at [1187, 659] on icon "button" at bounding box center [1182, 661] width 15 height 15
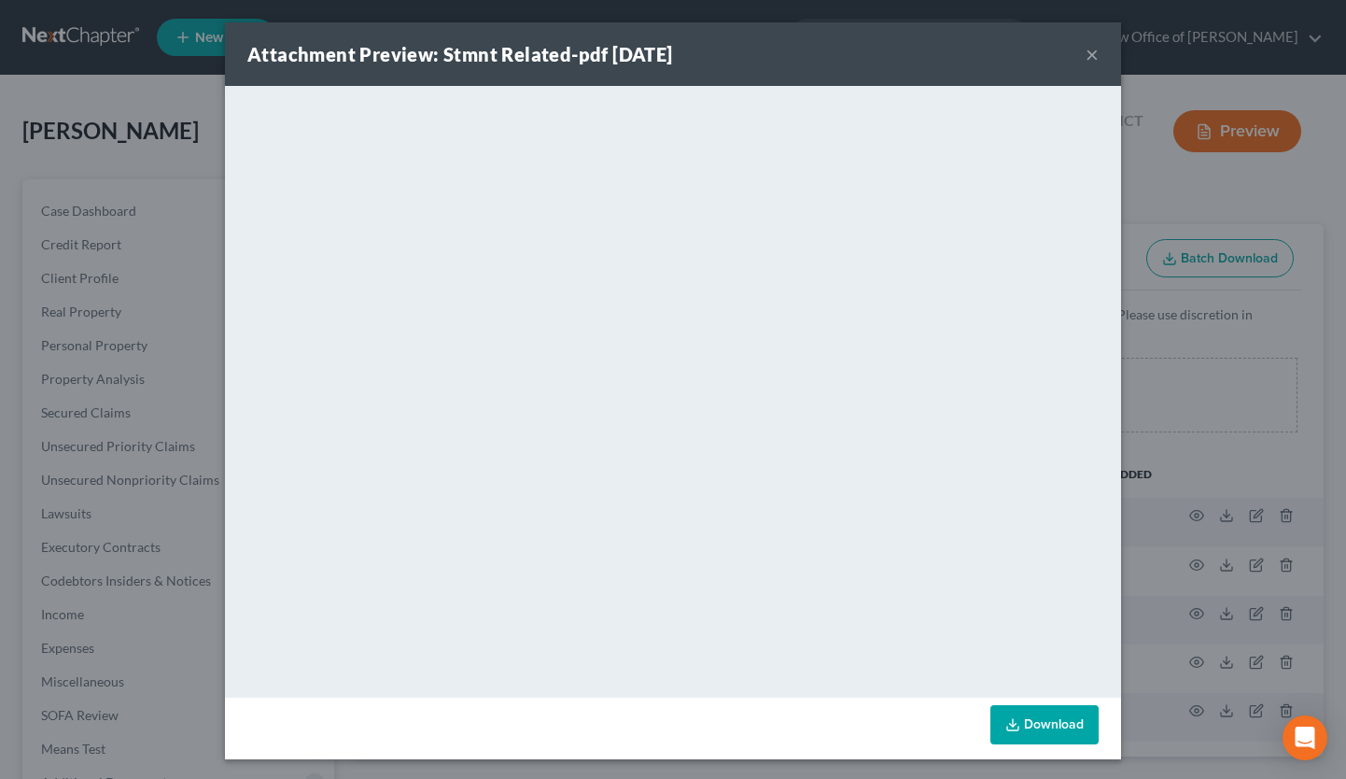
click at [1088, 62] on button "×" at bounding box center [1092, 54] width 13 height 22
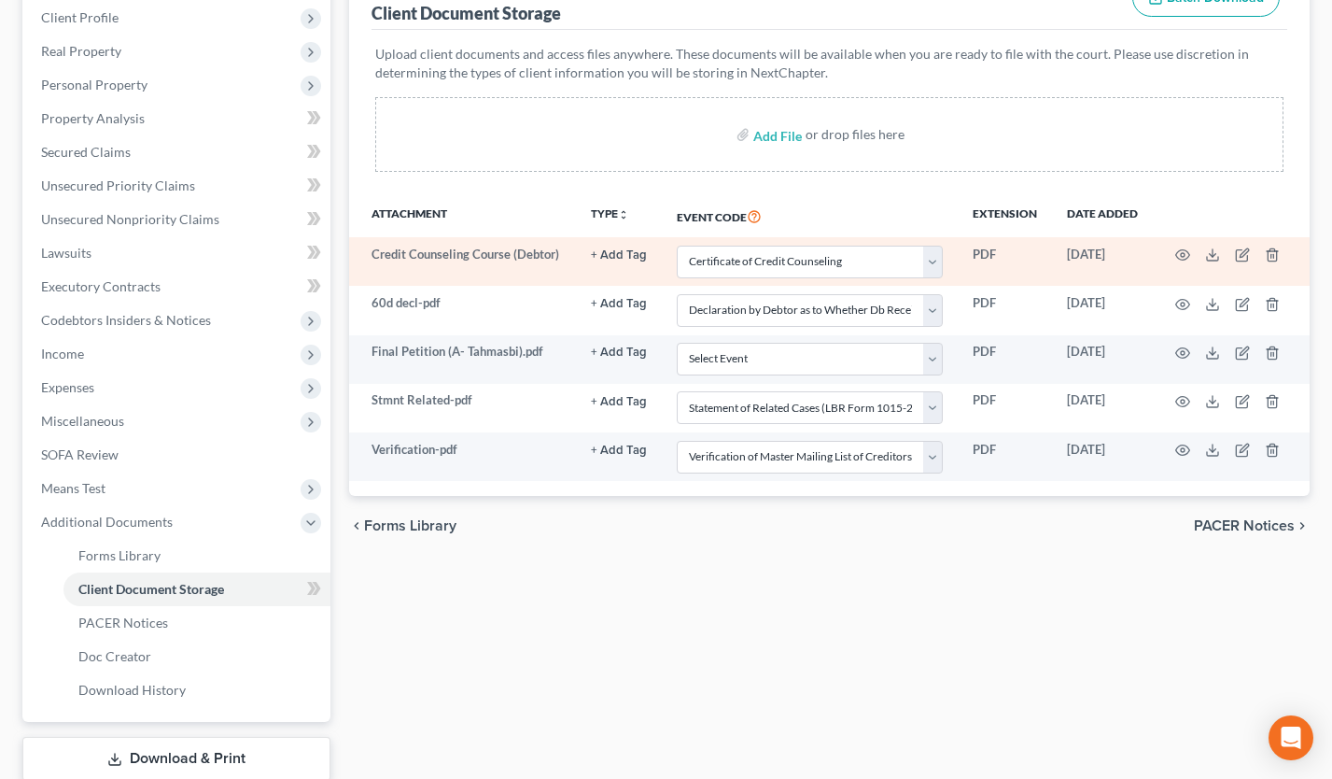
scroll to position [380, 0]
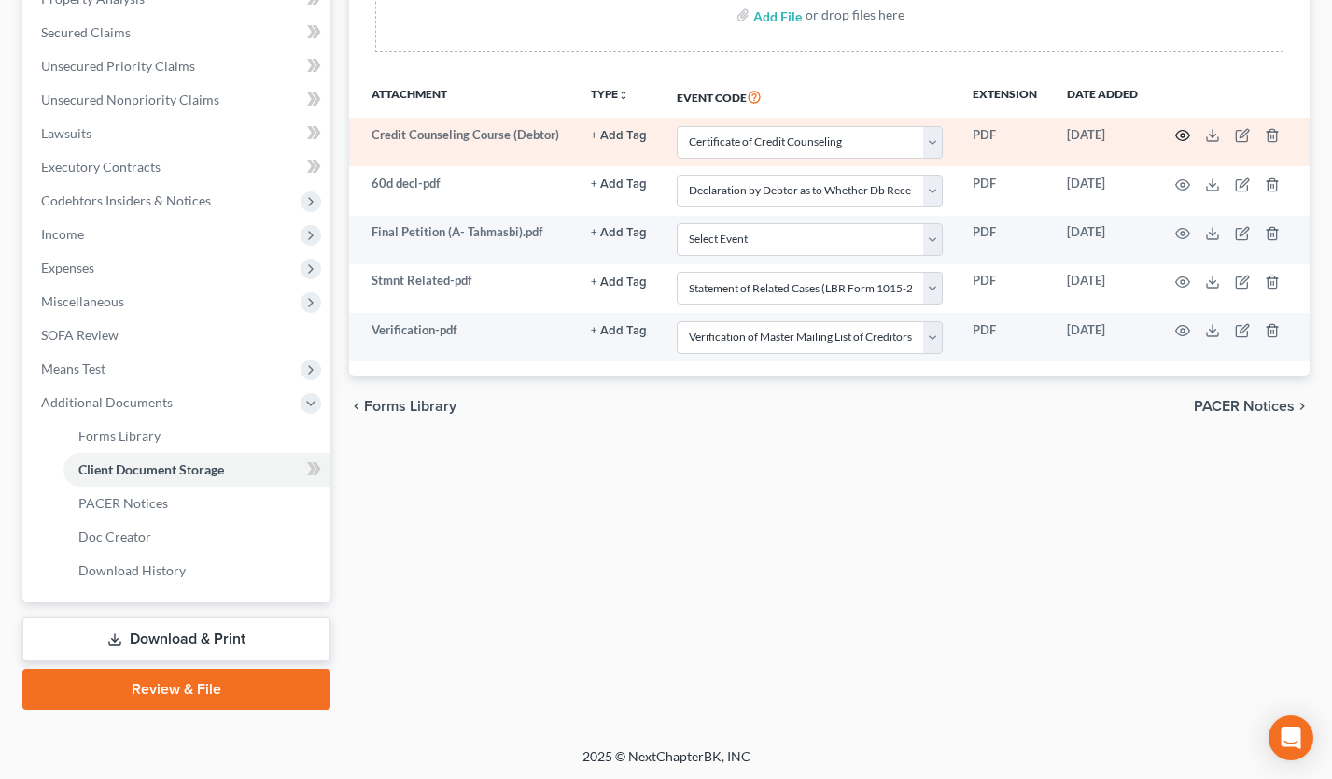
click at [1189, 131] on icon "button" at bounding box center [1182, 135] width 15 height 15
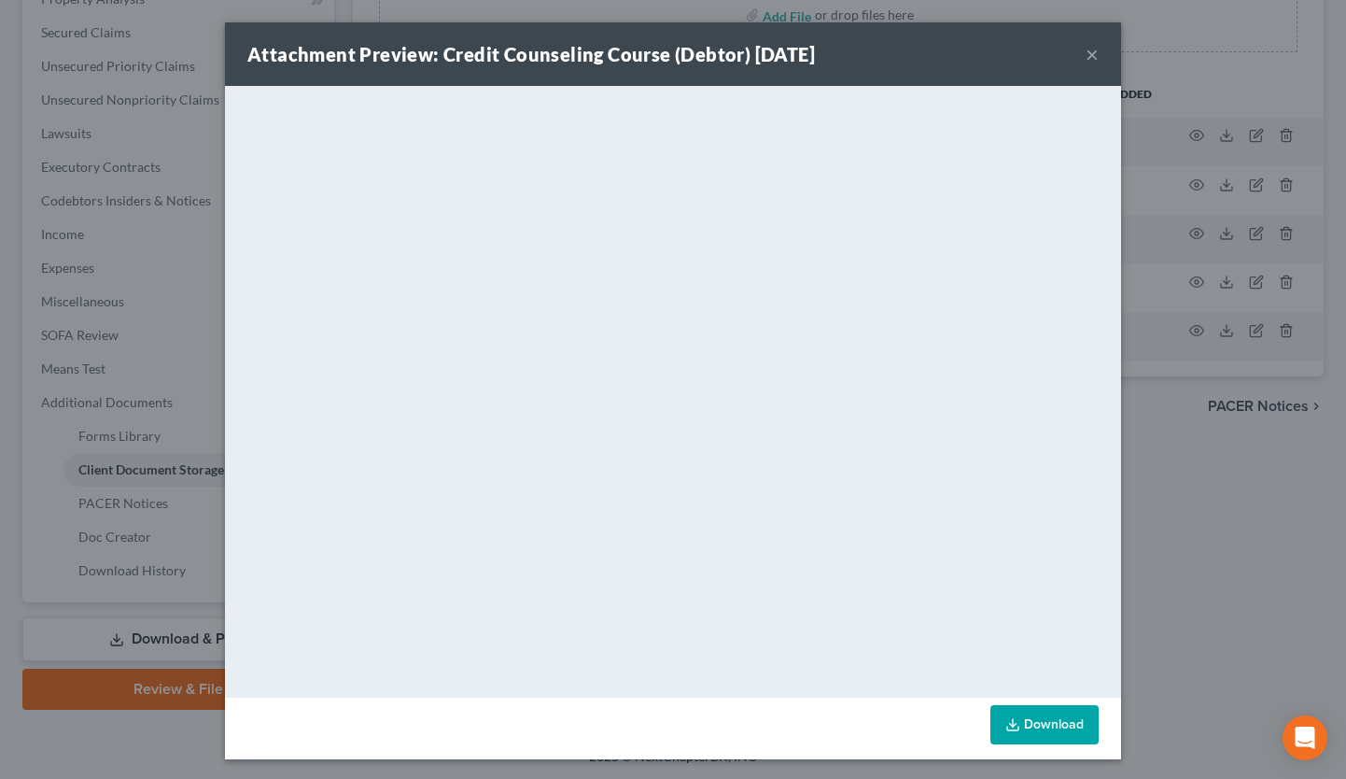
click at [1086, 50] on button "×" at bounding box center [1092, 54] width 13 height 22
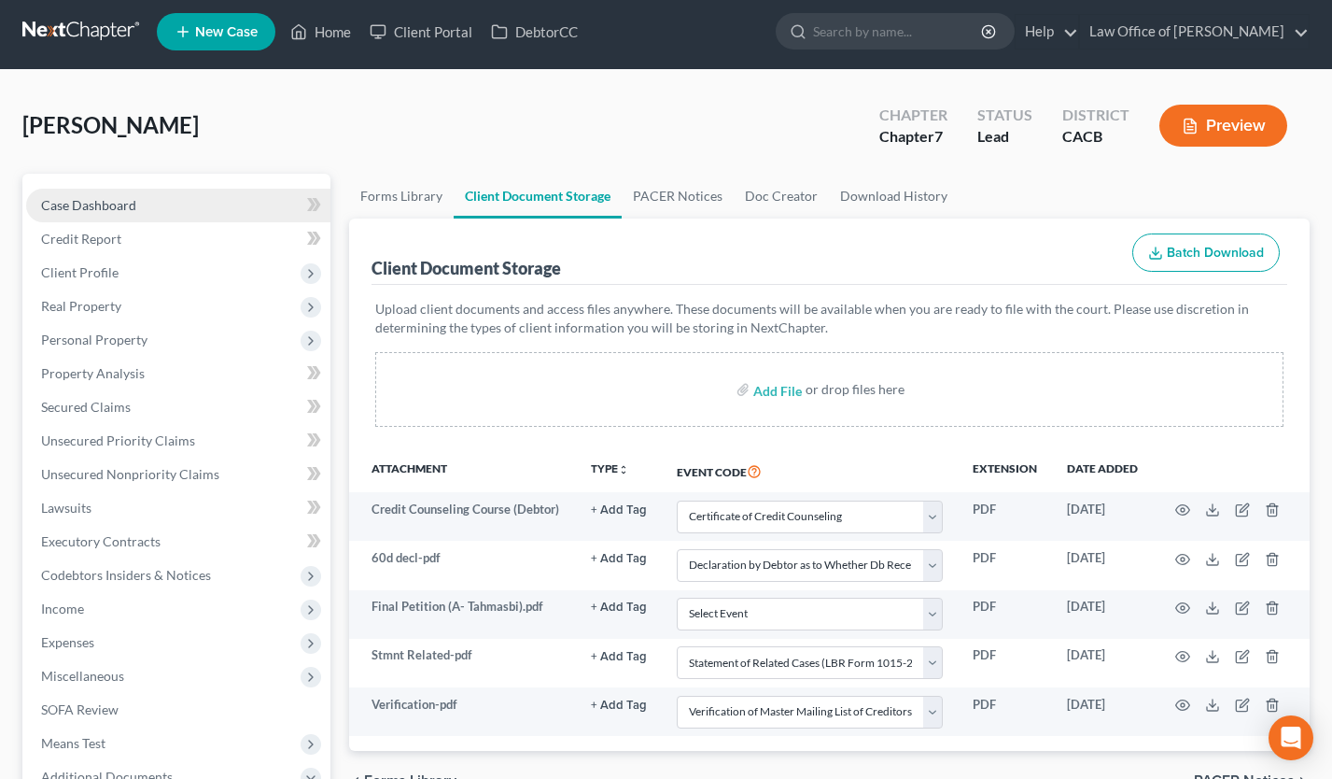
scroll to position [0, 0]
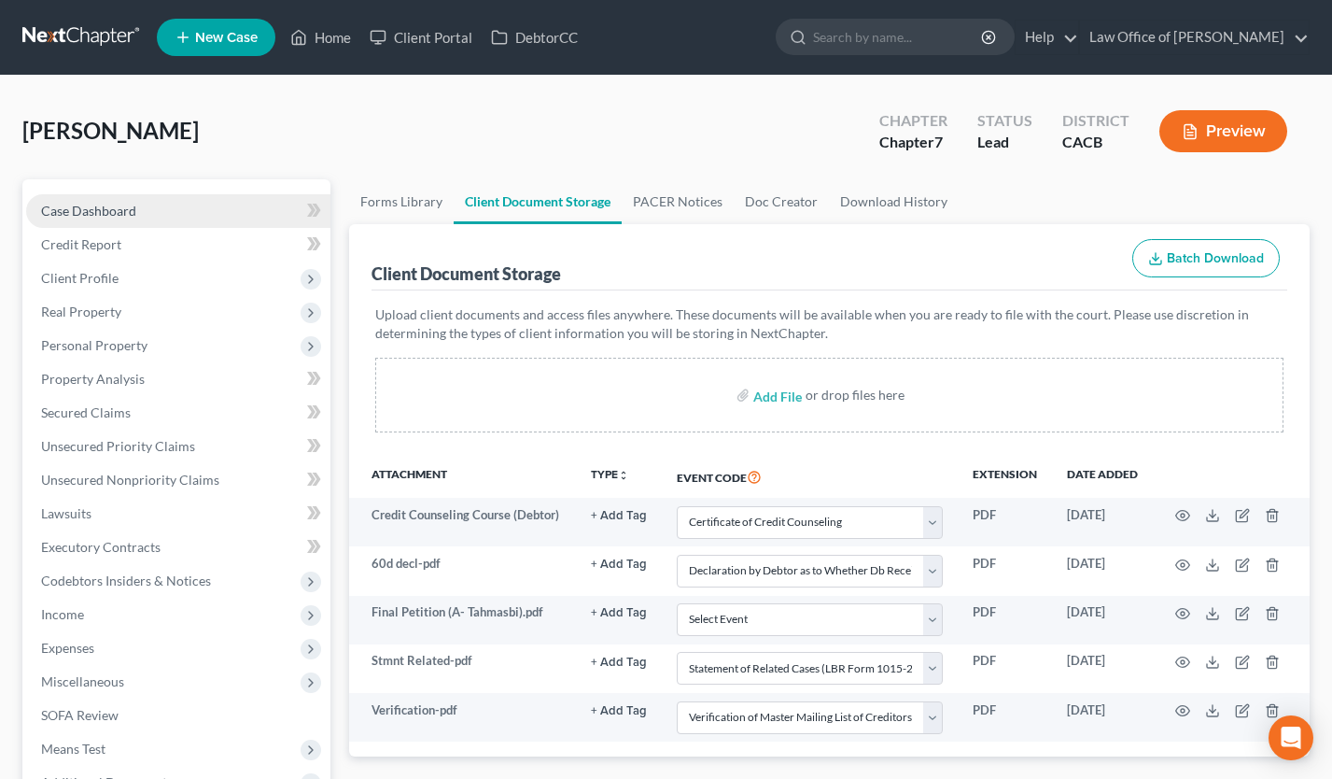
click at [132, 204] on span "Case Dashboard" at bounding box center [88, 211] width 95 height 16
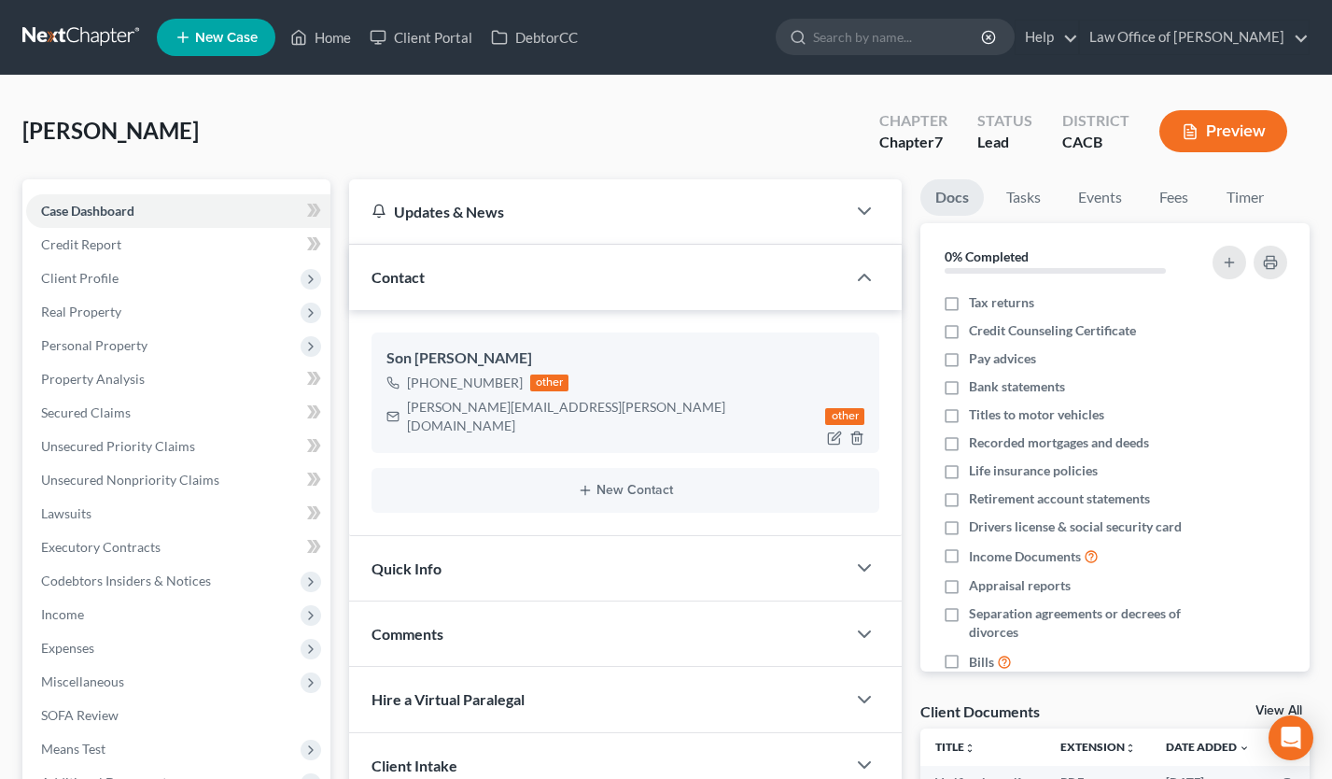
click at [481, 407] on div "michael.torabian@yahoo.com" at bounding box center [612, 416] width 411 height 37
copy div "michael.torabian@yahoo.com"
